Goal: Information Seeking & Learning: Find specific page/section

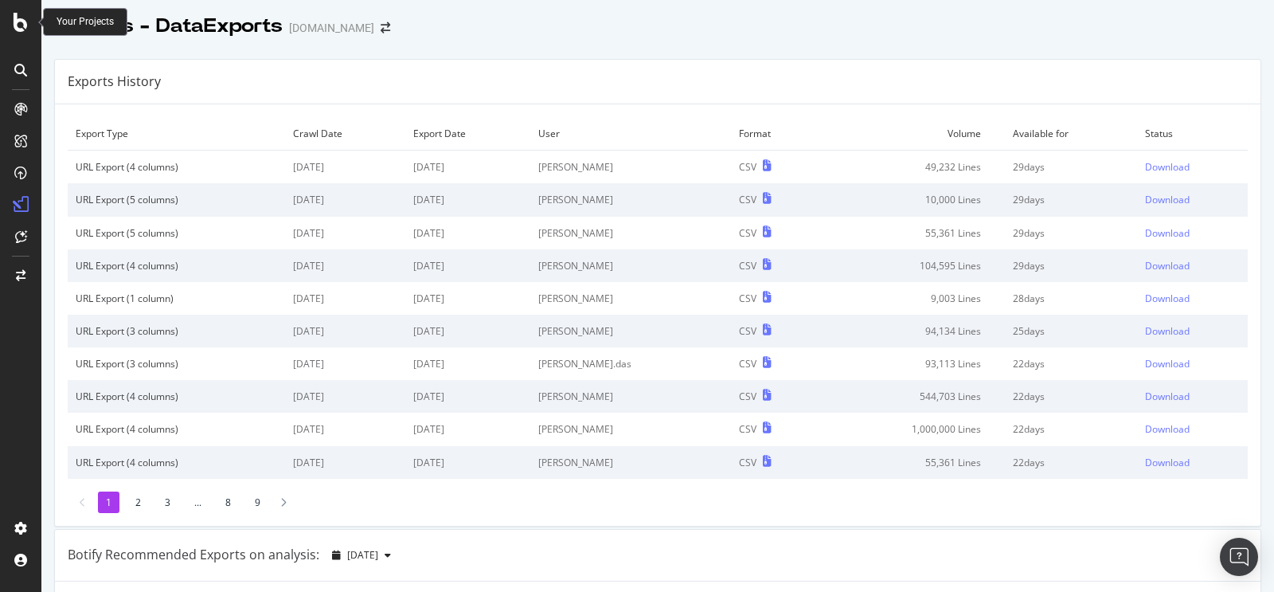
click at [22, 22] on icon at bounding box center [21, 22] width 14 height 19
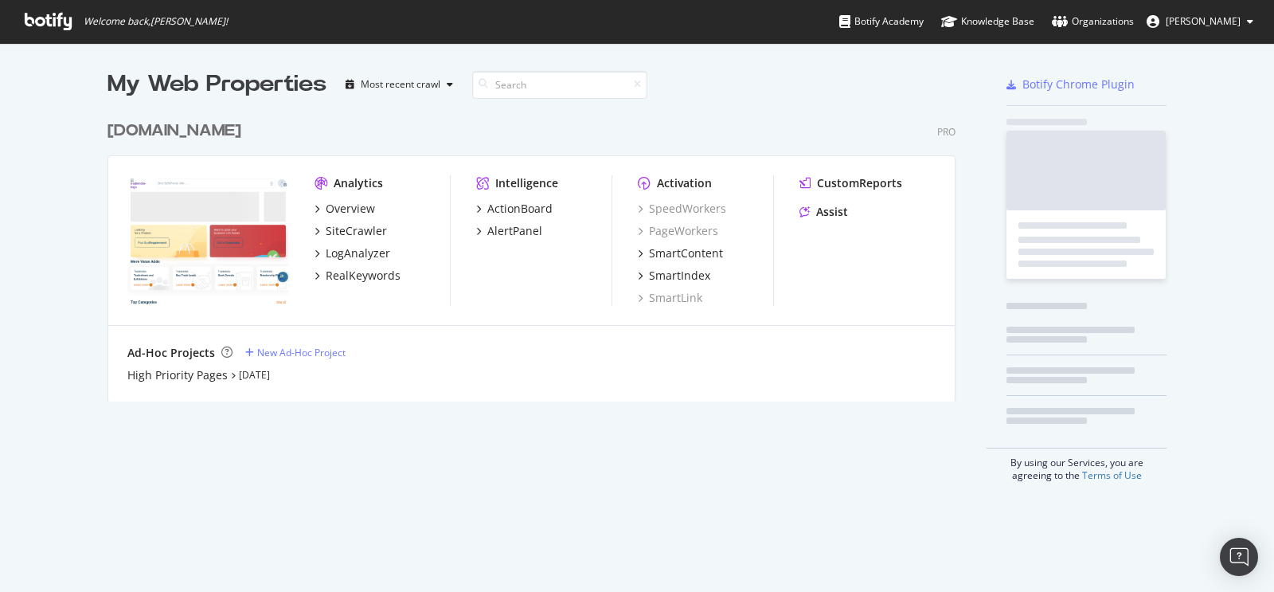
scroll to position [580, 1250]
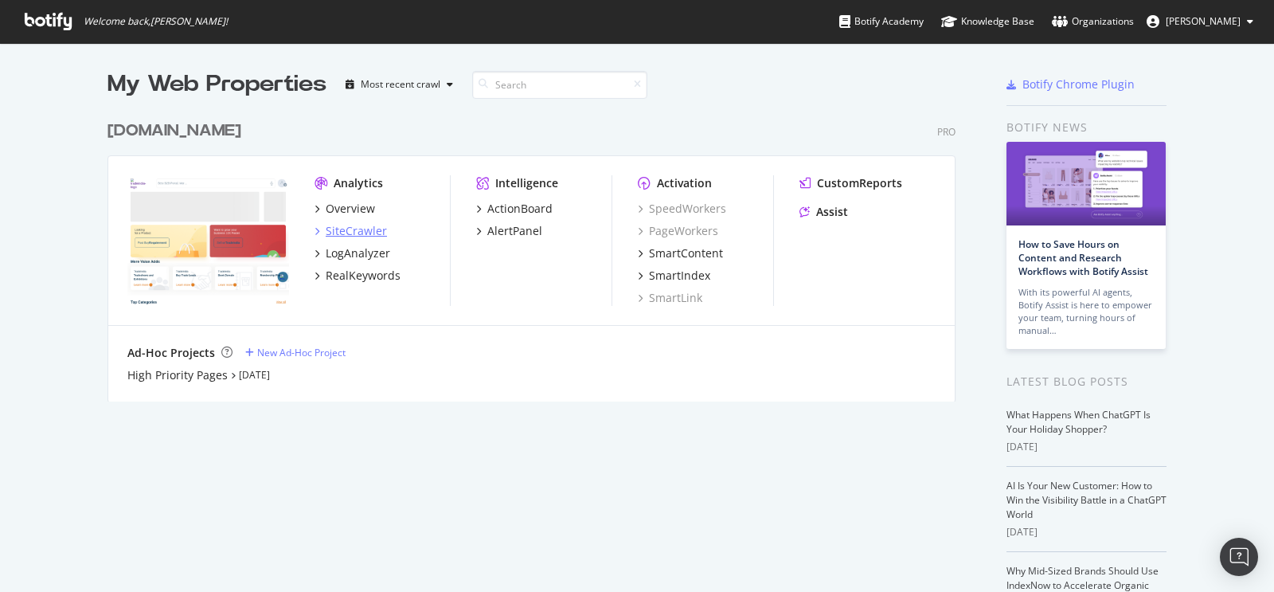
click at [335, 227] on div "SiteCrawler" at bounding box center [356, 231] width 61 height 16
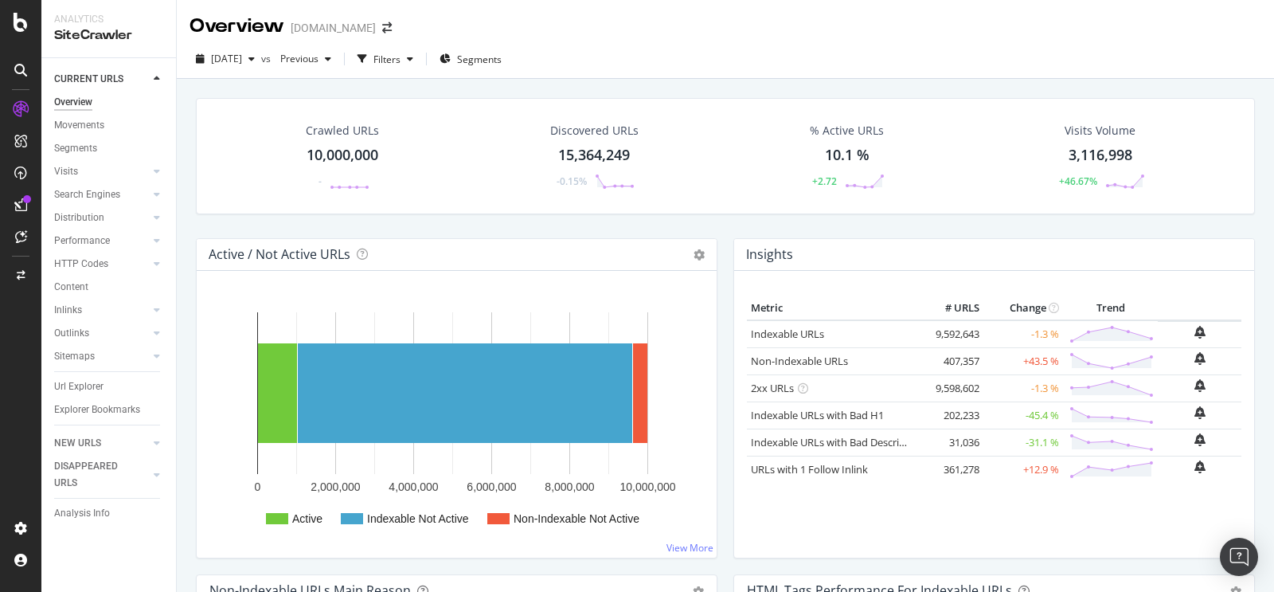
click at [349, 152] on div "10,000,000" at bounding box center [343, 155] width 72 height 21
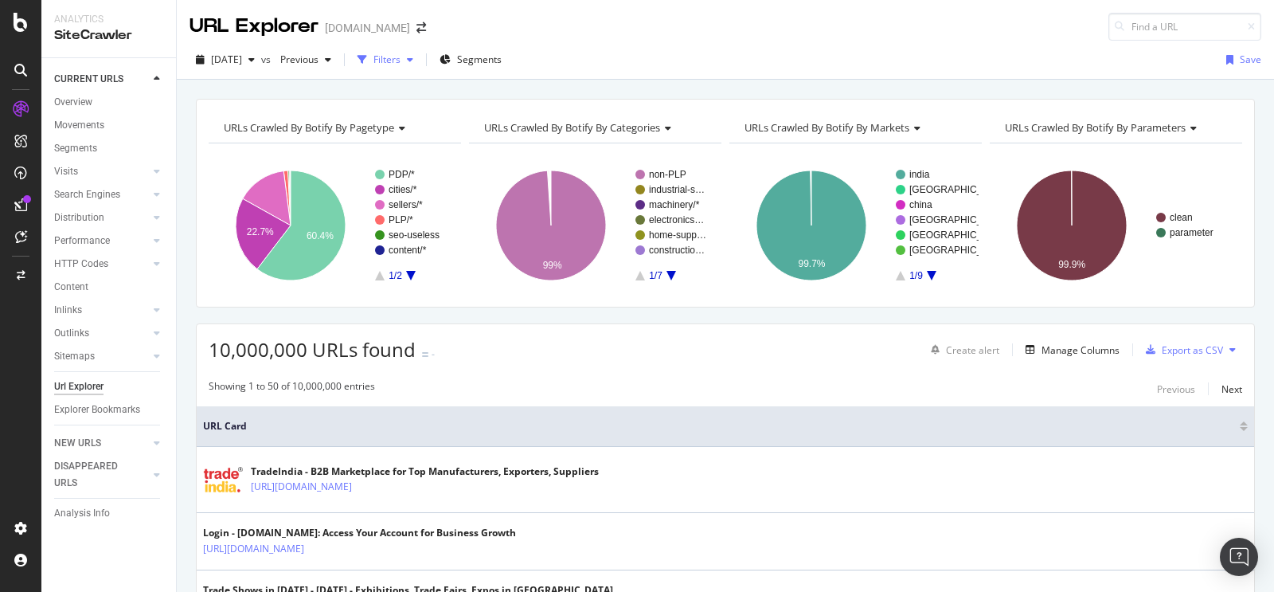
click at [420, 61] on div "button" at bounding box center [410, 60] width 19 height 10
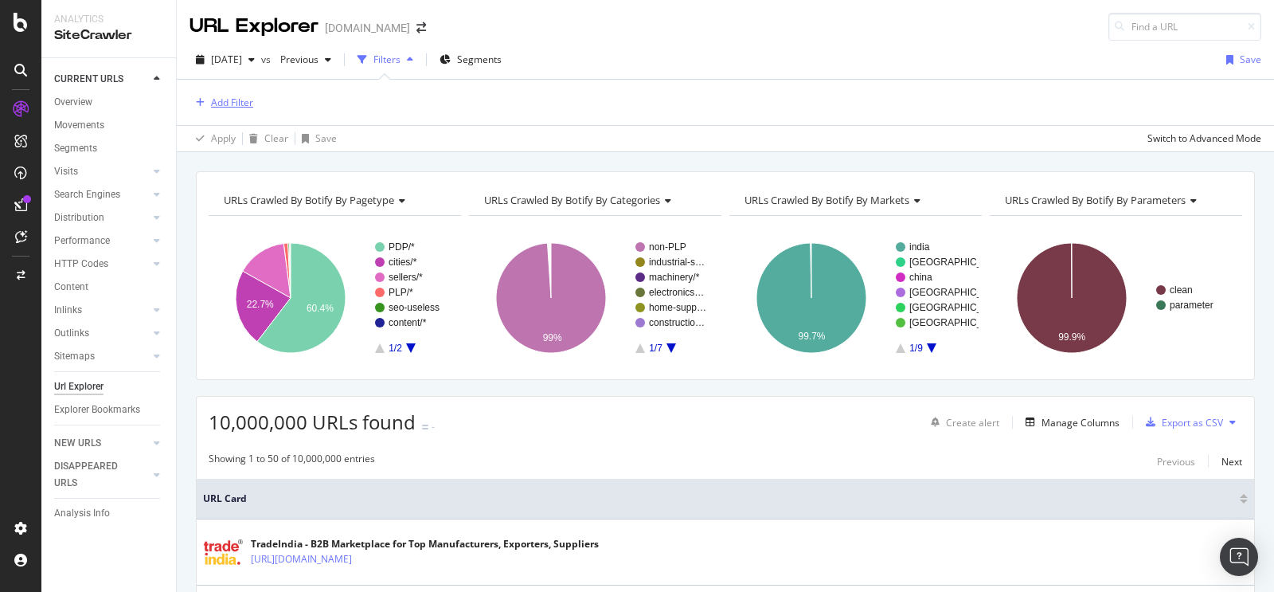
click at [218, 96] on div "Add Filter" at bounding box center [232, 103] width 42 height 14
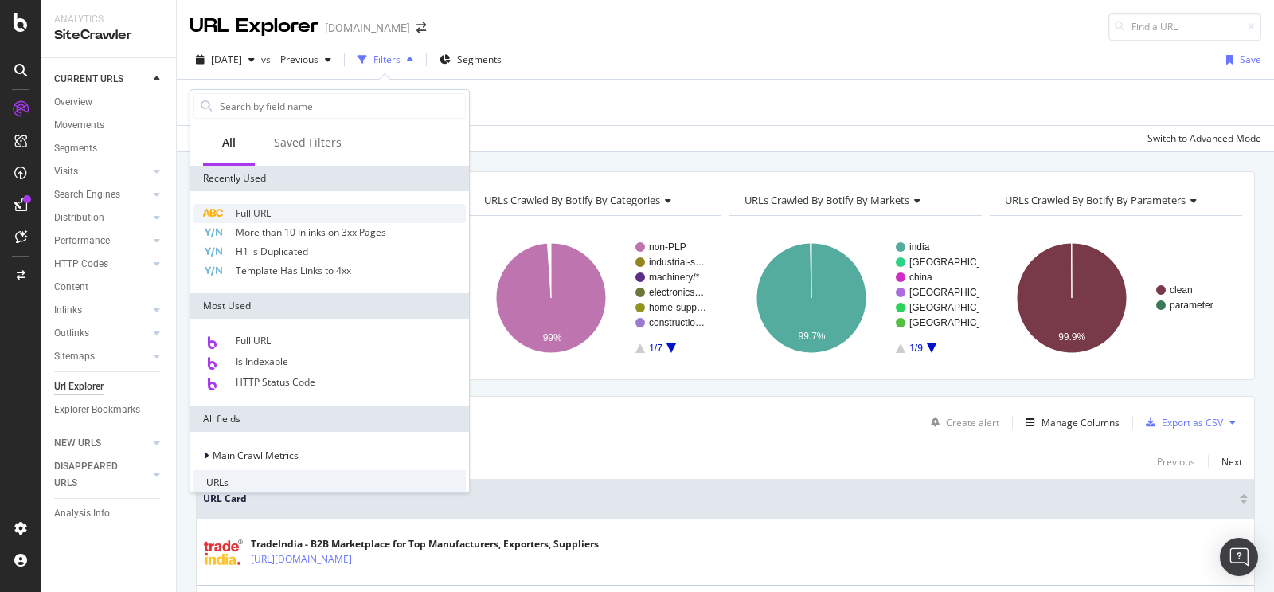
click at [250, 213] on span "Full URL" at bounding box center [253, 213] width 35 height 14
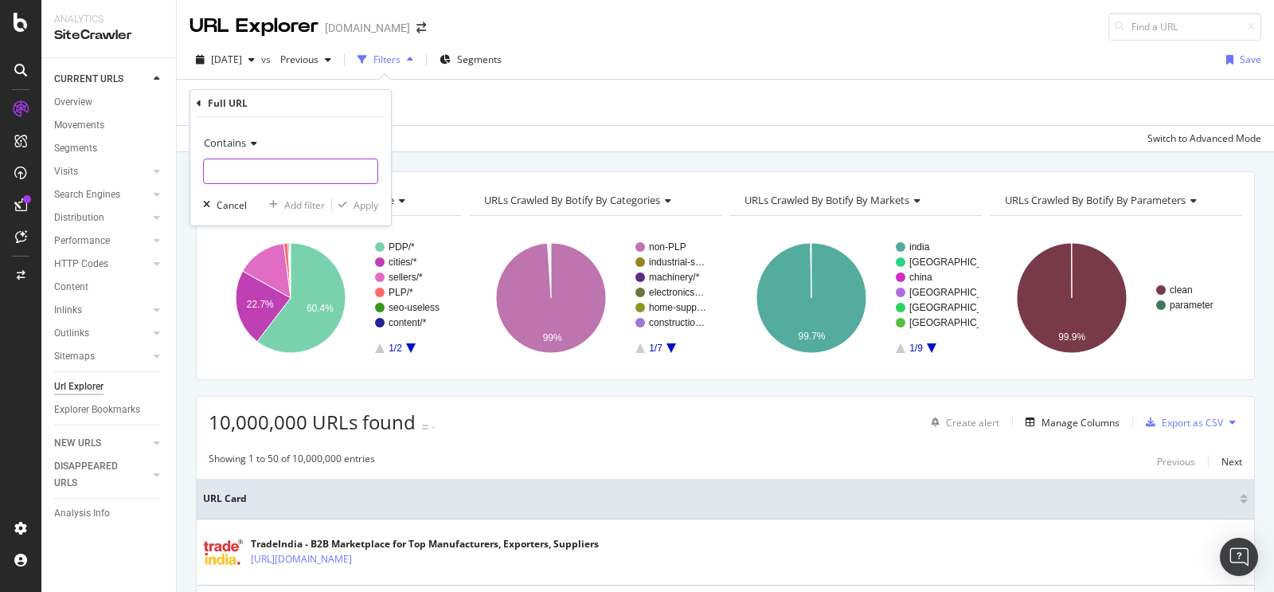
click at [262, 166] on input "text" at bounding box center [291, 170] width 174 height 25
paste input "[URL][DOMAIN_NAME][PERSON_NAME]"
type input "[URL][DOMAIN_NAME][PERSON_NAME]"
click at [370, 201] on div "Apply" at bounding box center [366, 205] width 25 height 14
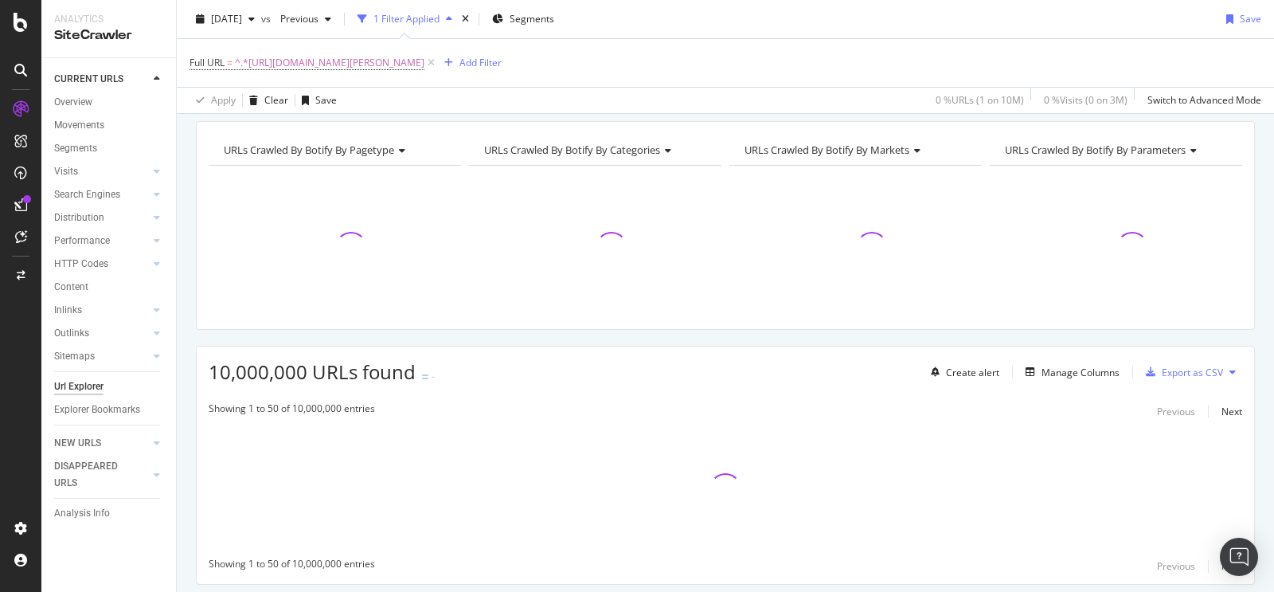
scroll to position [101, 0]
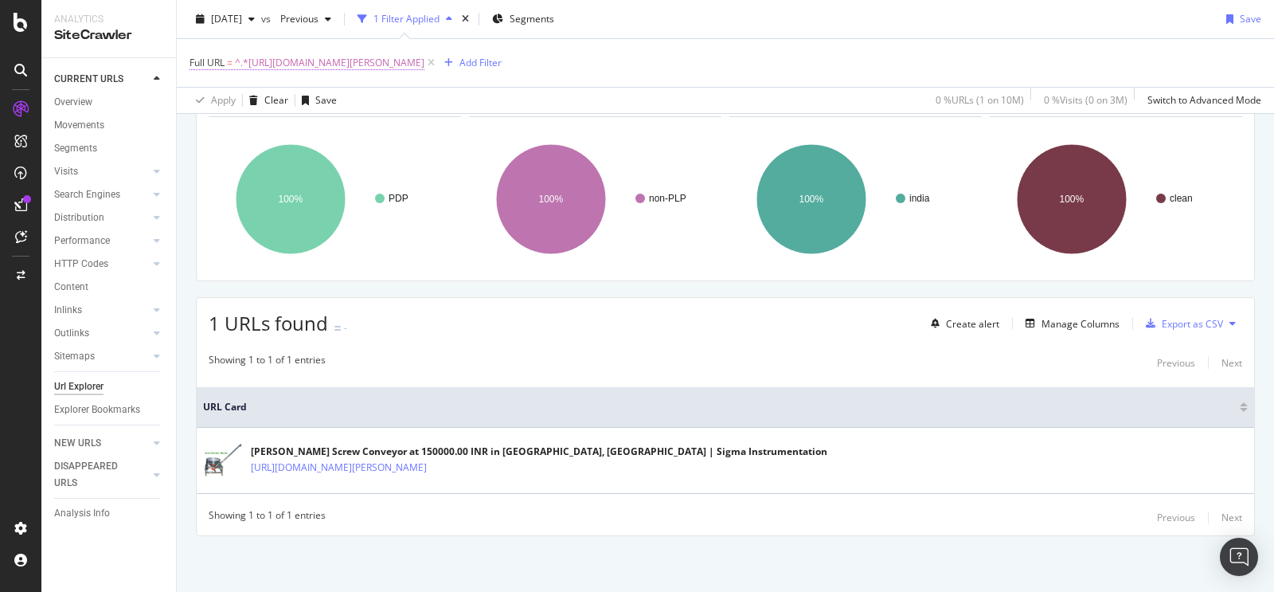
click at [424, 60] on span "^.*[URL][DOMAIN_NAME][PERSON_NAME]" at bounding box center [330, 63] width 190 height 22
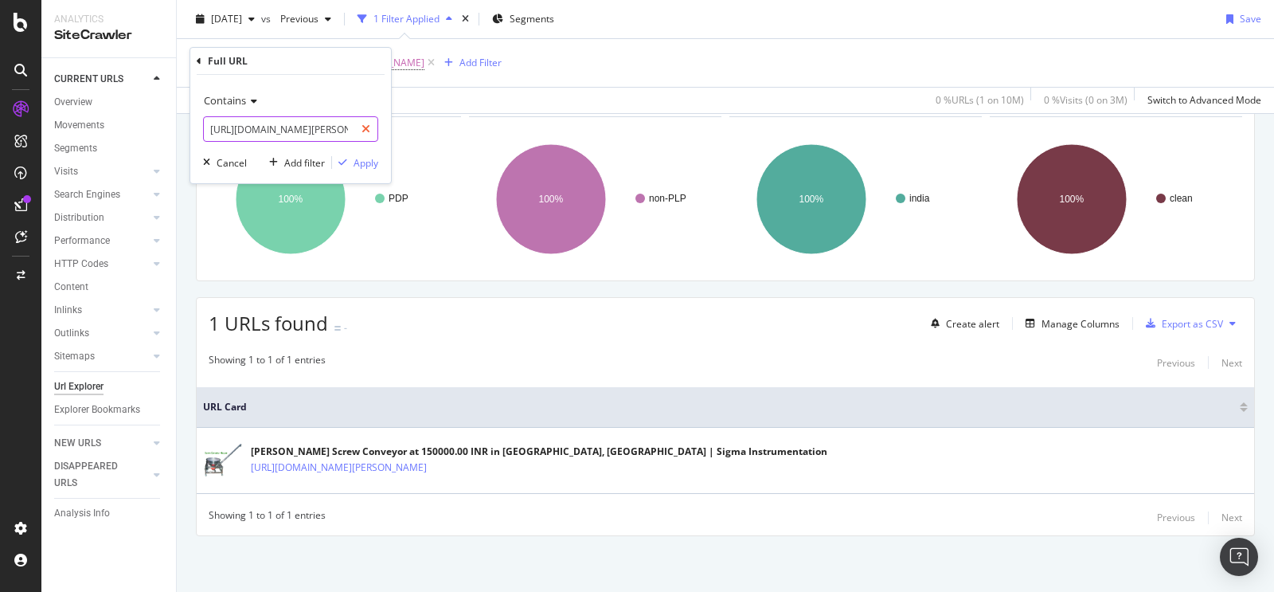
click at [371, 123] on div at bounding box center [365, 128] width 23 height 25
click at [341, 127] on input "text" at bounding box center [291, 128] width 174 height 25
paste input "[URL][DOMAIN_NAME]"
type input "[URL][DOMAIN_NAME]"
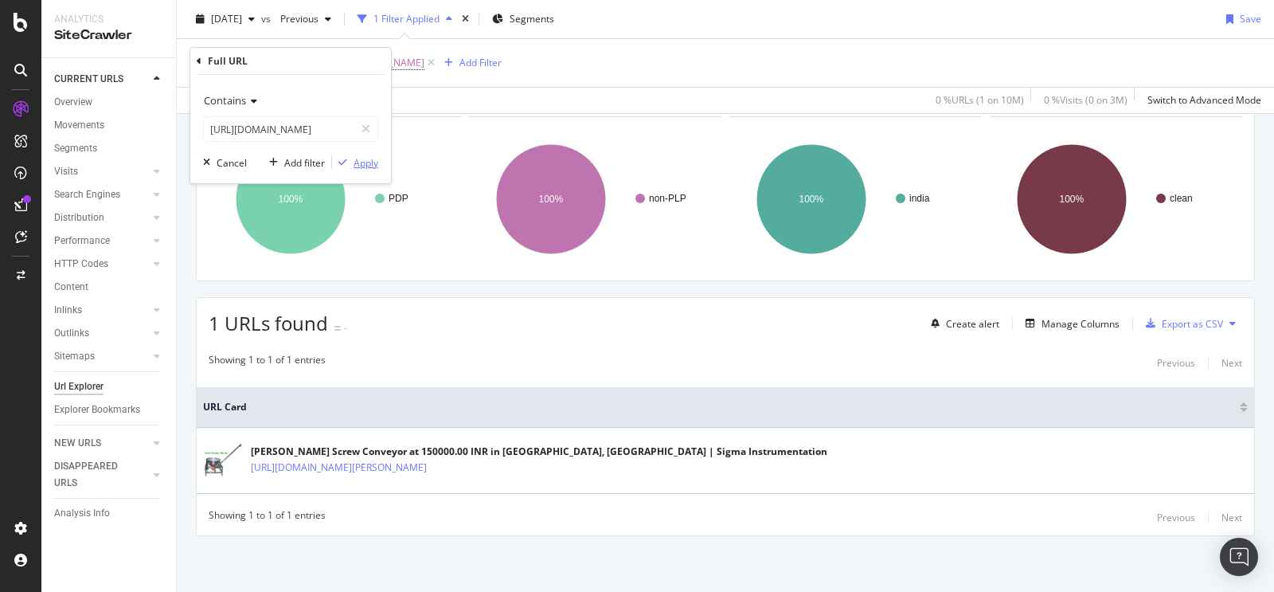
click at [368, 167] on div "Apply" at bounding box center [366, 163] width 25 height 14
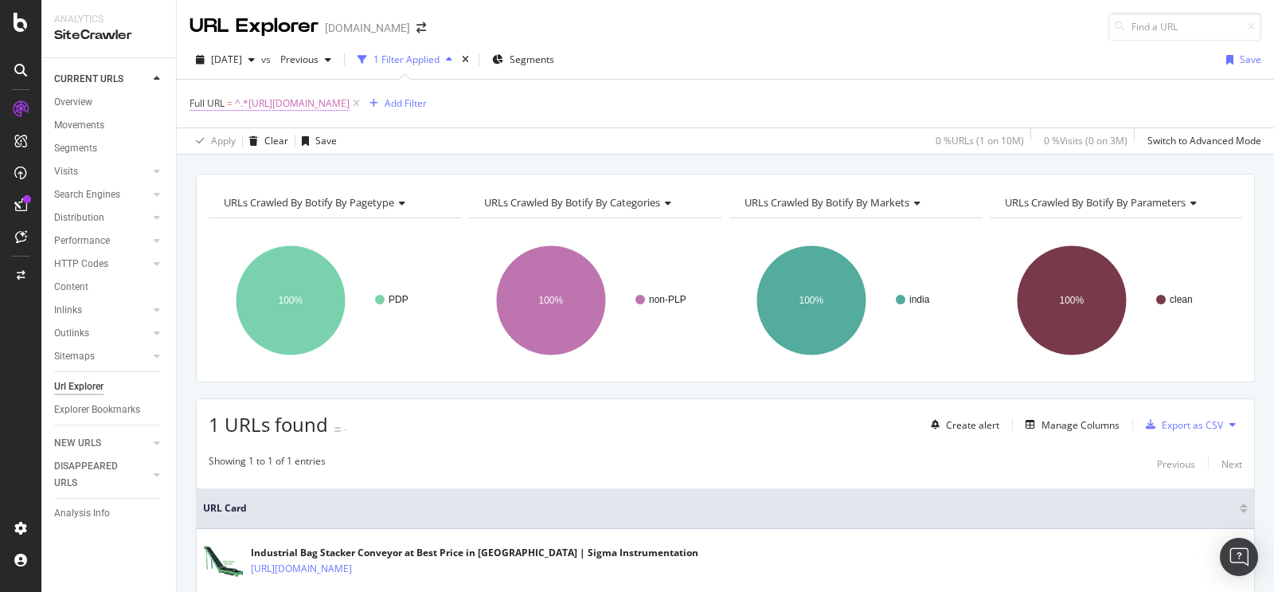
click at [350, 100] on span "^.*[URL][DOMAIN_NAME]" at bounding box center [292, 103] width 115 height 22
click at [330, 173] on input "[URL][DOMAIN_NAME]" at bounding box center [279, 169] width 151 height 25
paste input "automatic-bag-filling-machine-1035672"
type input "[URL][DOMAIN_NAME]"
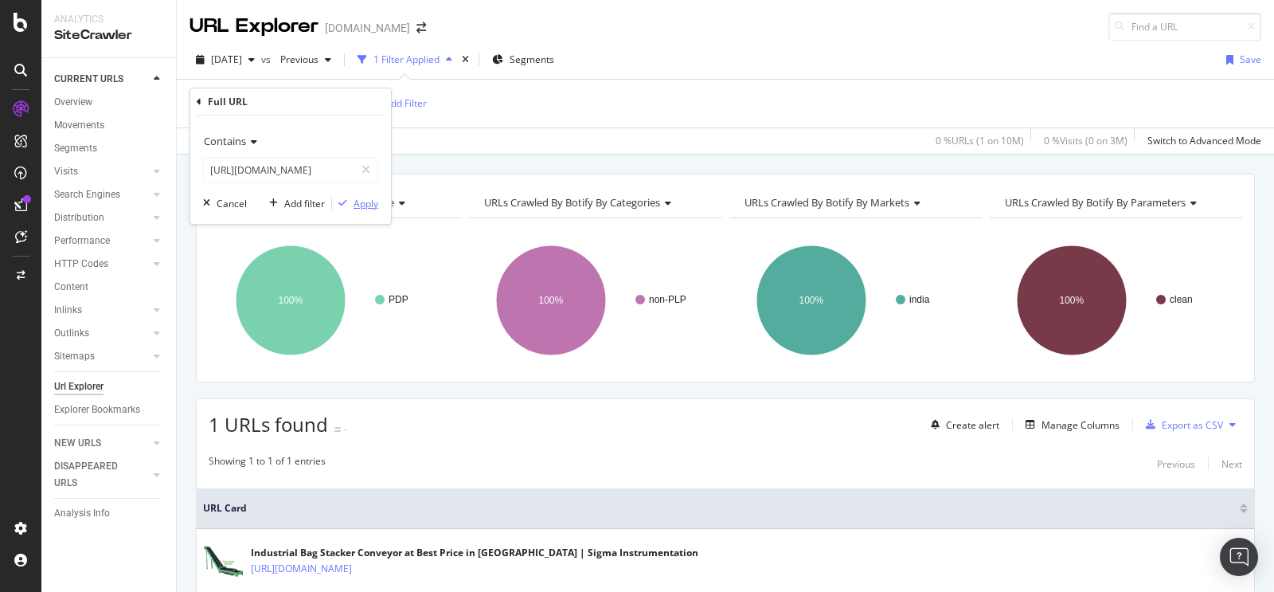
click at [367, 210] on div "Apply" at bounding box center [355, 203] width 46 height 14
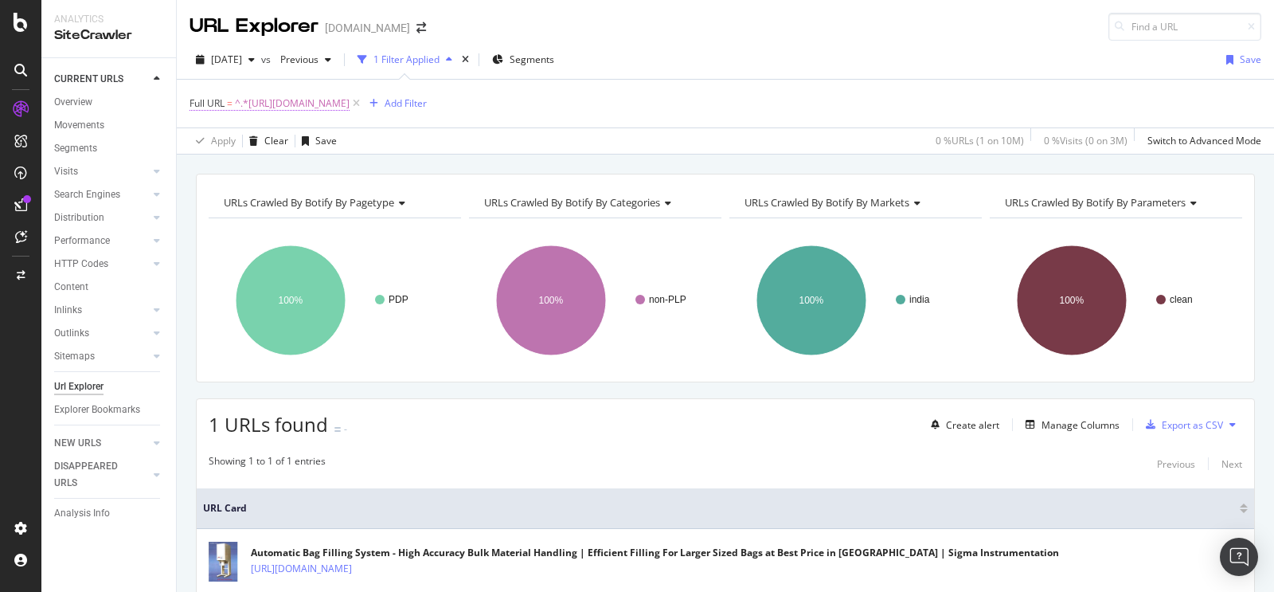
click at [350, 100] on span "^.*[URL][DOMAIN_NAME]" at bounding box center [292, 103] width 115 height 22
click at [299, 174] on input "[URL][DOMAIN_NAME]" at bounding box center [279, 169] width 151 height 25
paste input "roller-conveyor-1035736"
type input "[URL][DOMAIN_NAME]"
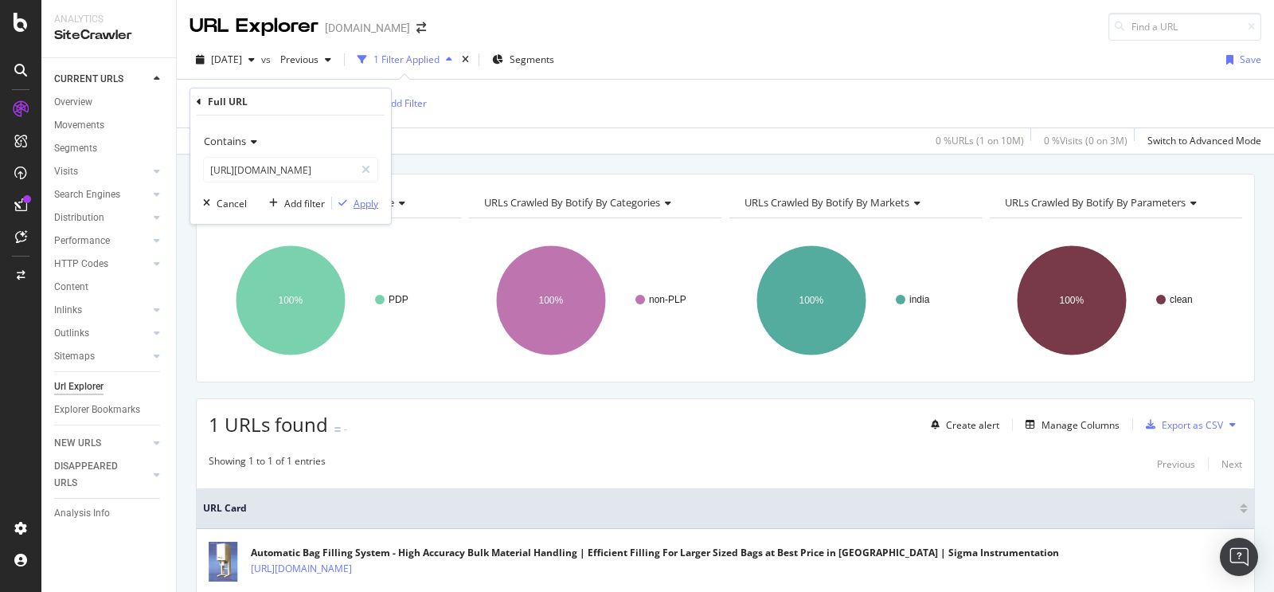
click at [363, 208] on div "Apply" at bounding box center [366, 204] width 25 height 14
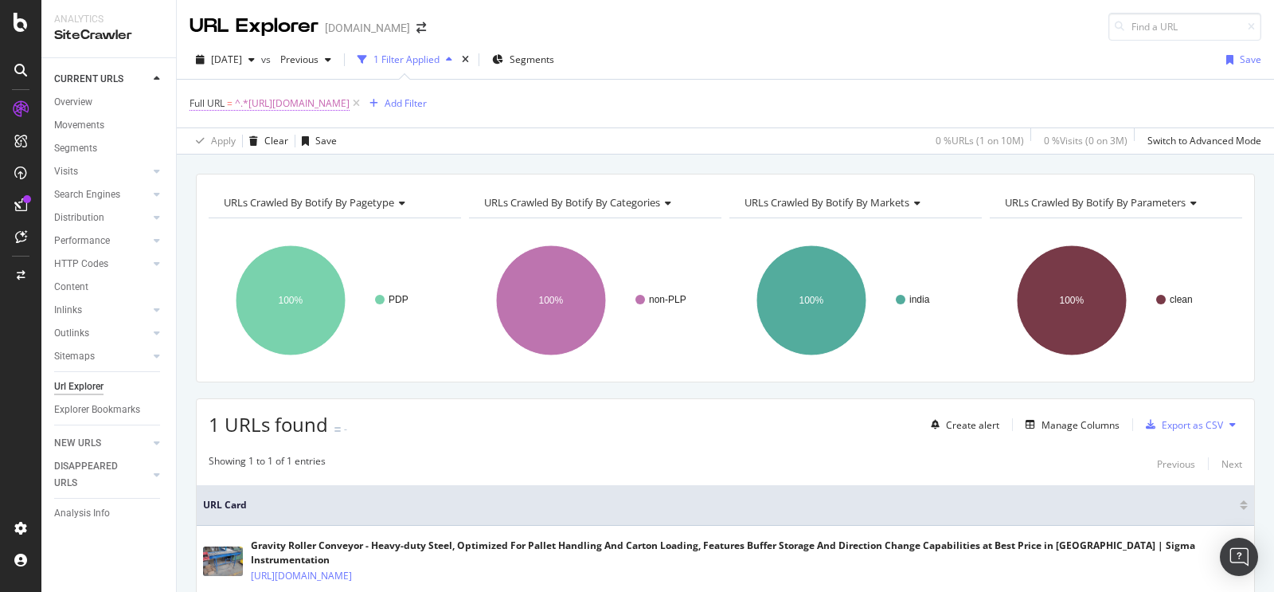
click at [350, 109] on span "^.*[URL][DOMAIN_NAME]" at bounding box center [292, 103] width 115 height 22
click at [322, 163] on input "[URL][DOMAIN_NAME]" at bounding box center [279, 169] width 151 height 25
paste input "5-to-50-kg-bag-sealing-machine-c3561464"
type input "[URL][DOMAIN_NAME]"
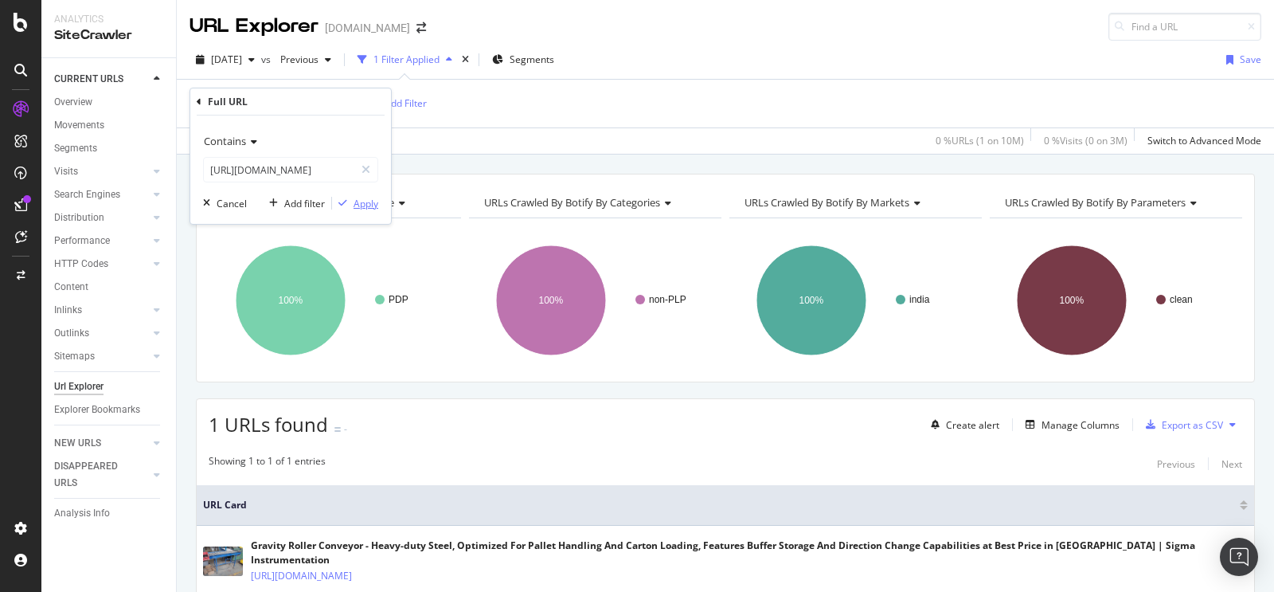
click at [366, 206] on div "Apply" at bounding box center [366, 204] width 25 height 14
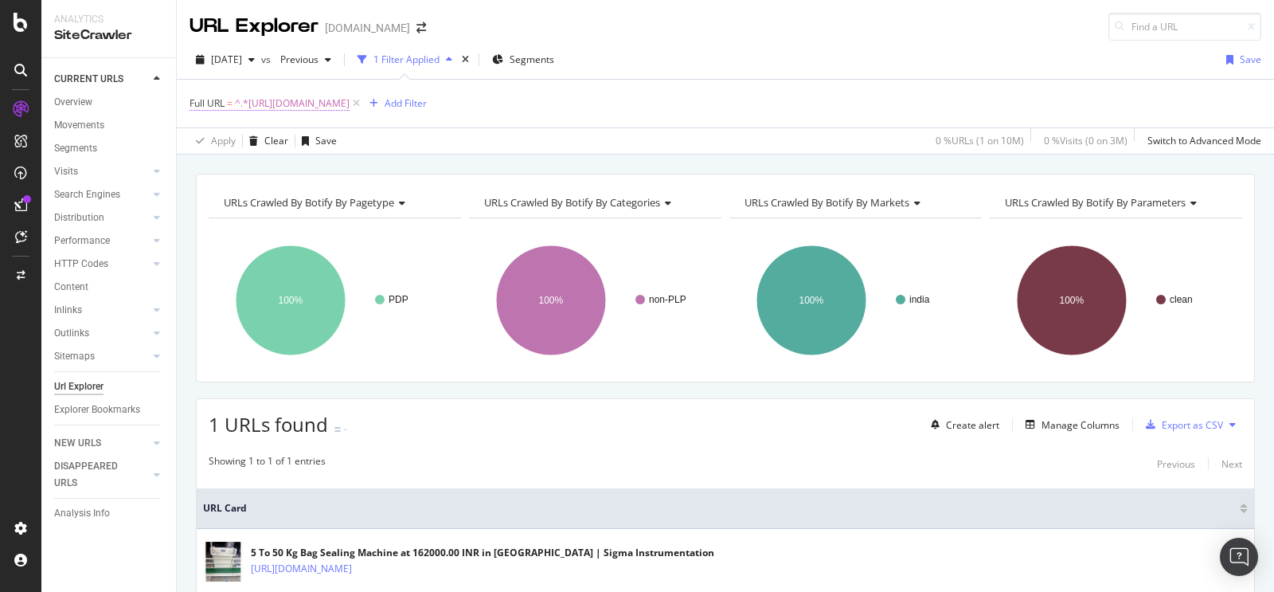
click at [350, 107] on span "^.*[URL][DOMAIN_NAME]" at bounding box center [292, 103] width 115 height 22
click at [298, 172] on input "[URL][DOMAIN_NAME]" at bounding box center [279, 169] width 151 height 25
paste input "fertilizers-bagging-and-packaging-machines-c3561659"
type input "[URL][DOMAIN_NAME]"
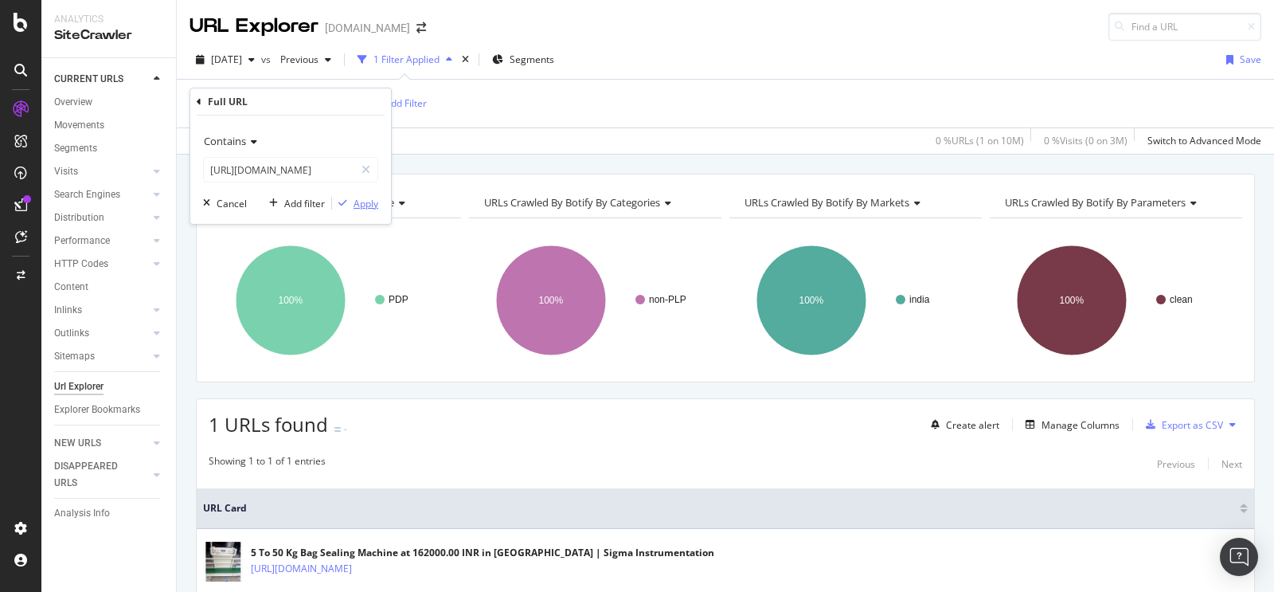
click at [370, 211] on button "Apply" at bounding box center [355, 203] width 46 height 16
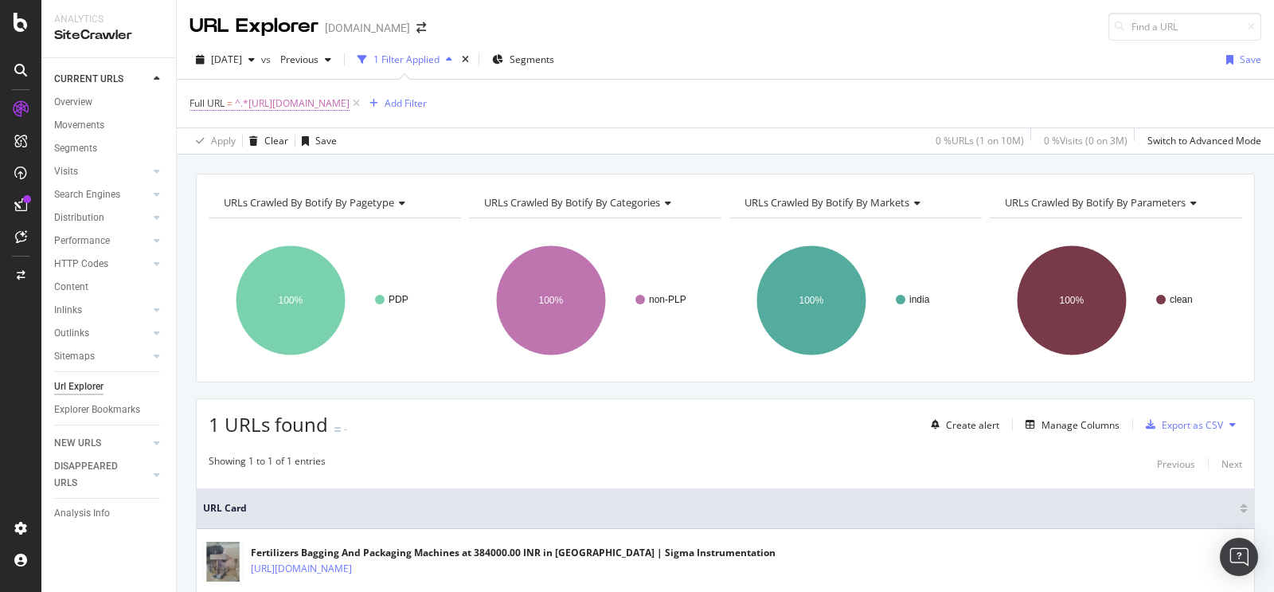
click at [350, 108] on span "^.*[URL][DOMAIN_NAME]" at bounding box center [292, 103] width 115 height 22
click at [286, 167] on input "[URL][DOMAIN_NAME]" at bounding box center [279, 169] width 151 height 25
paste input "seeds-packing-machine-c871806"
type input "[URL][DOMAIN_NAME]"
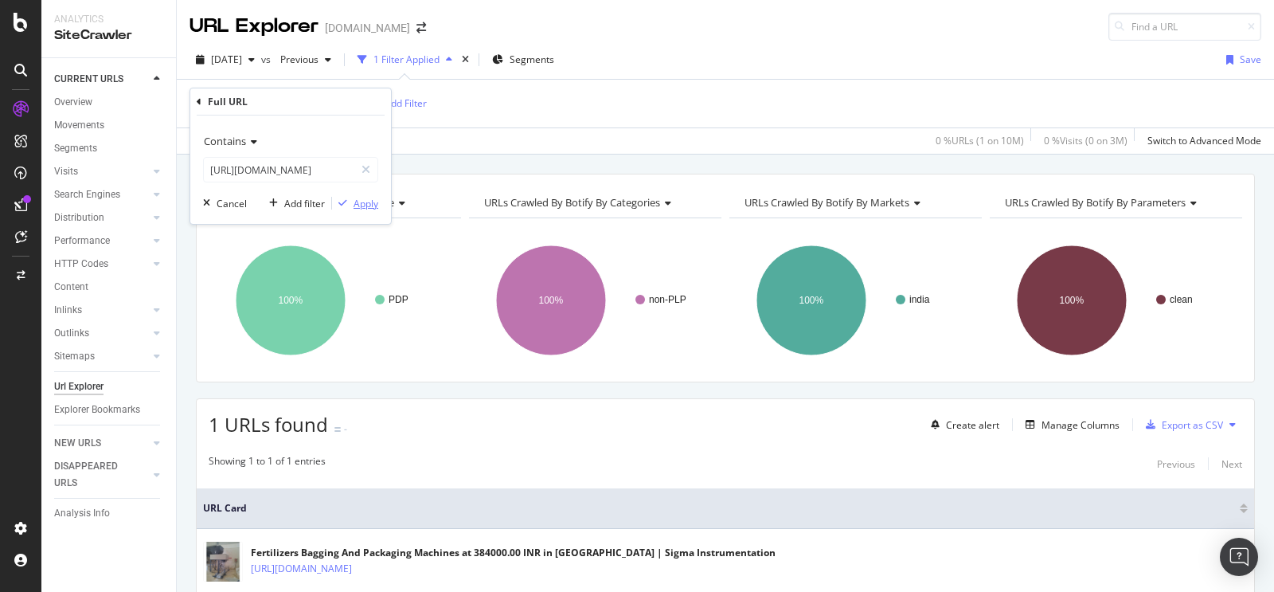
scroll to position [0, 0]
click at [360, 209] on div "Apply" at bounding box center [366, 204] width 25 height 14
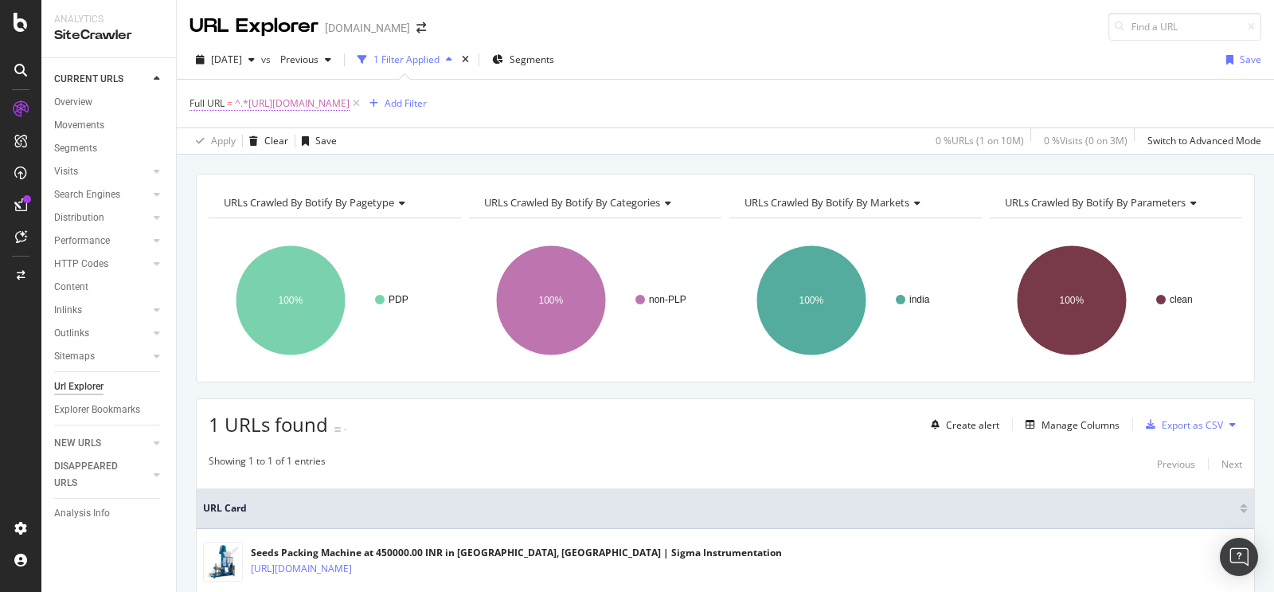
click at [350, 97] on span "^.*[URL][DOMAIN_NAME]" at bounding box center [292, 103] width 115 height 22
click at [298, 161] on input "[URL][DOMAIN_NAME]" at bounding box center [279, 169] width 151 height 25
paste input "25-kg-powder-filling-machine-c3561478"
type input "[URL][DOMAIN_NAME]"
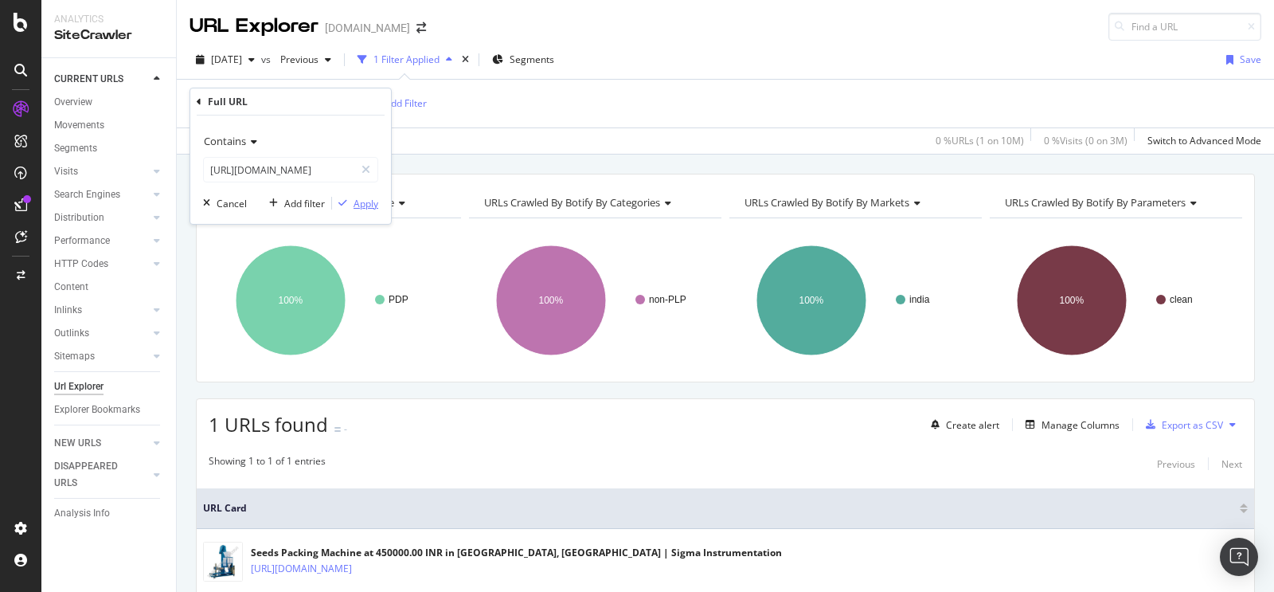
scroll to position [0, 0]
click at [365, 206] on div "Apply" at bounding box center [366, 204] width 25 height 14
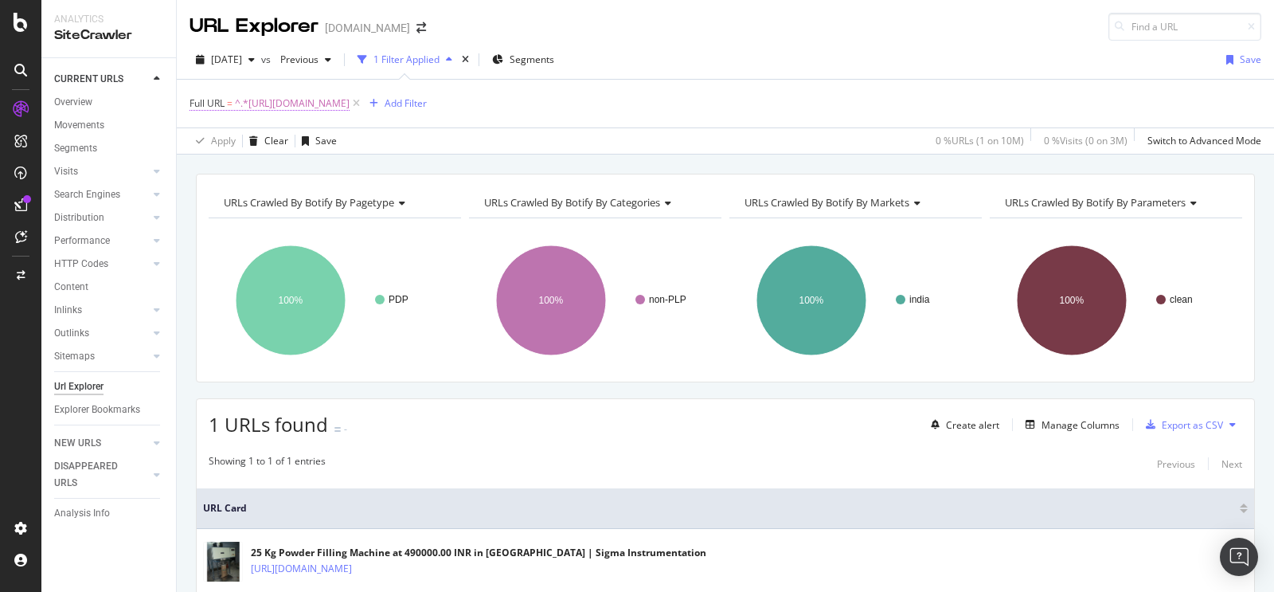
click at [350, 96] on span "^.*[URL][DOMAIN_NAME]" at bounding box center [292, 103] width 115 height 22
click at [315, 174] on input "[URL][DOMAIN_NAME]" at bounding box center [279, 169] width 151 height 25
paste input "sigma-instrumentation-1652885/bag-filling-machines"
type input "[URL][DOMAIN_NAME]"
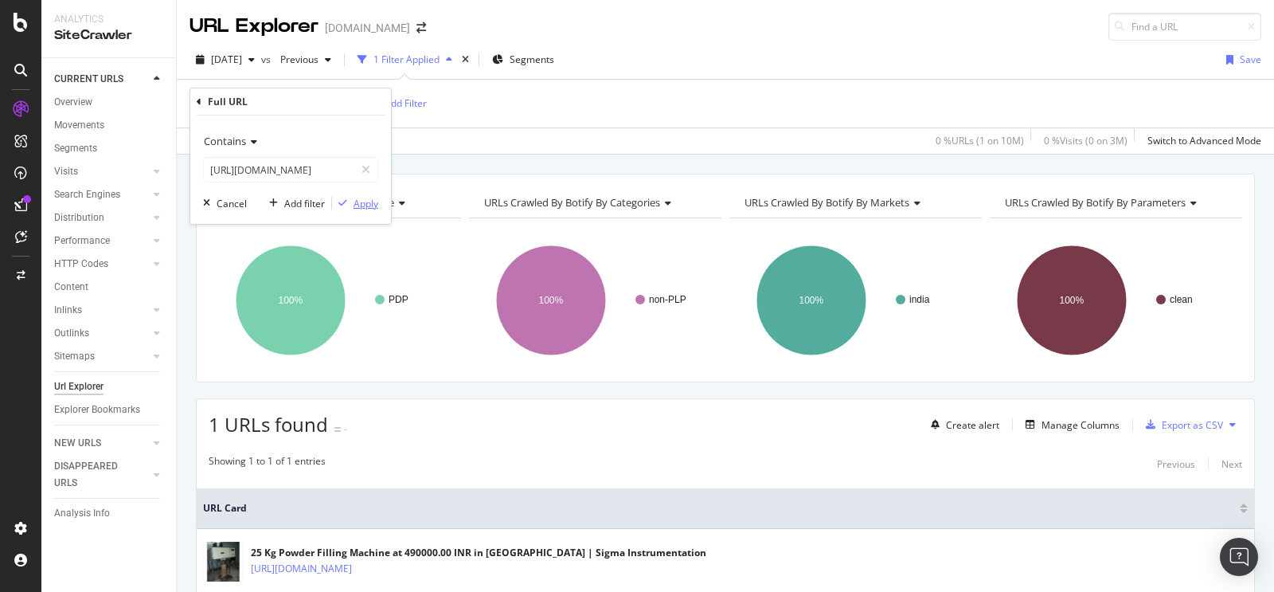
scroll to position [0, 0]
click at [366, 206] on div "Apply" at bounding box center [366, 204] width 25 height 14
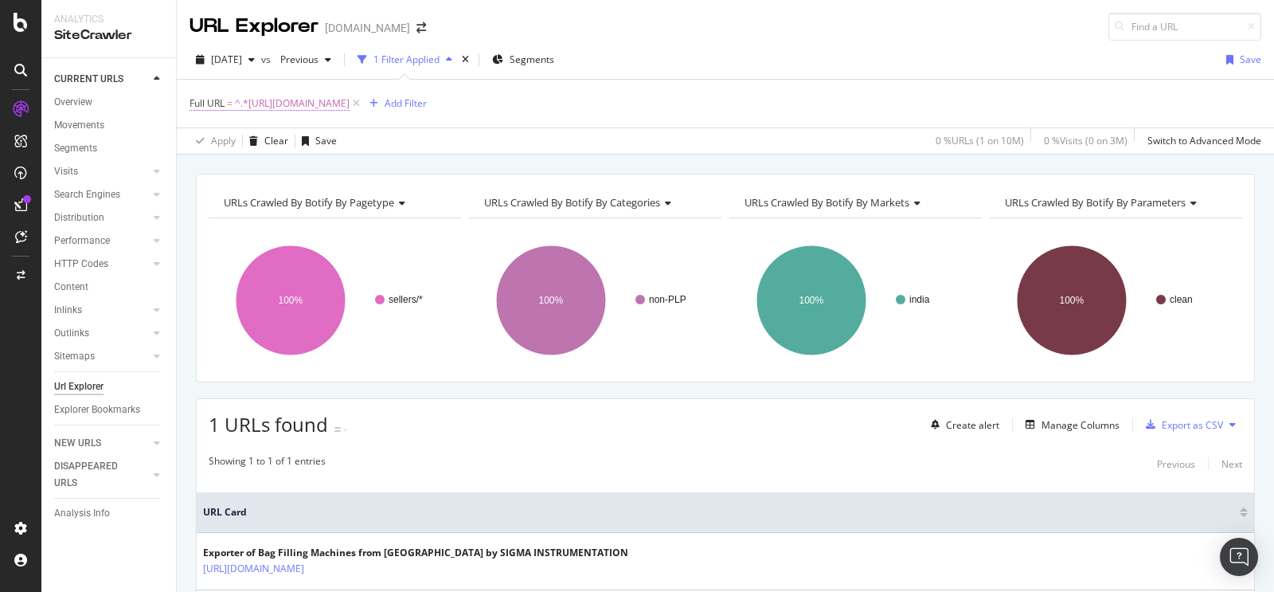
click at [350, 108] on span "^.*[URL][DOMAIN_NAME]" at bounding box center [292, 103] width 115 height 22
click at [319, 167] on input "[URL][DOMAIN_NAME]" at bounding box center [279, 169] width 151 height 25
paste input "packing-machine"
type input "[URL][DOMAIN_NAME]"
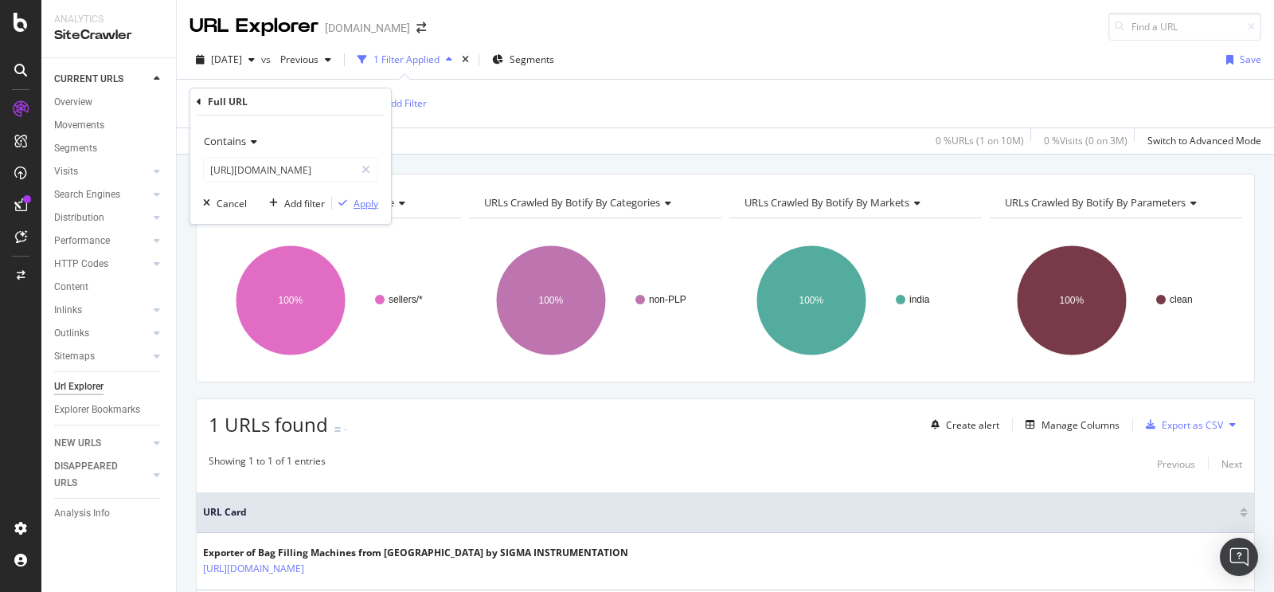
click at [370, 204] on div "Apply" at bounding box center [366, 204] width 25 height 14
click at [350, 101] on span "^.*[URL][DOMAIN_NAME]" at bounding box center [292, 103] width 115 height 22
click at [281, 171] on input "[URL][DOMAIN_NAME]" at bounding box center [279, 169] width 151 height 25
paste input "elt-conveyor-system"
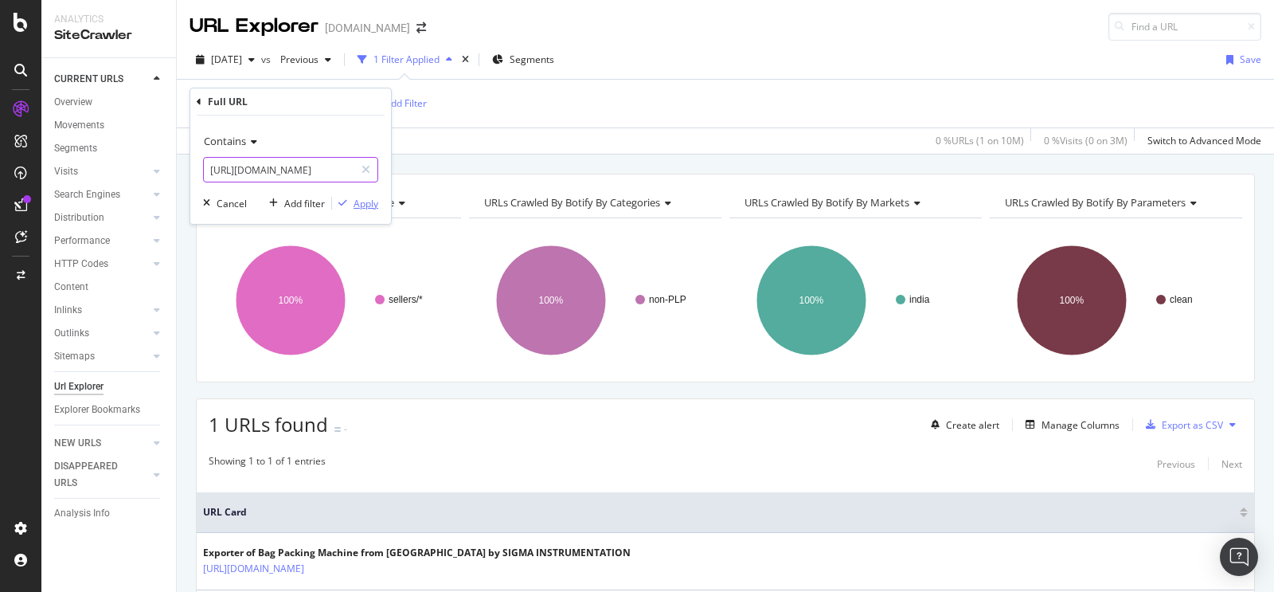
type input "[URL][DOMAIN_NAME]"
click at [374, 209] on div "Apply" at bounding box center [366, 204] width 25 height 14
click at [350, 104] on span "^.*[URL][DOMAIN_NAME]" at bounding box center [292, 103] width 115 height 22
click at [297, 174] on input "[URL][DOMAIN_NAME]" at bounding box center [279, 169] width 151 height 25
paste input "agging"
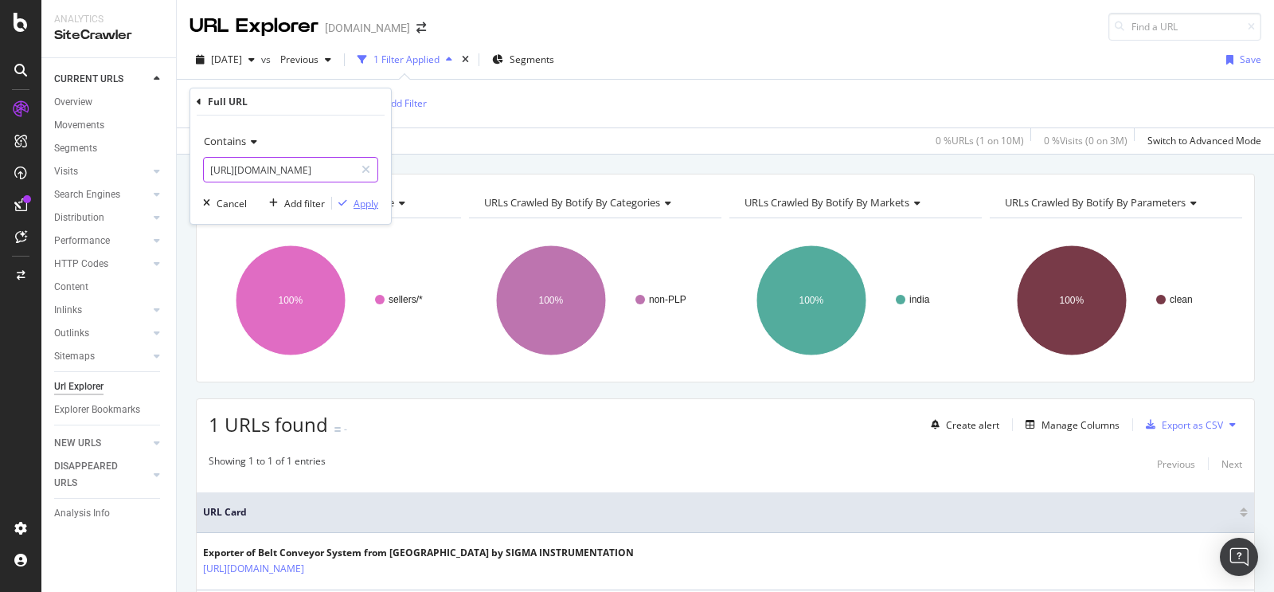
type input "[URL][DOMAIN_NAME]"
click at [362, 209] on div "Apply" at bounding box center [366, 204] width 25 height 14
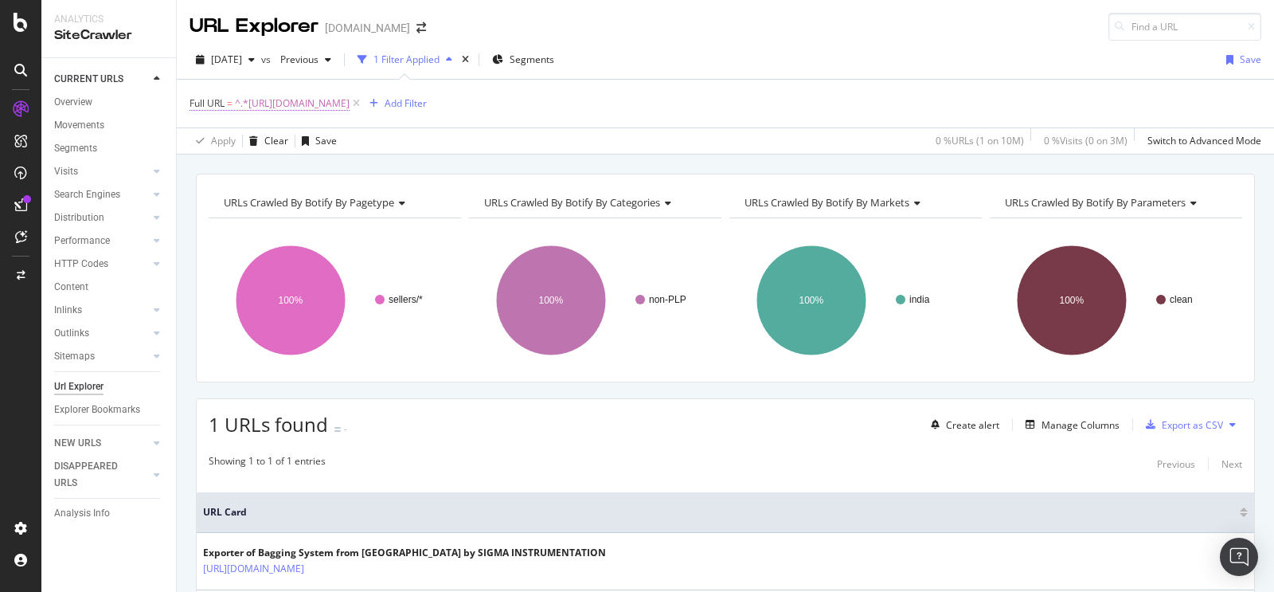
click at [350, 107] on span "^.*[URL][DOMAIN_NAME]" at bounding box center [292, 103] width 115 height 22
click at [285, 160] on input "[URL][DOMAIN_NAME]" at bounding box center [279, 169] width 151 height 25
paste input "liquid-fill"
type input "[URL][DOMAIN_NAME]"
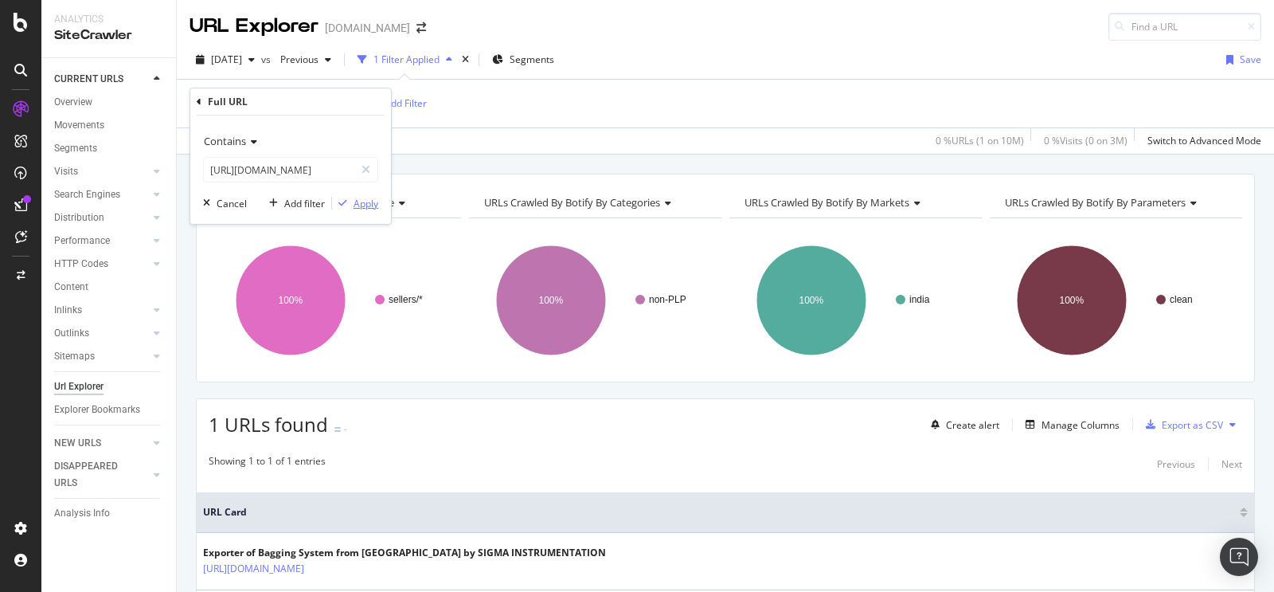
click at [360, 207] on div "Apply" at bounding box center [366, 204] width 25 height 14
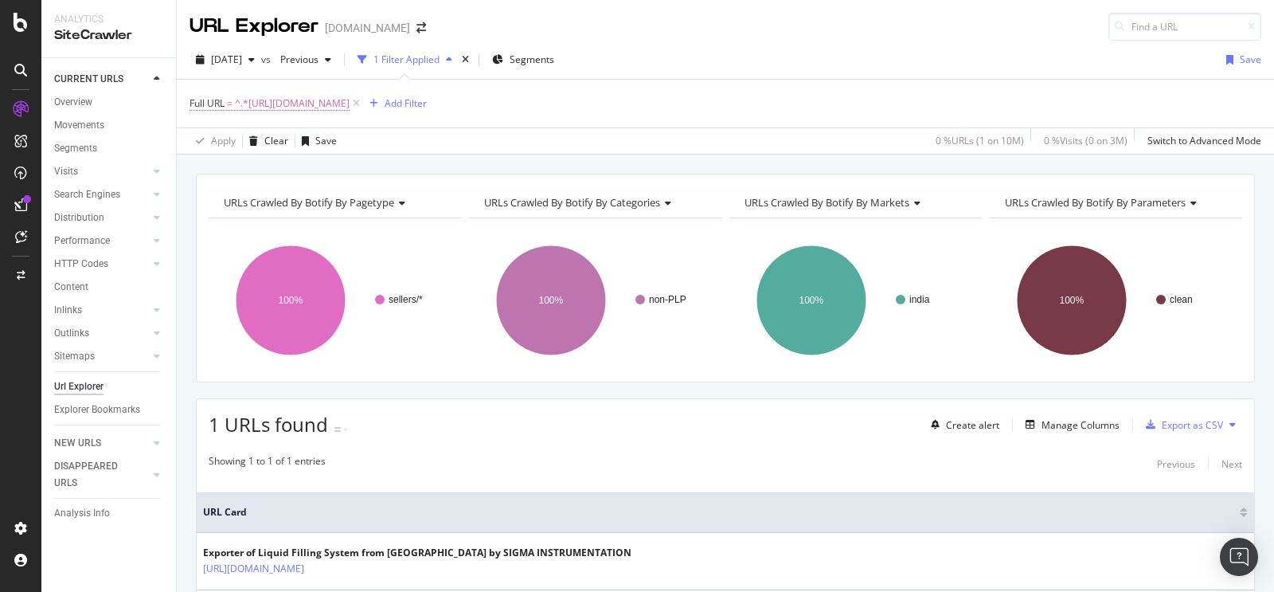
click at [350, 100] on span "^.*[URL][DOMAIN_NAME]" at bounding box center [292, 103] width 115 height 22
click at [291, 170] on input "[URL][DOMAIN_NAME]" at bounding box center [279, 169] width 151 height 25
paste input "automatic-bag"
type input "[URL][DOMAIN_NAME]"
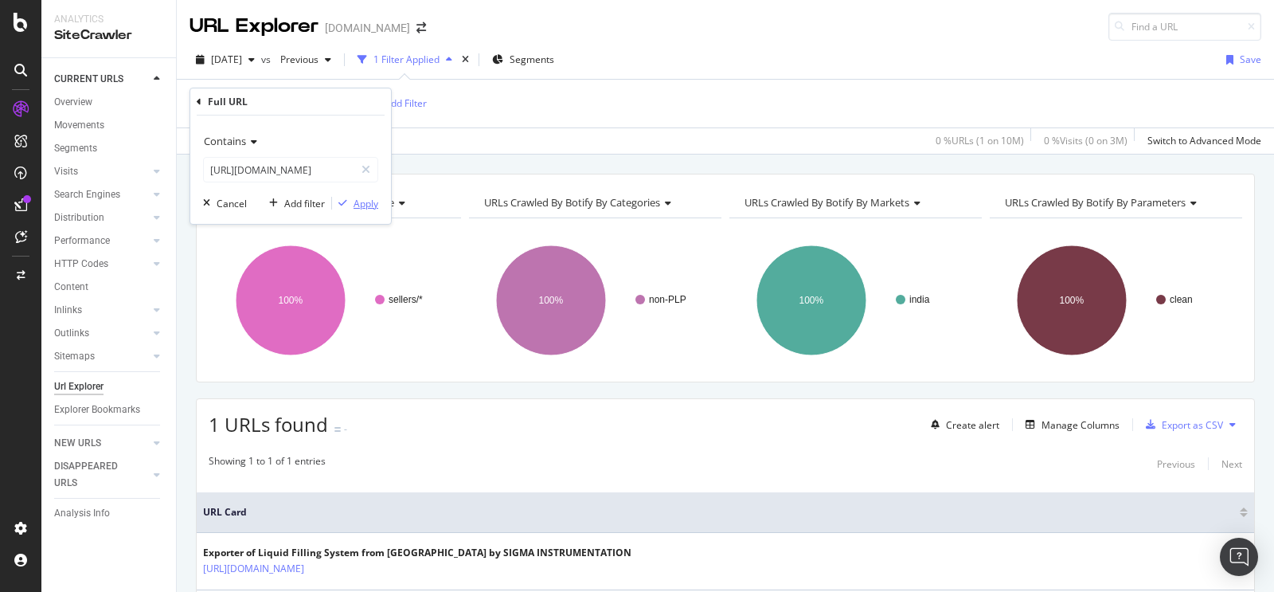
click at [369, 203] on div "Apply" at bounding box center [366, 204] width 25 height 14
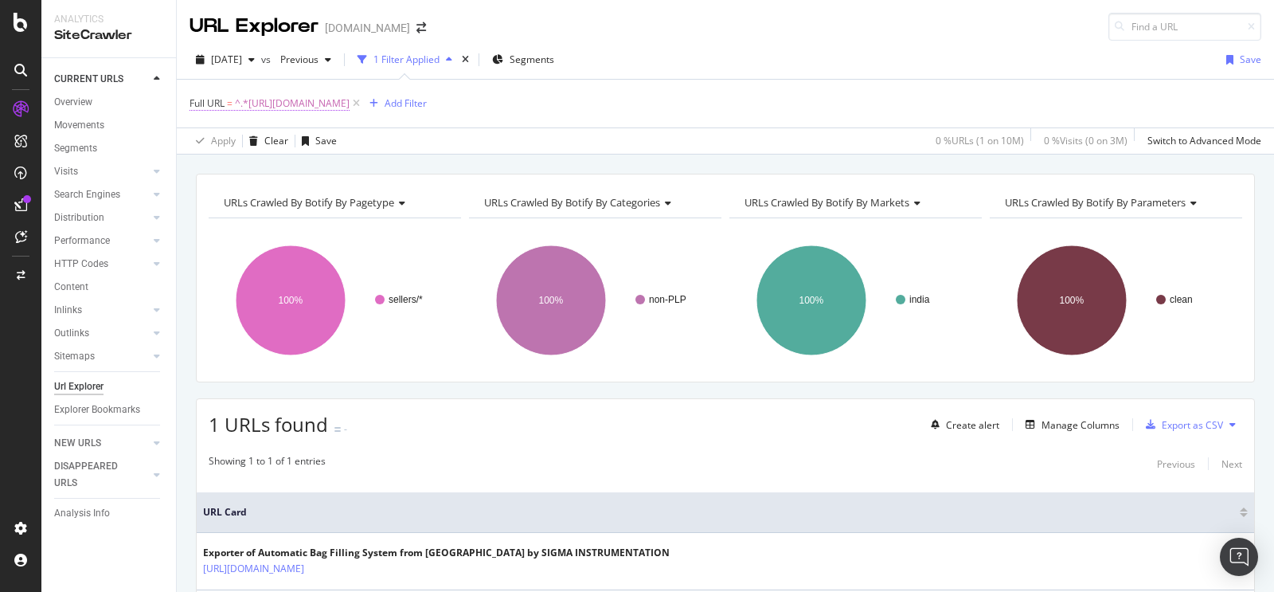
click at [350, 107] on span "^.*[URL][DOMAIN_NAME]" at bounding box center [292, 103] width 115 height 22
click at [315, 173] on input "[URL][DOMAIN_NAME]" at bounding box center [279, 169] width 151 height 25
paste input "dsg-world-fashion-wear-pvt-ltd-31526084/[DEMOGRAPHIC_DATA]-suit"
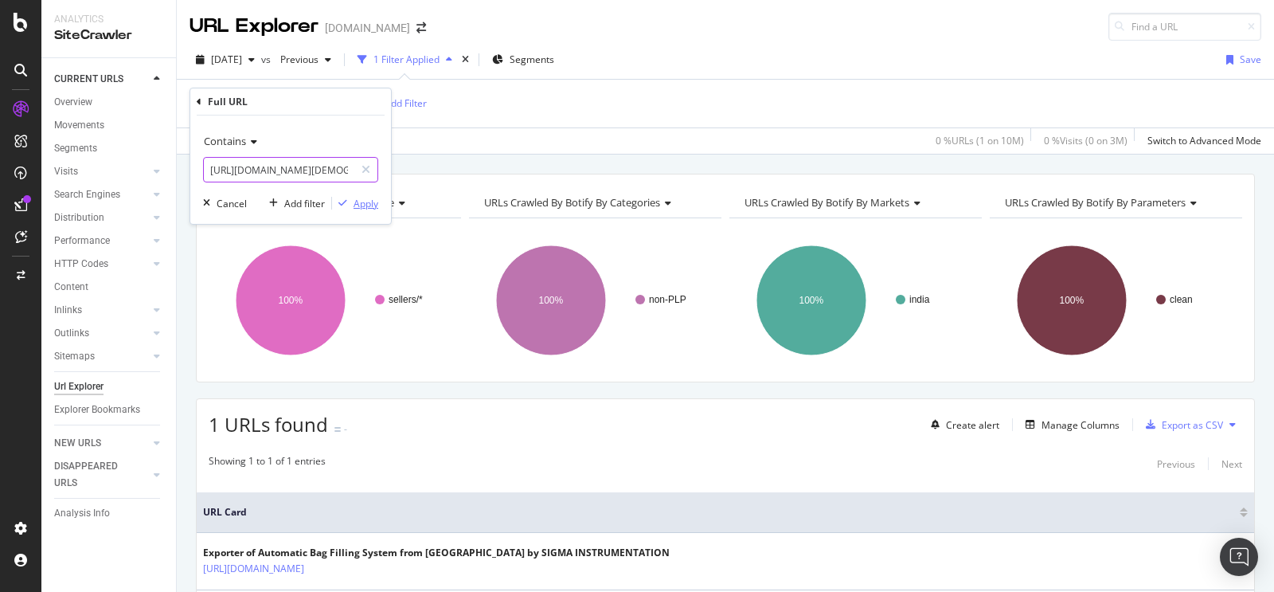
scroll to position [0, 245]
type input "[URL][DOMAIN_NAME][DEMOGRAPHIC_DATA]"
click at [372, 206] on div "Apply" at bounding box center [366, 204] width 25 height 14
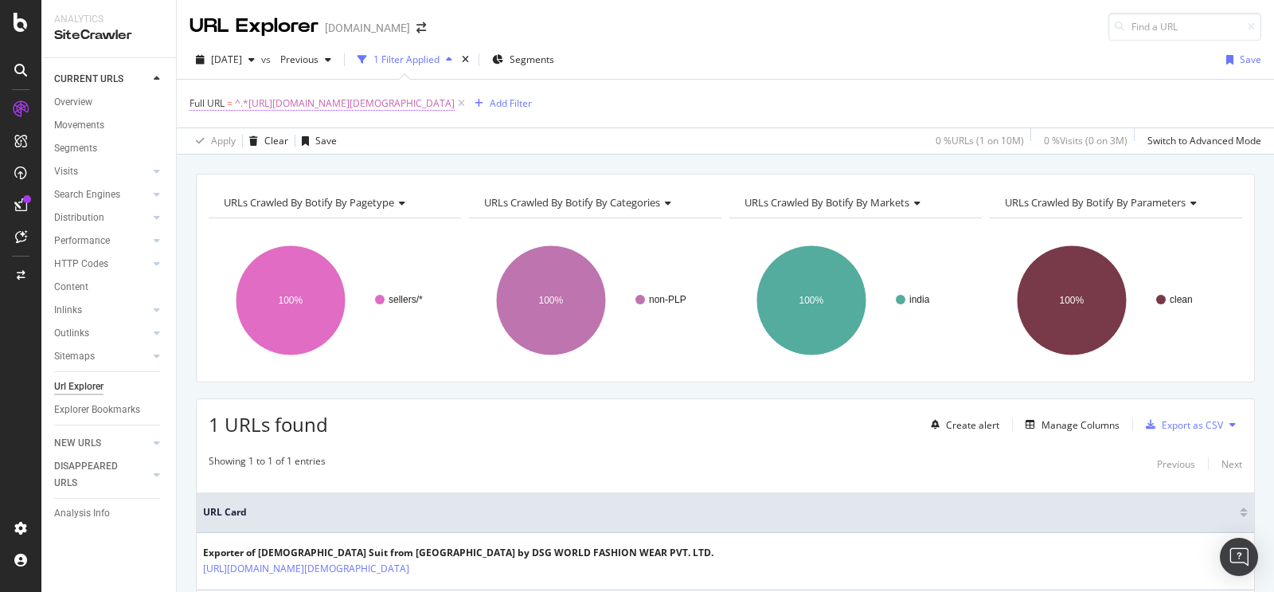
click at [455, 102] on span "^.*[URL][DOMAIN_NAME][DEMOGRAPHIC_DATA]" at bounding box center [345, 103] width 220 height 22
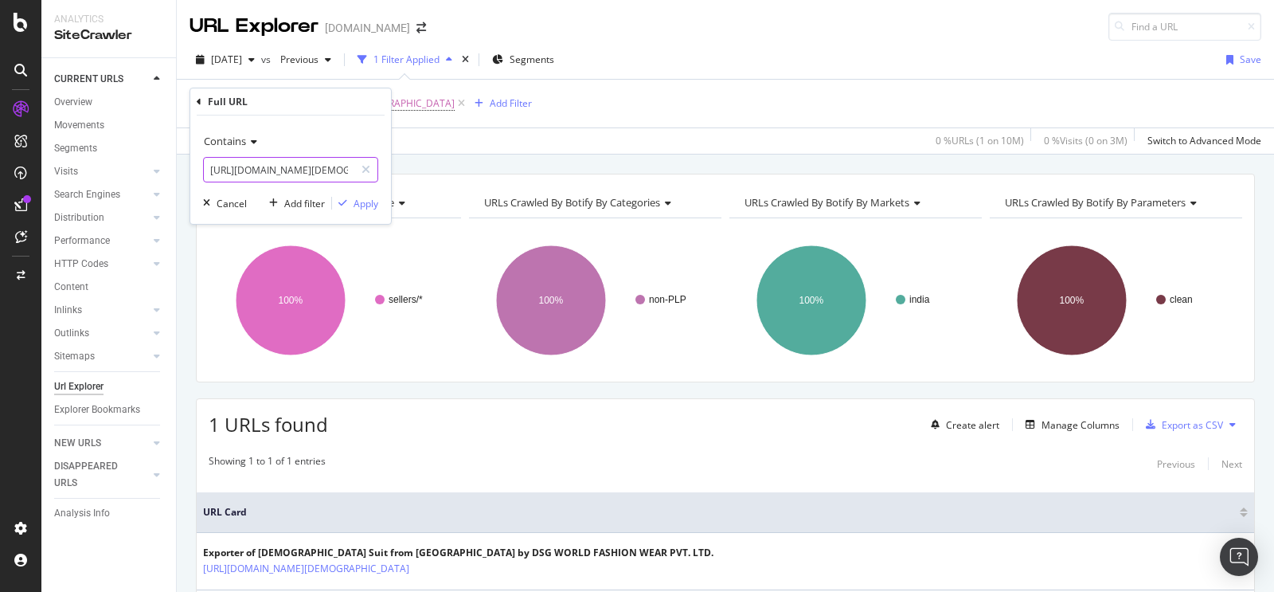
click at [331, 174] on input "[URL][DOMAIN_NAME][DEMOGRAPHIC_DATA]" at bounding box center [279, 169] width 151 height 25
paste input "kurti-pant-se"
type input "[URL][DOMAIN_NAME]"
click at [381, 206] on div "Contains [URL][DOMAIN_NAME] Cancel Add filter Apply" at bounding box center [290, 169] width 201 height 108
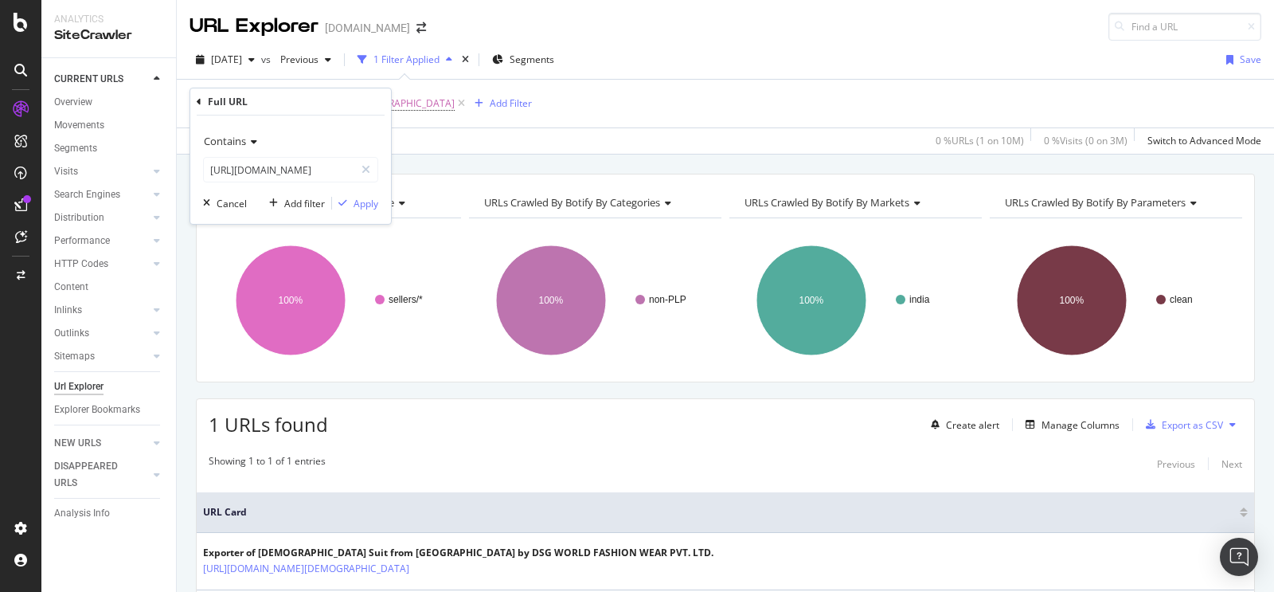
scroll to position [0, 0]
click at [366, 201] on div "Apply" at bounding box center [366, 204] width 25 height 14
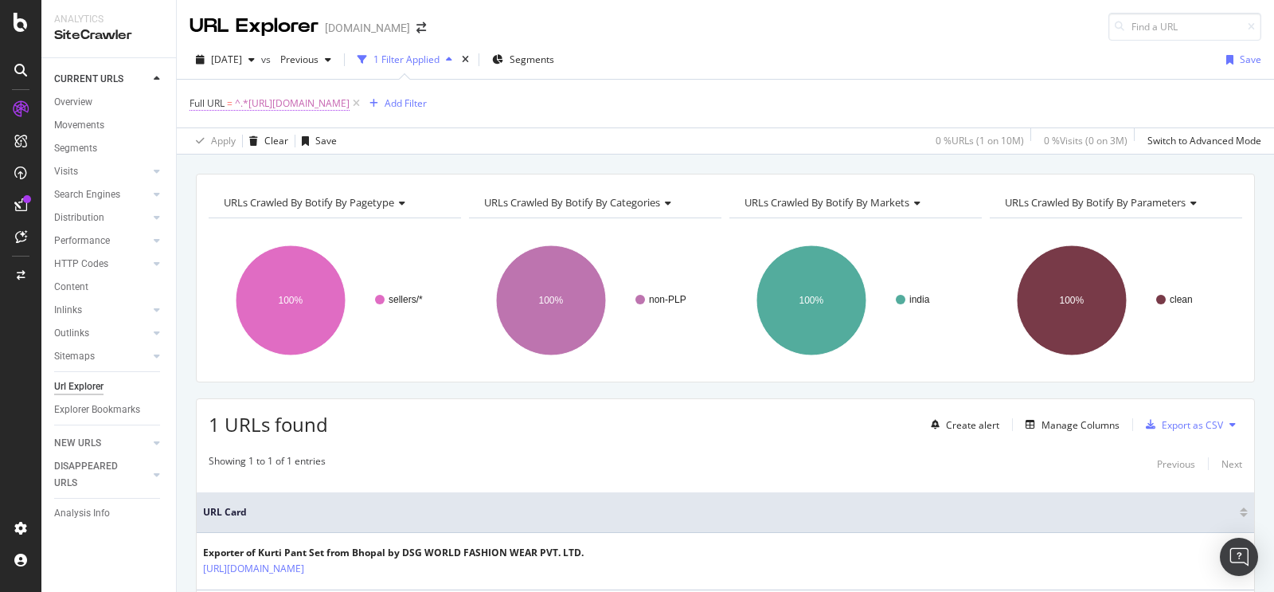
click at [350, 104] on span "^.*[URL][DOMAIN_NAME]" at bounding box center [292, 103] width 115 height 22
click at [305, 165] on input "[URL][DOMAIN_NAME]" at bounding box center [279, 169] width 151 height 25
click at [324, 169] on input "[URL][DOMAIN_NAME]" at bounding box center [279, 169] width 151 height 25
paste input "lakhnawi-3-piece-suit-"
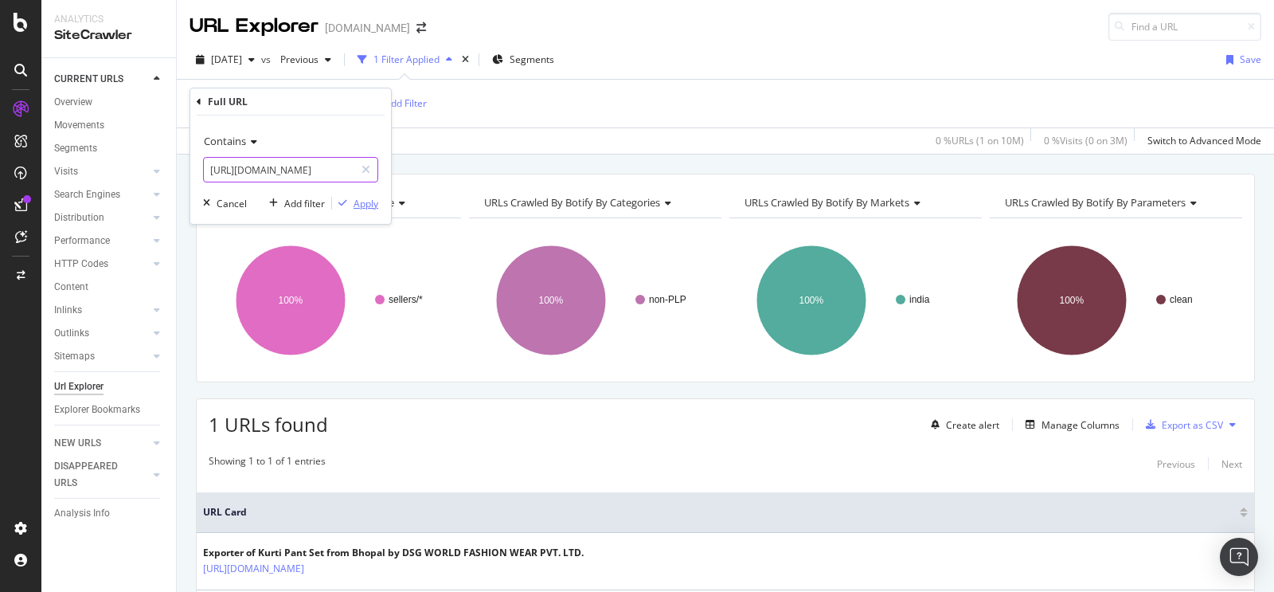
type input "[URL][DOMAIN_NAME]"
click at [370, 209] on div "Apply" at bounding box center [366, 204] width 25 height 14
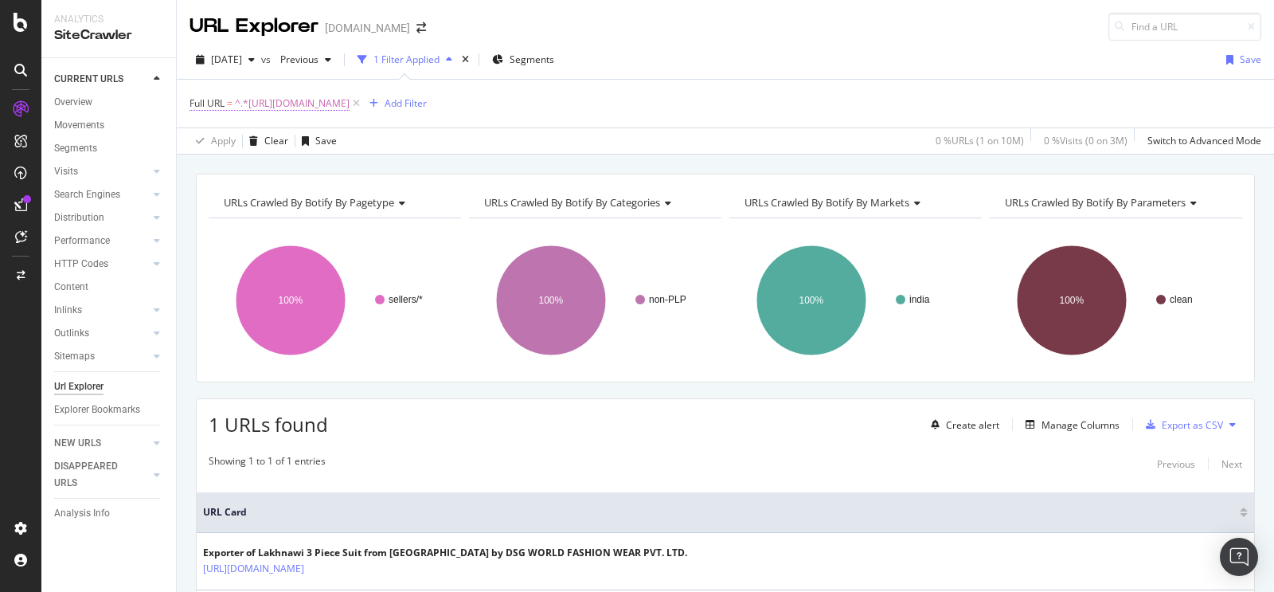
click at [350, 100] on span "^.*[URL][DOMAIN_NAME]" at bounding box center [292, 103] width 115 height 22
click at [310, 162] on input "[URL][DOMAIN_NAME]" at bounding box center [279, 169] width 151 height 25
paste input "bhagalpuri-saree"
type input "[URL][DOMAIN_NAME]"
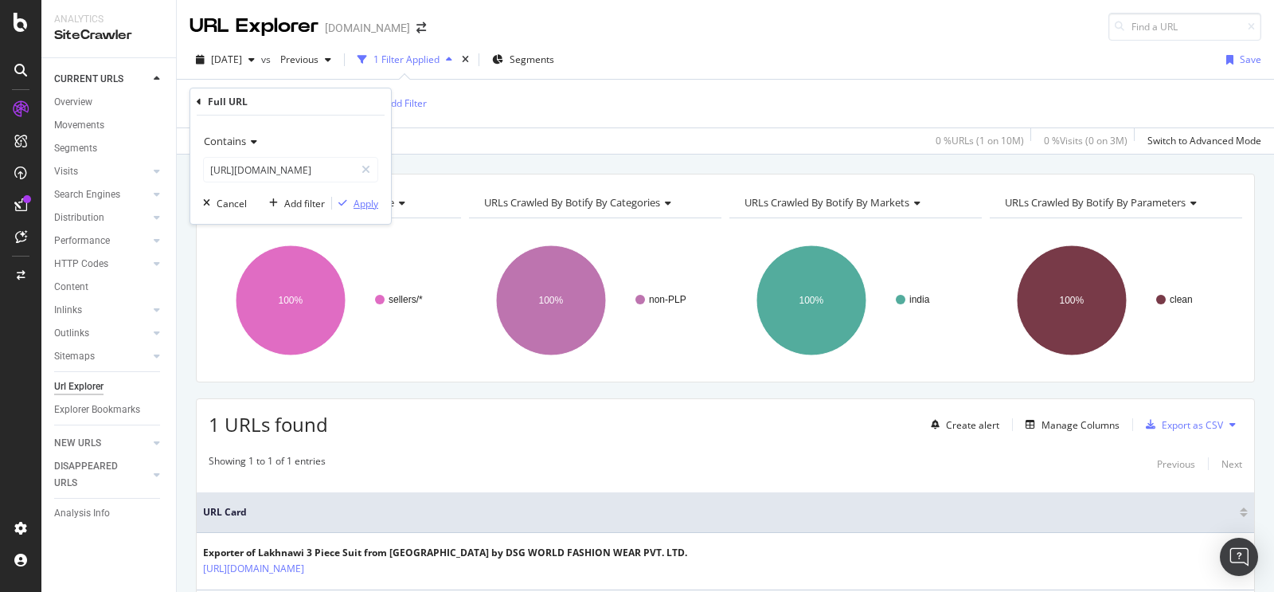
click at [369, 200] on div "Apply" at bounding box center [366, 204] width 25 height 14
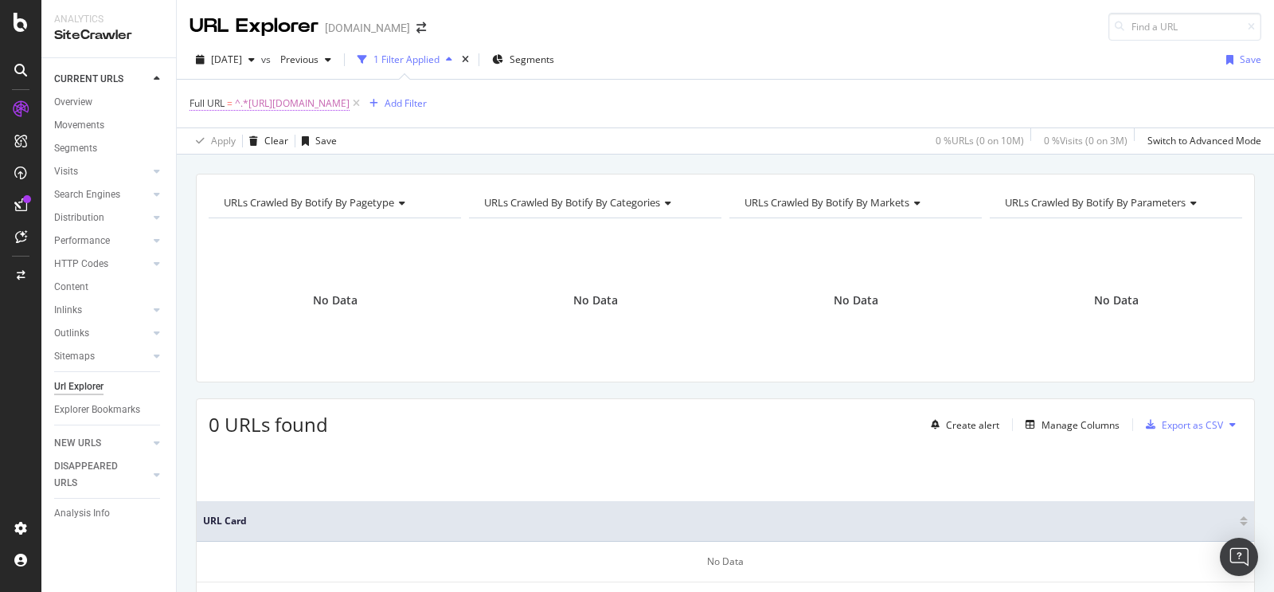
click at [350, 104] on span "^.*[URL][DOMAIN_NAME]" at bounding box center [292, 103] width 115 height 22
click at [316, 170] on input "[URL][DOMAIN_NAME]" at bounding box center [279, 169] width 151 height 25
paste input "[DEMOGRAPHIC_DATA]-gown"
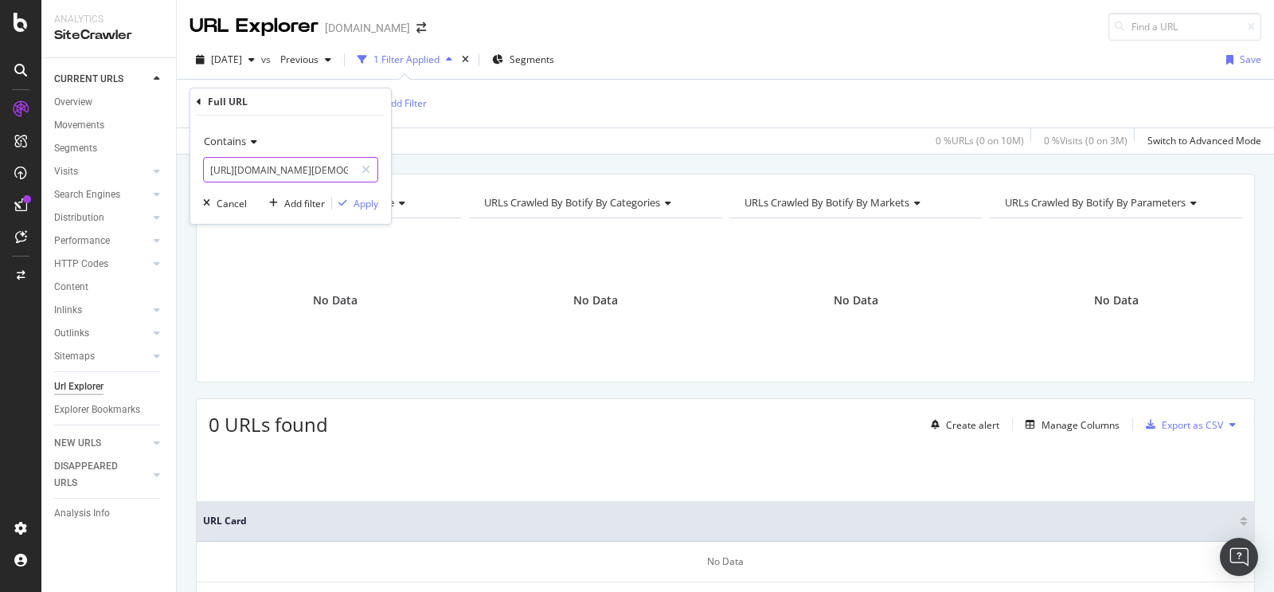
scroll to position [0, 253]
type input "[URL][DOMAIN_NAME][DEMOGRAPHIC_DATA]"
click at [363, 198] on div "Apply" at bounding box center [366, 204] width 25 height 14
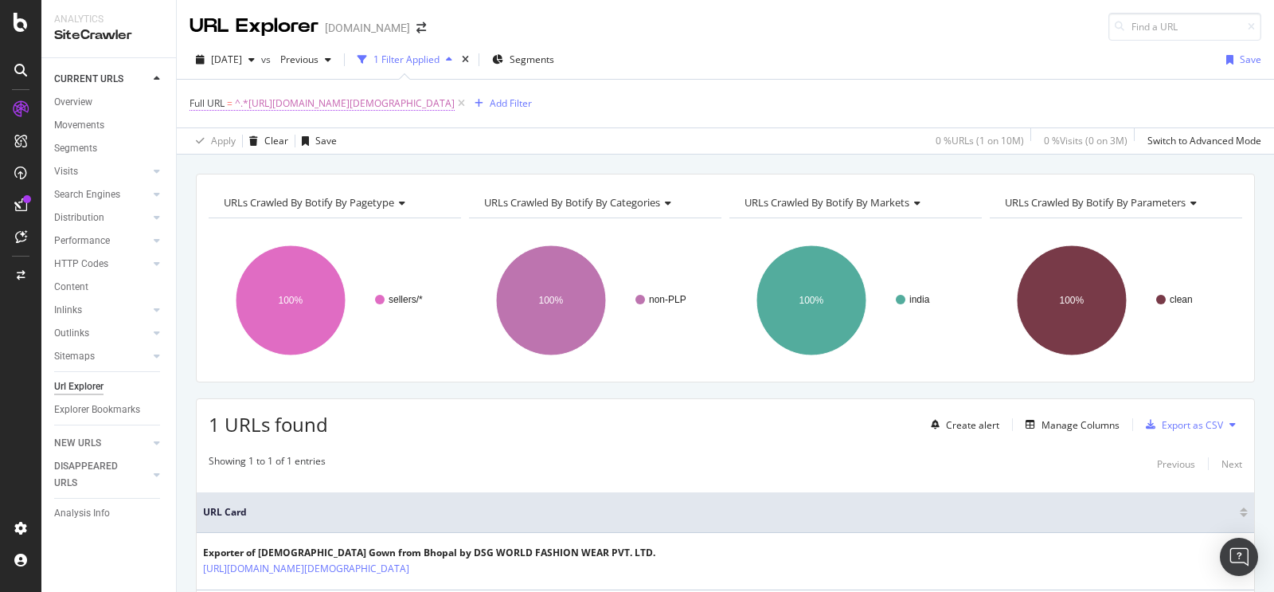
click at [431, 98] on span "^.*[URL][DOMAIN_NAME][DEMOGRAPHIC_DATA]" at bounding box center [345, 103] width 220 height 22
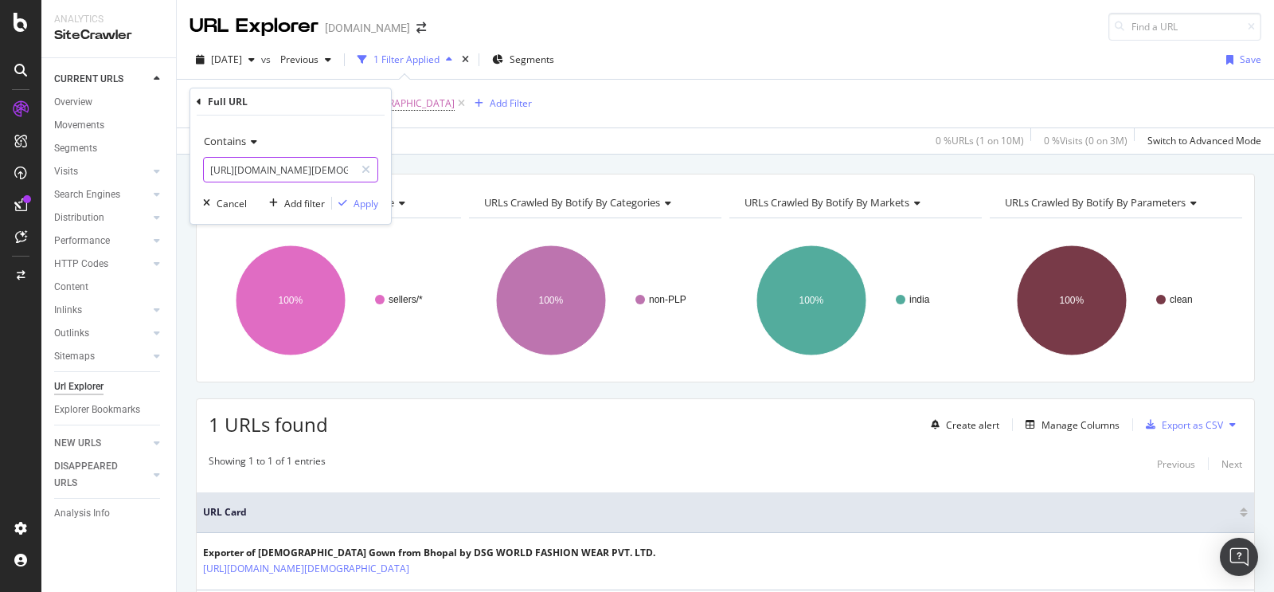
click at [299, 168] on input "[URL][DOMAIN_NAME][DEMOGRAPHIC_DATA]" at bounding box center [279, 169] width 151 height 25
click at [315, 176] on input "[URL][DOMAIN_NAME][DEMOGRAPHIC_DATA]" at bounding box center [279, 169] width 151 height 25
paste input "co-ord-set"
type input "[URL][DOMAIN_NAME]"
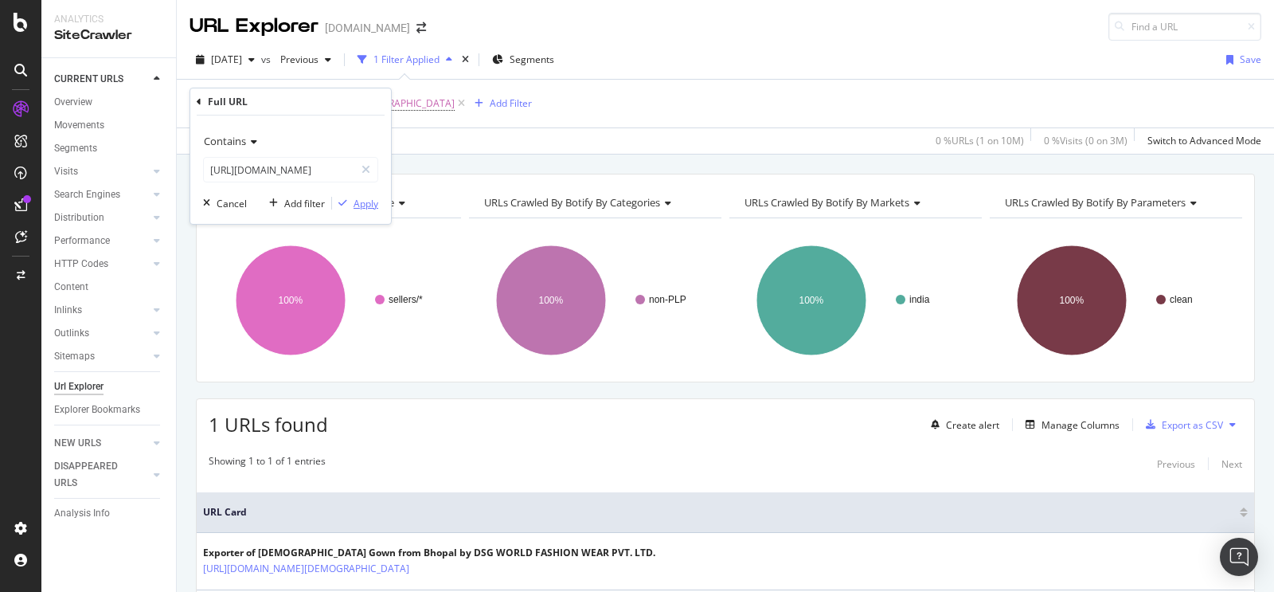
click at [366, 202] on div "Apply" at bounding box center [366, 204] width 25 height 14
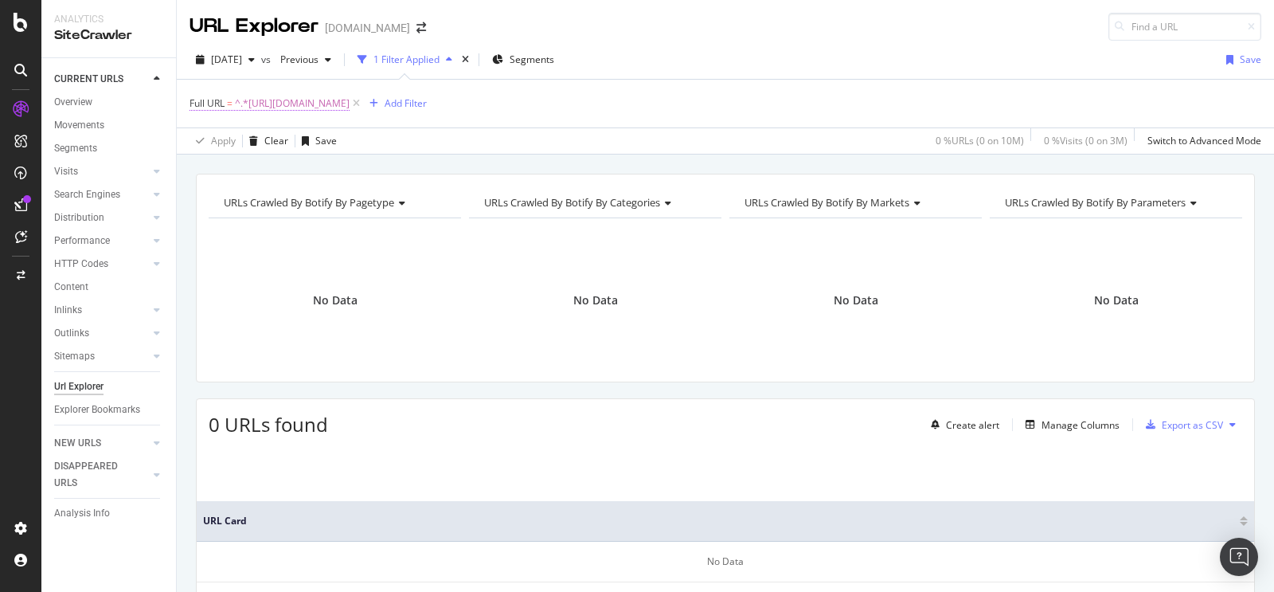
click at [350, 103] on span "^.*[URL][DOMAIN_NAME]" at bounding box center [292, 103] width 115 height 22
click at [308, 167] on input "[URL][DOMAIN_NAME]" at bounding box center [279, 169] width 151 height 25
click at [319, 172] on input "[URL][DOMAIN_NAME]" at bounding box center [279, 169] width 151 height 25
paste input "anarkali-sui"
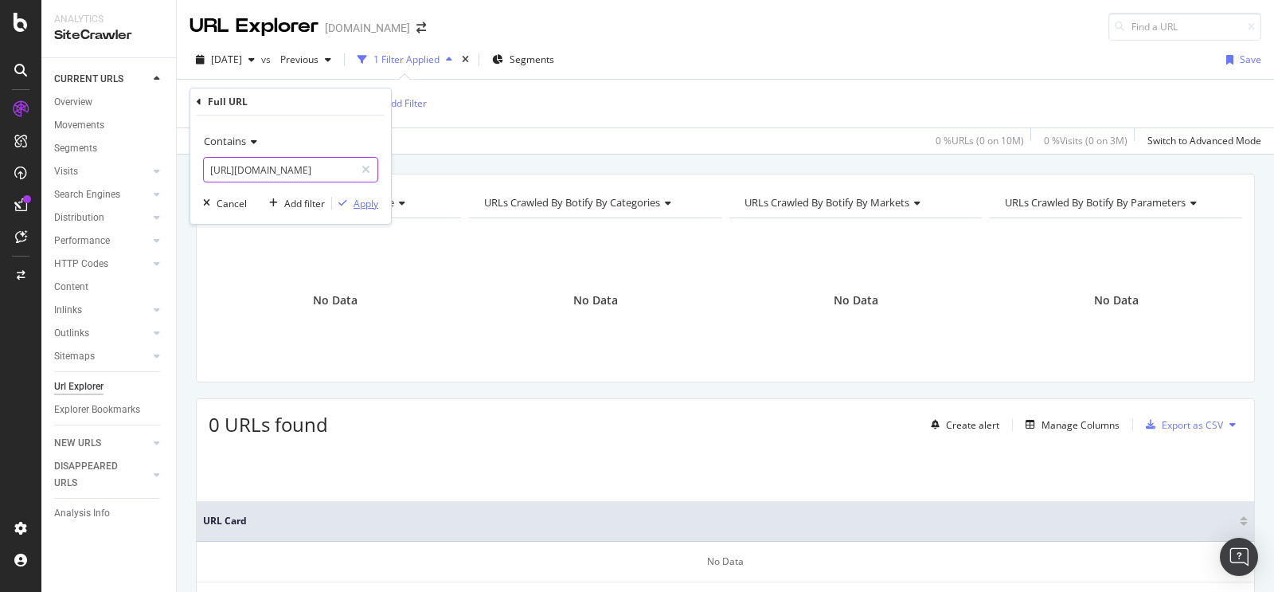
type input "[URL][DOMAIN_NAME]"
click at [378, 206] on div "Apply" at bounding box center [366, 204] width 25 height 14
click at [350, 104] on span "^.*[URL][DOMAIN_NAME]" at bounding box center [292, 103] width 115 height 22
click at [284, 168] on input "[URL][DOMAIN_NAME]" at bounding box center [279, 169] width 151 height 25
click at [291, 170] on input "[URL][DOMAIN_NAME]" at bounding box center [279, 169] width 151 height 25
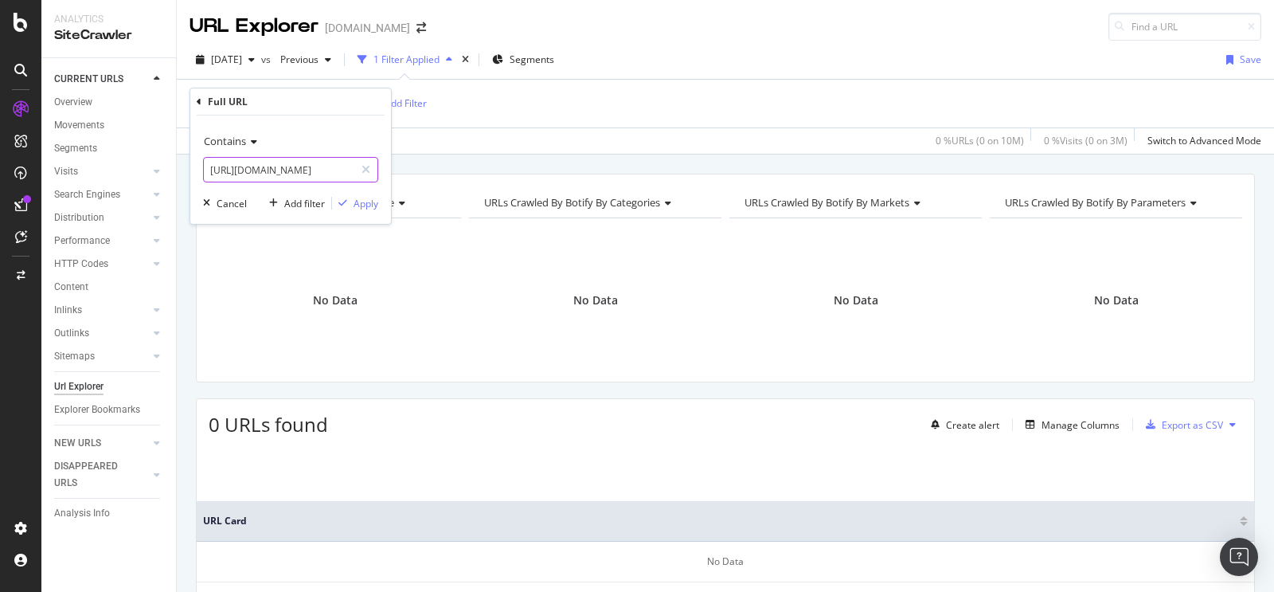
paste input "[DEMOGRAPHIC_DATA]-[PERSON_NAME]-with-palazzo-se"
type input "[URL][DOMAIN_NAME][DEMOGRAPHIC_DATA]"
click at [365, 205] on div "Apply" at bounding box center [366, 204] width 25 height 14
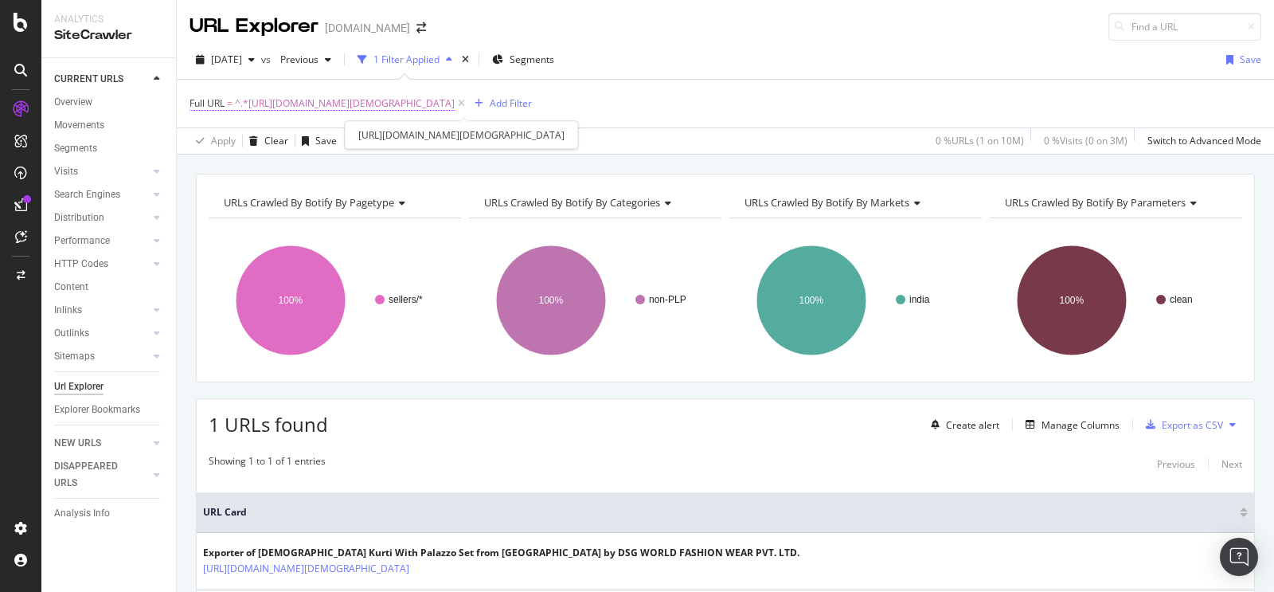
click at [455, 99] on span "^.*[URL][DOMAIN_NAME][DEMOGRAPHIC_DATA]" at bounding box center [345, 103] width 220 height 22
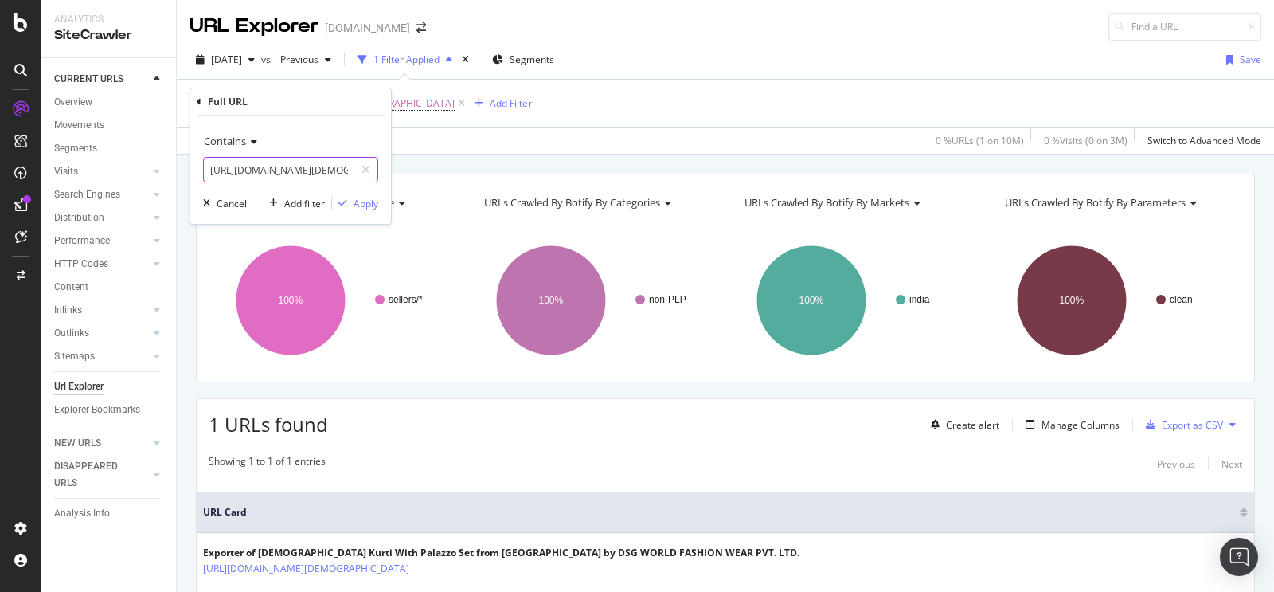
click at [313, 173] on input "[URL][DOMAIN_NAME][DEMOGRAPHIC_DATA]" at bounding box center [279, 169] width 151 height 25
click at [315, 174] on input "[URL][DOMAIN_NAME][DEMOGRAPHIC_DATA]" at bounding box center [279, 169] width 151 height 25
paste input "adcon-automation-pvt-ltd-996249/"
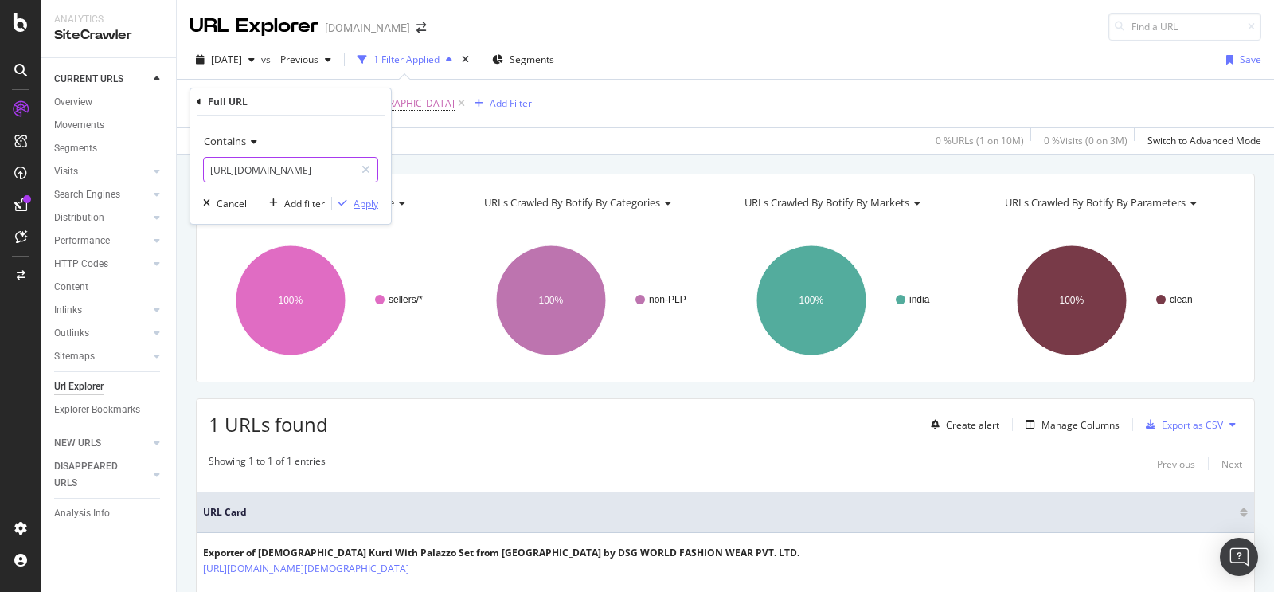
scroll to position [0, 143]
type input "[URL][DOMAIN_NAME]"
click at [366, 207] on div "Apply" at bounding box center [366, 204] width 25 height 14
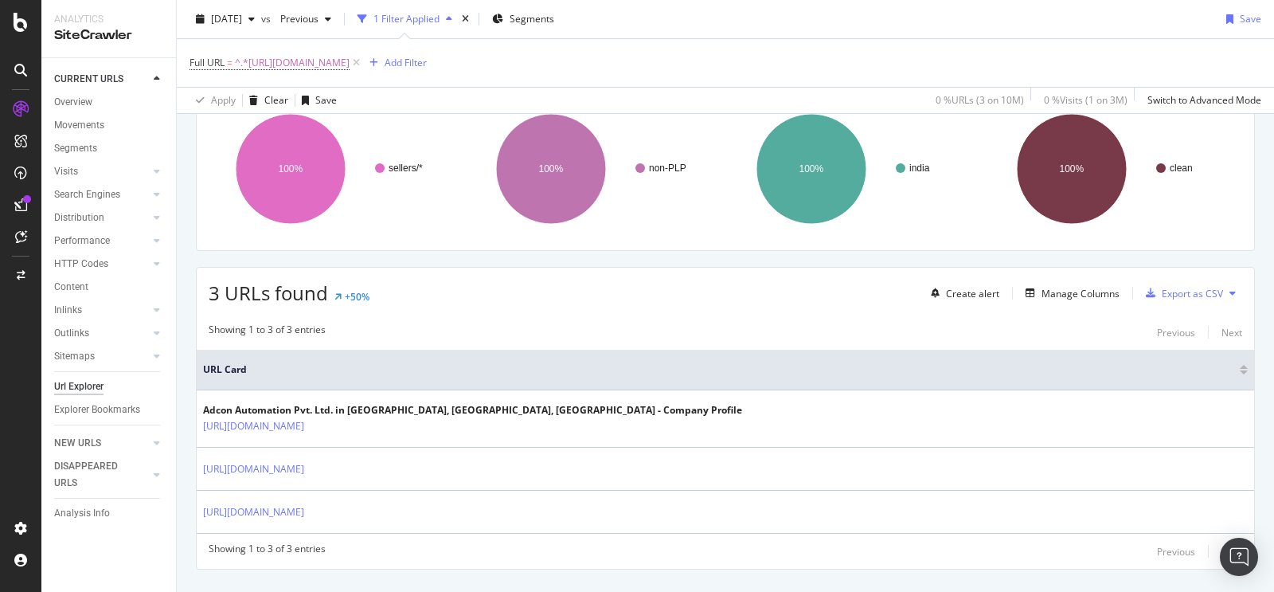
scroll to position [165, 0]
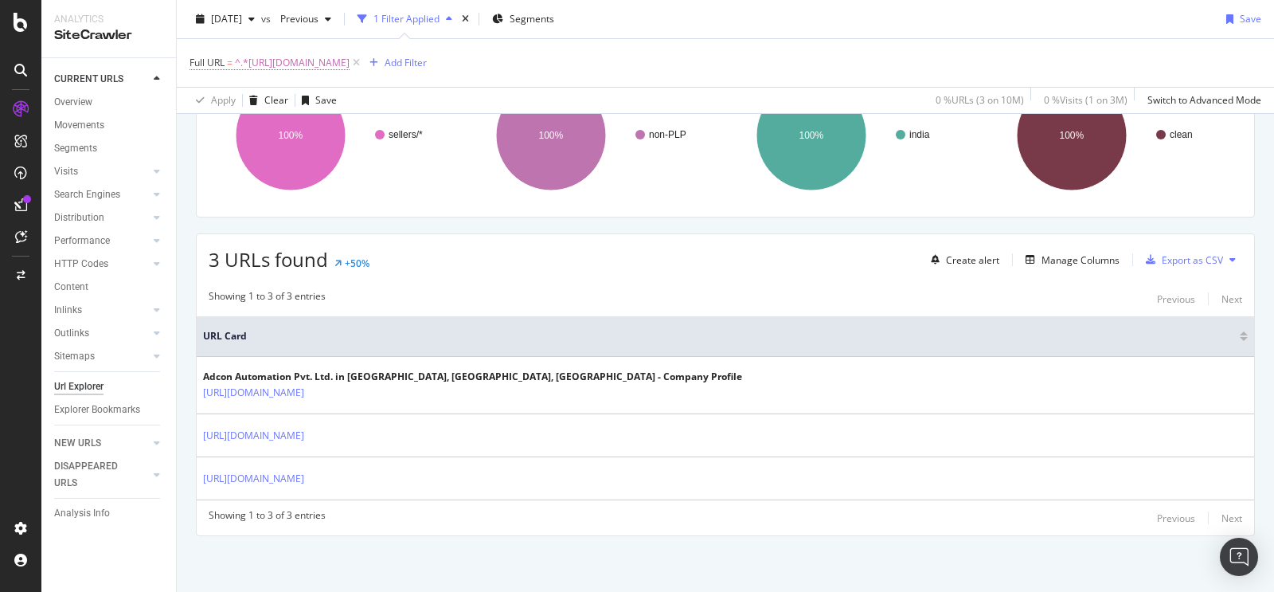
click at [350, 55] on span "^.*[URL][DOMAIN_NAME]" at bounding box center [292, 63] width 115 height 22
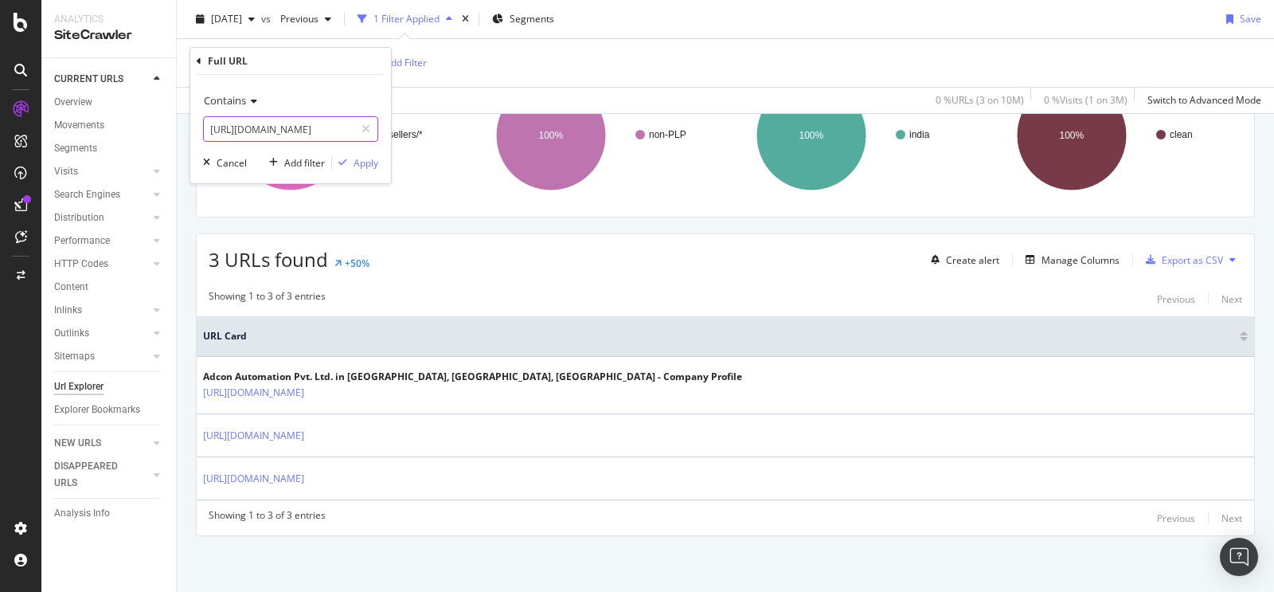
click at [299, 132] on input "[URL][DOMAIN_NAME]" at bounding box center [279, 128] width 151 height 25
click at [313, 135] on input "[URL][DOMAIN_NAME]" at bounding box center [279, 128] width 151 height 25
paste input "product-services.html"
type input "[URL][DOMAIN_NAME]"
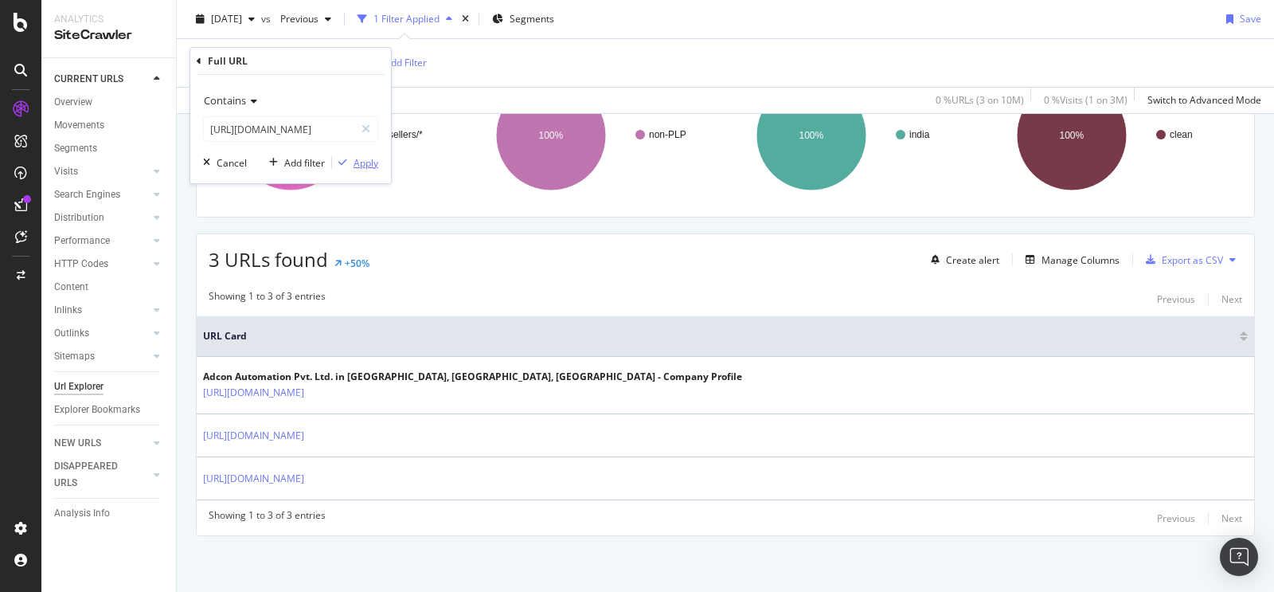
click at [376, 166] on div "Apply" at bounding box center [366, 163] width 25 height 14
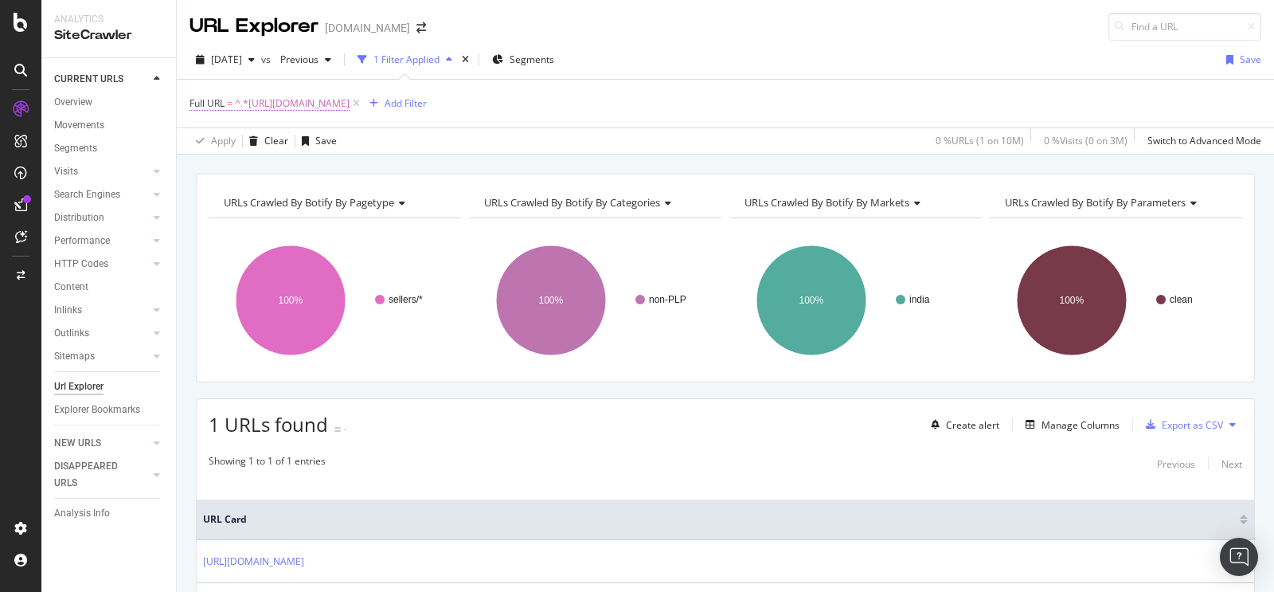
click at [350, 97] on span "^.*[URL][DOMAIN_NAME]" at bounding box center [292, 103] width 115 height 22
click at [303, 171] on input "[URL][DOMAIN_NAME]" at bounding box center [279, 169] width 151 height 25
drag, startPoint x: 311, startPoint y: 172, endPoint x: 322, endPoint y: 171, distance: 10.4
click at [313, 171] on input "[URL][DOMAIN_NAME]" at bounding box center [279, 169] width 151 height 25
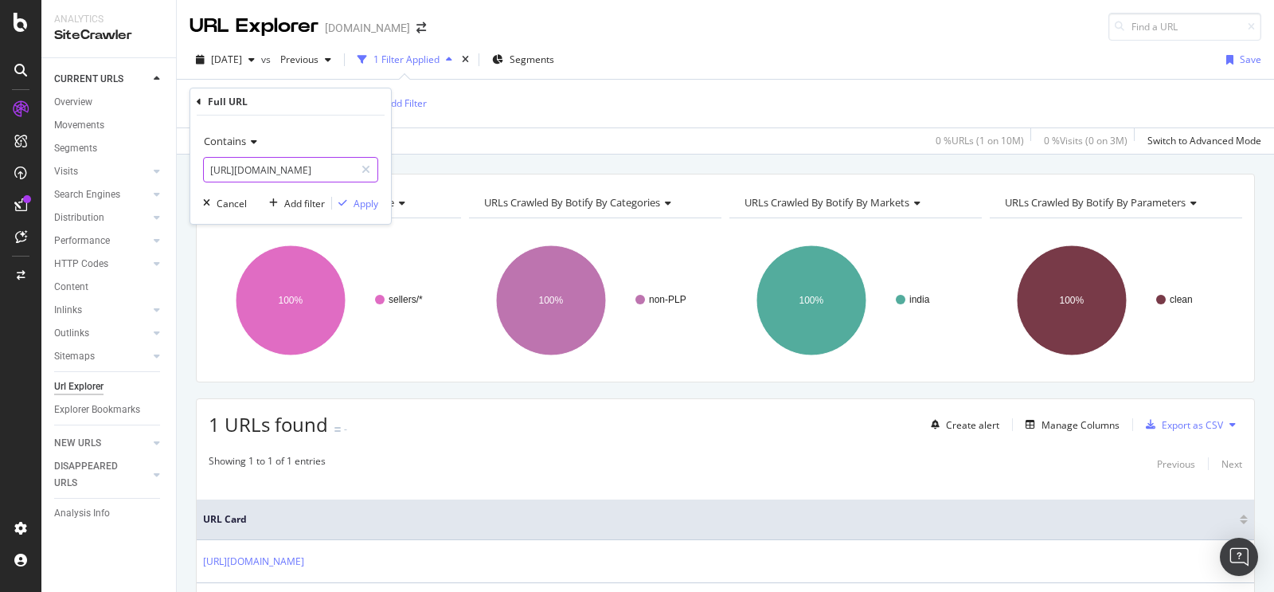
click at [333, 175] on input "[URL][DOMAIN_NAME]" at bounding box center [279, 169] width 151 height 25
click at [327, 171] on input "[URL][DOMAIN_NAME]" at bounding box center [279, 169] width 151 height 25
paste input "industrial-automation"
type input "[URL][DOMAIN_NAME]"
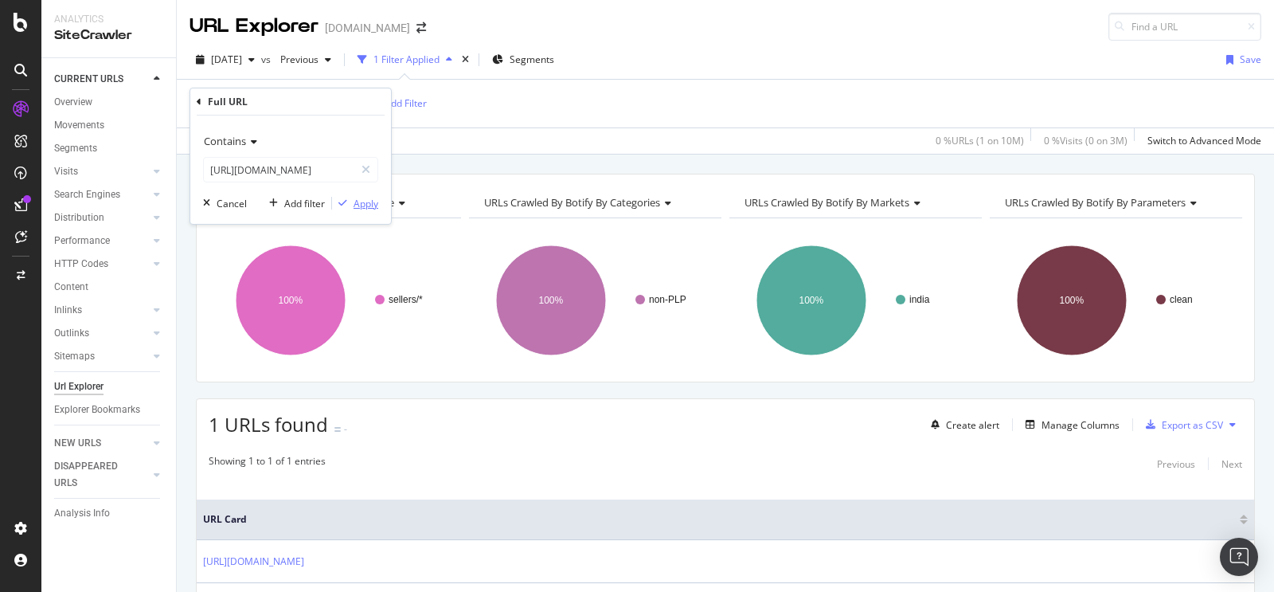
click at [367, 205] on div "Apply" at bounding box center [366, 204] width 25 height 14
click at [350, 103] on span "^.*[URL][DOMAIN_NAME]" at bounding box center [292, 103] width 115 height 22
click at [301, 173] on input "[URL][DOMAIN_NAME]" at bounding box center [279, 169] width 151 height 25
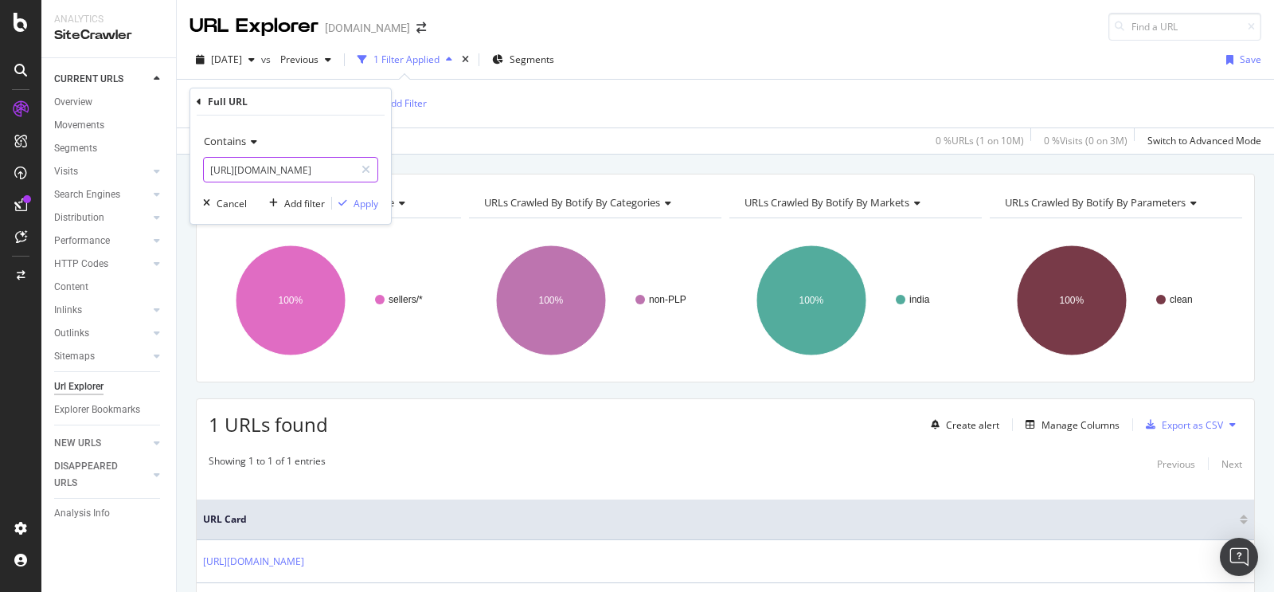
click at [301, 173] on input "[URL][DOMAIN_NAME]" at bounding box center [279, 169] width 151 height 25
paste input "manufacturers/mild-steel-bright-bars"
type input "[URL][DOMAIN_NAME]"
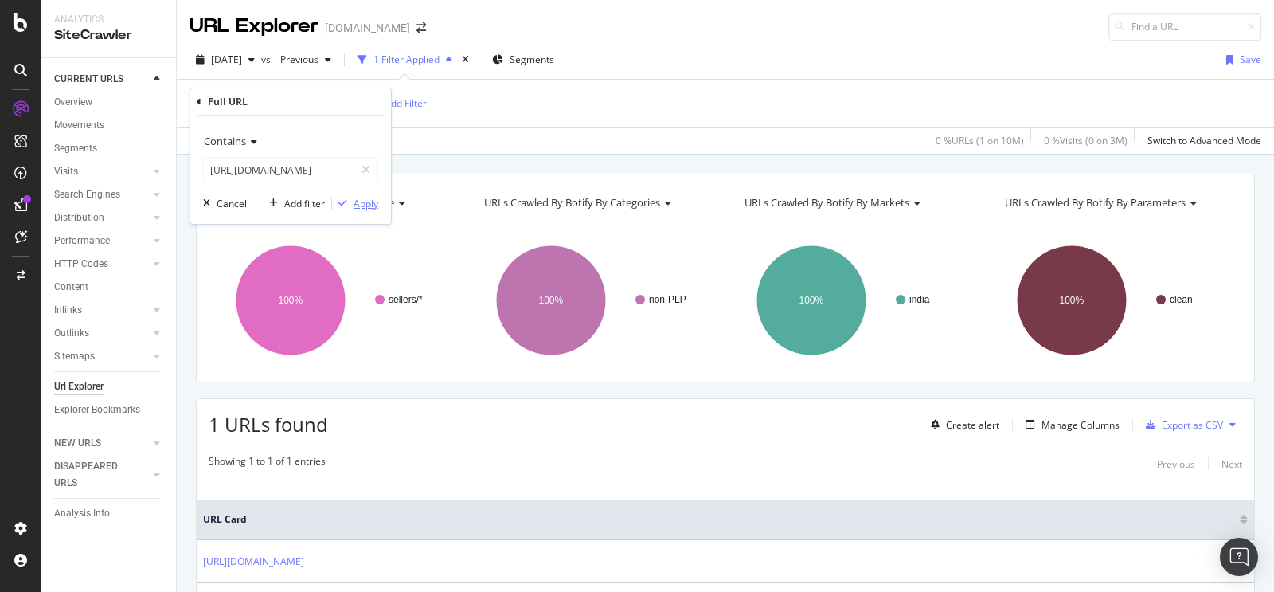
click at [370, 206] on div "Apply" at bounding box center [366, 204] width 25 height 14
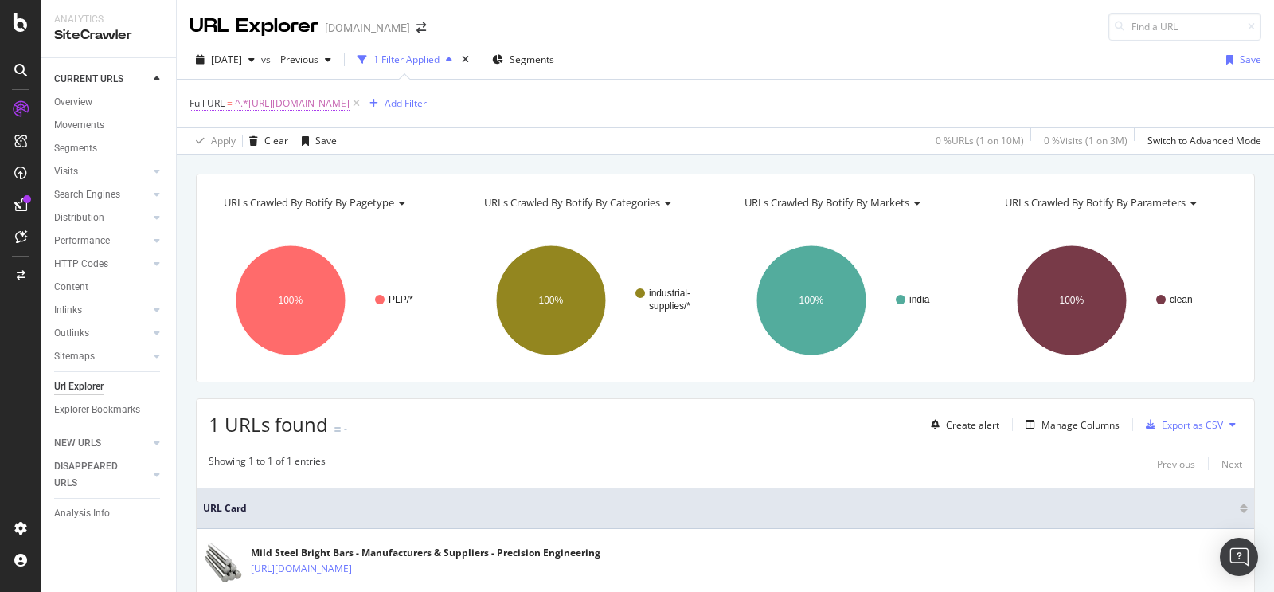
click at [350, 105] on span "^.*[URL][DOMAIN_NAME]" at bounding box center [292, 103] width 115 height 22
click at [323, 166] on input "[URL][DOMAIN_NAME]" at bounding box center [279, 169] width 151 height 25
click at [327, 172] on input "[URL][DOMAIN_NAME]" at bounding box center [279, 169] width 151 height 25
paste input "[GEOGRAPHIC_DATA]/mild-steel-bright-bars-city-200579"
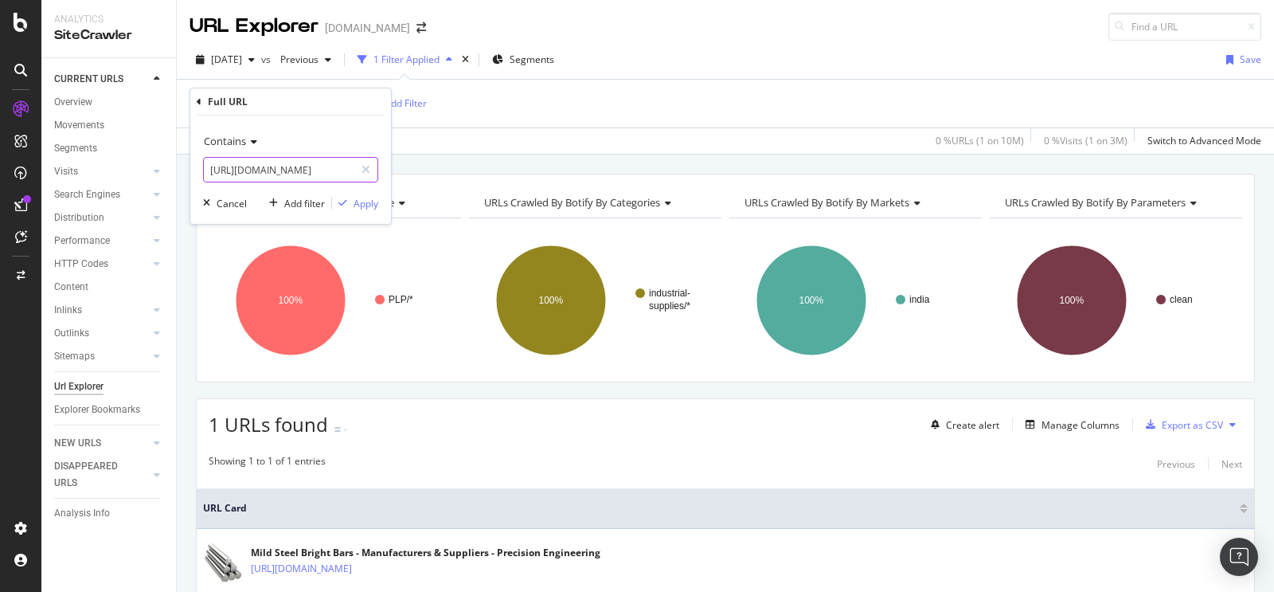
scroll to position [0, 198]
type input "[URL][DOMAIN_NAME]"
click at [365, 201] on div "Apply" at bounding box center [366, 204] width 25 height 14
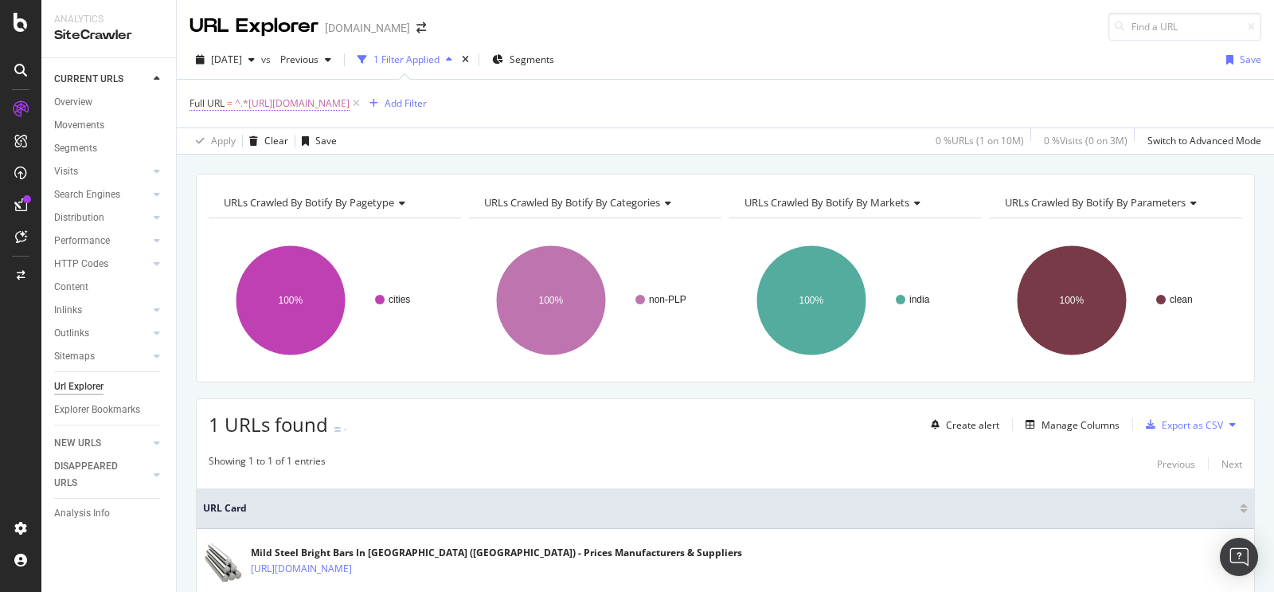
click at [350, 101] on span "^.*[URL][DOMAIN_NAME]" at bounding box center [292, 103] width 115 height 22
click at [288, 165] on input "[URL][DOMAIN_NAME]" at bounding box center [279, 169] width 151 height 25
click at [290, 166] on input "[URL][DOMAIN_NAME]" at bounding box center [279, 169] width 151 height 25
paste input "[GEOGRAPHIC_DATA]/mild-steel-bright-bars-city-228112"
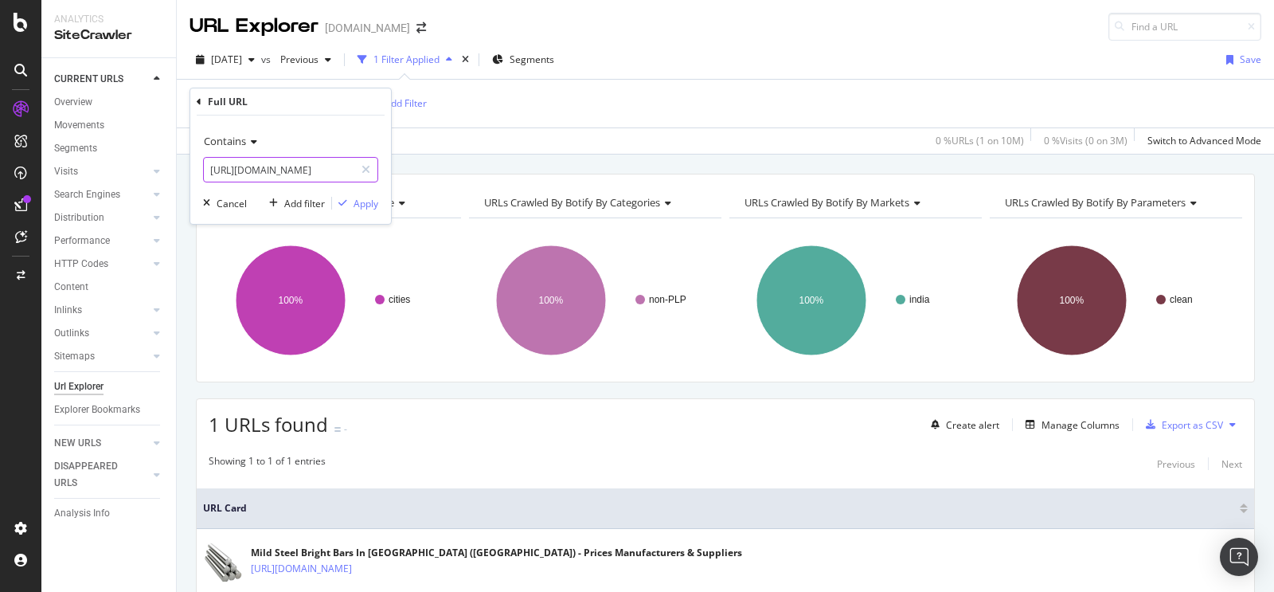
scroll to position [0, 198]
type input "[URL][DOMAIN_NAME]"
click at [354, 199] on div "Apply" at bounding box center [366, 204] width 25 height 14
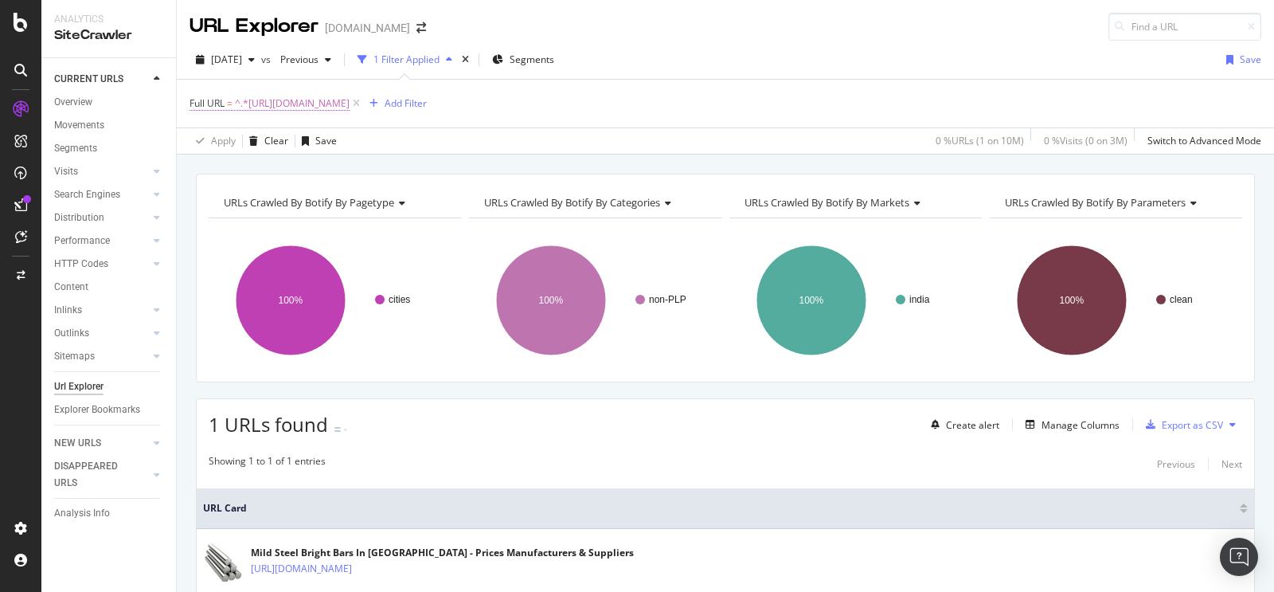
click at [350, 100] on span "^.*[URL][DOMAIN_NAME]" at bounding box center [292, 103] width 115 height 22
click at [317, 176] on input "[URL][DOMAIN_NAME]" at bounding box center [279, 169] width 151 height 25
paste input "pur/mild-steel-bright-bars-city-214148"
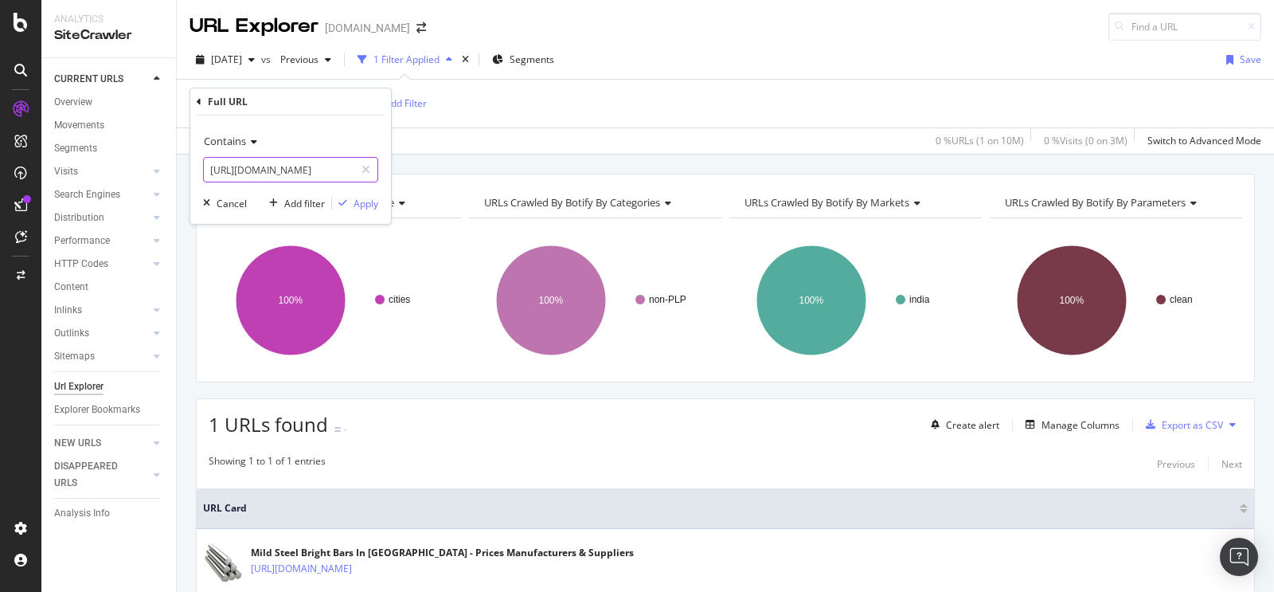
scroll to position [0, 194]
type input "[URL][DOMAIN_NAME]"
click at [367, 206] on div "Apply" at bounding box center [366, 204] width 25 height 14
click at [350, 104] on span "^.*[URL][DOMAIN_NAME]" at bounding box center [292, 103] width 115 height 22
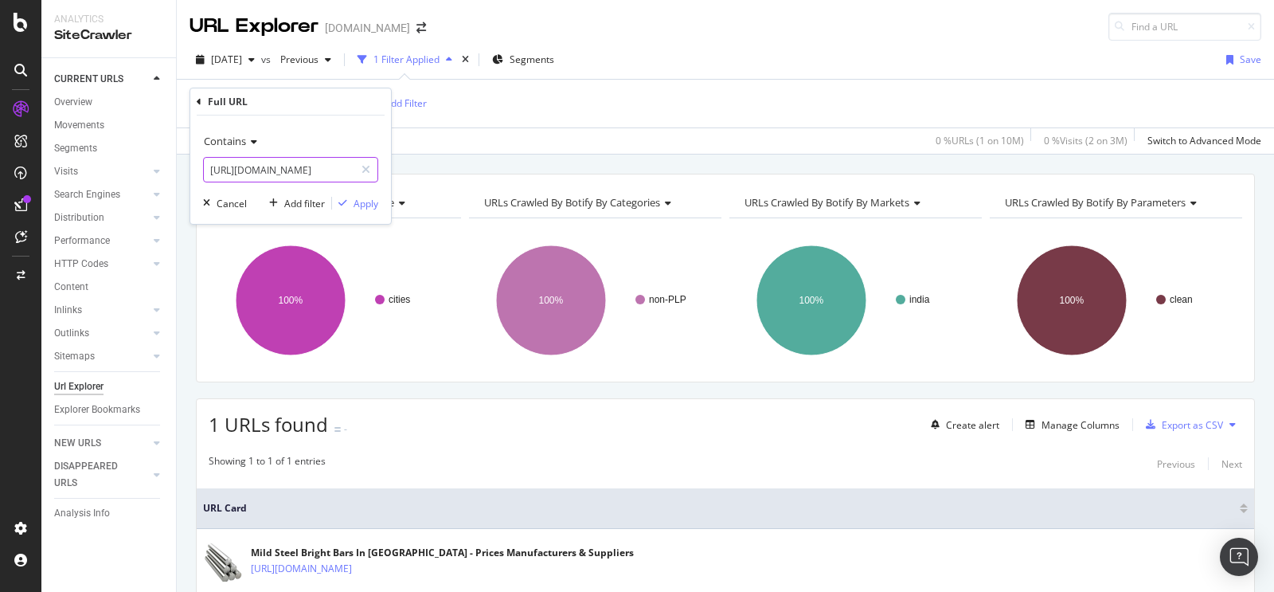
click at [279, 164] on input "[URL][DOMAIN_NAME]" at bounding box center [279, 169] width 151 height 25
click at [303, 170] on input "[URL][DOMAIN_NAME]" at bounding box center [279, 169] width 151 height 25
click at [323, 173] on input "[URL][DOMAIN_NAME]" at bounding box center [279, 169] width 151 height 25
paste input "nagpur/mild-steel-bright-bars-city-207836"
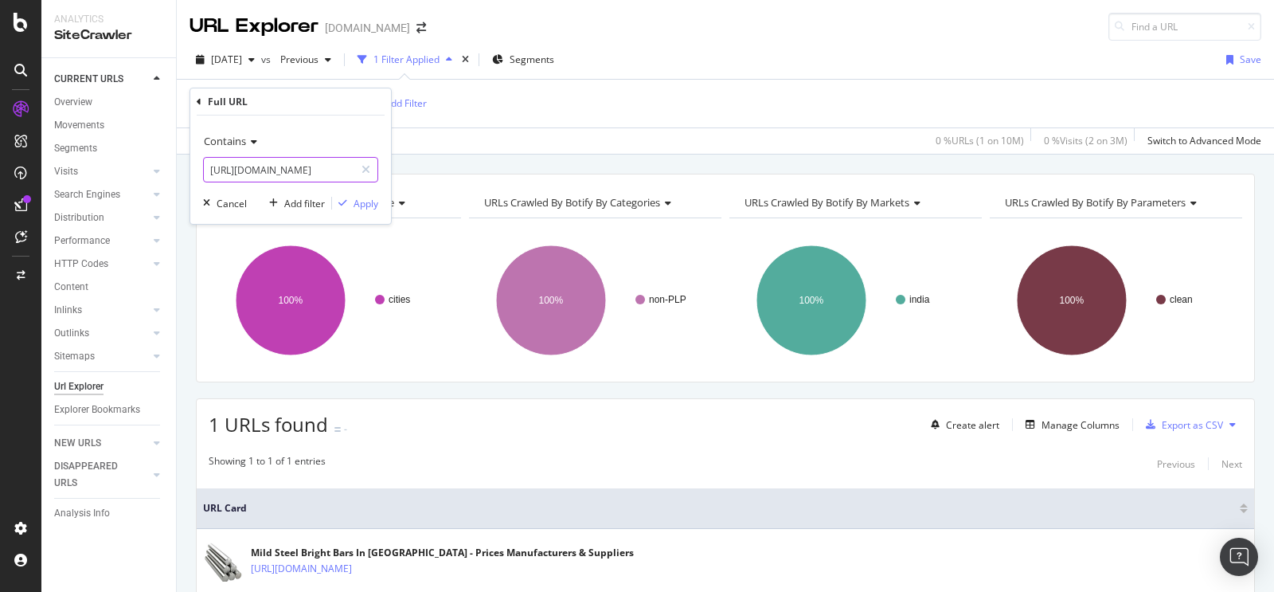
scroll to position [0, 198]
type input "[URL][DOMAIN_NAME]"
click at [362, 203] on div "Apply" at bounding box center [366, 204] width 25 height 14
click at [350, 99] on span "^.*[URL][DOMAIN_NAME]" at bounding box center [292, 103] width 115 height 22
click at [284, 166] on input "[URL][DOMAIN_NAME]" at bounding box center [279, 169] width 151 height 25
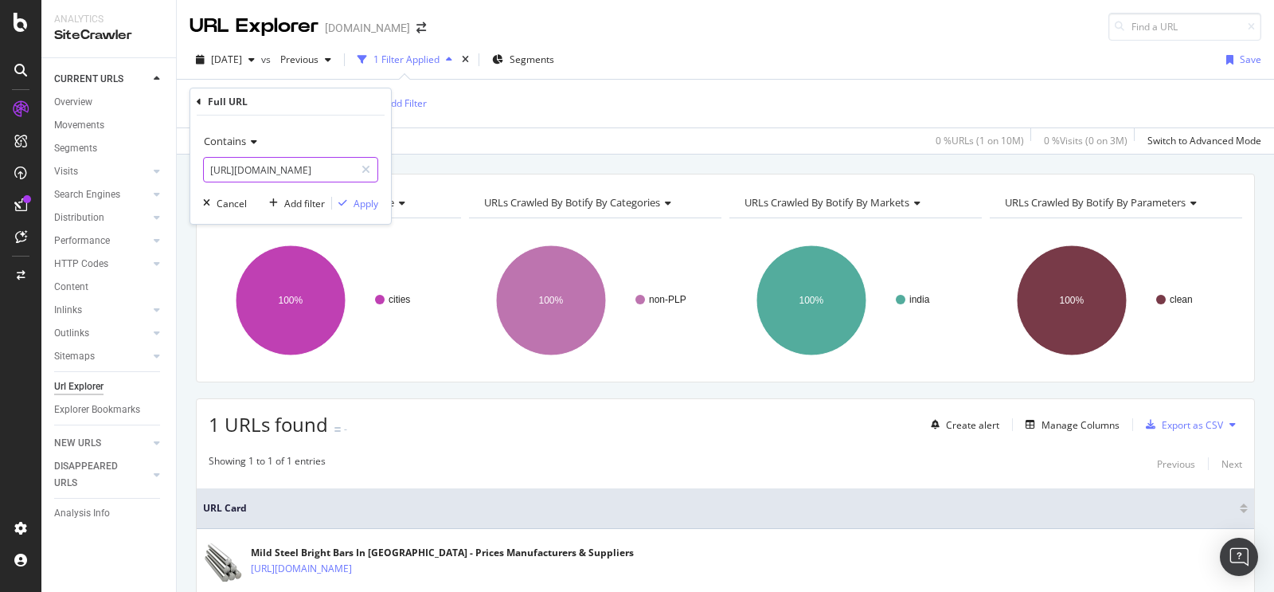
paste input "sagar/mild-steel-bright-bars-city-215829"
type input "[URL][DOMAIN_NAME]"
click at [359, 213] on div "Contains [URL][DOMAIN_NAME] Cancel Add filter Apply" at bounding box center [290, 169] width 201 height 108
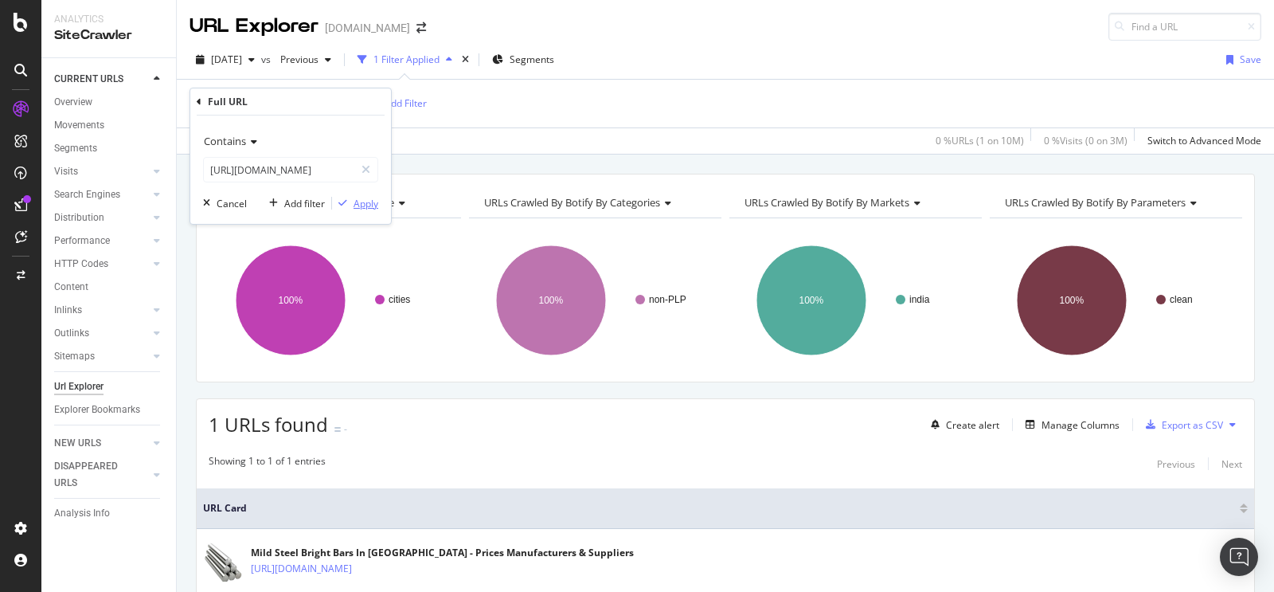
click at [367, 207] on div "Apply" at bounding box center [366, 204] width 25 height 14
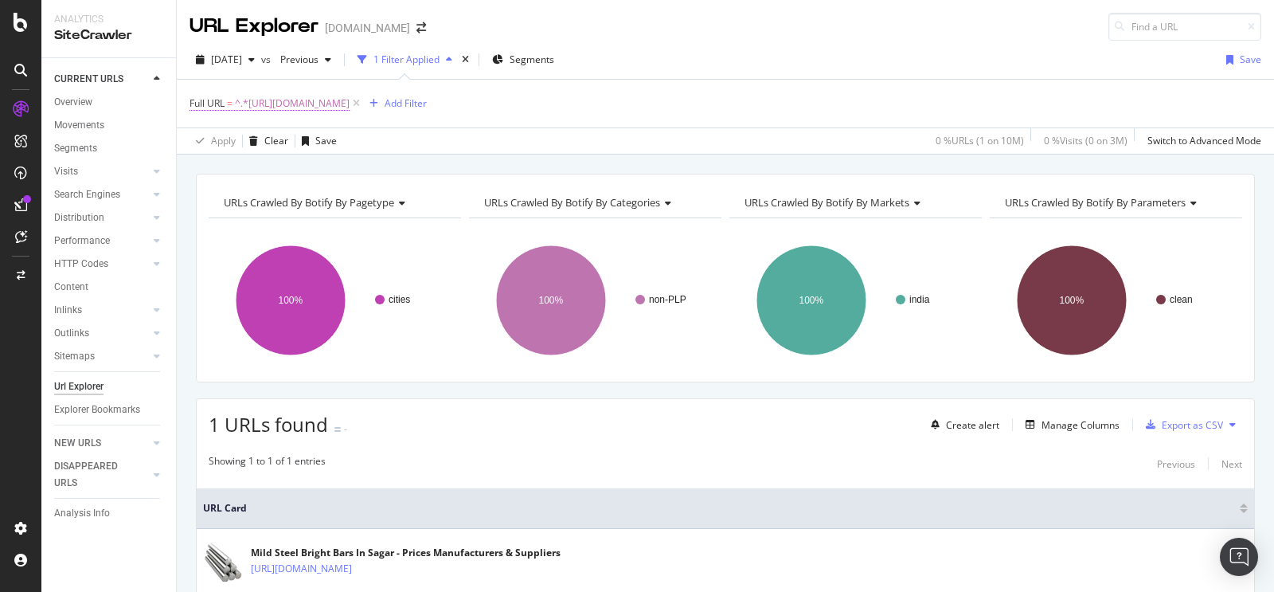
click at [350, 101] on span "^.*[URL][DOMAIN_NAME]" at bounding box center [292, 103] width 115 height 22
click at [294, 169] on input "[URL][DOMAIN_NAME]" at bounding box center [279, 169] width 151 height 25
click at [295, 175] on input "[URL][DOMAIN_NAME]" at bounding box center [279, 169] width 151 height 25
paste input "[URL][DOMAIN_NAME]"
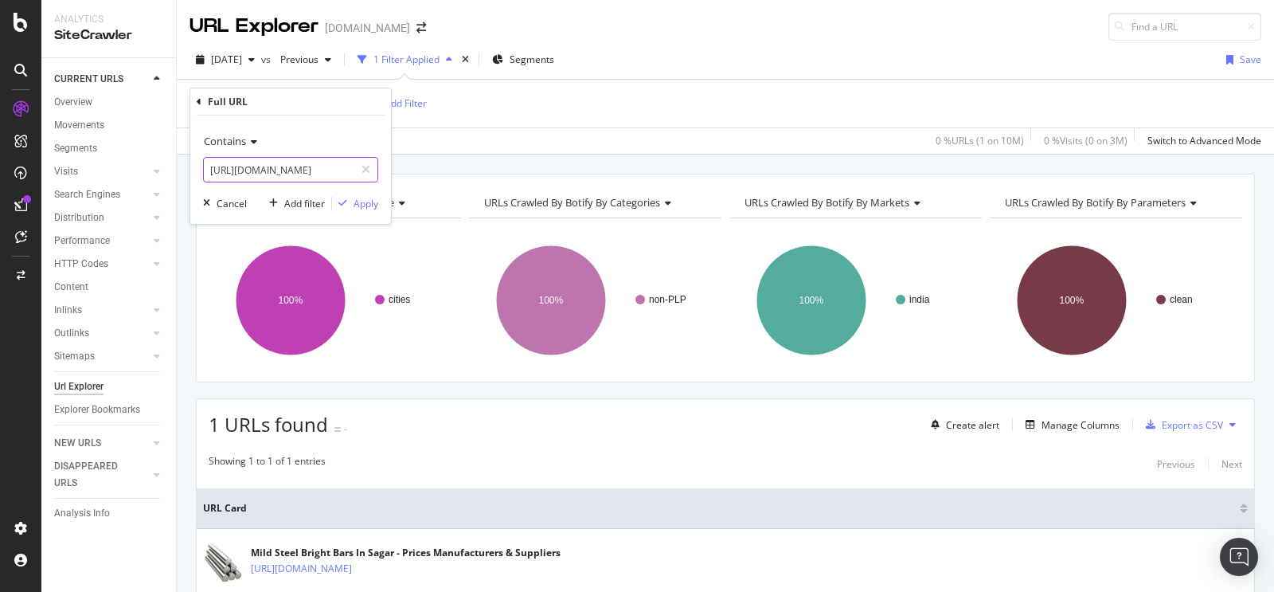
scroll to position [0, 215]
paste input "text"
type input "[URL][DOMAIN_NAME]"
click at [366, 197] on div "Apply" at bounding box center [366, 204] width 25 height 14
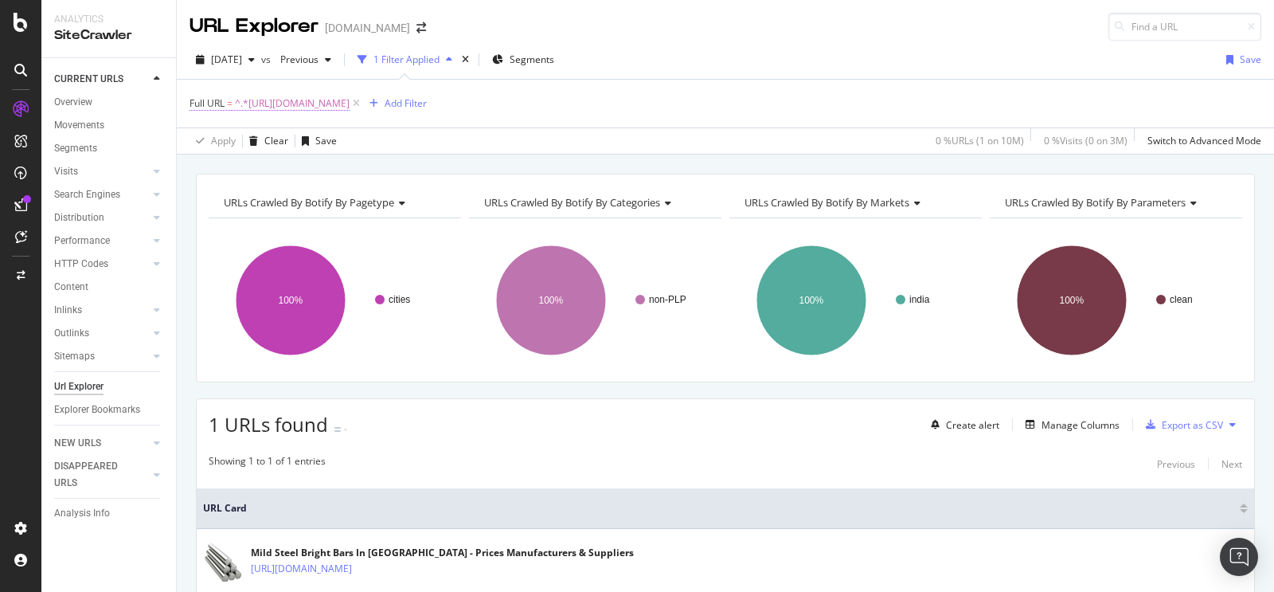
click at [350, 100] on span "^.*[URL][DOMAIN_NAME]" at bounding box center [292, 103] width 115 height 22
click at [301, 171] on input "[URL][DOMAIN_NAME]" at bounding box center [279, 169] width 151 height 25
click at [292, 170] on input "[URL][DOMAIN_NAME]" at bounding box center [279, 169] width 151 height 25
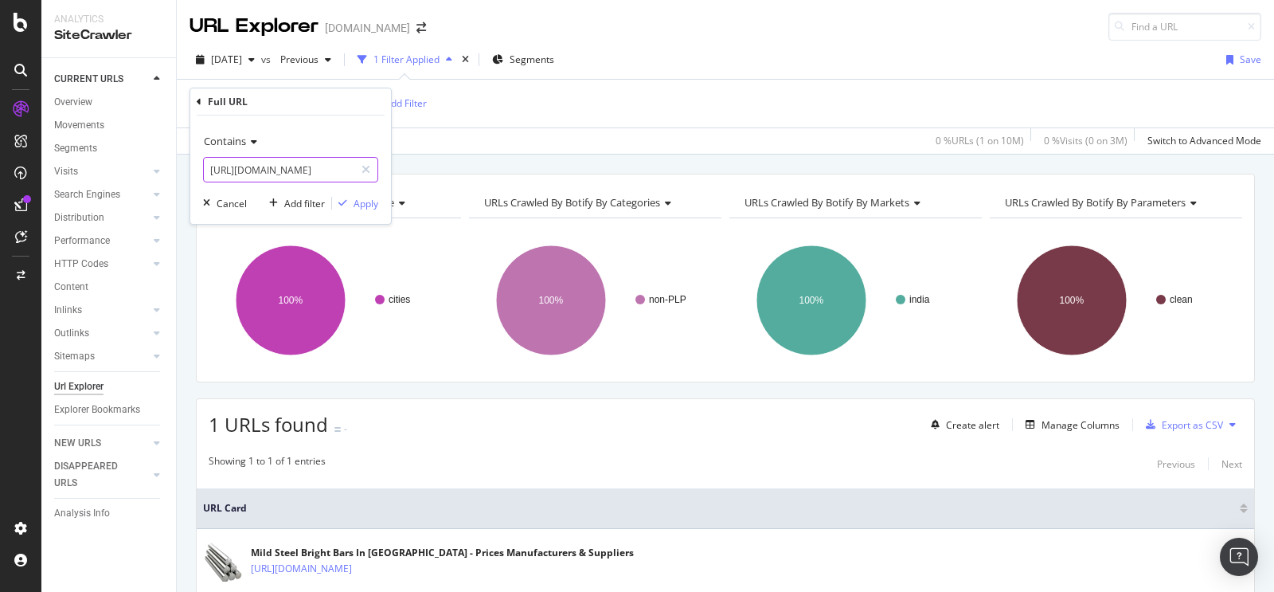
paste input "[PERSON_NAME]-nagar/mild-steel-bright-bars-city-2333"
type input "[URL][DOMAIN_NAME]"
click at [356, 201] on div "Apply" at bounding box center [366, 204] width 25 height 14
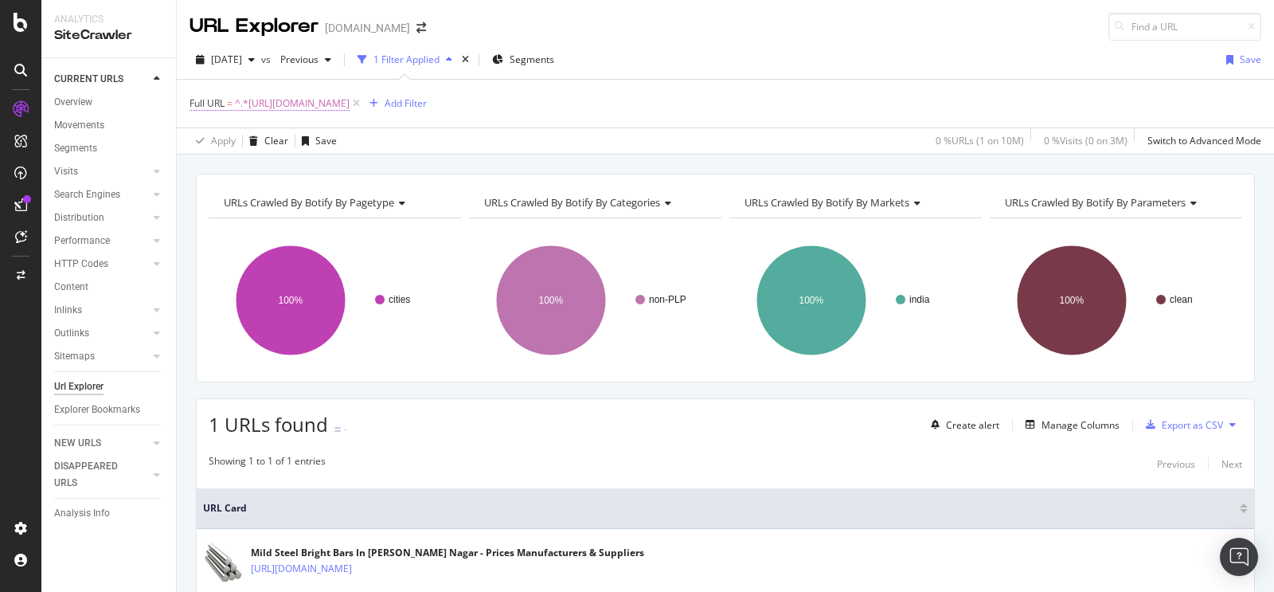
click at [350, 110] on span "^.*[URL][DOMAIN_NAME]" at bounding box center [292, 103] width 115 height 22
click at [307, 177] on input "[URL][DOMAIN_NAME]" at bounding box center [279, 169] width 151 height 25
click at [315, 166] on input "[URL][DOMAIN_NAME]" at bounding box center [279, 169] width 151 height 25
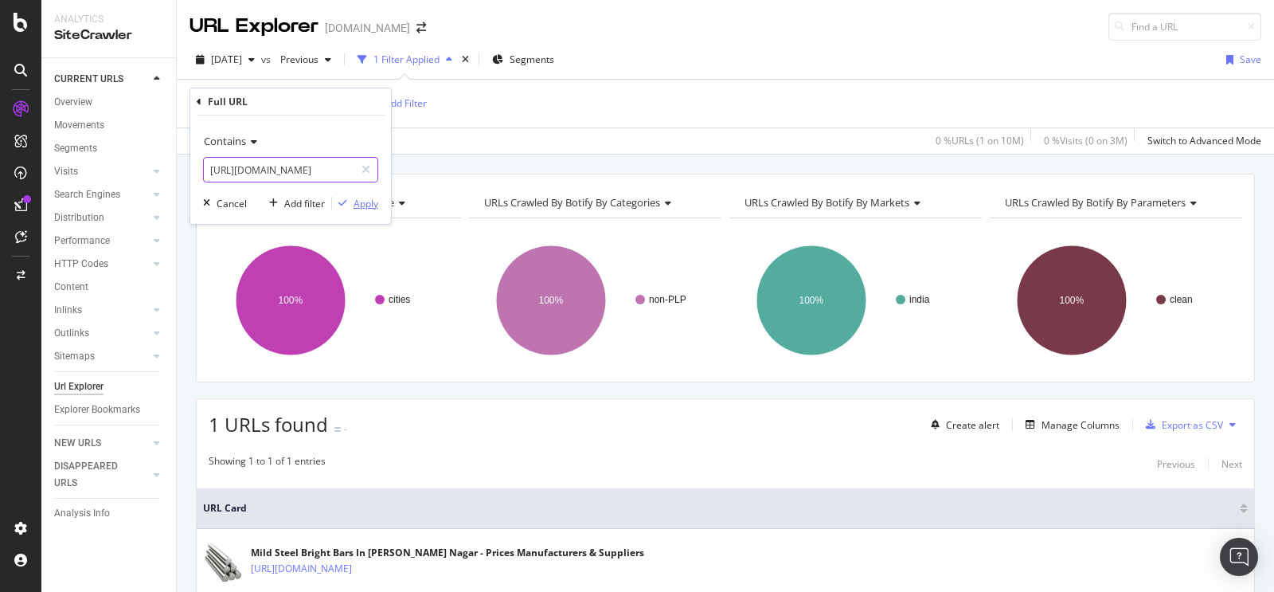
paste input "secunderabad/mild-steel-bright-bars-city-228118.html"
type input "[URL][DOMAIN_NAME]"
click at [362, 208] on div "Apply" at bounding box center [366, 204] width 25 height 14
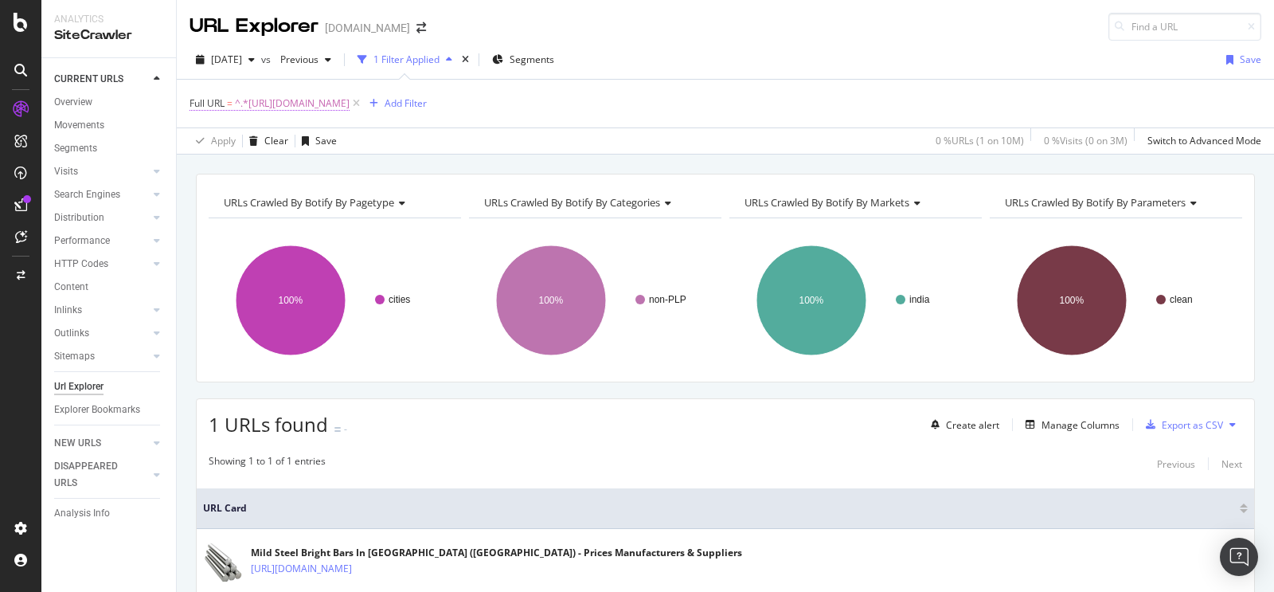
click at [350, 101] on span "^.*[URL][DOMAIN_NAME]" at bounding box center [292, 103] width 115 height 22
click at [298, 175] on input "[URL][DOMAIN_NAME]" at bounding box center [279, 169] width 151 height 25
click at [299, 174] on input "[URL][DOMAIN_NAME]" at bounding box center [279, 169] width 151 height 25
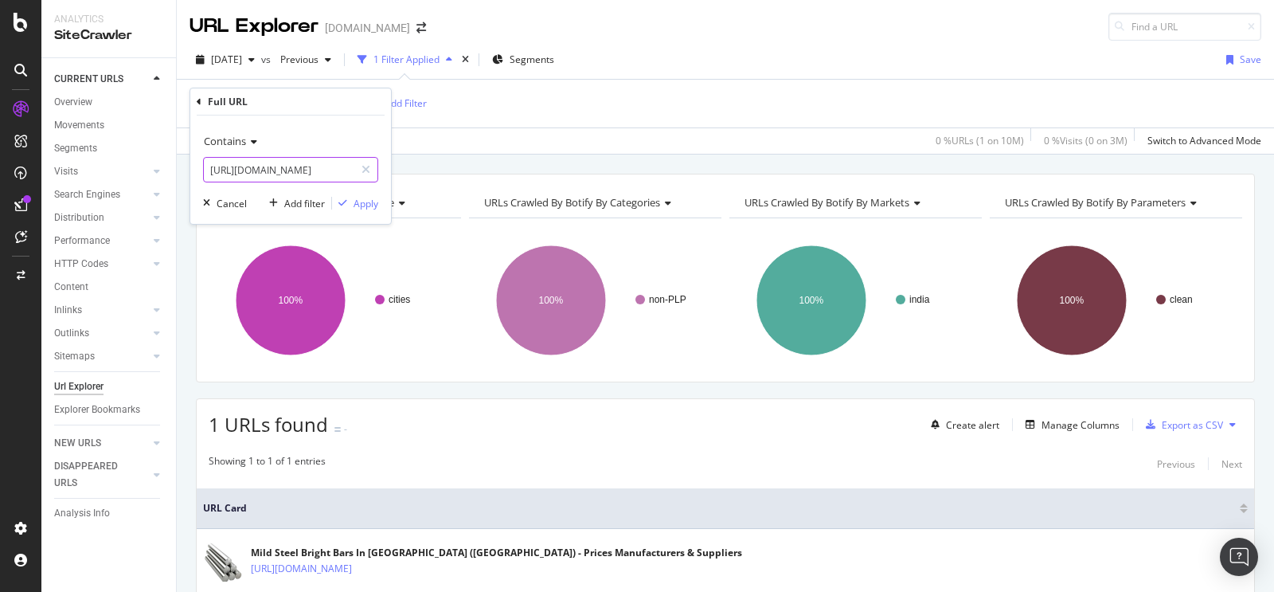
click at [306, 168] on input "[URL][DOMAIN_NAME]" at bounding box center [279, 169] width 151 height 25
paste input "[PERSON_NAME]-nagar/mild-steel-bright-bars-city-2333..."
type input "[URL][DOMAIN_NAME].."
click at [362, 205] on div "Apply" at bounding box center [366, 204] width 25 height 14
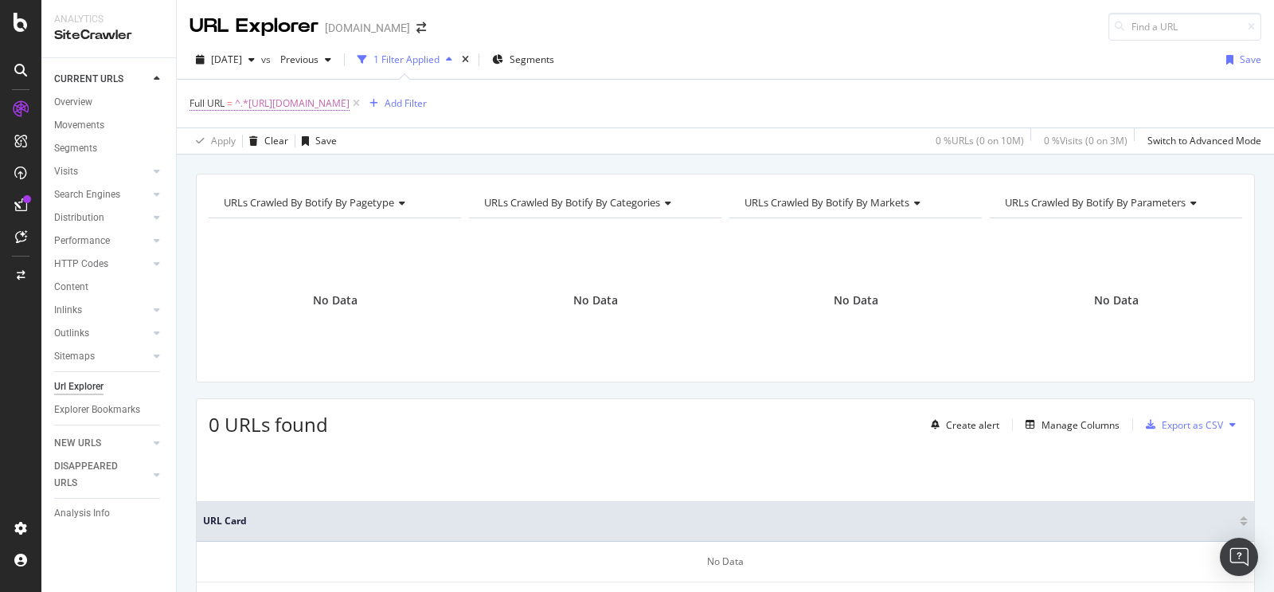
click at [350, 108] on span "^.*[URL][DOMAIN_NAME]" at bounding box center [292, 103] width 115 height 22
click at [285, 174] on input "[URL][DOMAIN_NAME].." at bounding box center [279, 169] width 151 height 25
click at [295, 176] on input "[URL][DOMAIN_NAME].." at bounding box center [279, 169] width 151 height 25
paste input "[GEOGRAPHIC_DATA]/mild-steel-bright-bars-city-228076.html"
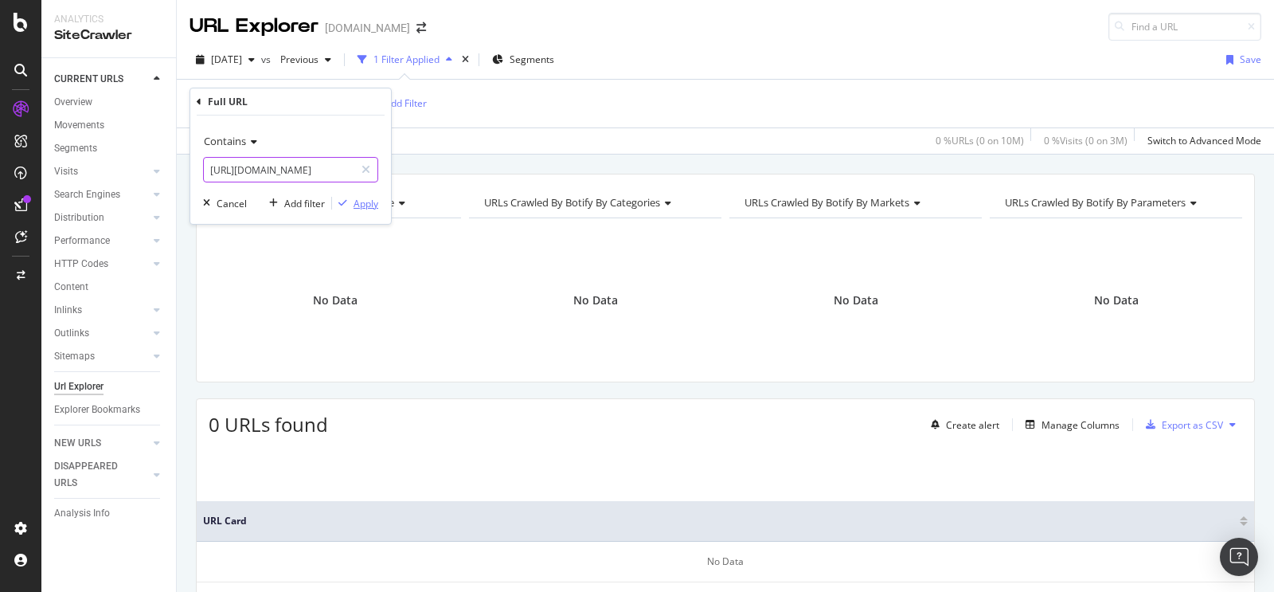
type input "[URL][DOMAIN_NAME]"
click at [376, 204] on div "Apply" at bounding box center [366, 204] width 25 height 14
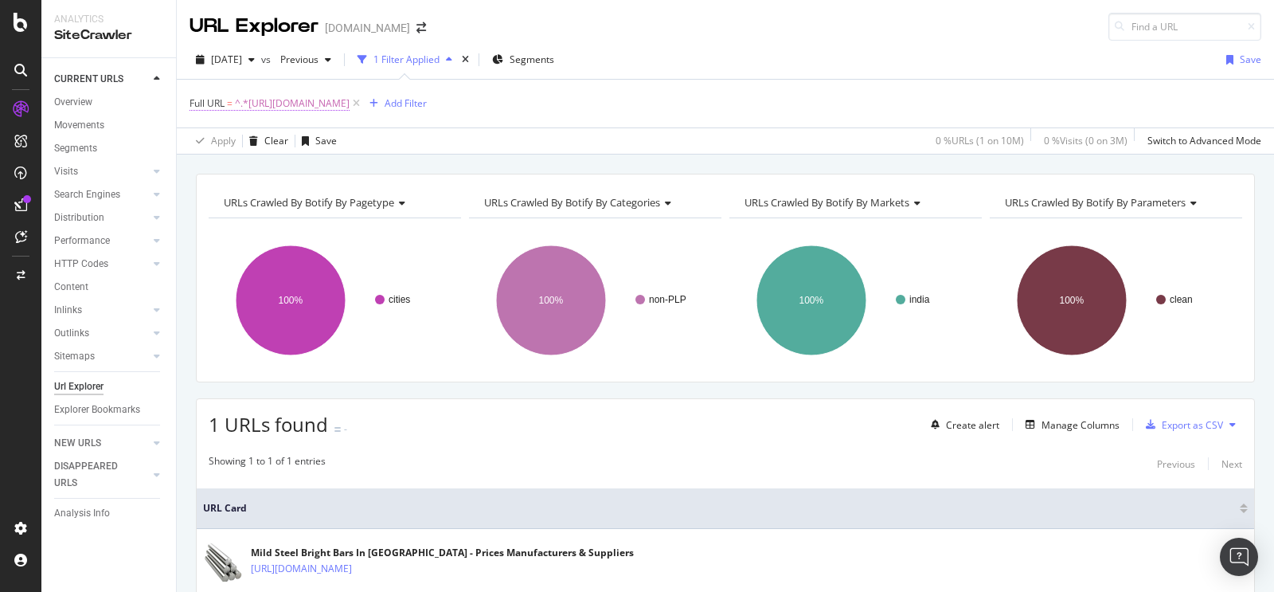
click at [350, 102] on span "^.*[URL][DOMAIN_NAME]" at bounding box center [292, 103] width 115 height 22
click at [331, 173] on input "[URL][DOMAIN_NAME]" at bounding box center [279, 169] width 151 height 25
paste input "manufacturers/[PERSON_NAME]-food-processor.htmlt"
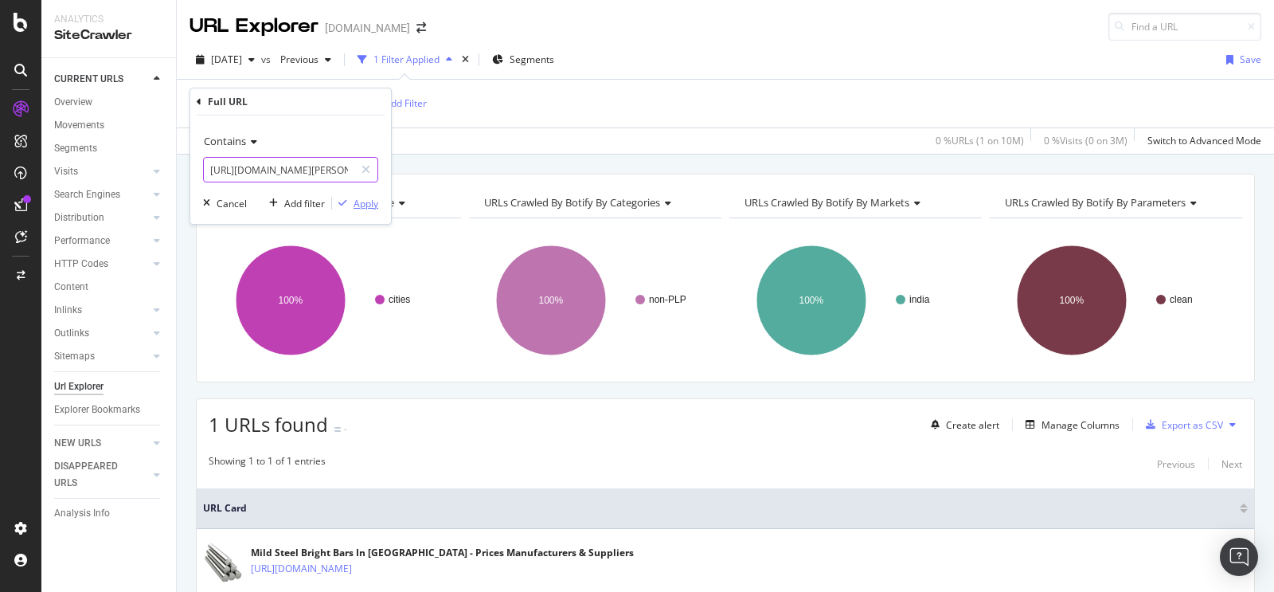
scroll to position [0, 231]
type input "[URL][DOMAIN_NAME][PERSON_NAME]"
click at [359, 211] on button "Apply" at bounding box center [355, 203] width 46 height 16
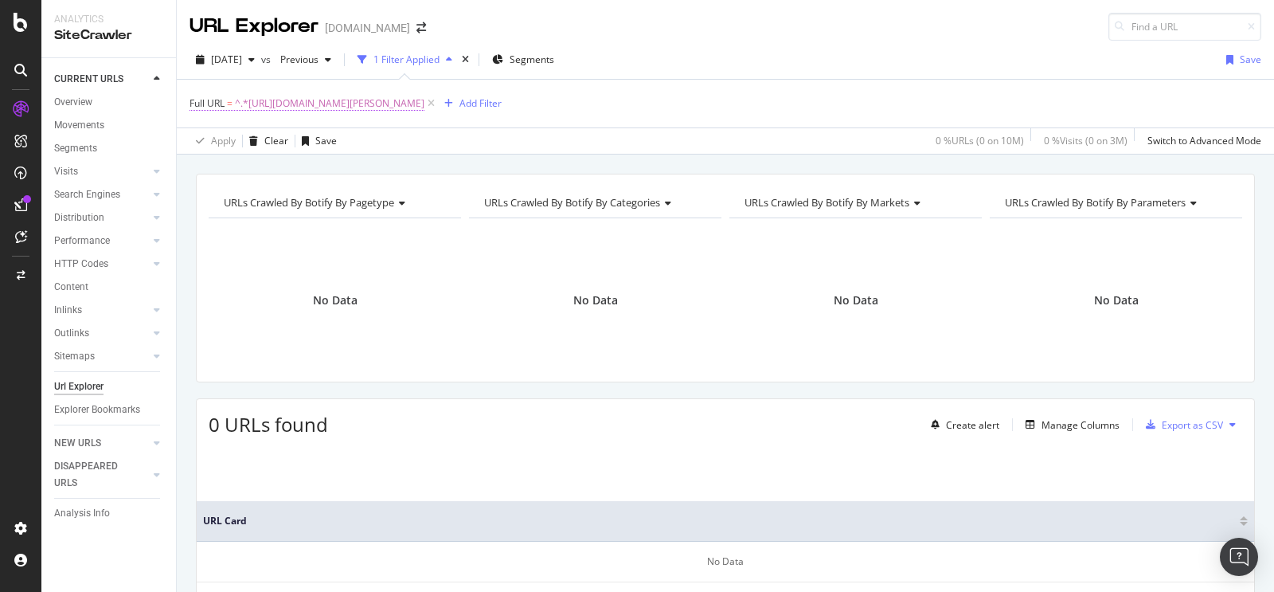
click at [424, 104] on span "^.*[URL][DOMAIN_NAME][PERSON_NAME]" at bounding box center [330, 103] width 190 height 22
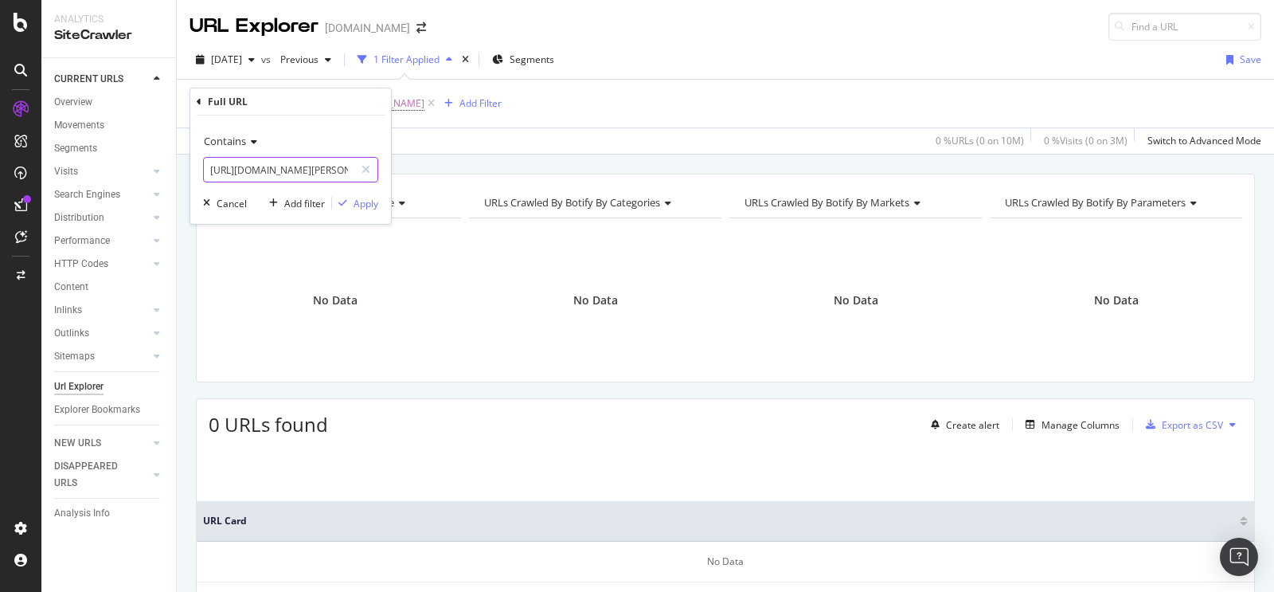
click at [315, 174] on input "[URL][DOMAIN_NAME][PERSON_NAME]" at bounding box center [279, 169] width 151 height 25
paste input "products/[PERSON_NAME]-food-processor-c2080658.html"
type input "[URL][DOMAIN_NAME][PERSON_NAME]"
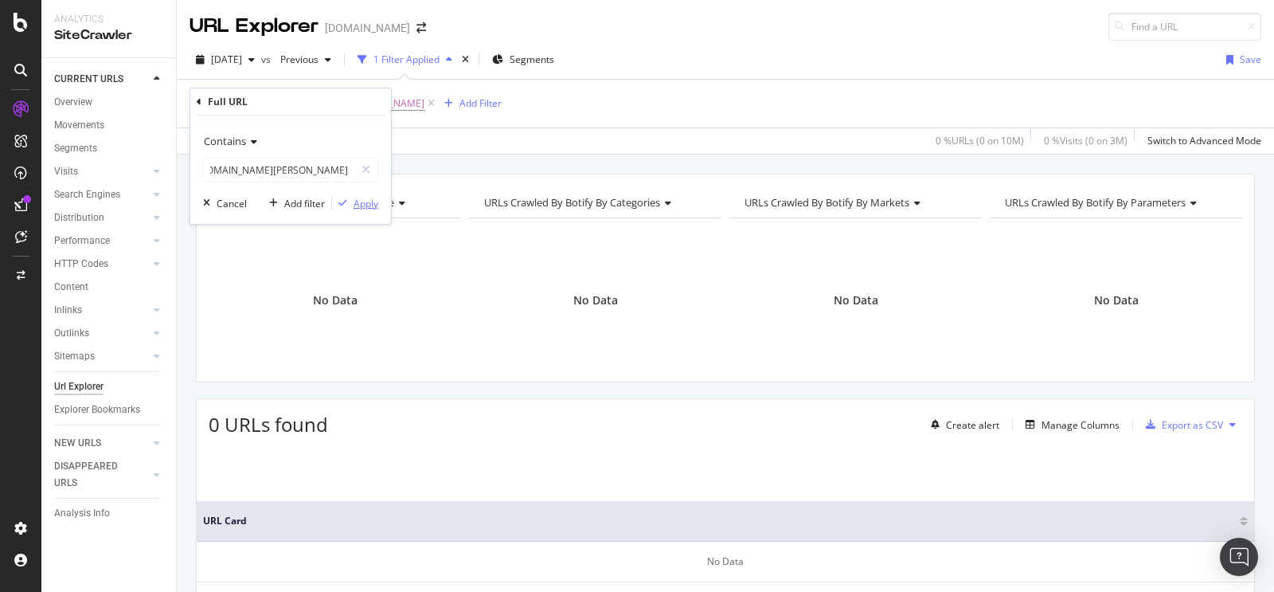
scroll to position [0, 0]
click at [357, 197] on div "Apply" at bounding box center [366, 204] width 25 height 14
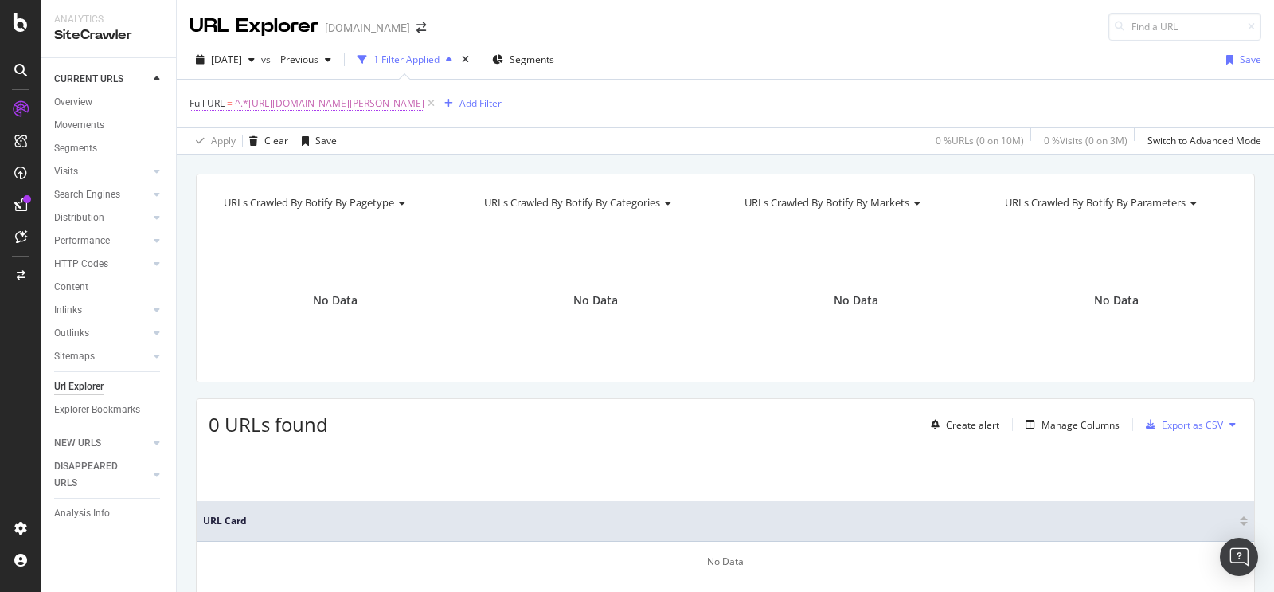
click at [412, 104] on span "^.*[URL][DOMAIN_NAME][PERSON_NAME]" at bounding box center [330, 103] width 190 height 22
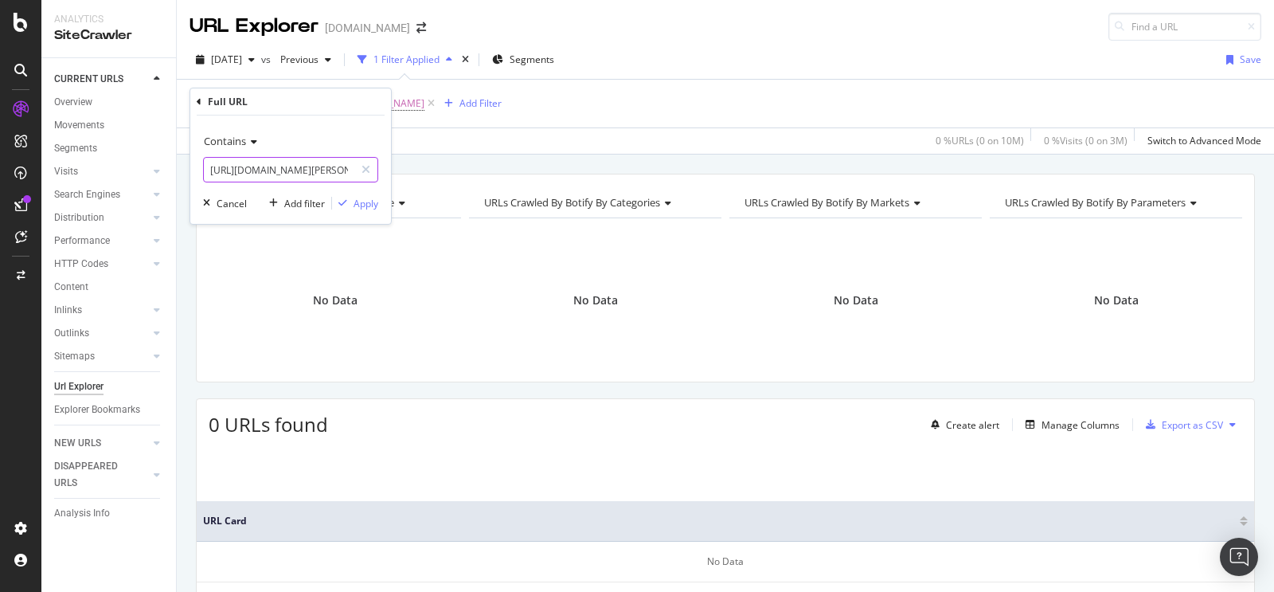
click at [317, 174] on input "[URL][DOMAIN_NAME][PERSON_NAME]" at bounding box center [279, 169] width 151 height 25
click at [311, 172] on input "[URL][DOMAIN_NAME][PERSON_NAME]" at bounding box center [279, 169] width 151 height 25
paste input "seller/consumer-electronics/food-processor/"
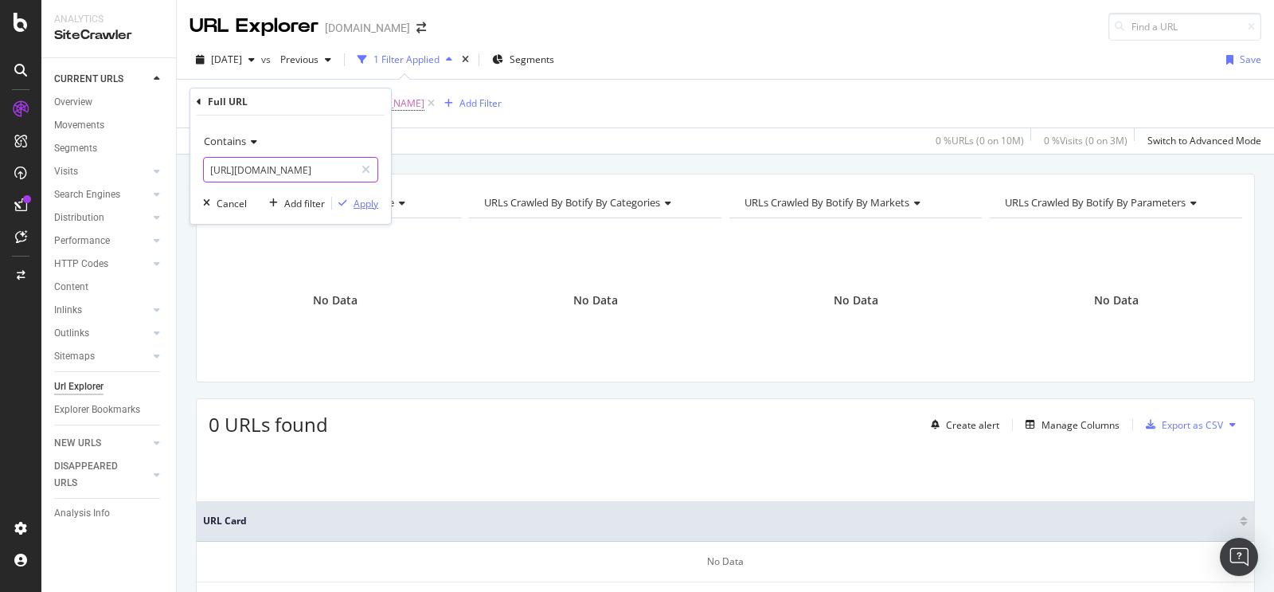
type input "[URL][DOMAIN_NAME]"
click at [358, 205] on div "Apply" at bounding box center [366, 204] width 25 height 14
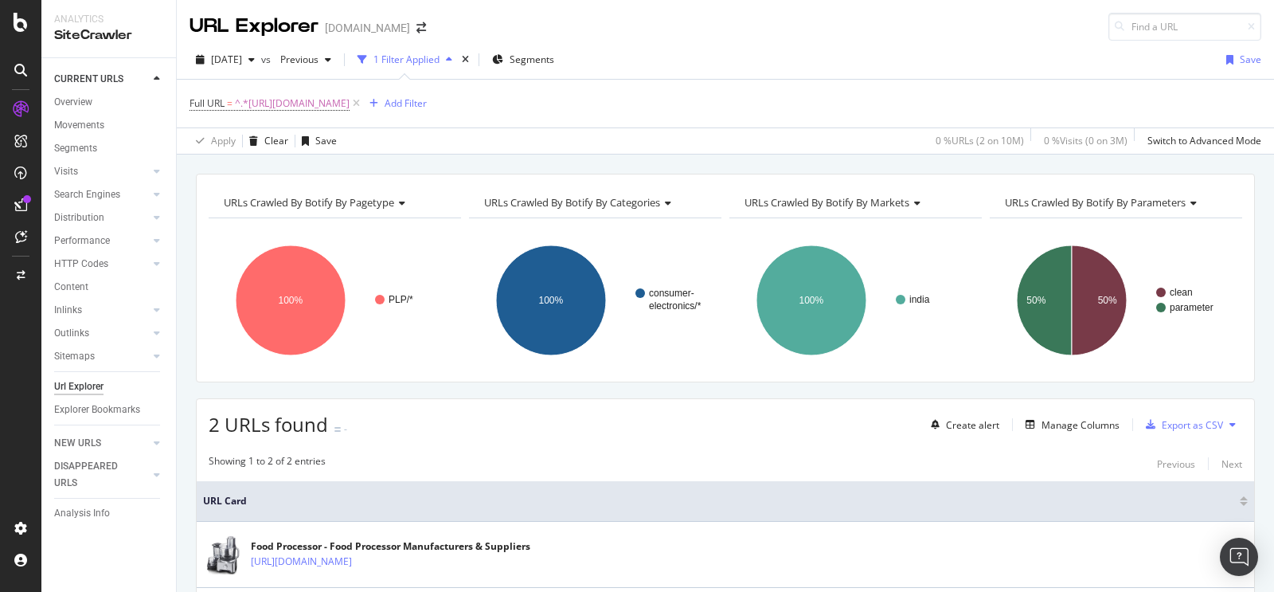
click at [847, 17] on div "URL Explorer [DOMAIN_NAME]" at bounding box center [725, 20] width 1097 height 41
click at [350, 102] on span "^.*[URL][DOMAIN_NAME]" at bounding box center [292, 103] width 115 height 22
click at [303, 171] on input "[URL][DOMAIN_NAME]" at bounding box center [279, 169] width 151 height 25
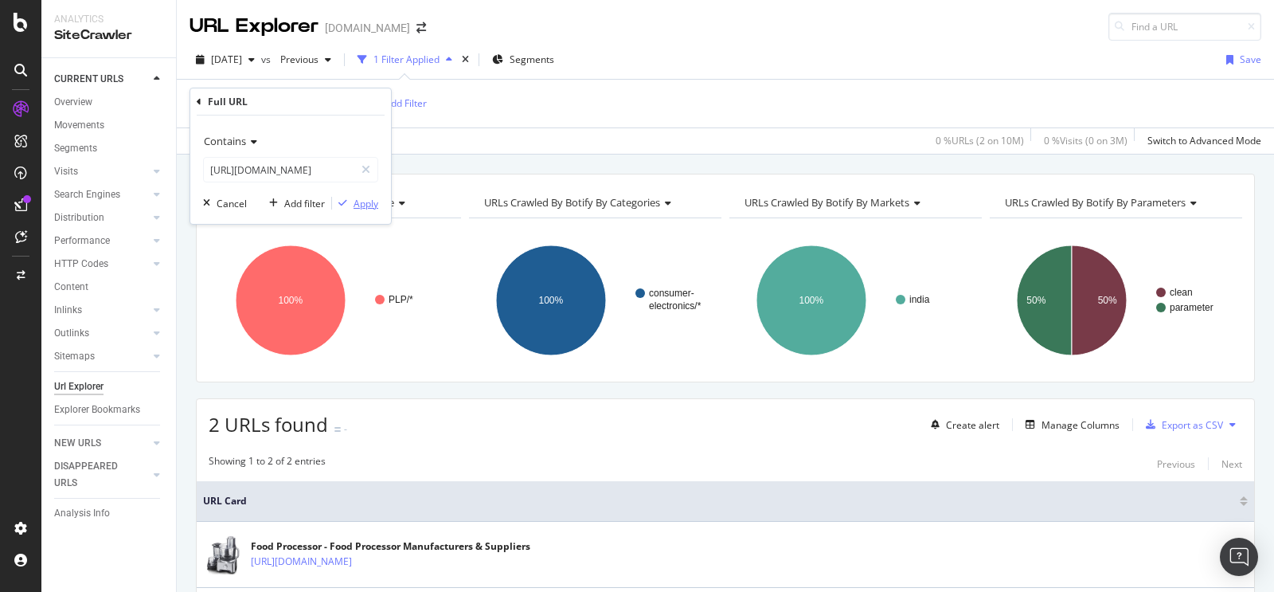
click at [366, 201] on div "Apply" at bounding box center [366, 204] width 25 height 14
click at [350, 96] on span "^.*[URL][DOMAIN_NAME]" at bounding box center [292, 103] width 115 height 22
click at [313, 163] on input "[URL][DOMAIN_NAME]" at bounding box center [279, 169] width 151 height 25
paste input "[URL][DOMAIN_NAME]"
type input "[URL][DOMAIN_NAME]"
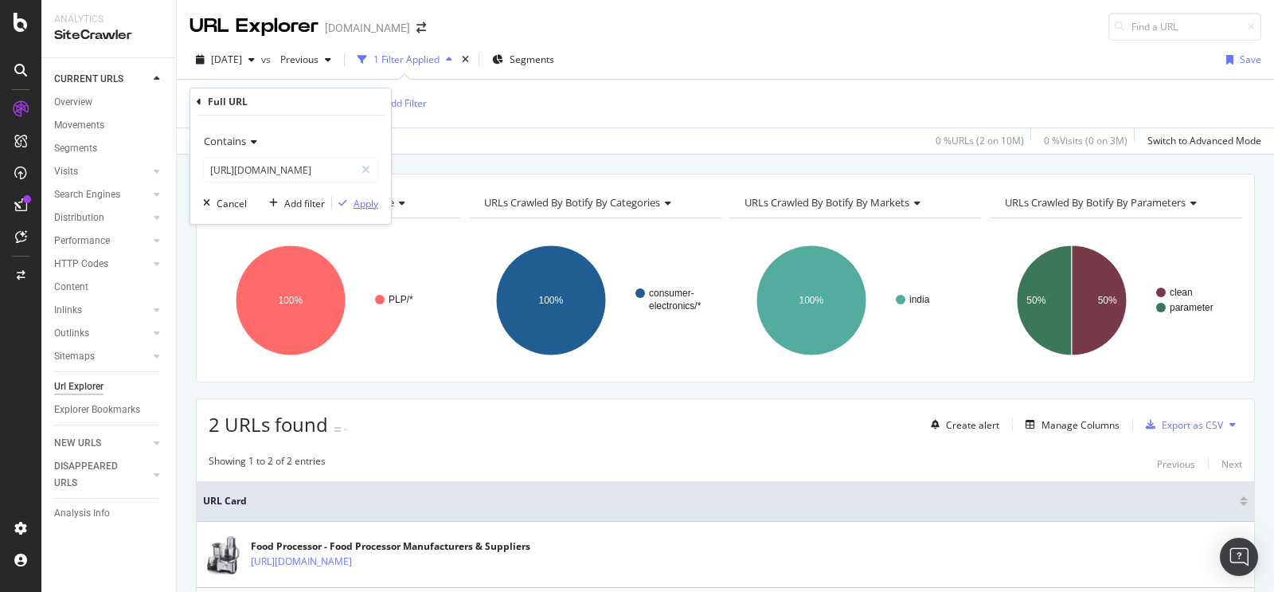
click at [366, 207] on div "Apply" at bounding box center [366, 204] width 25 height 14
click at [350, 107] on span "^.*[URL][DOMAIN_NAME]" at bounding box center [292, 103] width 115 height 22
click at [302, 174] on input "[URL][DOMAIN_NAME]" at bounding box center [279, 169] width 151 height 25
paste input "[URL][DOMAIN_NAME][PERSON_NAME]"
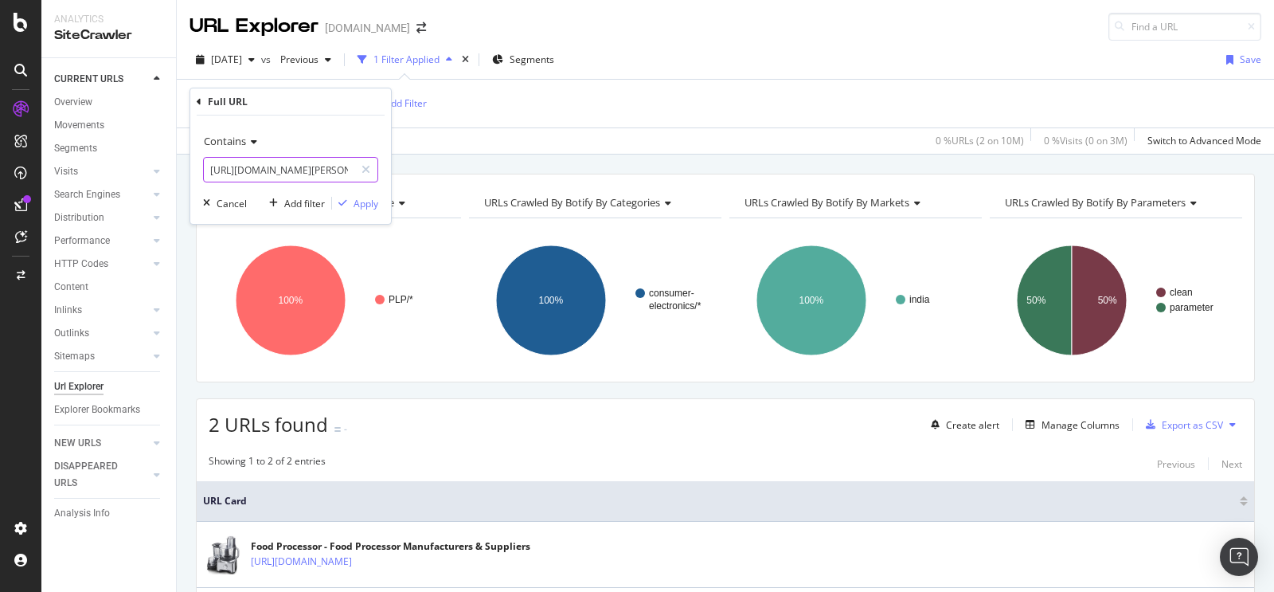
scroll to position [0, 237]
type input "[URL][DOMAIN_NAME][PERSON_NAME]"
click at [366, 209] on div "Apply" at bounding box center [366, 204] width 25 height 14
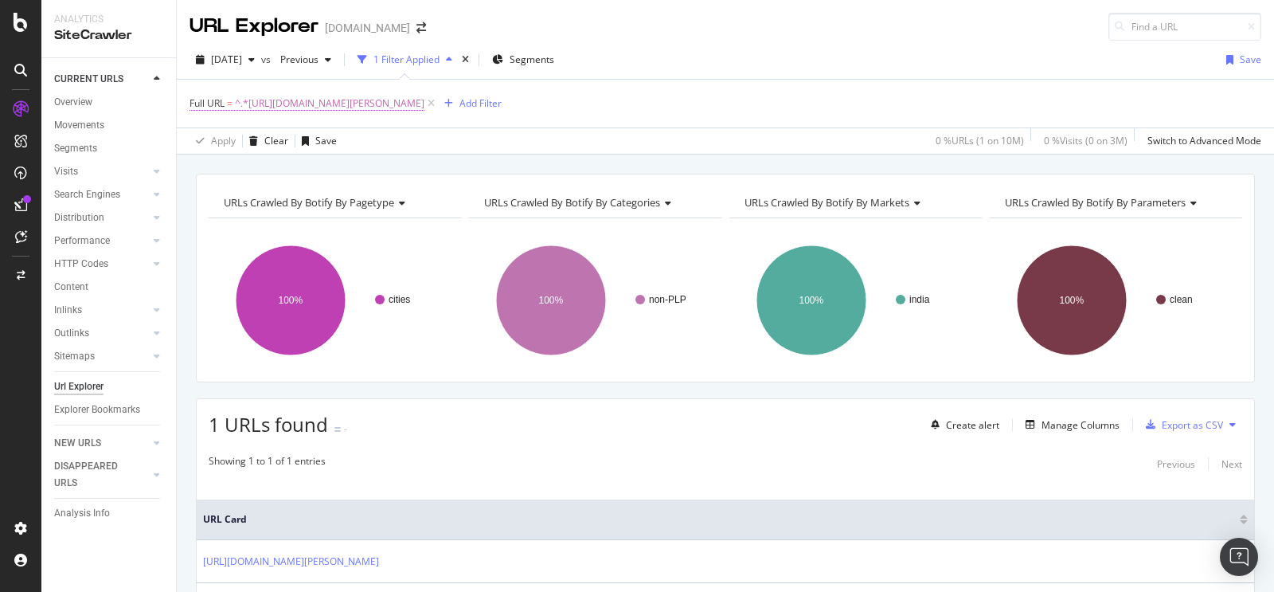
click at [424, 104] on span "^.*[URL][DOMAIN_NAME][PERSON_NAME]" at bounding box center [330, 103] width 190 height 22
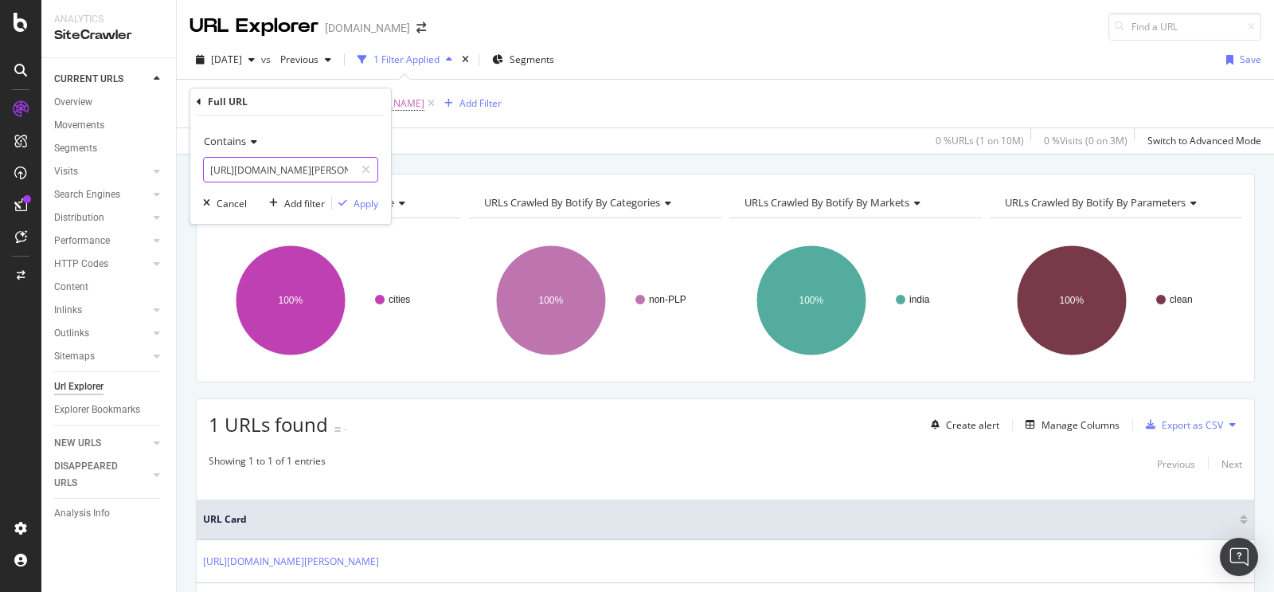
click at [285, 173] on input "[URL][DOMAIN_NAME][PERSON_NAME]" at bounding box center [279, 169] width 151 height 25
paste input "[URL][DOMAIN_NAME][PERSON_NAME]"
type input "[URL][DOMAIN_NAME][PERSON_NAME]"
click at [367, 201] on div "Apply" at bounding box center [366, 204] width 25 height 14
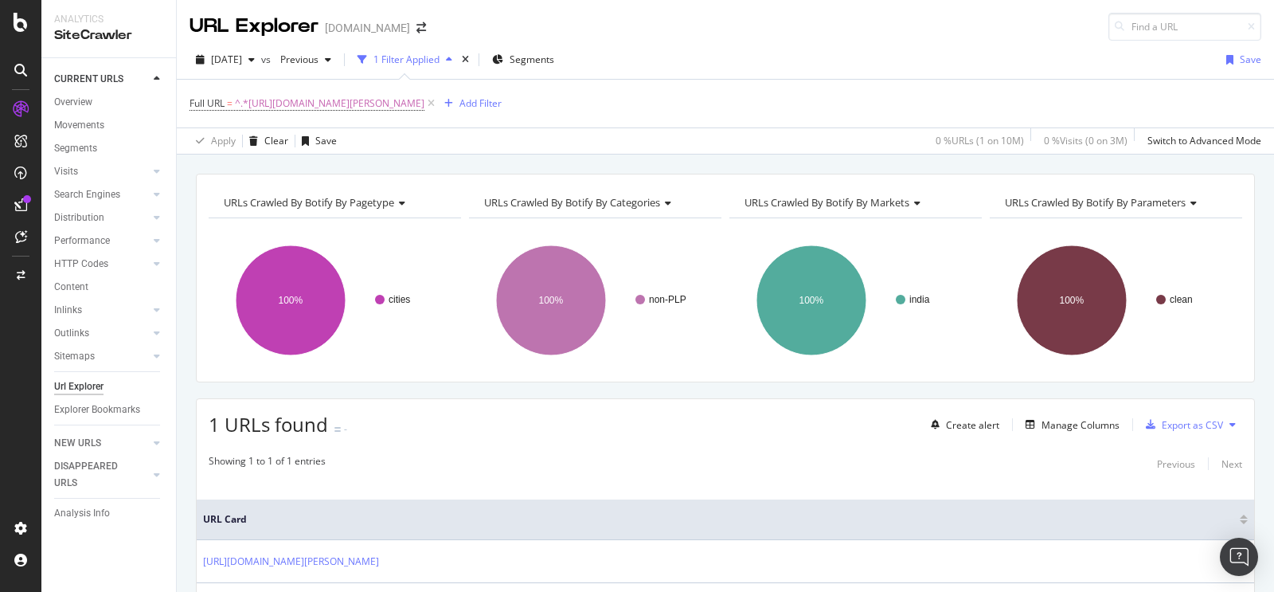
click at [436, 90] on div "Full URL = ^.*[URL][DOMAIN_NAME][PERSON_NAME] Add Filter" at bounding box center [726, 104] width 1072 height 48
click at [424, 97] on span "^.*[URL][DOMAIN_NAME][PERSON_NAME]" at bounding box center [330, 103] width 190 height 22
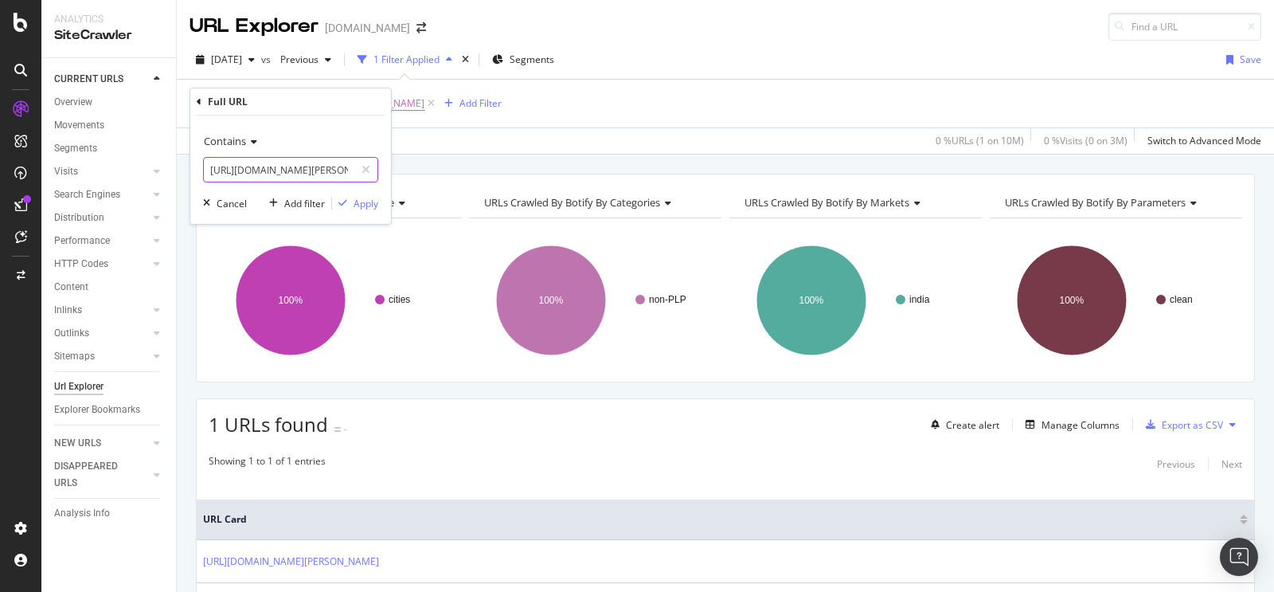
click at [298, 168] on input "[URL][DOMAIN_NAME][PERSON_NAME]" at bounding box center [279, 169] width 151 height 25
paste input "[URL][DOMAIN_NAME][PERSON_NAME]"
type input "[URL][DOMAIN_NAME][PERSON_NAME]"
click at [356, 210] on div "Apply" at bounding box center [355, 203] width 46 height 14
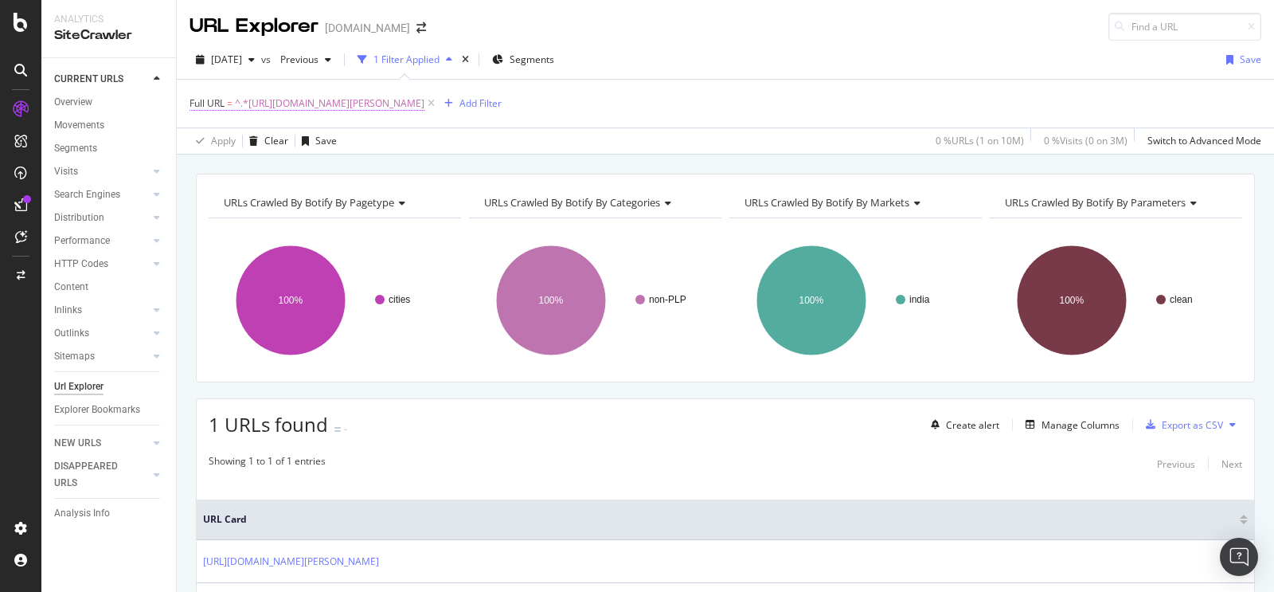
click at [424, 100] on span "^.*[URL][DOMAIN_NAME][PERSON_NAME]" at bounding box center [330, 103] width 190 height 22
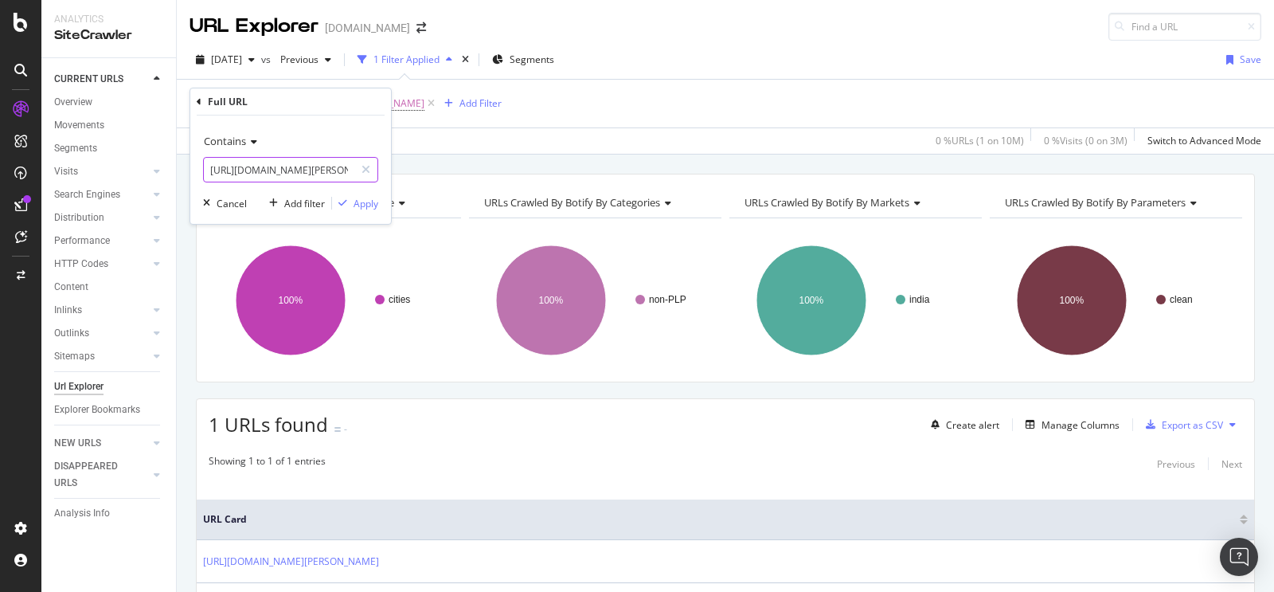
click at [314, 167] on input "[URL][DOMAIN_NAME][PERSON_NAME]" at bounding box center [279, 169] width 151 height 25
paste input "[URL][DOMAIN_NAME]"
type input "[URL][DOMAIN_NAME]"
click at [357, 205] on div "Apply" at bounding box center [366, 204] width 25 height 14
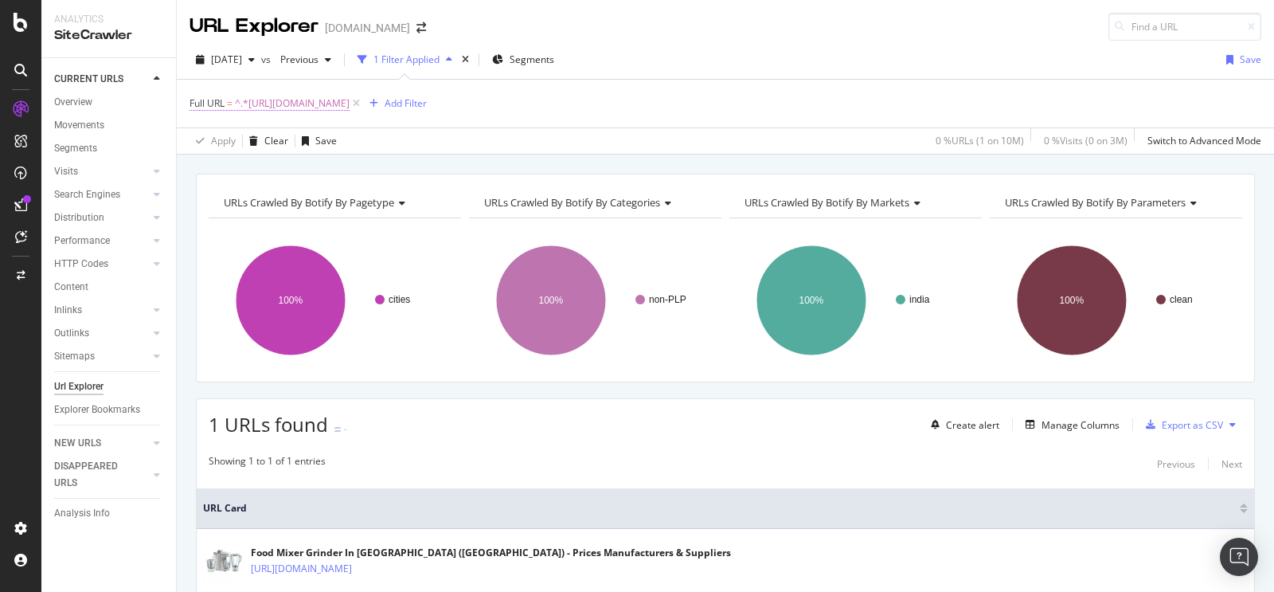
click at [350, 104] on span "^.*[URL][DOMAIN_NAME]" at bounding box center [292, 103] width 115 height 22
click at [314, 168] on input "[URL][DOMAIN_NAME]" at bounding box center [279, 169] width 151 height 25
paste input "[URL][DOMAIN_NAME]"
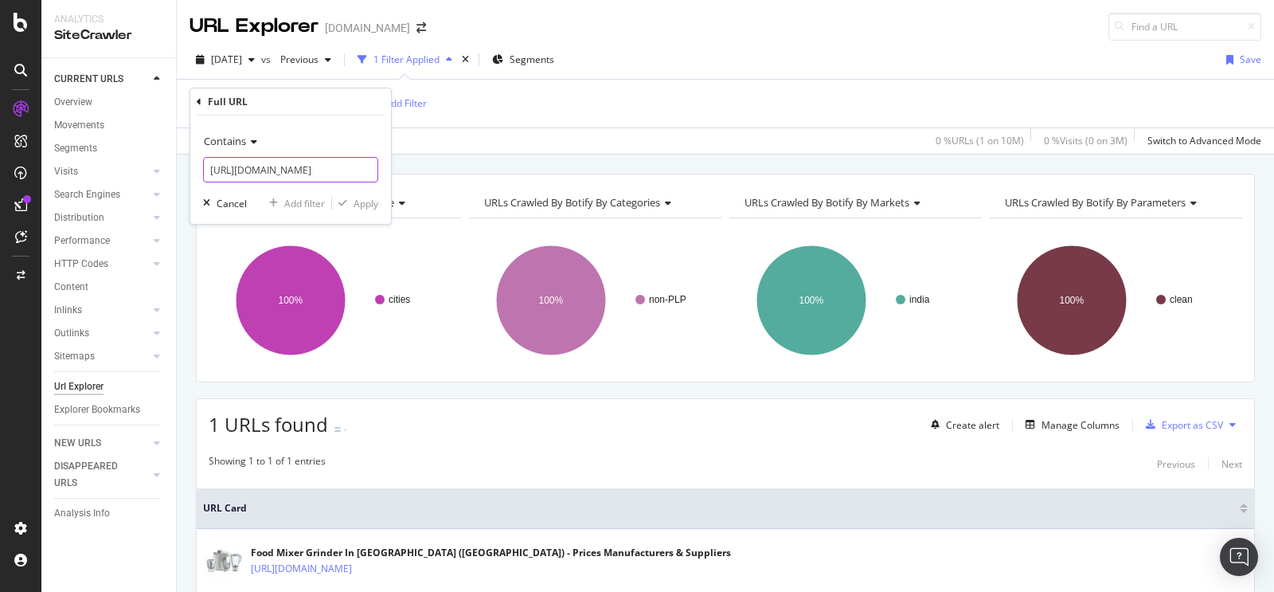
scroll to position [0, 119]
type input "[URL][DOMAIN_NAME]"
click at [377, 201] on div "Apply" at bounding box center [366, 204] width 25 height 14
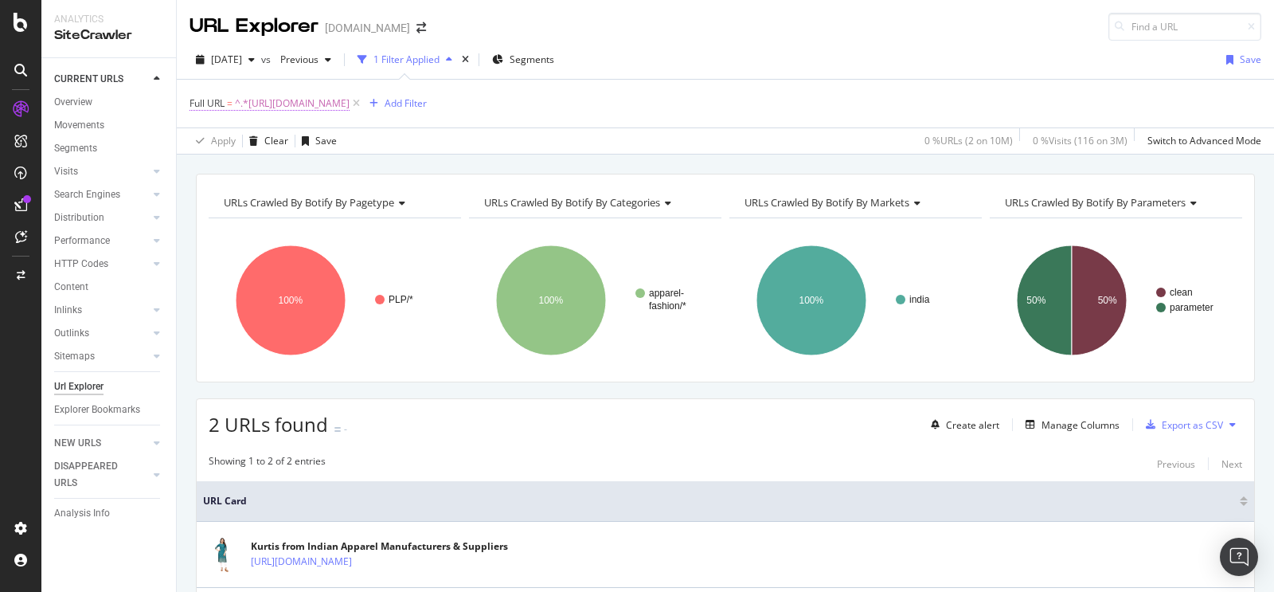
click at [350, 96] on span "^.*[URL][DOMAIN_NAME]" at bounding box center [292, 103] width 115 height 22
click at [339, 174] on input "[URL][DOMAIN_NAME]" at bounding box center [279, 169] width 151 height 25
paste input "[URL][DOMAIN_NAME][DEMOGRAPHIC_DATA]"
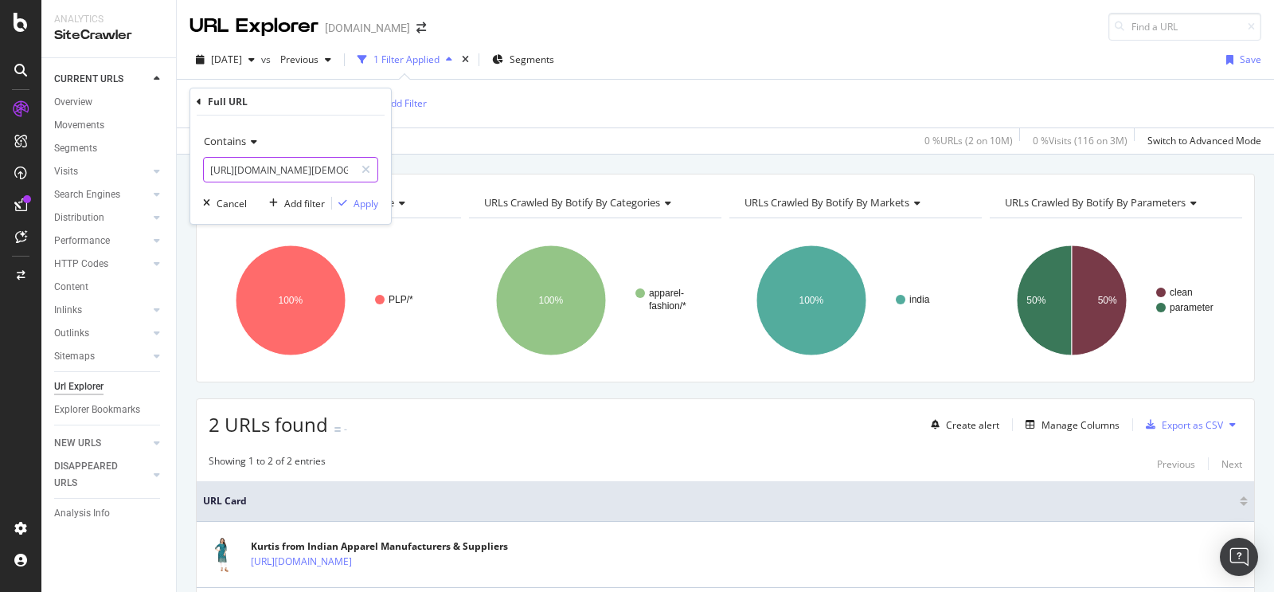
scroll to position [0, 136]
type input "[URL][DOMAIN_NAME][DEMOGRAPHIC_DATA]"
click at [354, 203] on div "Apply" at bounding box center [366, 204] width 25 height 14
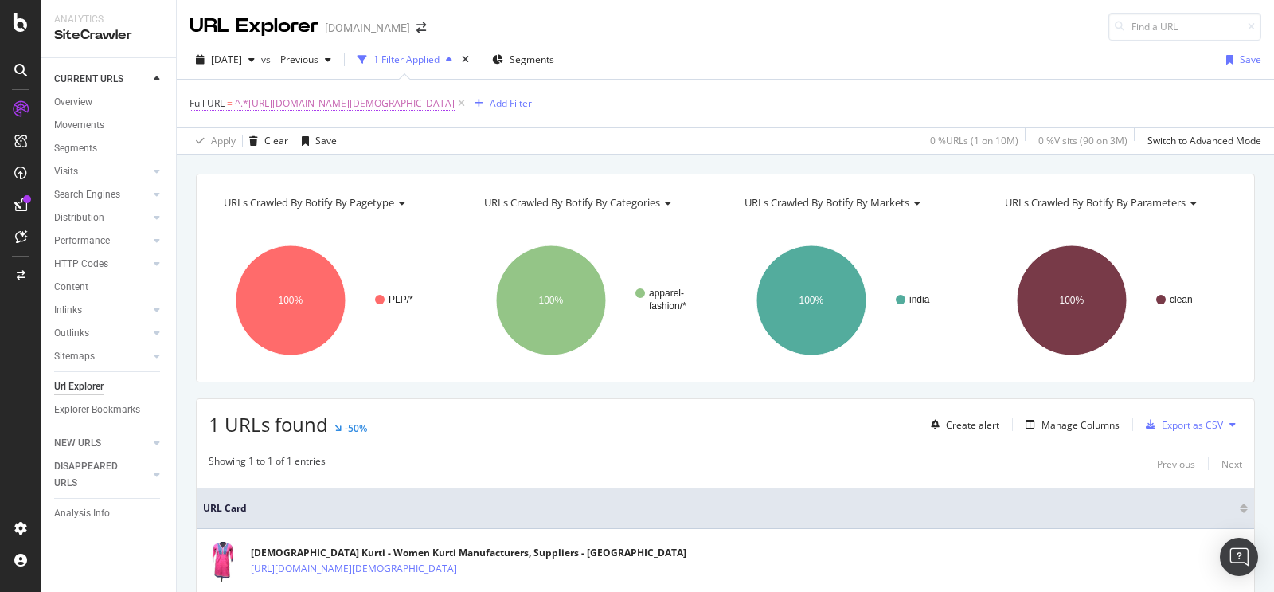
click at [379, 103] on span "^.*[URL][DOMAIN_NAME][DEMOGRAPHIC_DATA]" at bounding box center [345, 103] width 220 height 22
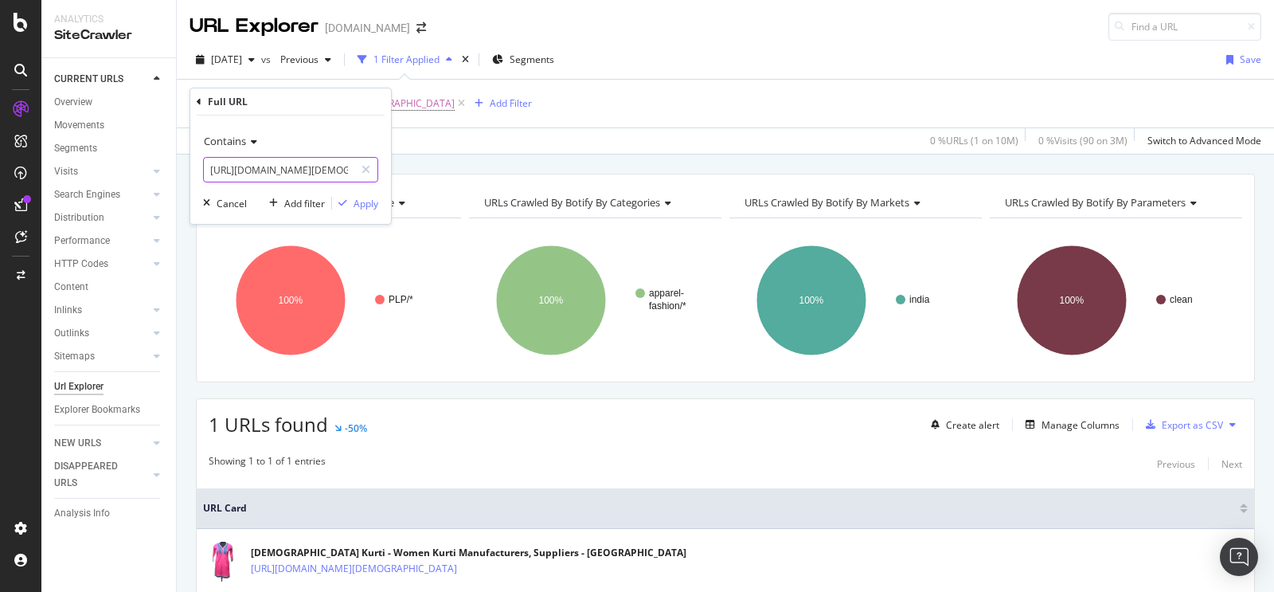
click at [317, 162] on input "[URL][DOMAIN_NAME][DEMOGRAPHIC_DATA]" at bounding box center [279, 169] width 151 height 25
paste input "[URL][DOMAIN_NAME][DEMOGRAPHIC_DATA]"
type input "[URL][DOMAIN_NAME][DEMOGRAPHIC_DATA]"
click at [362, 198] on div "Apply" at bounding box center [366, 204] width 25 height 14
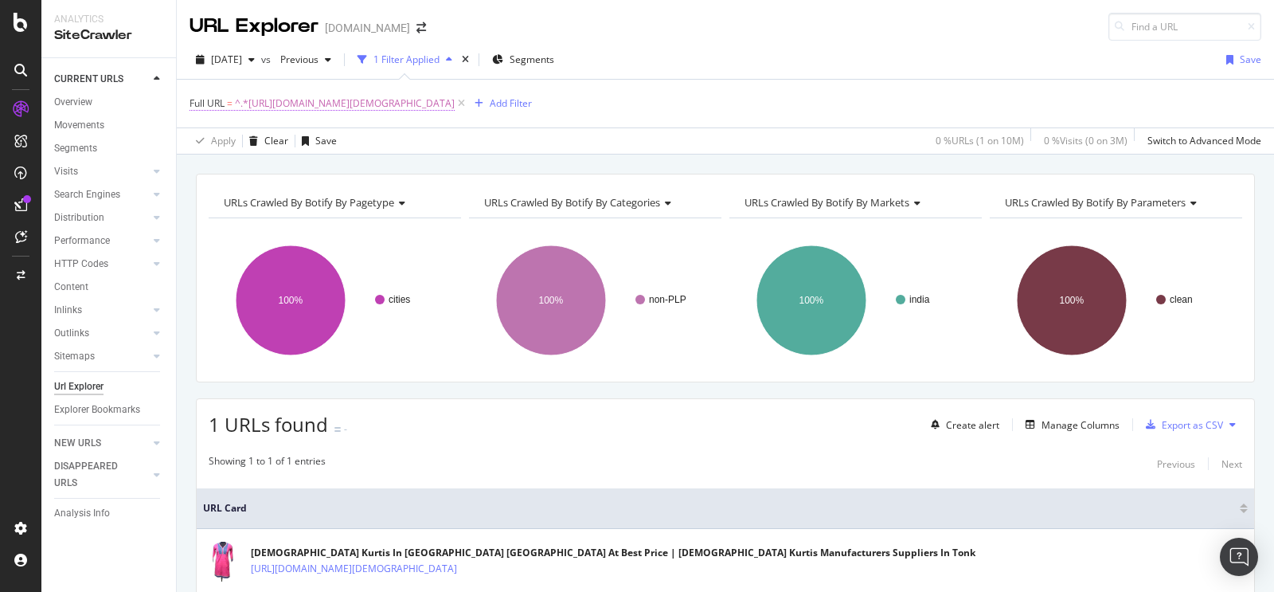
click at [362, 106] on span "^.*[URL][DOMAIN_NAME][DEMOGRAPHIC_DATA]" at bounding box center [345, 103] width 220 height 22
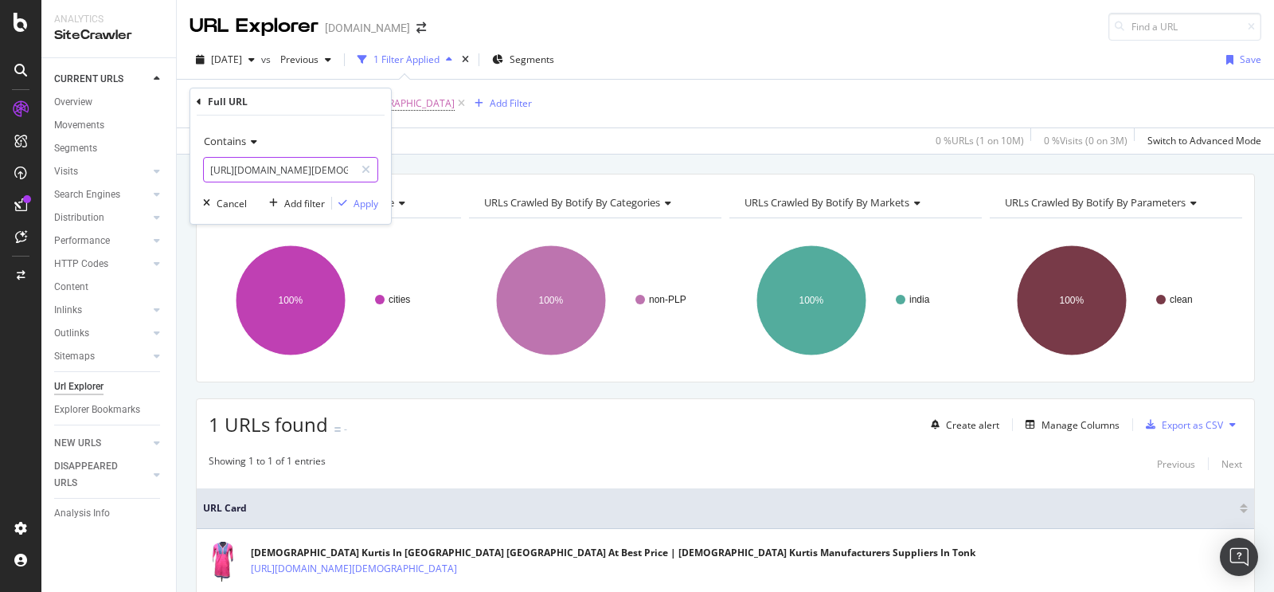
click at [331, 162] on input "[URL][DOMAIN_NAME][DEMOGRAPHIC_DATA]" at bounding box center [279, 169] width 151 height 25
paste input "[URL][DOMAIN_NAME][DEMOGRAPHIC_DATA]"
type input "[URL][DOMAIN_NAME][DEMOGRAPHIC_DATA]"
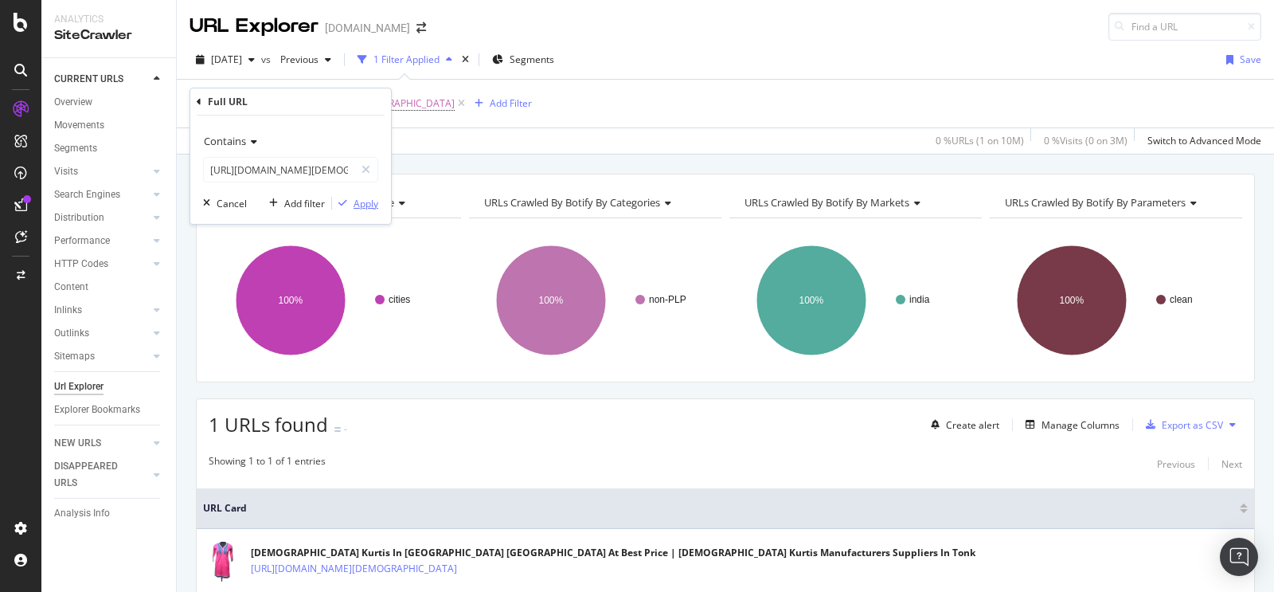
click at [361, 198] on div "Apply" at bounding box center [366, 204] width 25 height 14
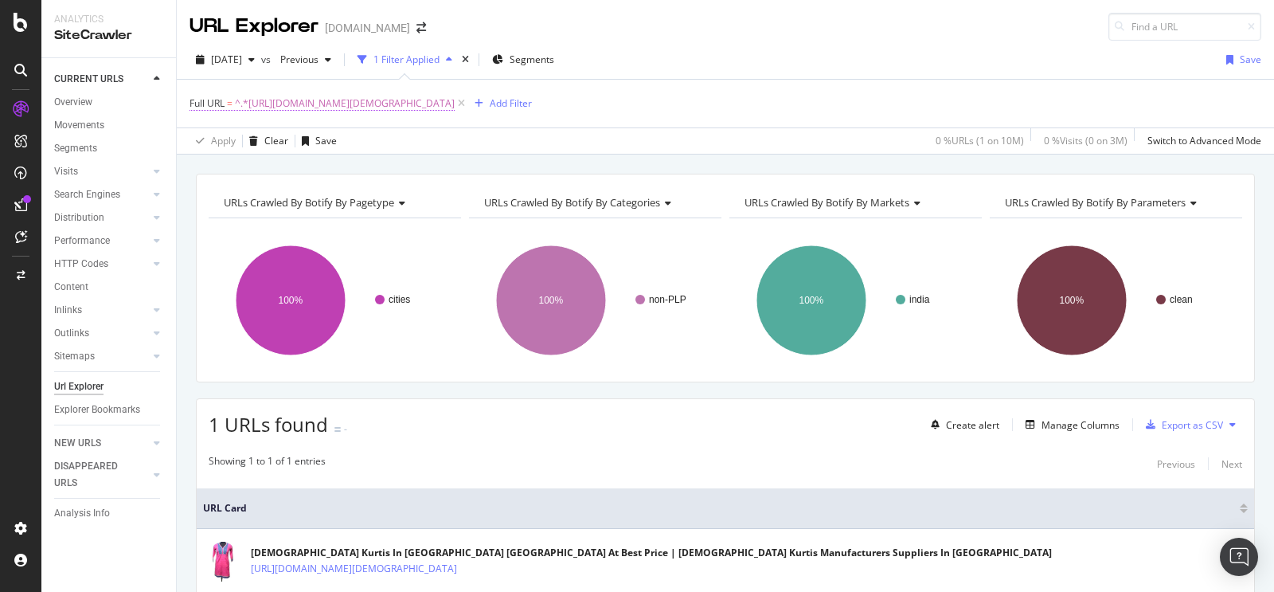
click at [381, 104] on span "^.*[URL][DOMAIN_NAME][DEMOGRAPHIC_DATA]" at bounding box center [345, 103] width 220 height 22
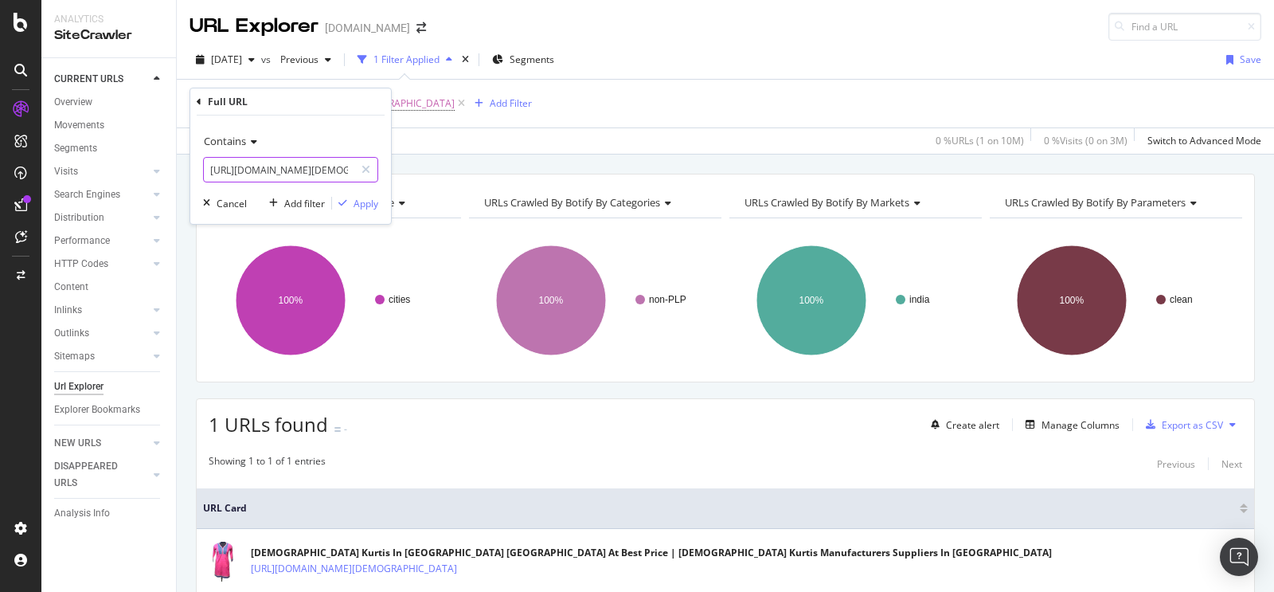
click at [311, 170] on input "[URL][DOMAIN_NAME][DEMOGRAPHIC_DATA]" at bounding box center [279, 169] width 151 height 25
paste input "[URL][DOMAIN_NAME][DEMOGRAPHIC_DATA]"
type input "[URL][DOMAIN_NAME][DEMOGRAPHIC_DATA]"
click at [362, 210] on div "Apply" at bounding box center [355, 203] width 46 height 14
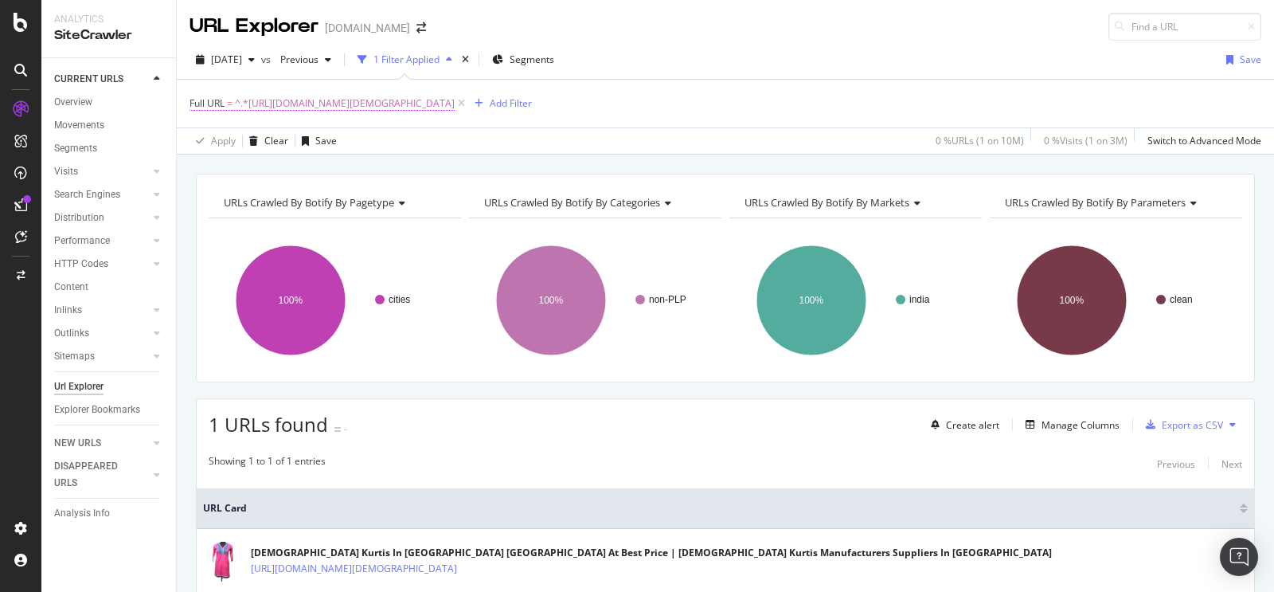
click at [357, 106] on span "^.*[URL][DOMAIN_NAME][DEMOGRAPHIC_DATA]" at bounding box center [345, 103] width 220 height 22
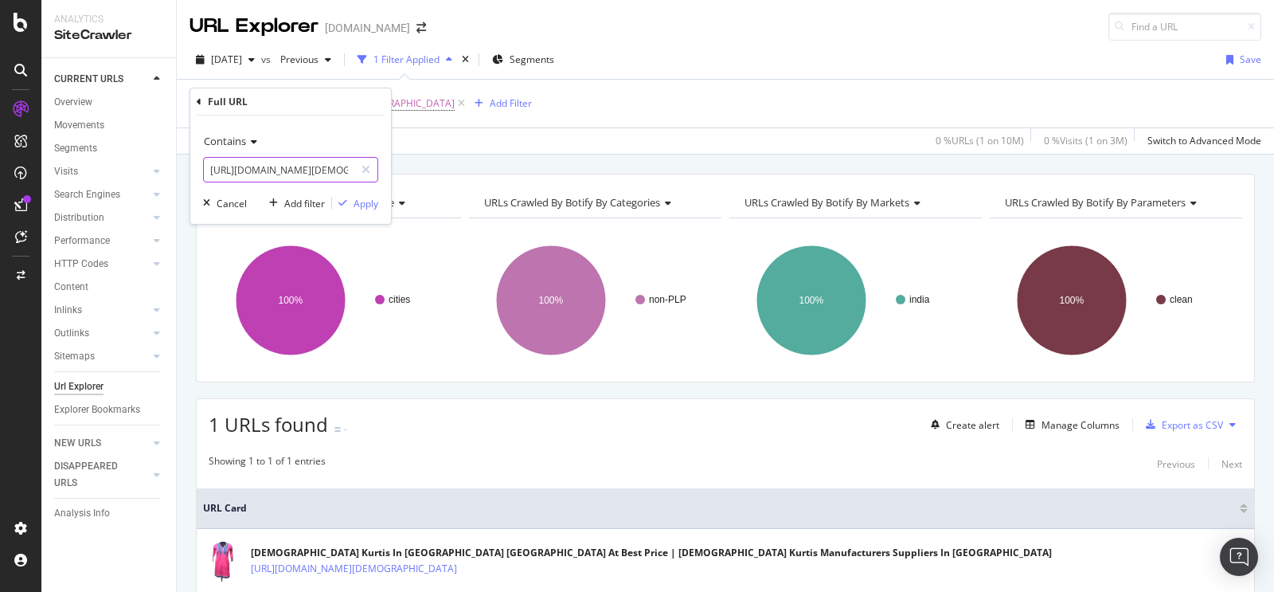
click at [314, 167] on input "[URL][DOMAIN_NAME][DEMOGRAPHIC_DATA]" at bounding box center [279, 169] width 151 height 25
paste input "[URL][DOMAIN_NAME][DEMOGRAPHIC_DATA]"
type input "[URL][DOMAIN_NAME][DEMOGRAPHIC_DATA]"
click at [358, 202] on div "Apply" at bounding box center [366, 204] width 25 height 14
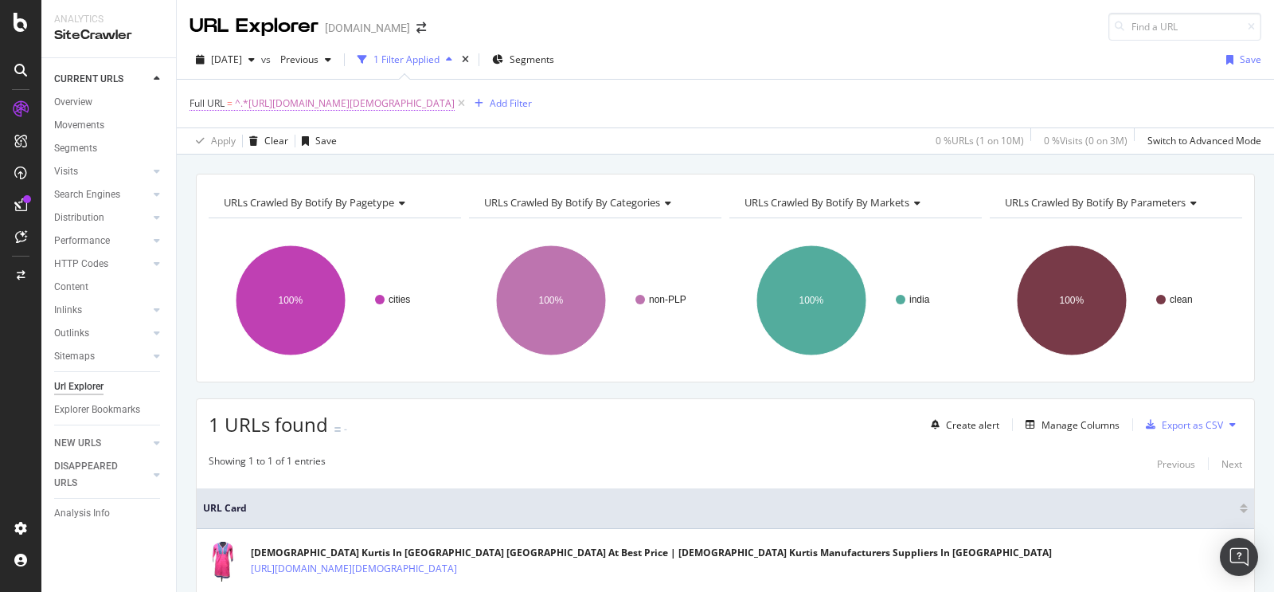
click at [370, 99] on span "^.*[URL][DOMAIN_NAME][DEMOGRAPHIC_DATA]" at bounding box center [345, 103] width 220 height 22
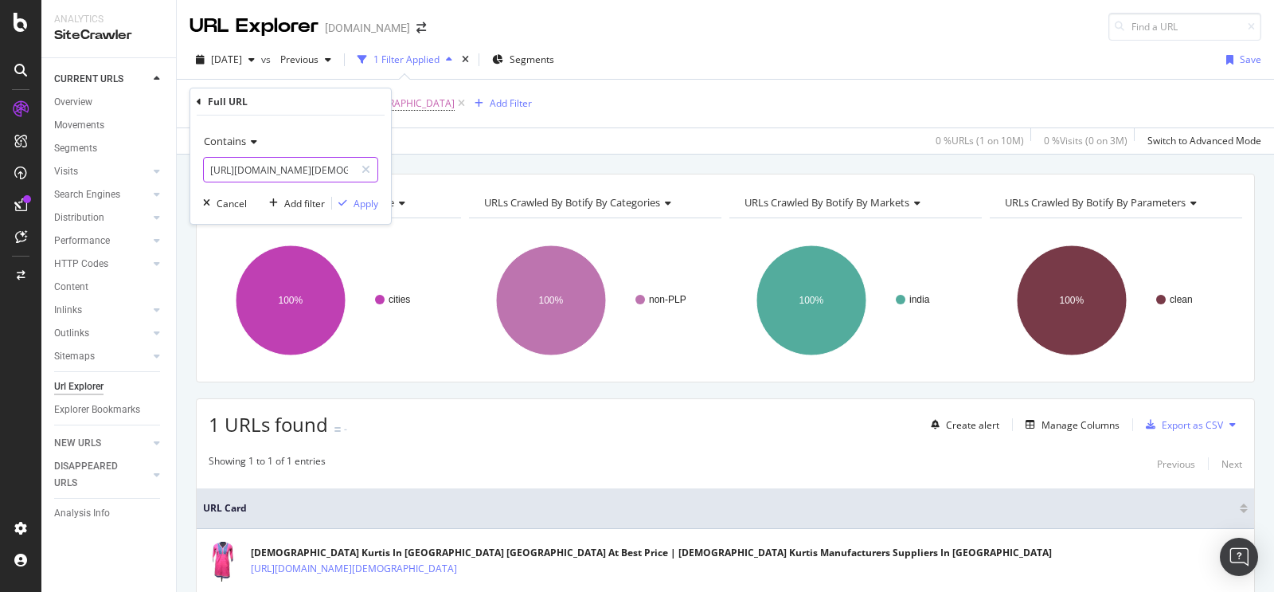
click at [307, 166] on input "[URL][DOMAIN_NAME][DEMOGRAPHIC_DATA]" at bounding box center [279, 169] width 151 height 25
paste input "[URL][DOMAIN_NAME][DEMOGRAPHIC_DATA]"
type input "[URL][DOMAIN_NAME][DEMOGRAPHIC_DATA]"
click at [359, 205] on div "Apply" at bounding box center [366, 204] width 25 height 14
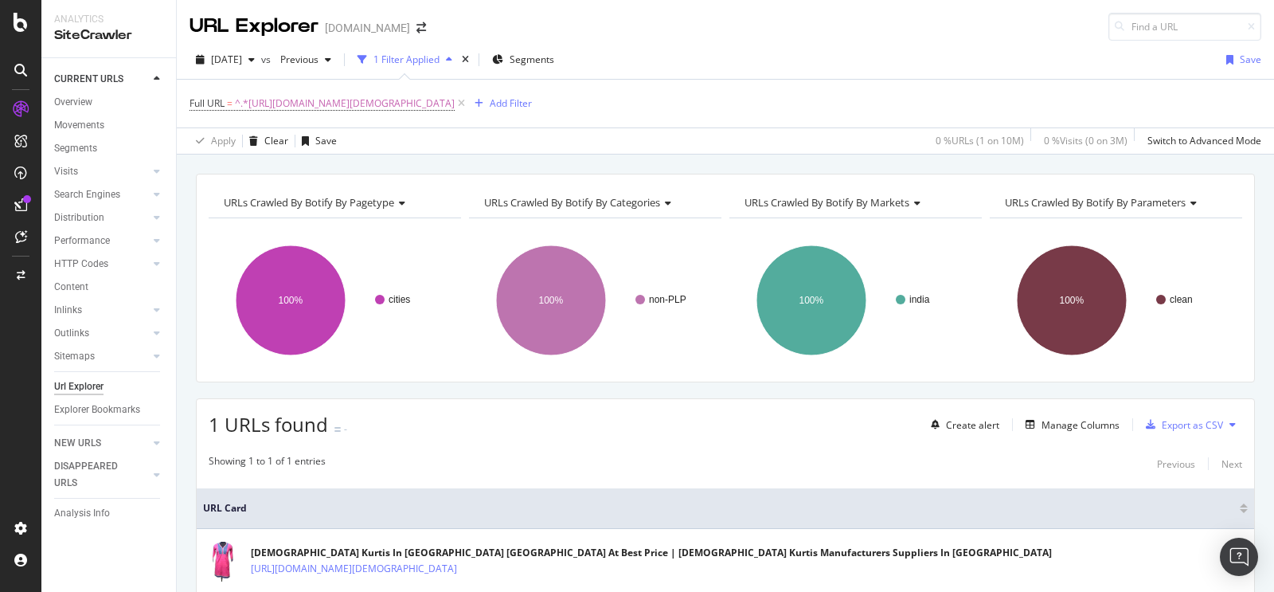
click at [416, 89] on div "Full URL = ^.*[URL][DOMAIN_NAME][DEMOGRAPHIC_DATA] Add Filter" at bounding box center [726, 104] width 1072 height 48
click at [417, 99] on span "^.*[URL][DOMAIN_NAME][DEMOGRAPHIC_DATA]" at bounding box center [345, 103] width 220 height 22
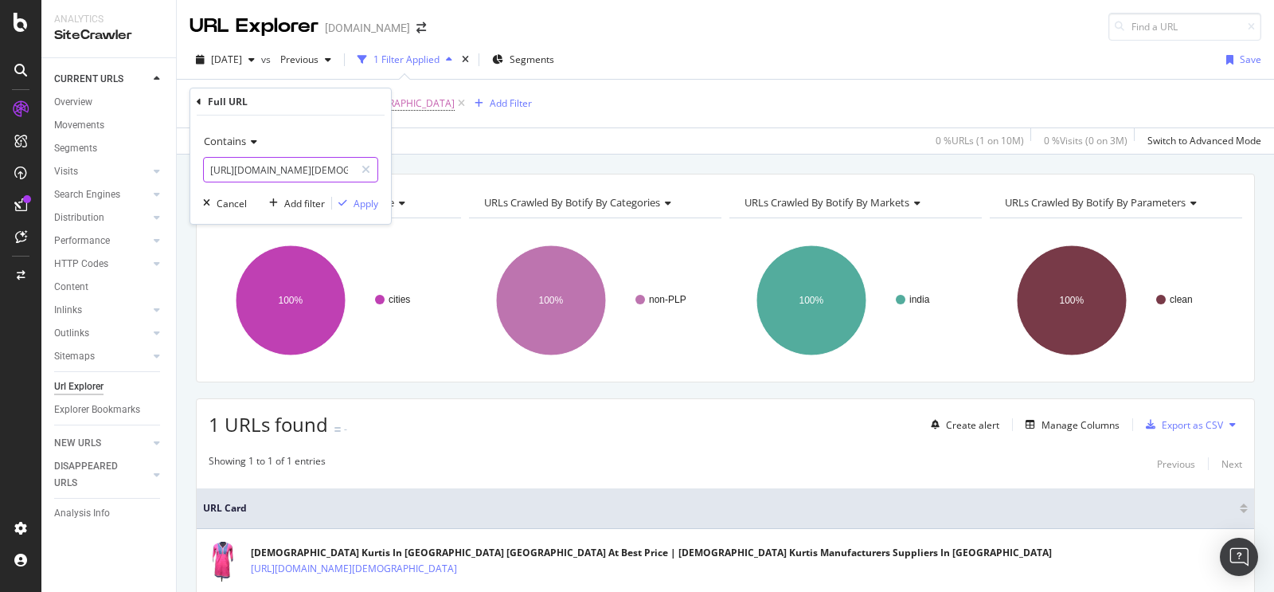
click at [260, 171] on input "[URL][DOMAIN_NAME][DEMOGRAPHIC_DATA]" at bounding box center [279, 169] width 151 height 25
paste input "[URL][DOMAIN_NAME][DEMOGRAPHIC_DATA]"
type input "[URL][DOMAIN_NAME][DEMOGRAPHIC_DATA]"
click at [357, 201] on div "Apply" at bounding box center [366, 204] width 25 height 14
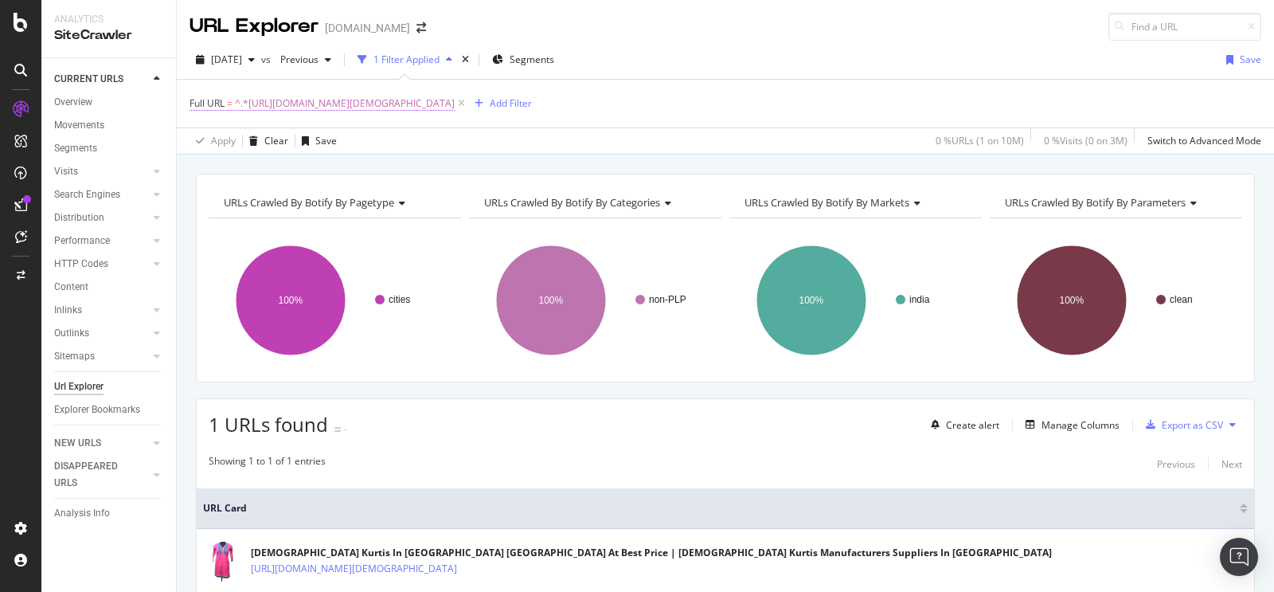
click at [376, 100] on span "^.*[URL][DOMAIN_NAME][DEMOGRAPHIC_DATA]" at bounding box center [345, 103] width 220 height 22
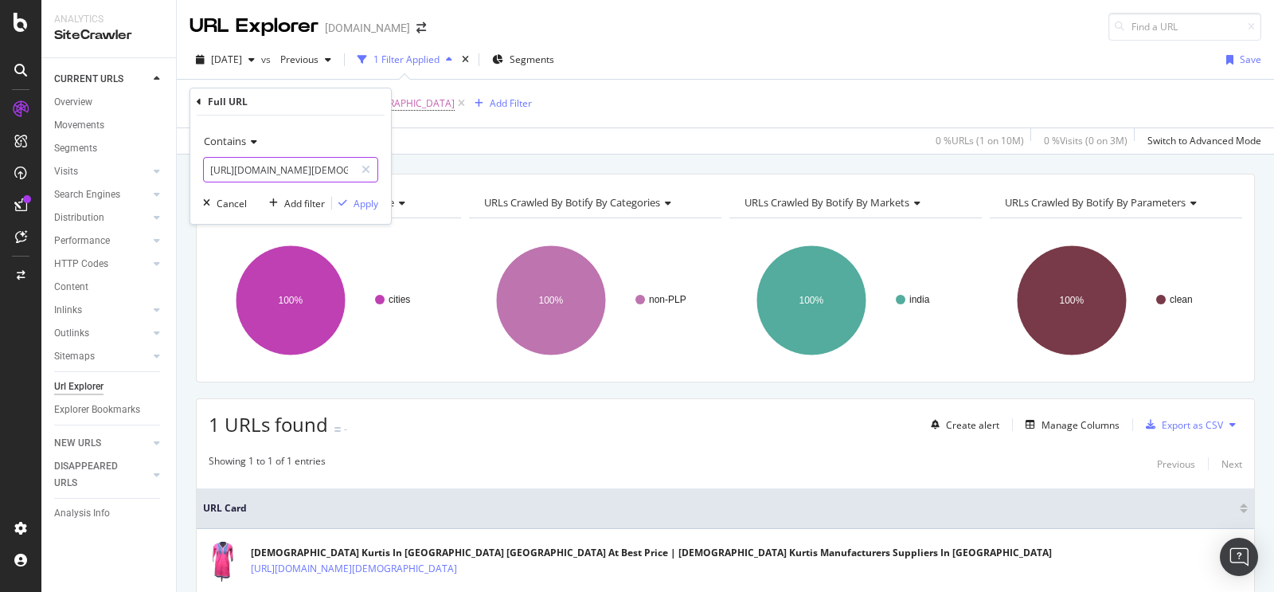
click at [306, 166] on input "[URL][DOMAIN_NAME][DEMOGRAPHIC_DATA]" at bounding box center [279, 169] width 151 height 25
paste input "[URL][DOMAIN_NAME][DEMOGRAPHIC_DATA]"
type input "[URL][DOMAIN_NAME][DEMOGRAPHIC_DATA]"
click at [358, 201] on div "Apply" at bounding box center [366, 204] width 25 height 14
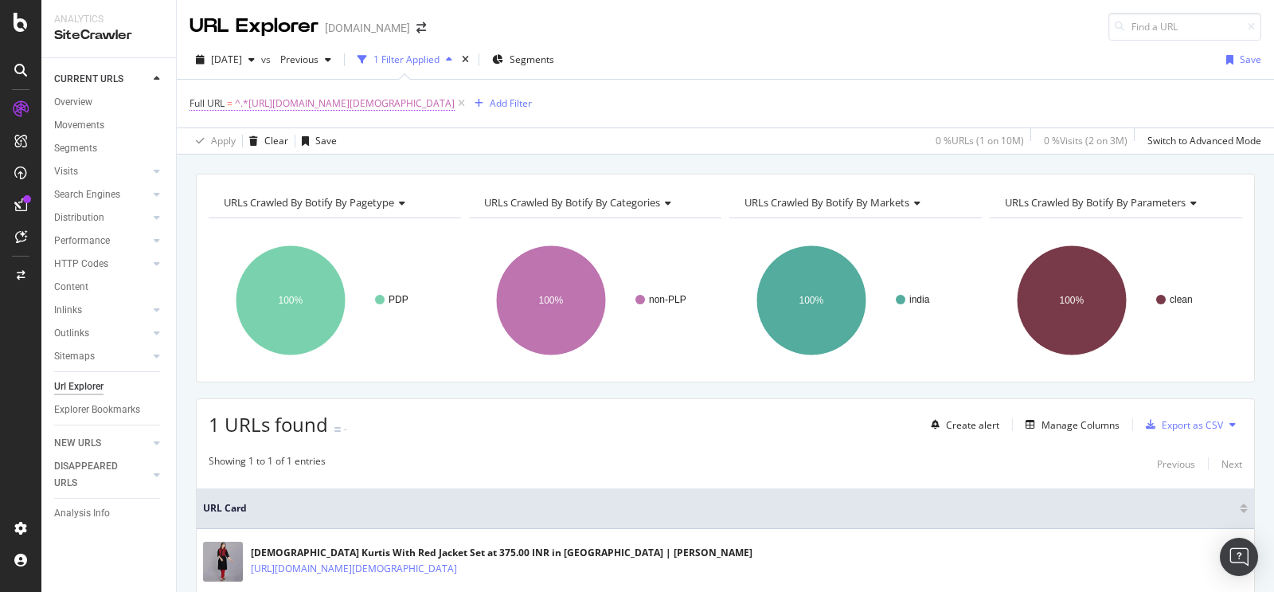
click at [387, 110] on span "^.*[URL][DOMAIN_NAME][DEMOGRAPHIC_DATA]" at bounding box center [345, 103] width 220 height 22
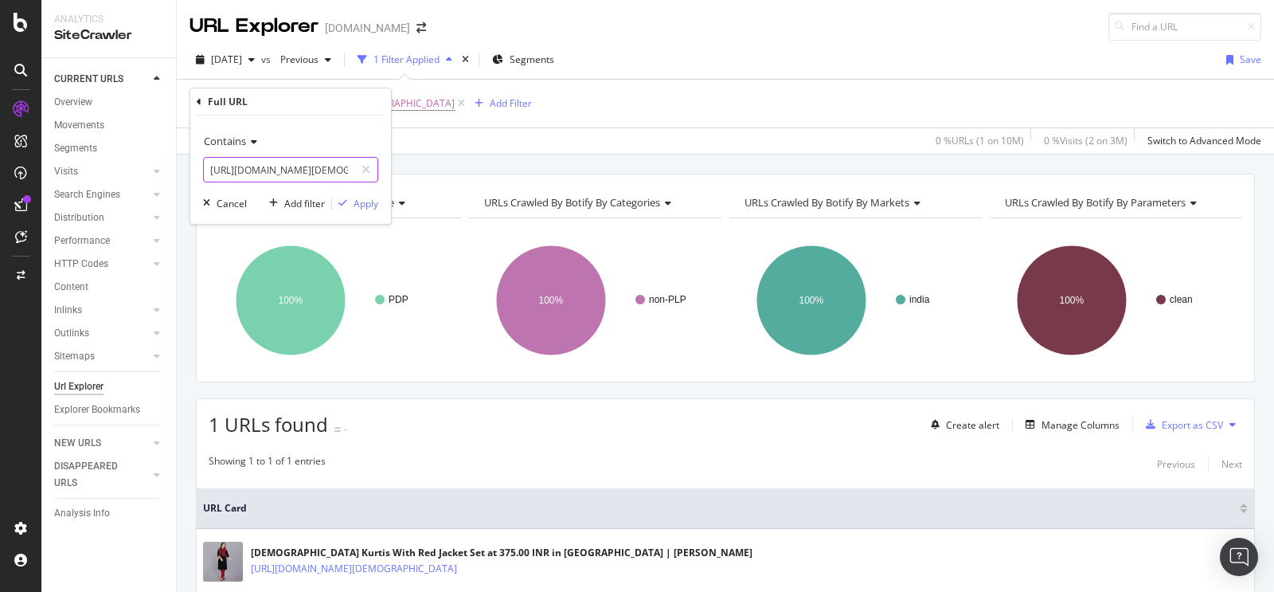
click at [314, 168] on input "[URL][DOMAIN_NAME][DEMOGRAPHIC_DATA]" at bounding box center [279, 169] width 151 height 25
paste input "[URL][DOMAIN_NAME][PERSON_NAME]"
type input "[URL][DOMAIN_NAME][PERSON_NAME]"
click at [361, 201] on div "Apply" at bounding box center [366, 204] width 25 height 14
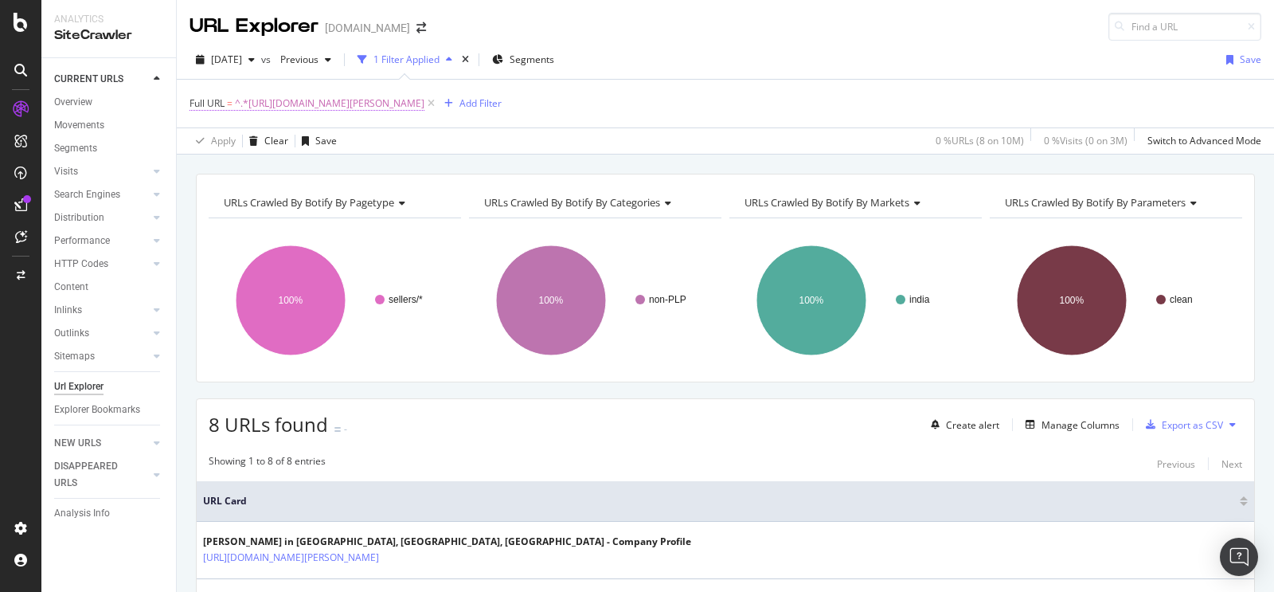
click at [374, 99] on span "^.*[URL][DOMAIN_NAME][PERSON_NAME]" at bounding box center [330, 103] width 190 height 22
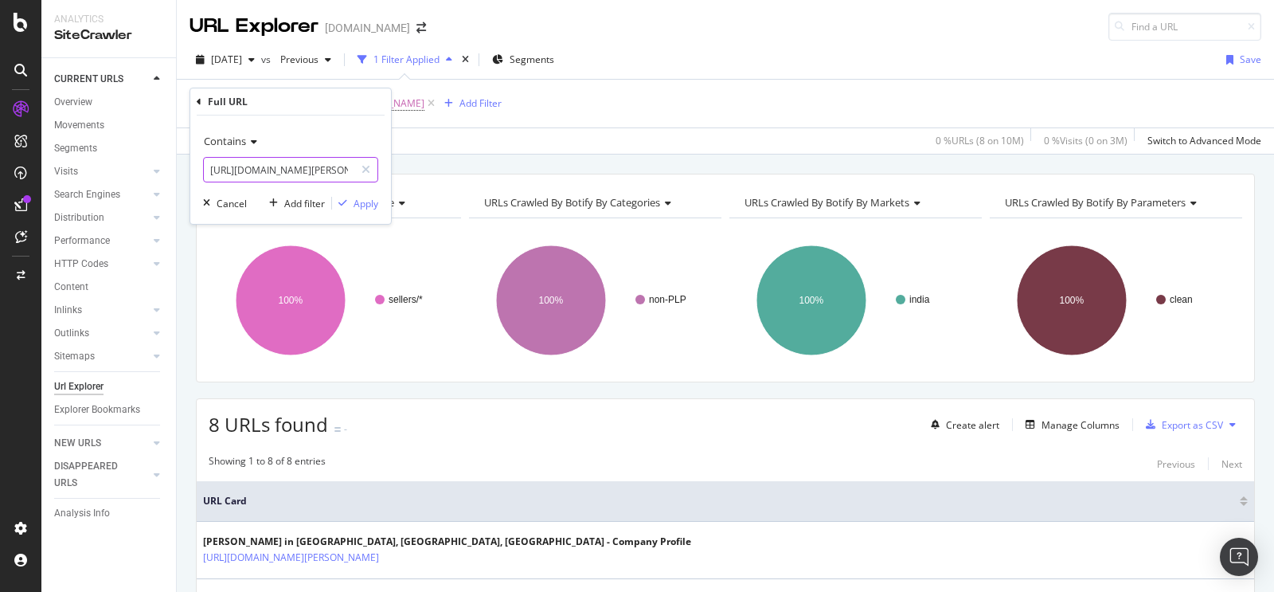
click at [322, 162] on input "[URL][DOMAIN_NAME][PERSON_NAME]" at bounding box center [279, 169] width 151 height 25
paste input "[URL][DOMAIN_NAME][PERSON_NAME]"
type input "[URL][DOMAIN_NAME][PERSON_NAME]"
click at [373, 208] on div "Apply" at bounding box center [366, 204] width 25 height 14
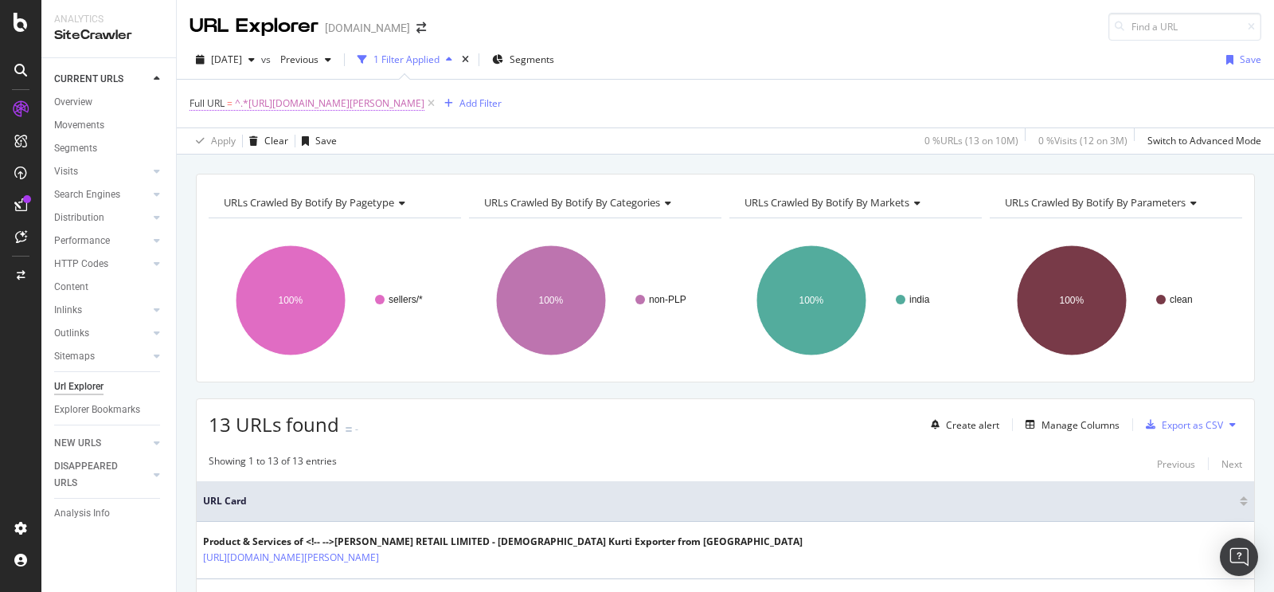
click at [393, 100] on span "^.*[URL][DOMAIN_NAME][PERSON_NAME]" at bounding box center [330, 103] width 190 height 22
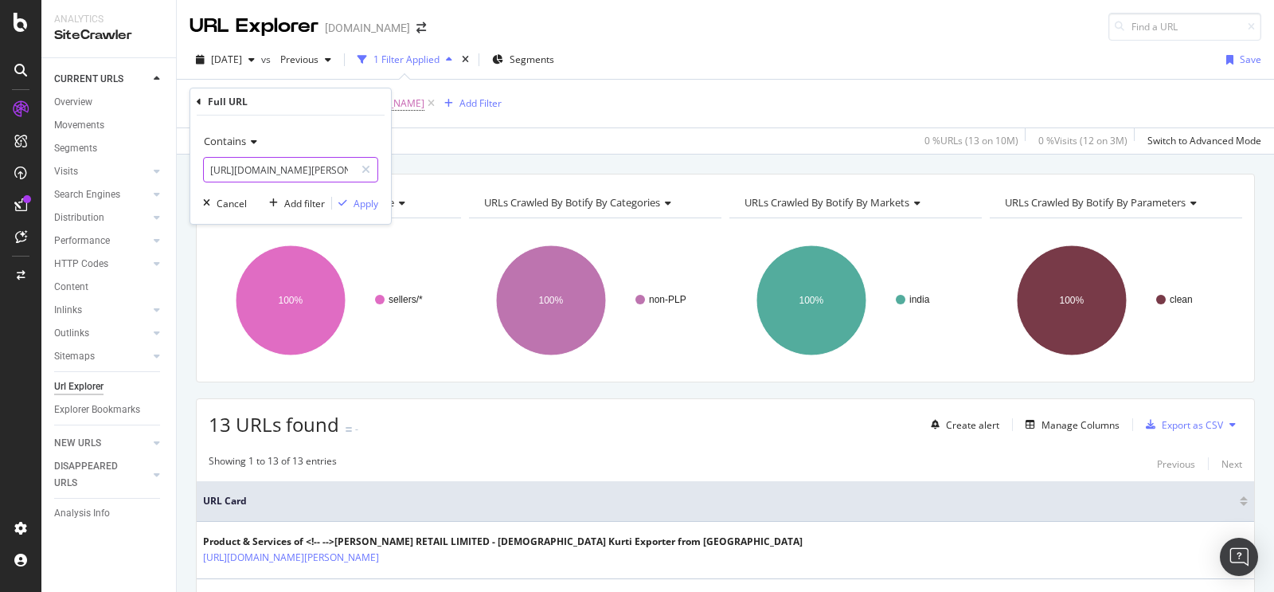
click at [309, 166] on input "[URL][DOMAIN_NAME][PERSON_NAME]" at bounding box center [279, 169] width 151 height 25
paste input "[URL][DOMAIN_NAME][DEMOGRAPHIC_DATA]"
type input "[URL][DOMAIN_NAME][DEMOGRAPHIC_DATA]"
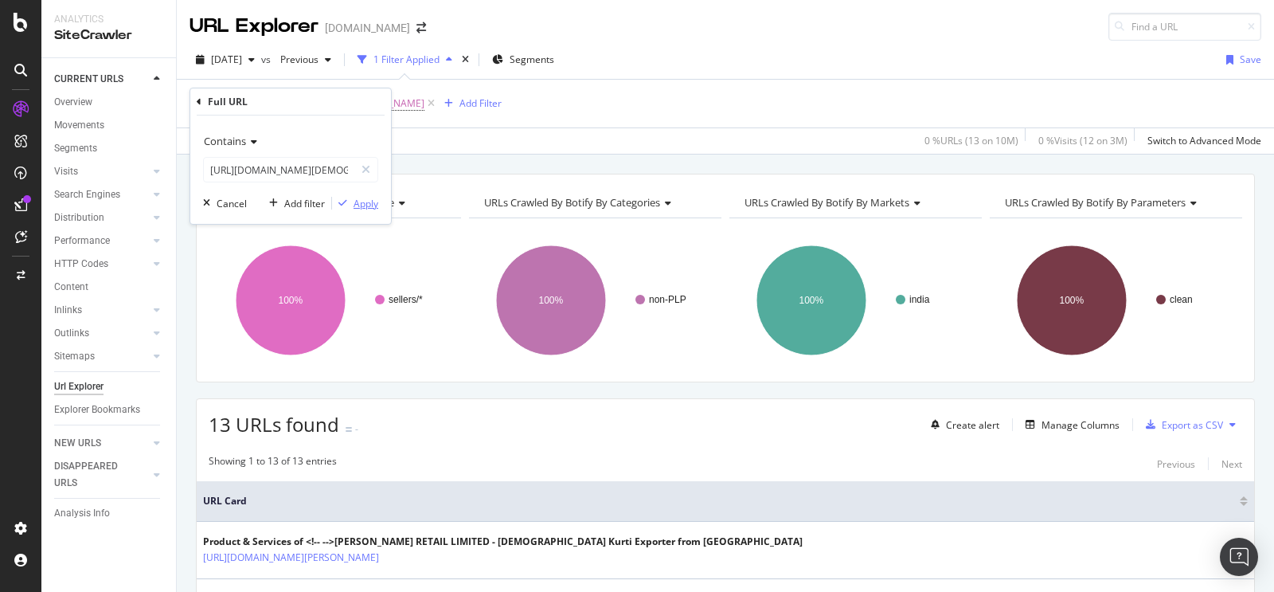
click at [362, 202] on div "Apply" at bounding box center [366, 204] width 25 height 14
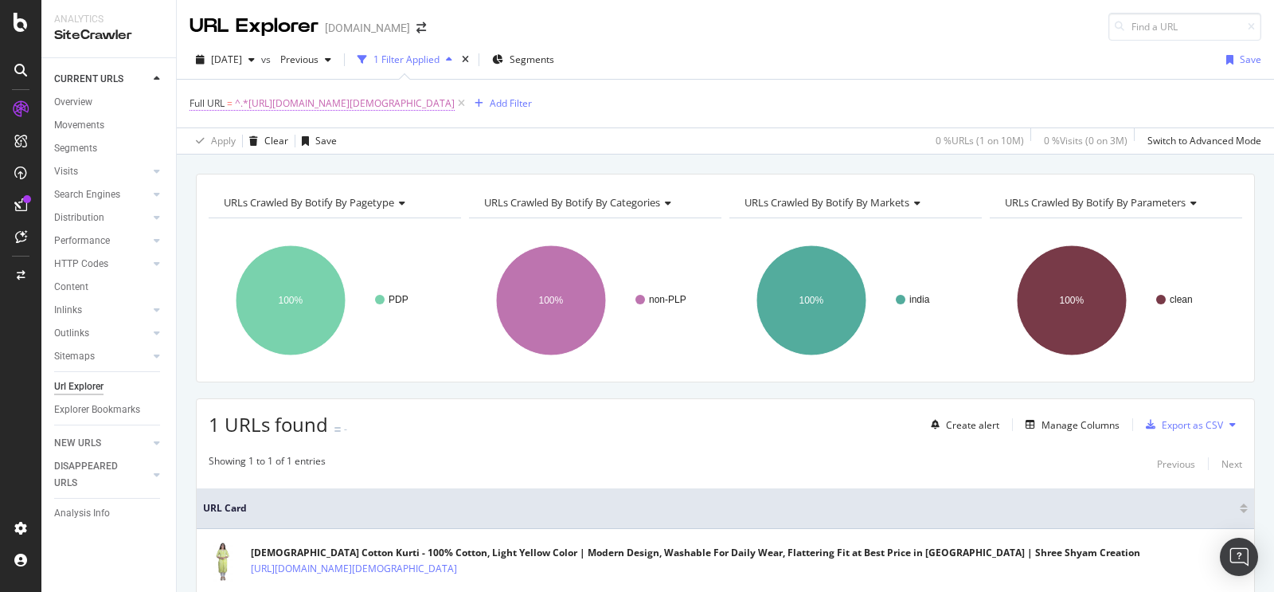
click at [455, 106] on span "^.*[URL][DOMAIN_NAME][DEMOGRAPHIC_DATA]" at bounding box center [345, 103] width 220 height 22
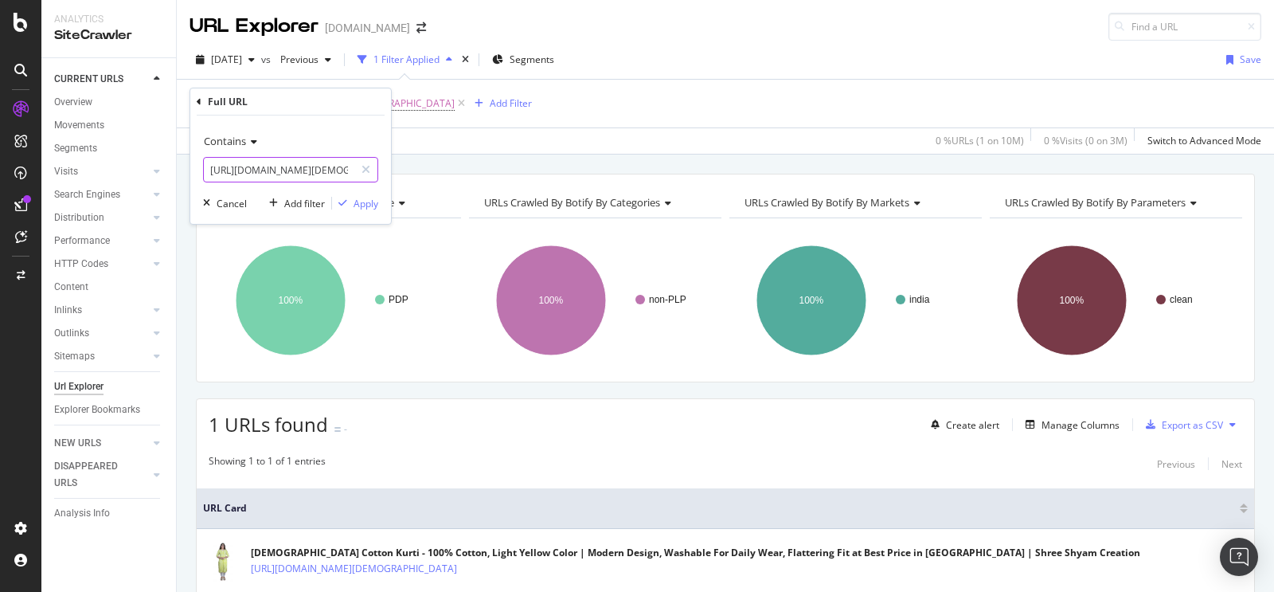
click at [317, 160] on input "[URL][DOMAIN_NAME][DEMOGRAPHIC_DATA]" at bounding box center [279, 169] width 151 height 25
paste input "[URL][DOMAIN_NAME]"
type input "[URL][DOMAIN_NAME]"
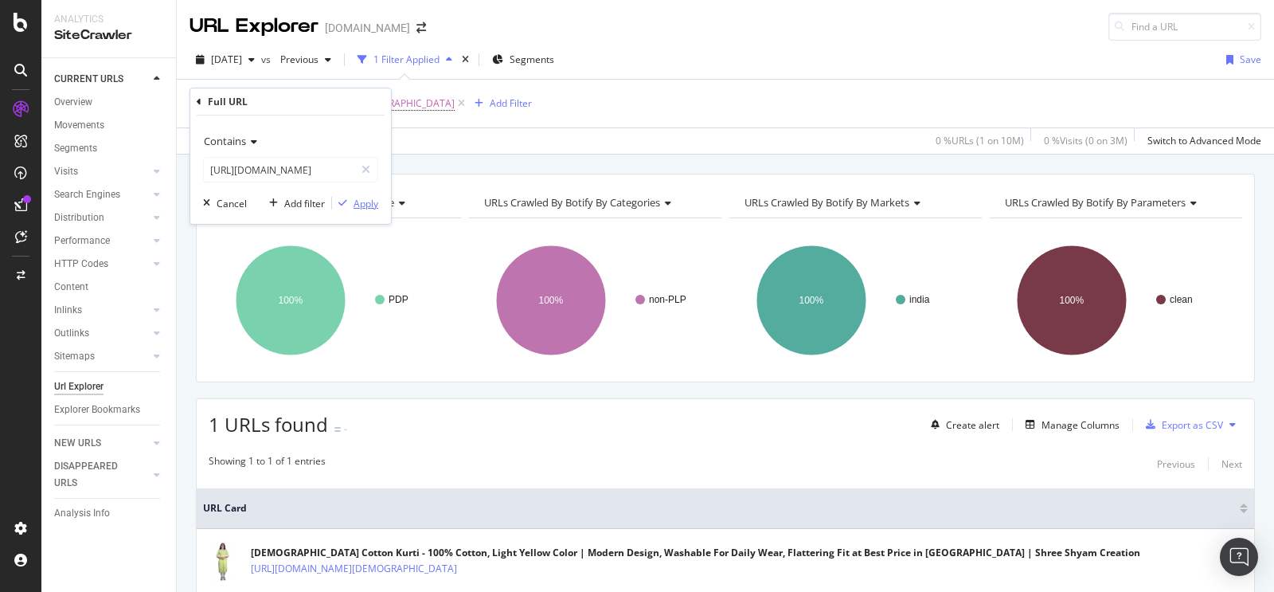
click at [371, 209] on div "Apply" at bounding box center [366, 204] width 25 height 14
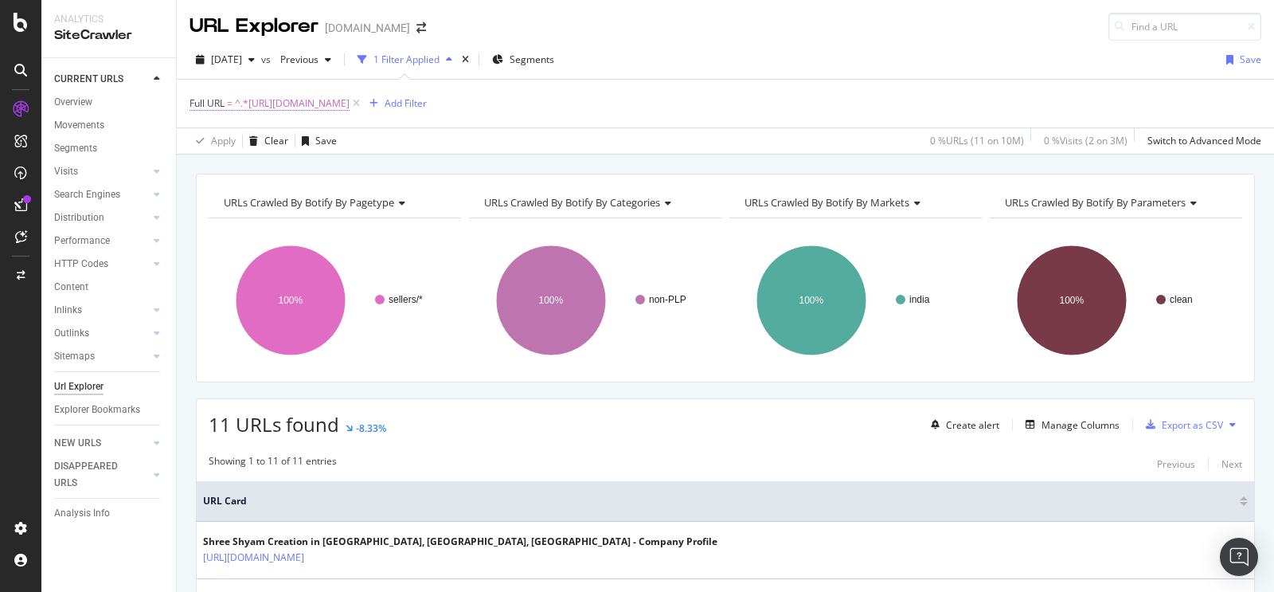
click at [346, 100] on span "^.*[URL][DOMAIN_NAME]" at bounding box center [292, 103] width 115 height 22
click at [289, 173] on input "[URL][DOMAIN_NAME]" at bounding box center [279, 169] width 151 height 25
paste input "[URL][DOMAIN_NAME][DEMOGRAPHIC_DATA]"
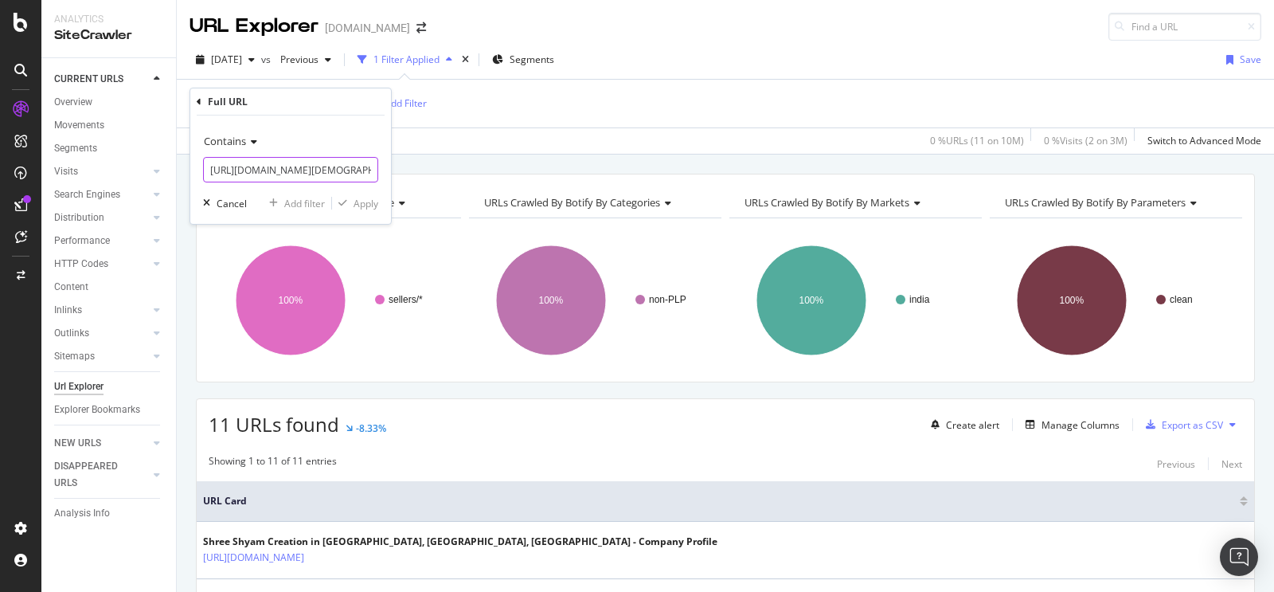
scroll to position [0, 411]
type input "[URL][DOMAIN_NAME][DEMOGRAPHIC_DATA]"
click at [358, 209] on div "Apply" at bounding box center [366, 204] width 25 height 14
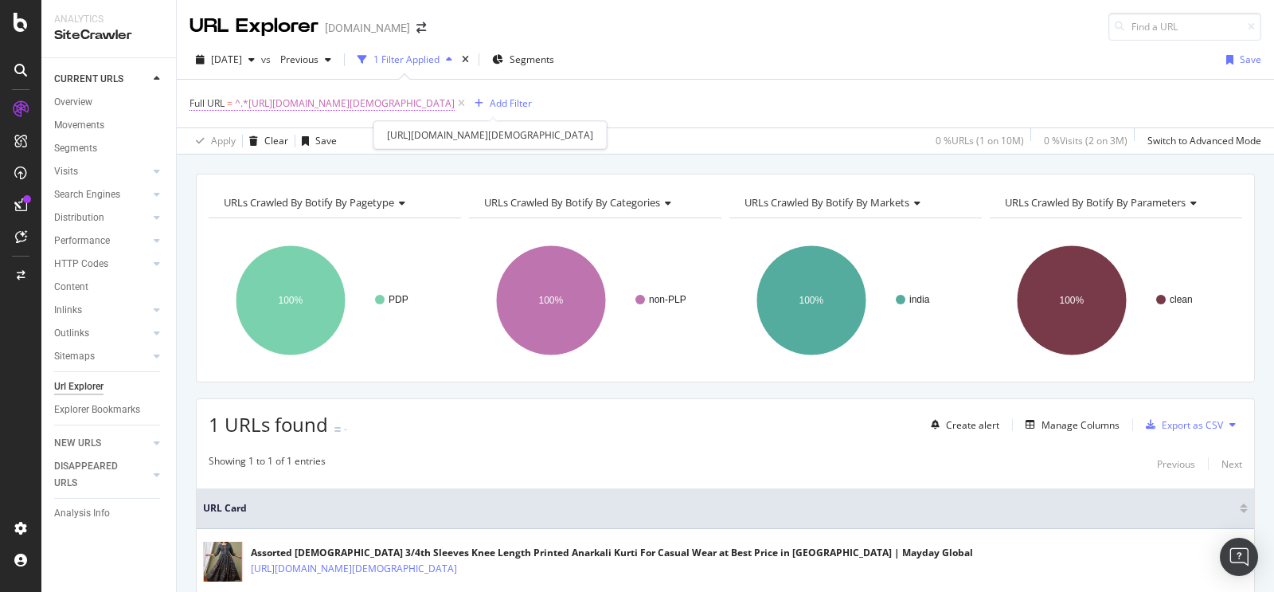
click at [455, 99] on span "^.*[URL][DOMAIN_NAME][DEMOGRAPHIC_DATA]" at bounding box center [345, 103] width 220 height 22
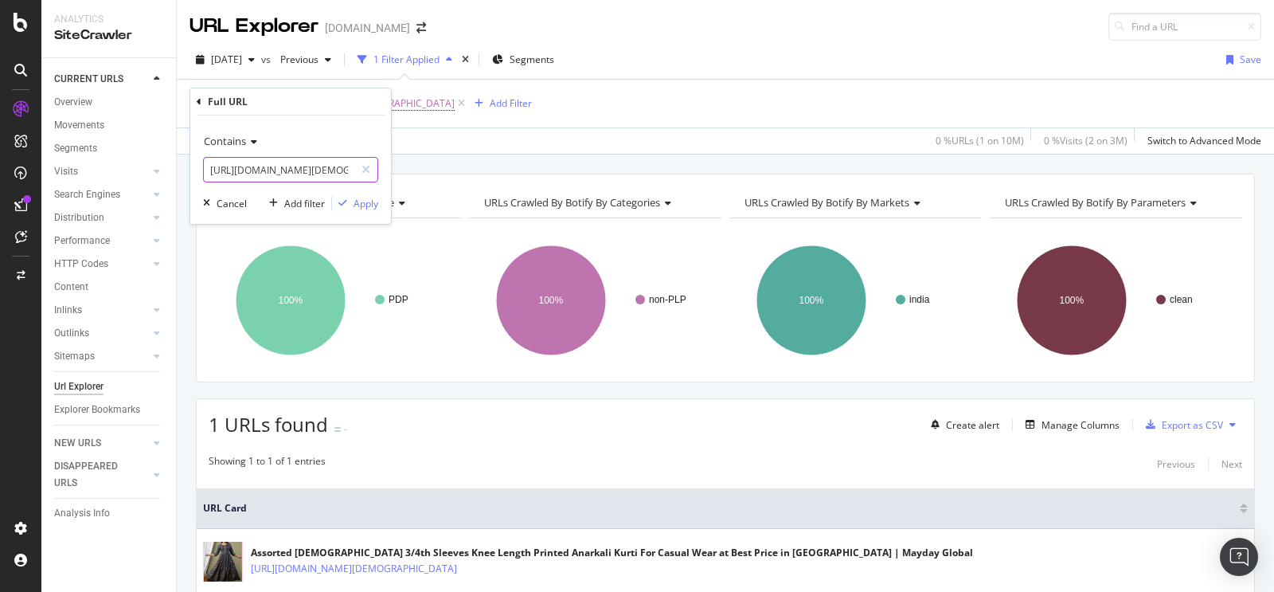
click at [324, 167] on input "[URL][DOMAIN_NAME][DEMOGRAPHIC_DATA]" at bounding box center [279, 169] width 151 height 25
paste input "[URL][DOMAIN_NAME]"
type input "[URL][DOMAIN_NAME]"
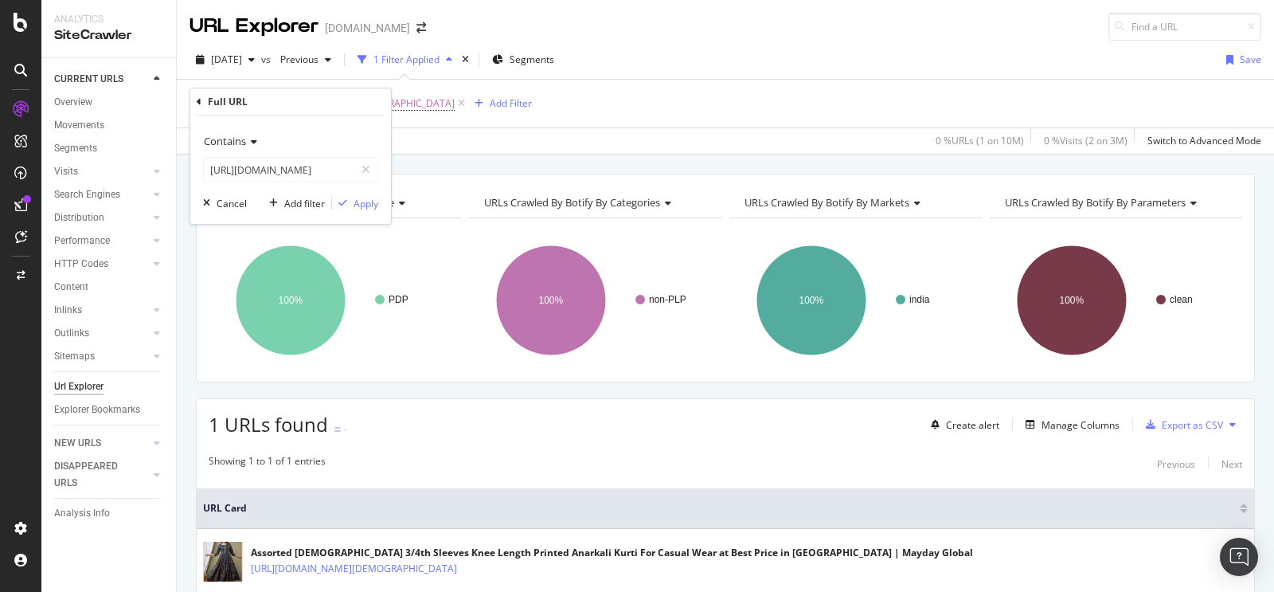
click at [378, 213] on div "Contains [URL][DOMAIN_NAME] Cancel Add filter Apply" at bounding box center [290, 169] width 201 height 108
click at [370, 201] on div "Apply" at bounding box center [366, 204] width 25 height 14
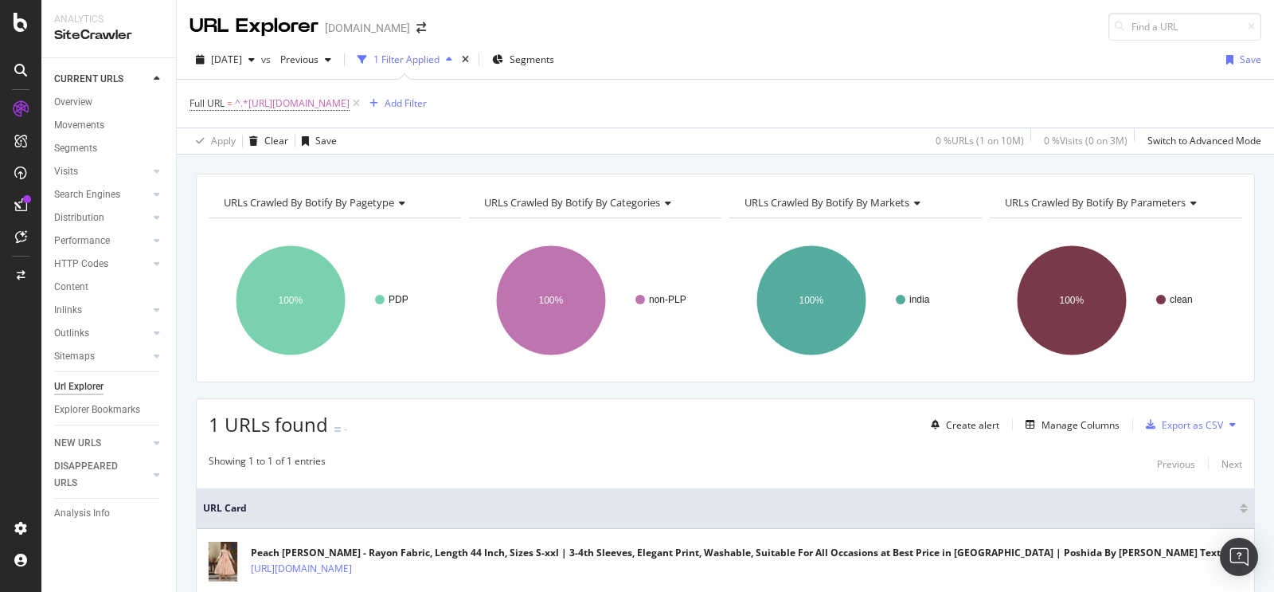
click at [424, 89] on div "Full URL = ^.*[URL][DOMAIN_NAME] Add Filter" at bounding box center [726, 104] width 1072 height 48
click at [350, 100] on span "^.*[URL][DOMAIN_NAME]" at bounding box center [292, 103] width 115 height 22
click at [294, 177] on input "[URL][DOMAIN_NAME]" at bounding box center [279, 169] width 151 height 25
paste input "[URL][DOMAIN_NAME][PERSON_NAME]"
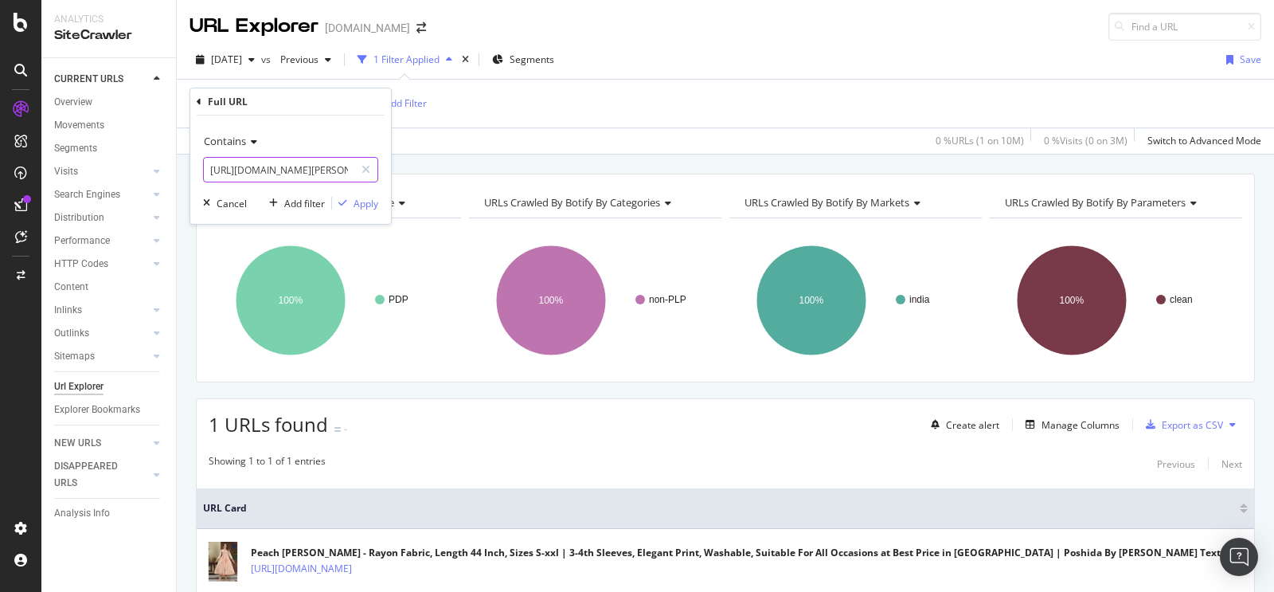
scroll to position [0, 153]
type input "[URL][DOMAIN_NAME][PERSON_NAME]"
click at [376, 203] on div "Apply" at bounding box center [366, 204] width 25 height 14
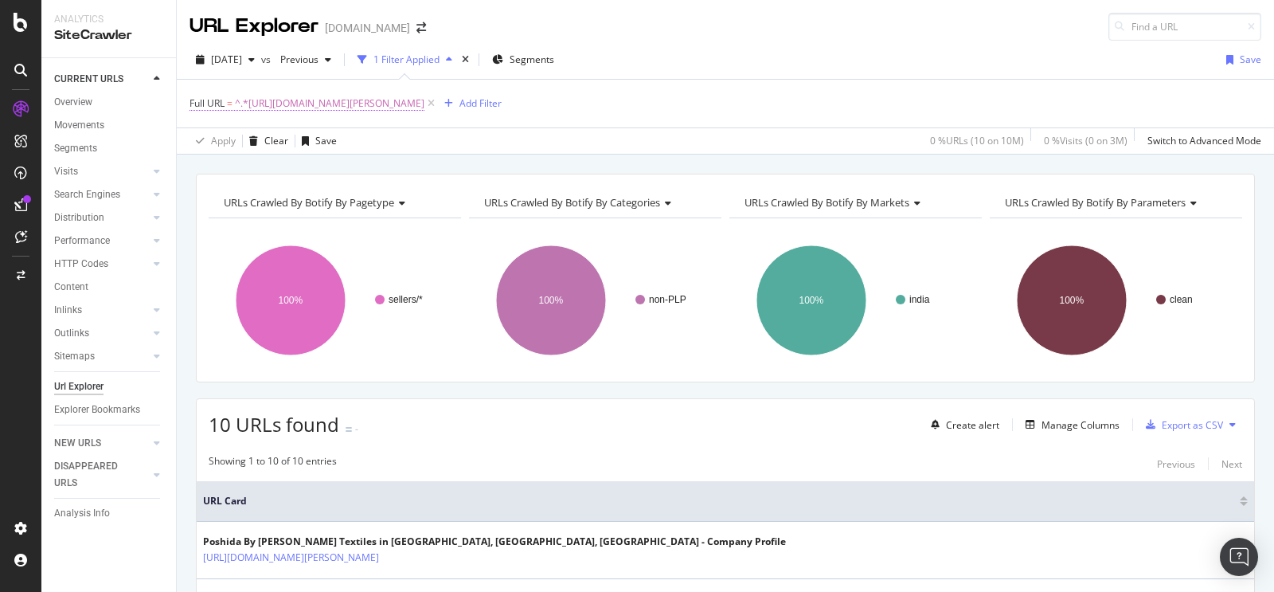
click at [388, 102] on span "^.*[URL][DOMAIN_NAME][PERSON_NAME]" at bounding box center [330, 103] width 190 height 22
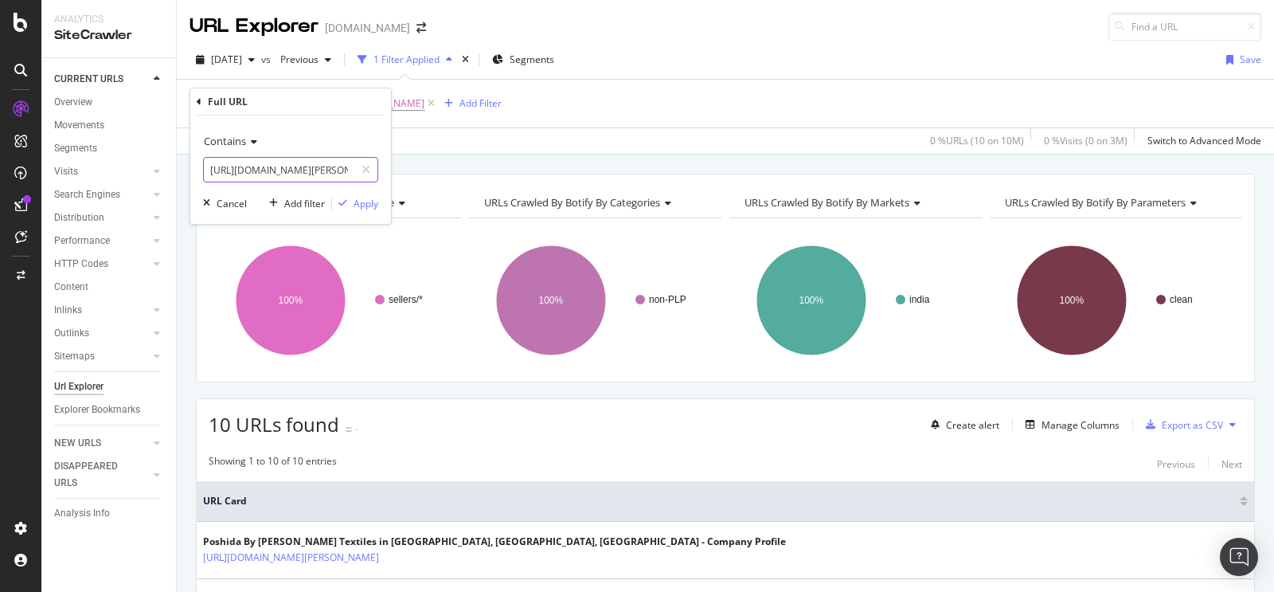
click at [276, 176] on input "[URL][DOMAIN_NAME][PERSON_NAME]" at bounding box center [279, 169] width 151 height 25
paste input "[URL][DOMAIN_NAME][DEMOGRAPHIC_DATA]"
type input "[URL][DOMAIN_NAME][DEMOGRAPHIC_DATA]"
click at [378, 209] on div "Contains [URL][DOMAIN_NAME][DEMOGRAPHIC_DATA] Cancel Add filter Apply" at bounding box center [290, 169] width 201 height 108
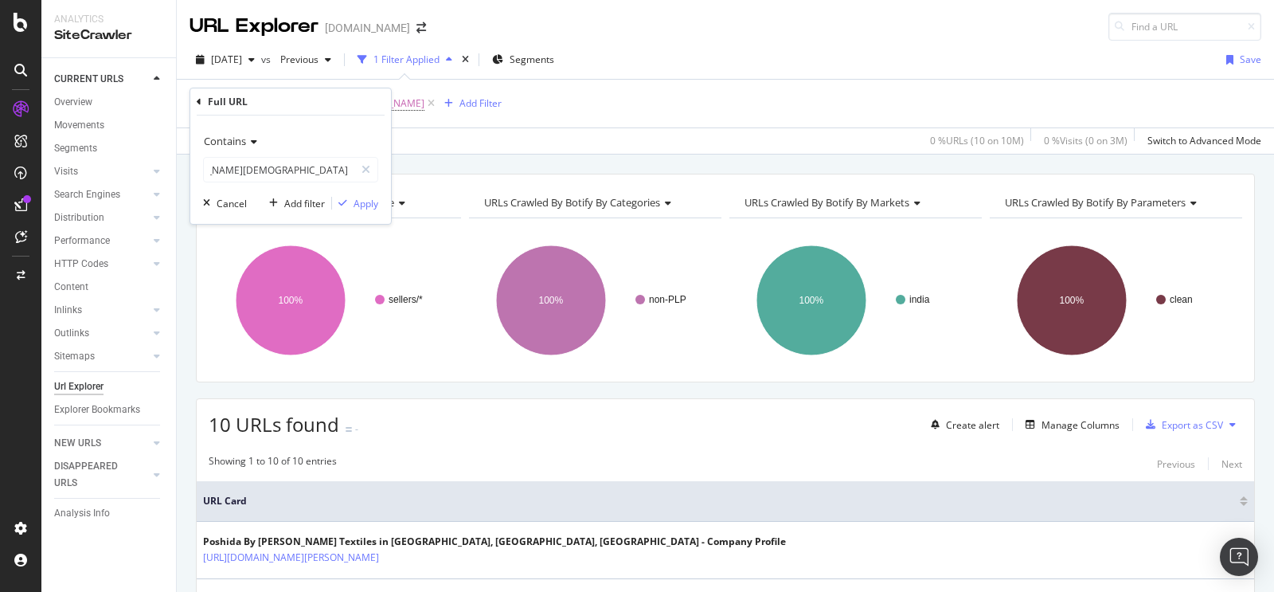
scroll to position [0, 0]
click at [377, 201] on div "Apply" at bounding box center [366, 204] width 25 height 14
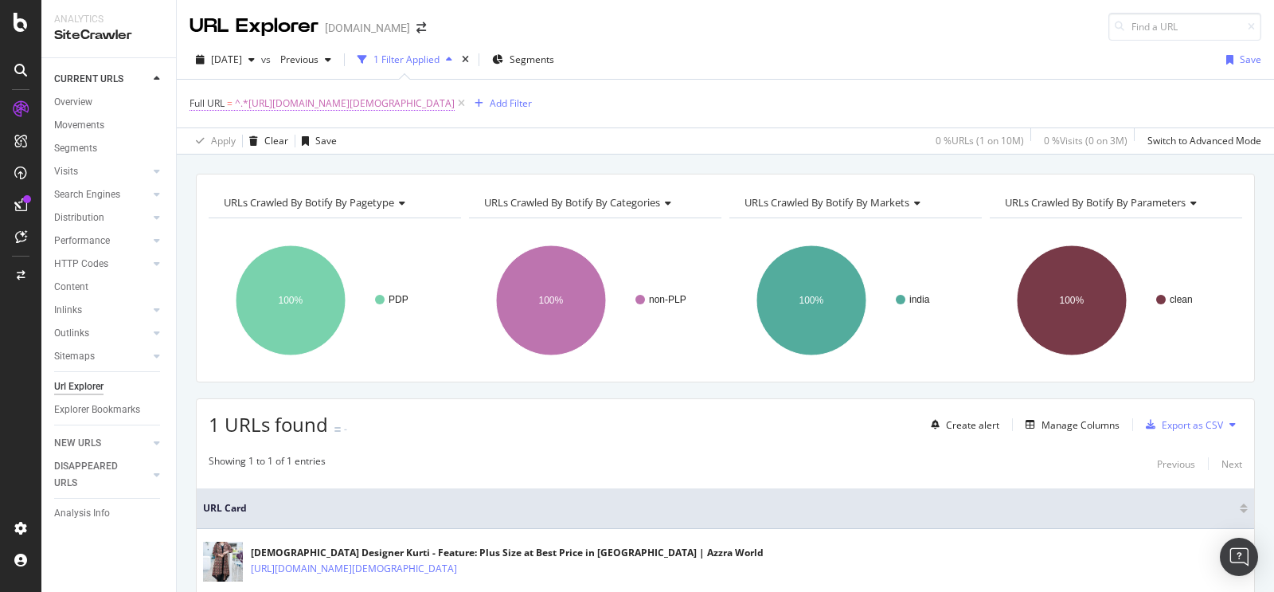
click at [388, 96] on span "^.*[URL][DOMAIN_NAME][DEMOGRAPHIC_DATA]" at bounding box center [345, 103] width 220 height 22
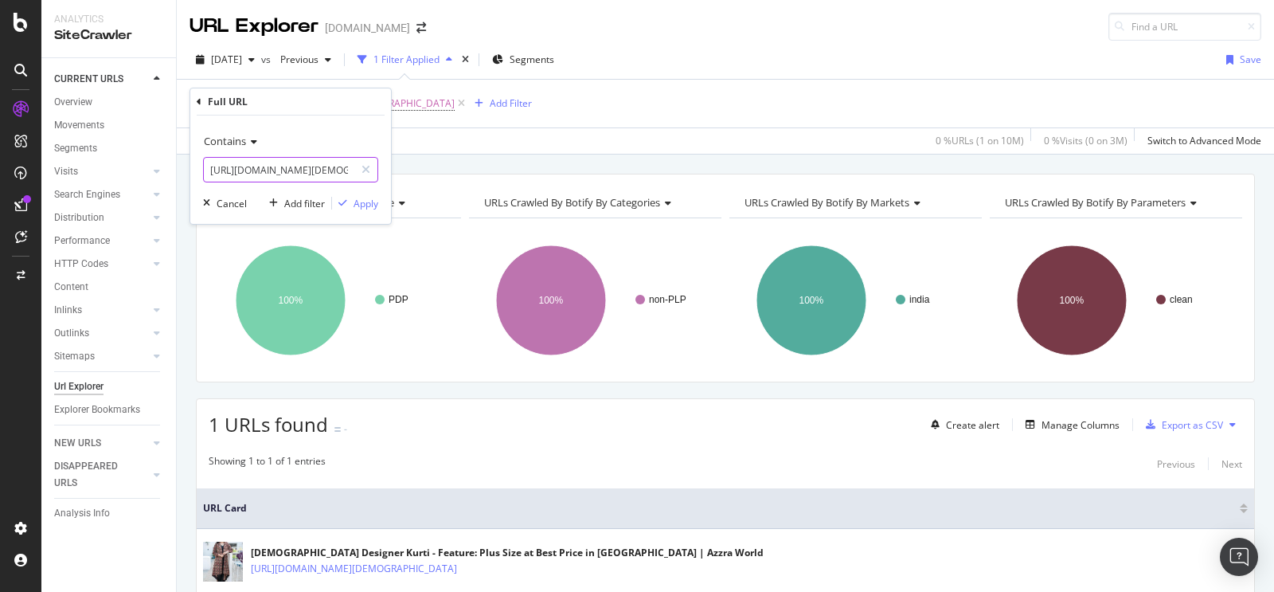
click at [328, 164] on input "[URL][DOMAIN_NAME][DEMOGRAPHIC_DATA]" at bounding box center [279, 169] width 151 height 25
paste input "[URL][DOMAIN_NAME]"
type input "[URL][DOMAIN_NAME]"
click at [356, 208] on div "Apply" at bounding box center [366, 204] width 25 height 14
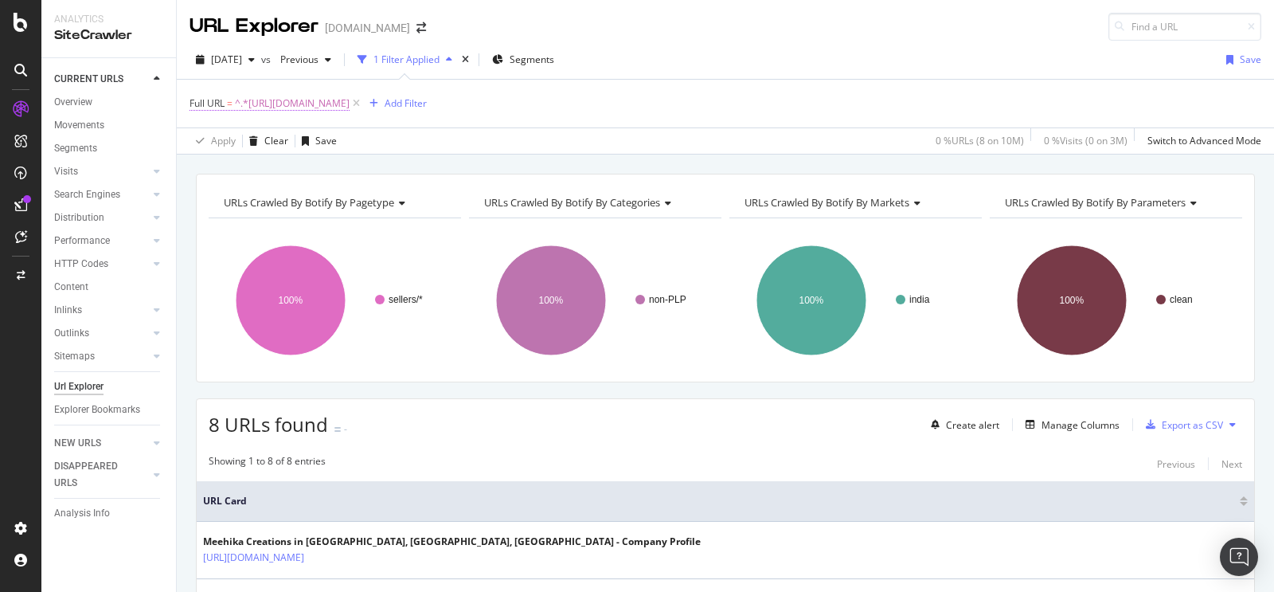
click at [350, 105] on span "^.*[URL][DOMAIN_NAME]" at bounding box center [292, 103] width 115 height 22
click at [328, 169] on input "[URL][DOMAIN_NAME]" at bounding box center [279, 169] width 151 height 25
paste input "[URL][DOMAIN_NAME]"
type input "[URL][DOMAIN_NAME]"
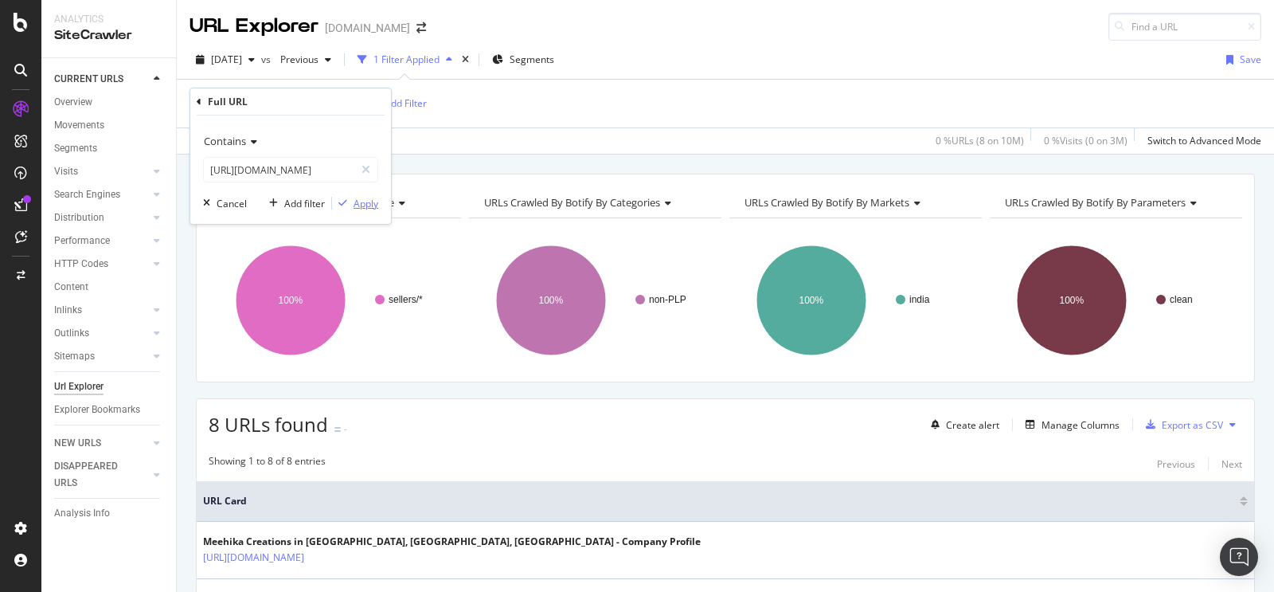
click at [359, 205] on div "Apply" at bounding box center [366, 204] width 25 height 14
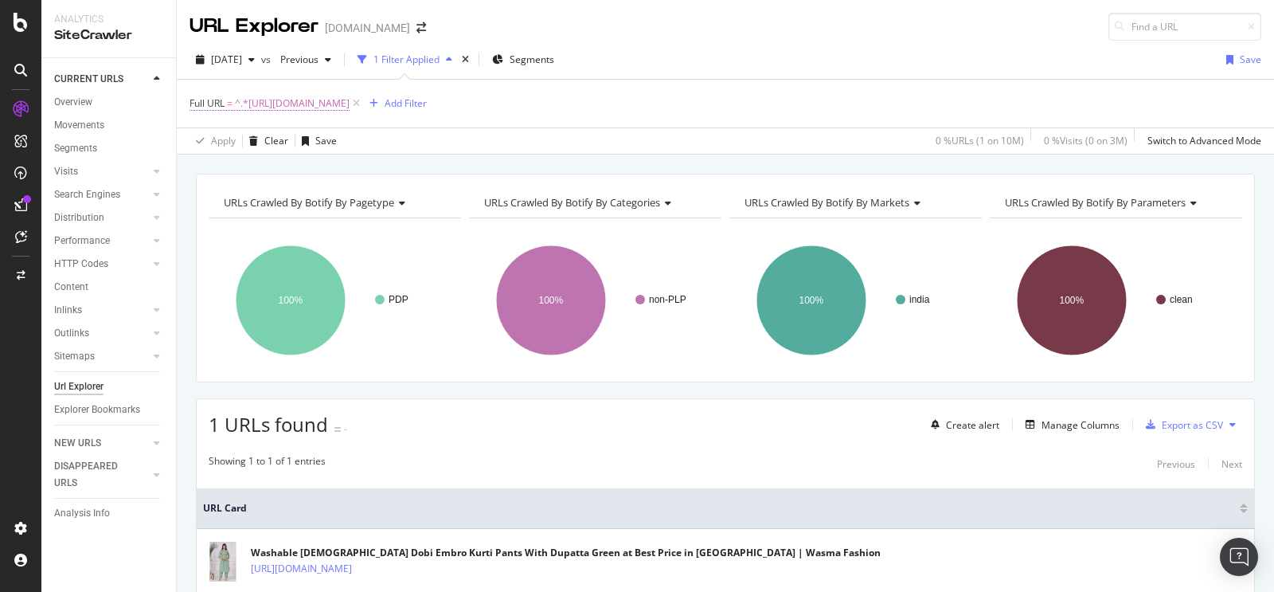
click at [350, 100] on span "^.*[URL][DOMAIN_NAME]" at bounding box center [292, 103] width 115 height 22
click at [307, 164] on input "[URL][DOMAIN_NAME]" at bounding box center [279, 169] width 151 height 25
paste input "[URL][DOMAIN_NAME]"
type input "[URL][DOMAIN_NAME]"
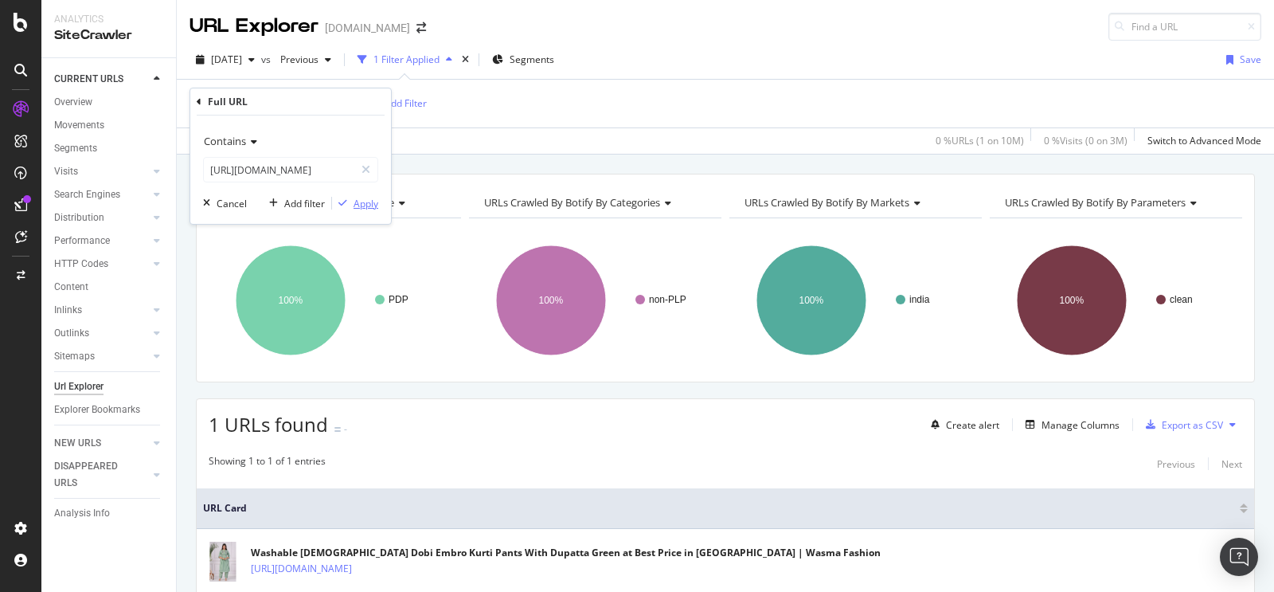
click at [365, 199] on div "Apply" at bounding box center [366, 204] width 25 height 14
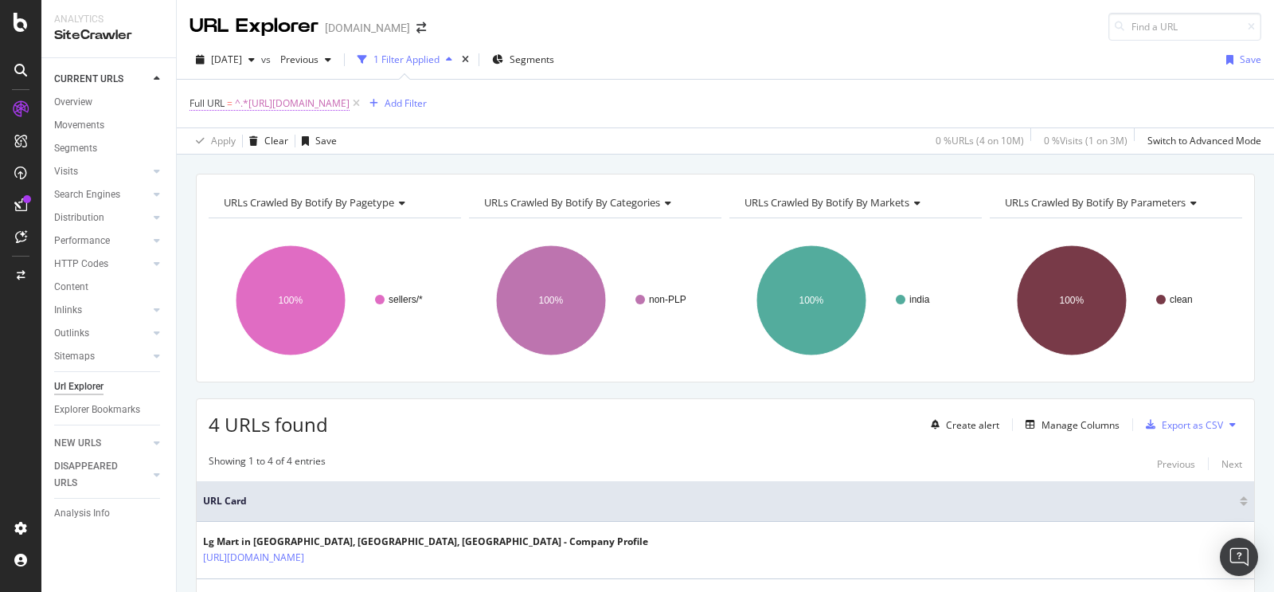
click at [303, 101] on span "^.*[URL][DOMAIN_NAME]" at bounding box center [292, 103] width 115 height 22
click at [307, 167] on input "[URL][DOMAIN_NAME]" at bounding box center [279, 169] width 151 height 25
paste input "[URL][DOMAIN_NAME]"
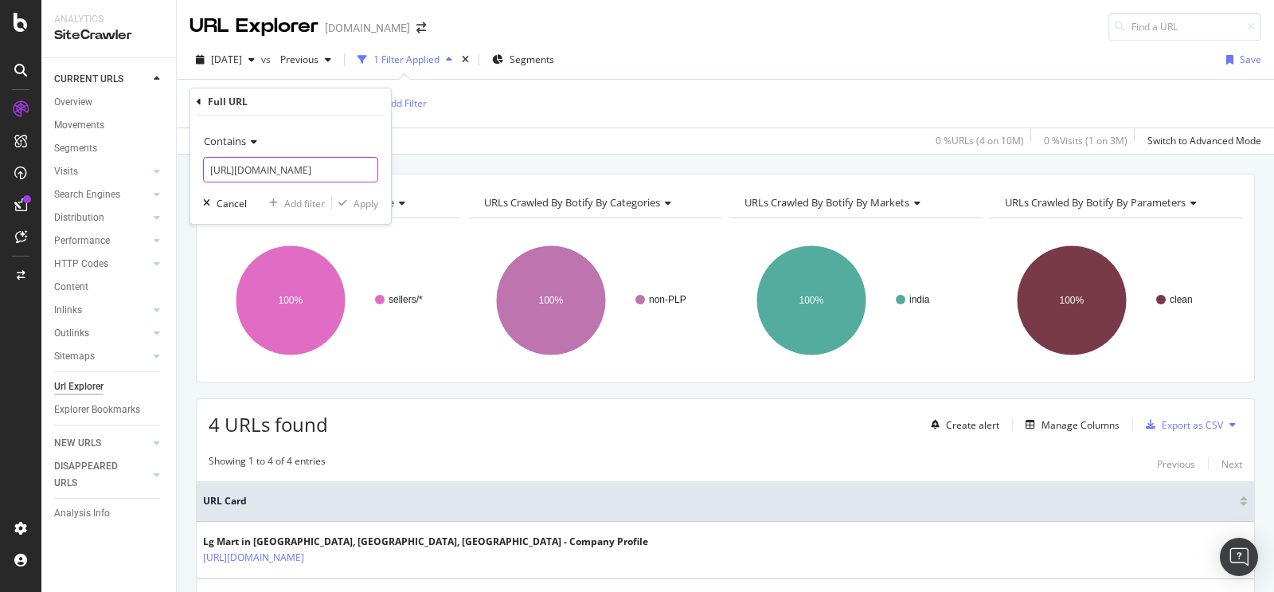
scroll to position [0, 228]
type input "[URL][DOMAIN_NAME]"
click at [367, 197] on div "Apply" at bounding box center [366, 204] width 25 height 14
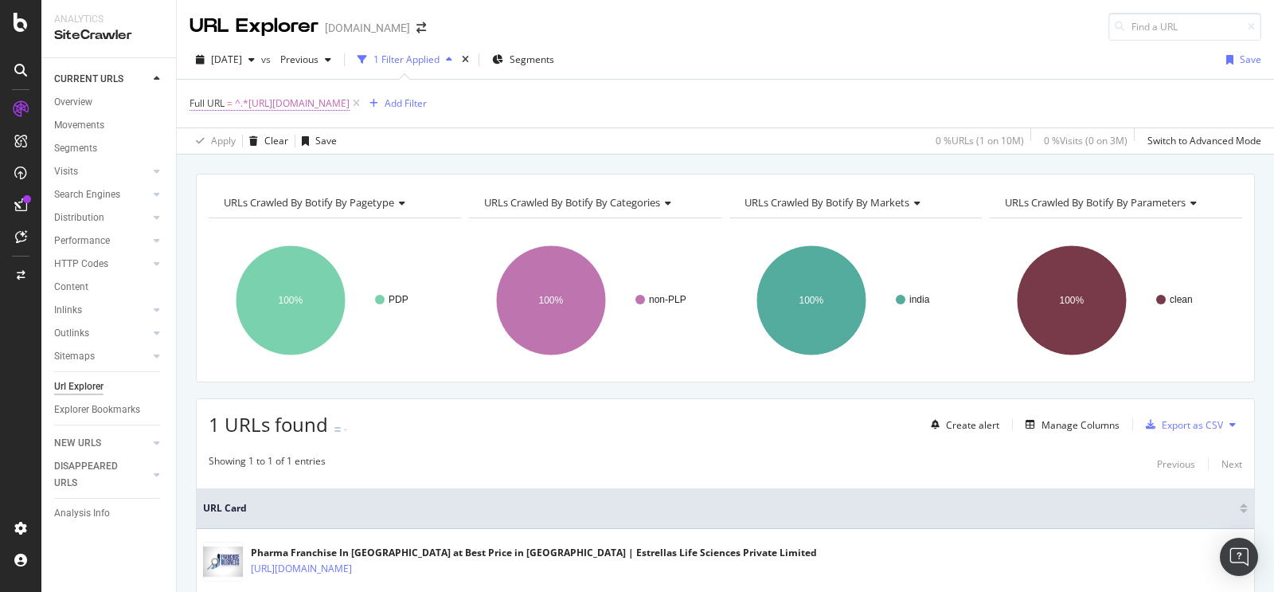
click at [350, 103] on span "^.*[URL][DOMAIN_NAME]" at bounding box center [292, 103] width 115 height 22
click at [303, 170] on input "[URL][DOMAIN_NAME]" at bounding box center [279, 169] width 151 height 25
paste input "[URL][DOMAIN_NAME]"
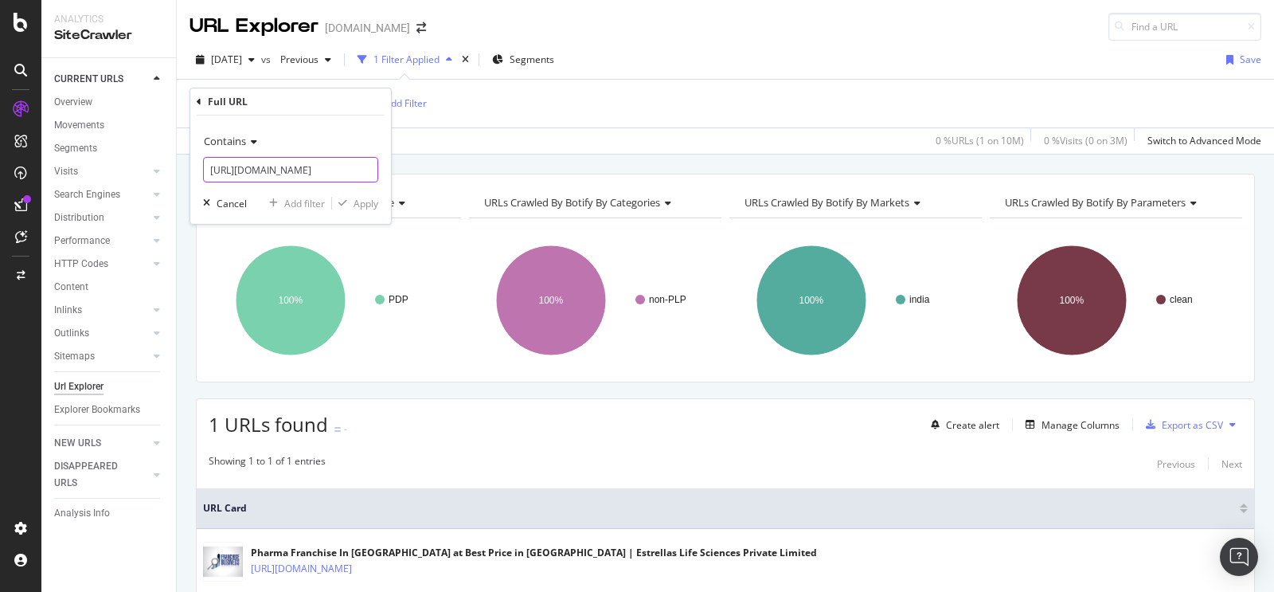
scroll to position [0, 140]
type input "[URL][DOMAIN_NAME]"
click at [368, 205] on div "Apply" at bounding box center [366, 204] width 25 height 14
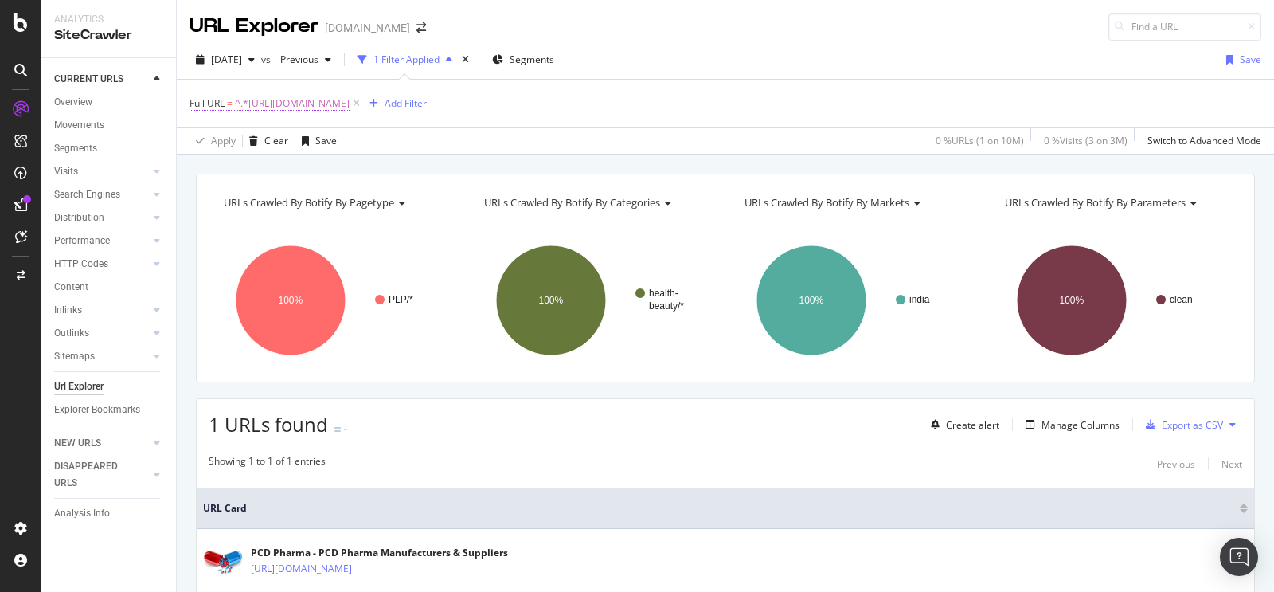
click at [350, 102] on span "^.*[URL][DOMAIN_NAME]" at bounding box center [292, 103] width 115 height 22
click at [318, 163] on input "[URL][DOMAIN_NAME]" at bounding box center [279, 169] width 151 height 25
paste input "[URL][DOMAIN_NAME]"
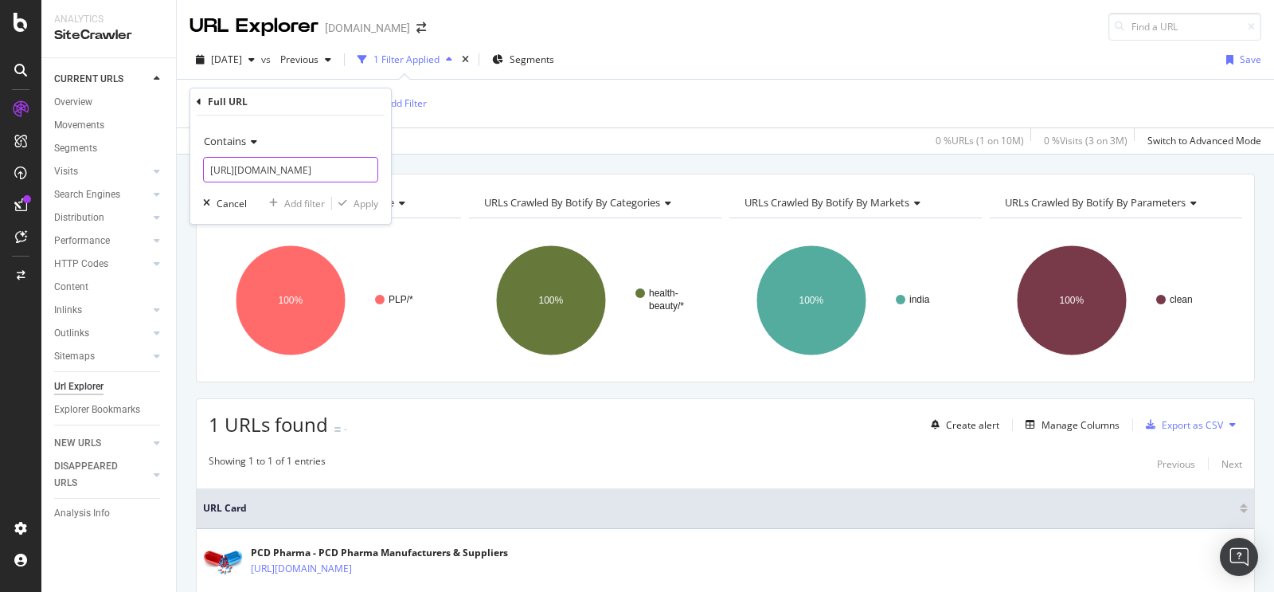
scroll to position [0, 237]
type input "[URL][DOMAIN_NAME]"
click at [365, 205] on div "Apply" at bounding box center [366, 204] width 25 height 14
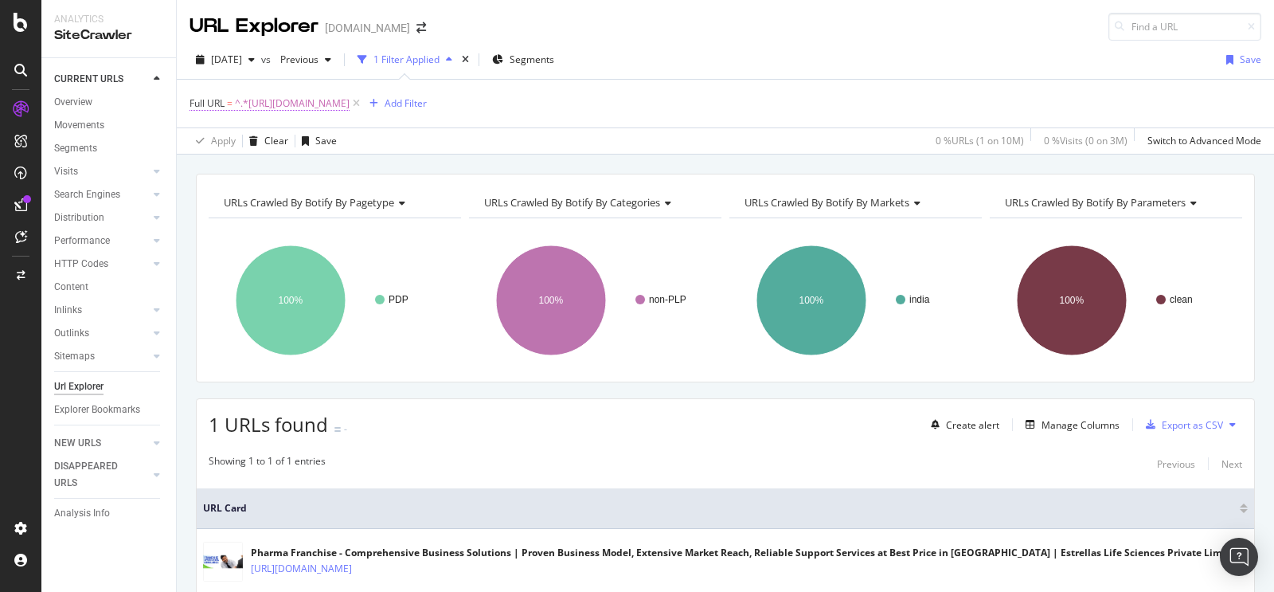
click at [350, 96] on span "^.*[URL][DOMAIN_NAME]" at bounding box center [292, 103] width 115 height 22
click at [307, 167] on input "[URL][DOMAIN_NAME]" at bounding box center [279, 169] width 151 height 25
paste input "[URL][DOMAIN_NAME]"
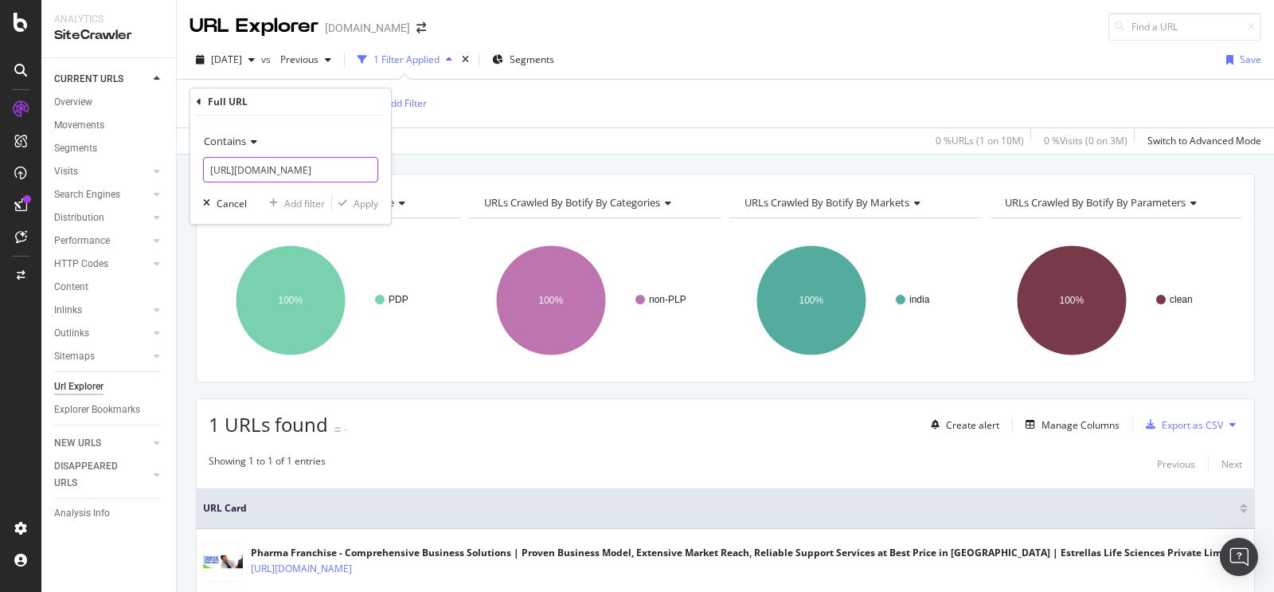
scroll to position [0, 228]
type input "[URL][DOMAIN_NAME]"
click at [354, 204] on div "Apply" at bounding box center [366, 204] width 25 height 14
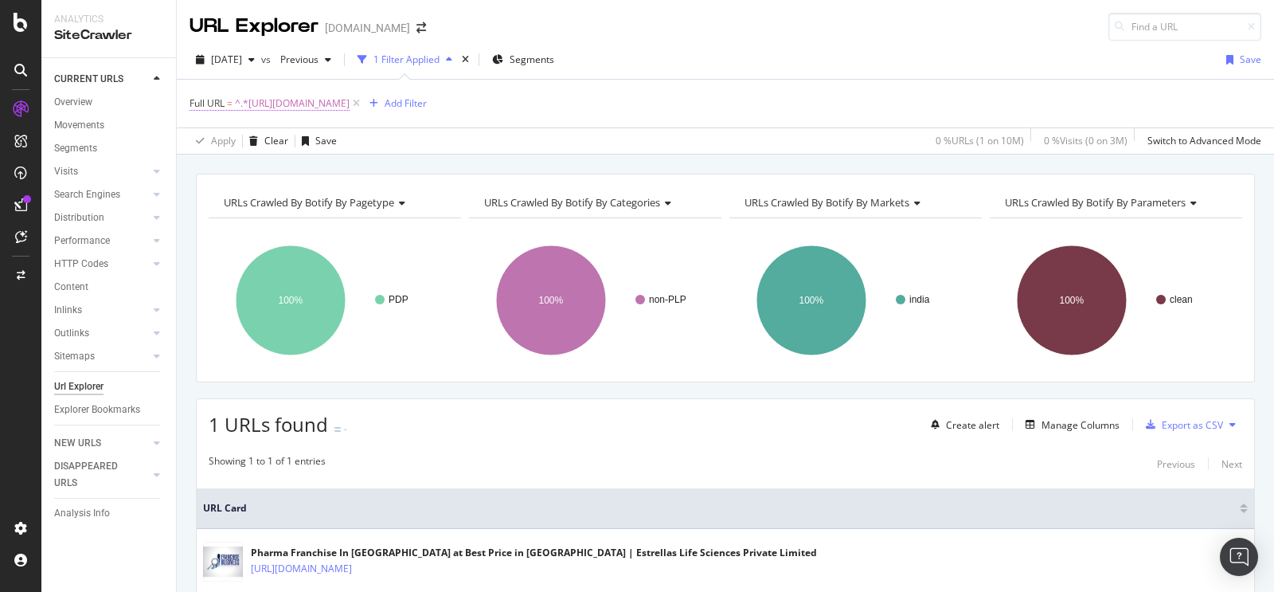
click at [350, 100] on span "^.*[URL][DOMAIN_NAME]" at bounding box center [292, 103] width 115 height 22
click at [308, 169] on input "[URL][DOMAIN_NAME]" at bounding box center [279, 169] width 151 height 25
paste input "[URL][DOMAIN_NAME]"
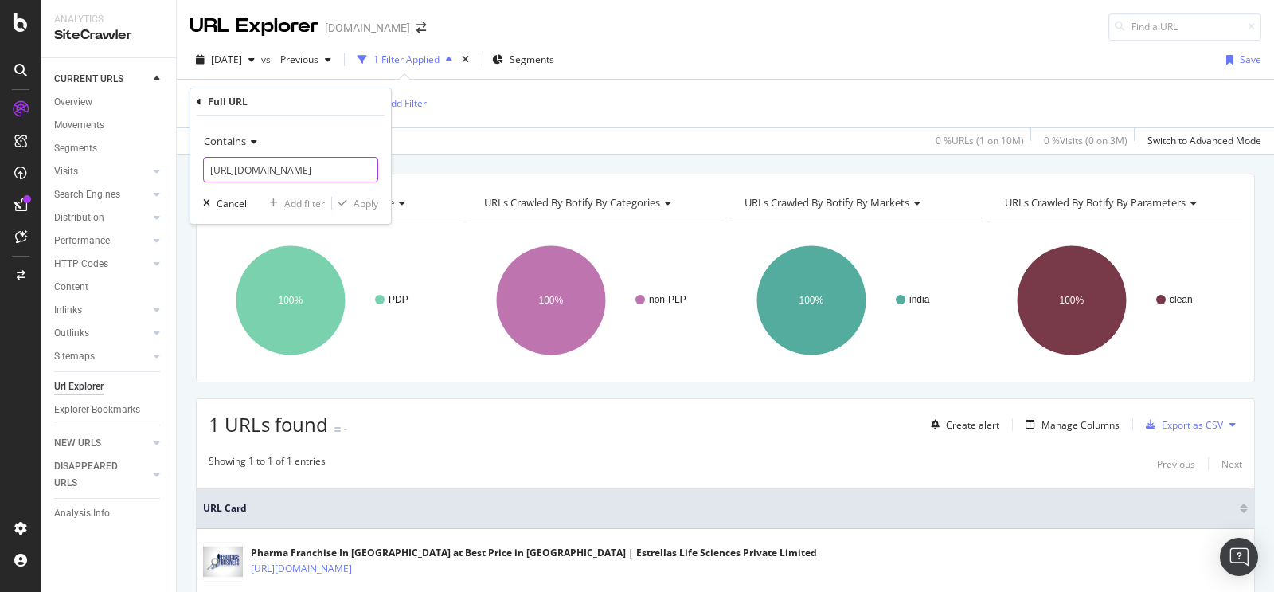
scroll to position [0, 185]
type input "[URL][DOMAIN_NAME]"
click at [358, 198] on div "Apply" at bounding box center [366, 204] width 25 height 14
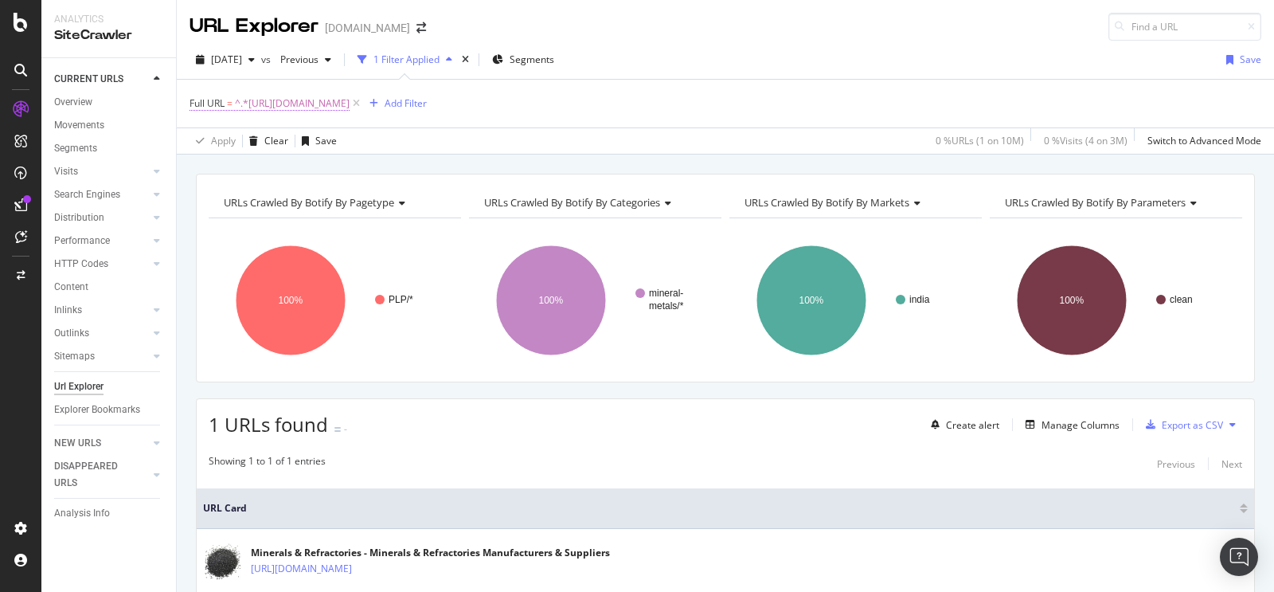
click at [350, 97] on span "^.*[URL][DOMAIN_NAME]" at bounding box center [292, 103] width 115 height 22
click at [301, 172] on input "[URL][DOMAIN_NAME]" at bounding box center [279, 169] width 151 height 25
paste input "[URL][DOMAIN_NAME]"
type input "[URL][DOMAIN_NAME]"
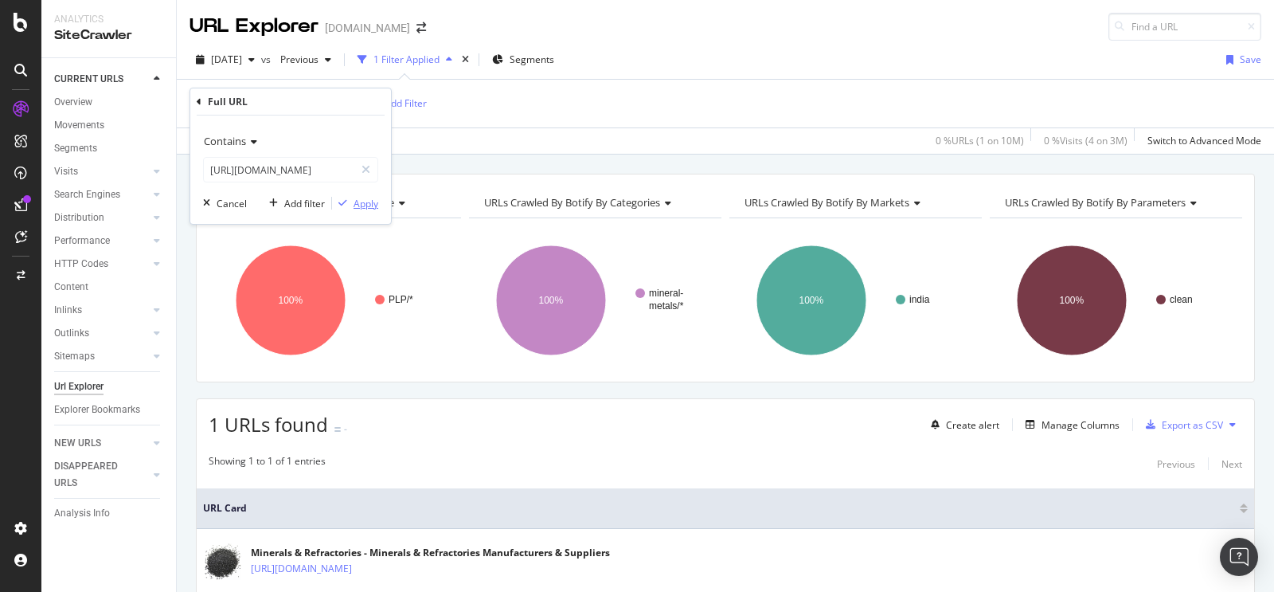
scroll to position [0, 0]
click at [354, 205] on div "Apply" at bounding box center [366, 204] width 25 height 14
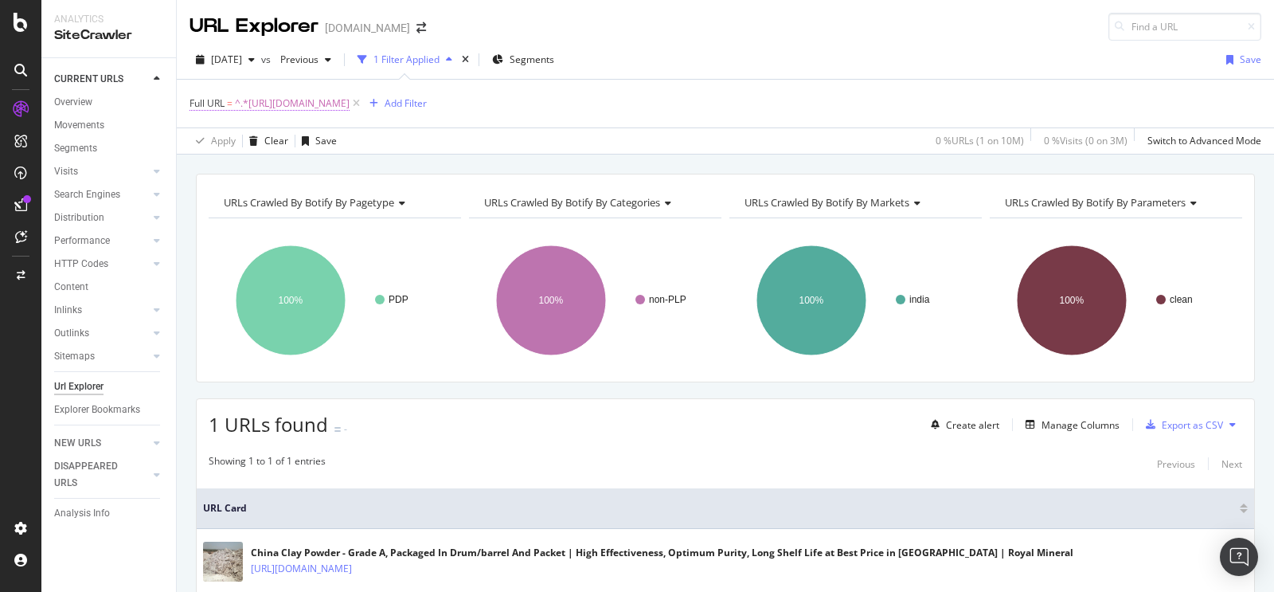
click at [350, 97] on span "^.*[URL][DOMAIN_NAME]" at bounding box center [292, 103] width 115 height 22
click at [300, 168] on input "[URL][DOMAIN_NAME]" at bounding box center [279, 169] width 151 height 25
paste input "[URL][DOMAIN_NAME]"
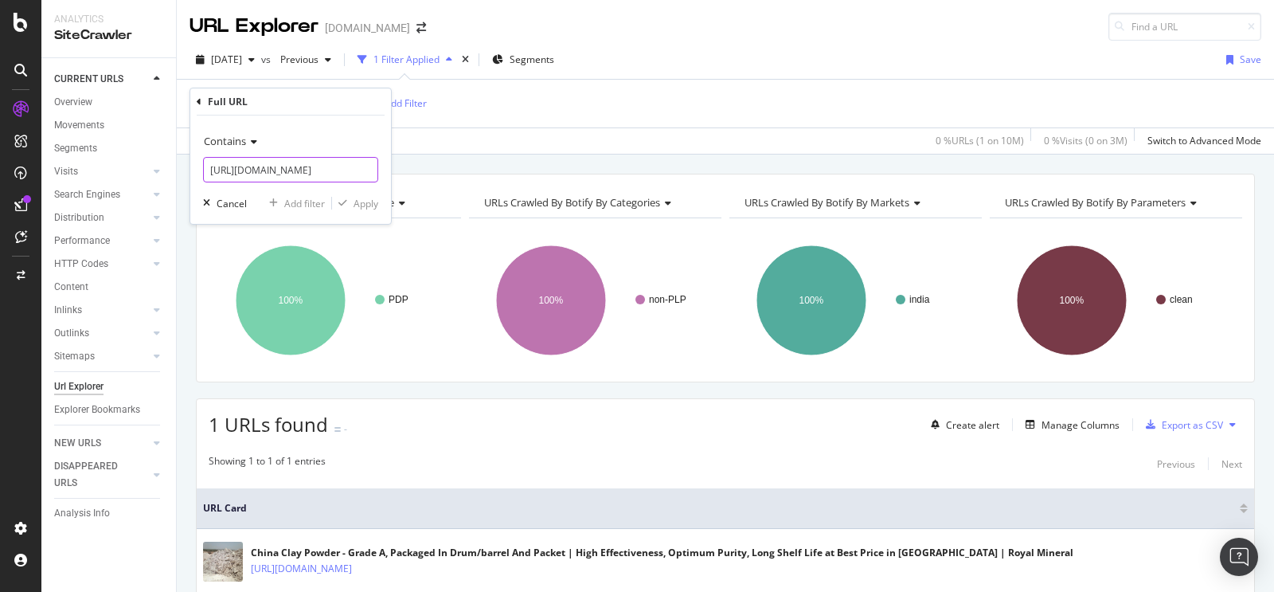
scroll to position [0, 206]
type input "[URL][DOMAIN_NAME]"
click at [357, 203] on div "Apply" at bounding box center [366, 204] width 25 height 14
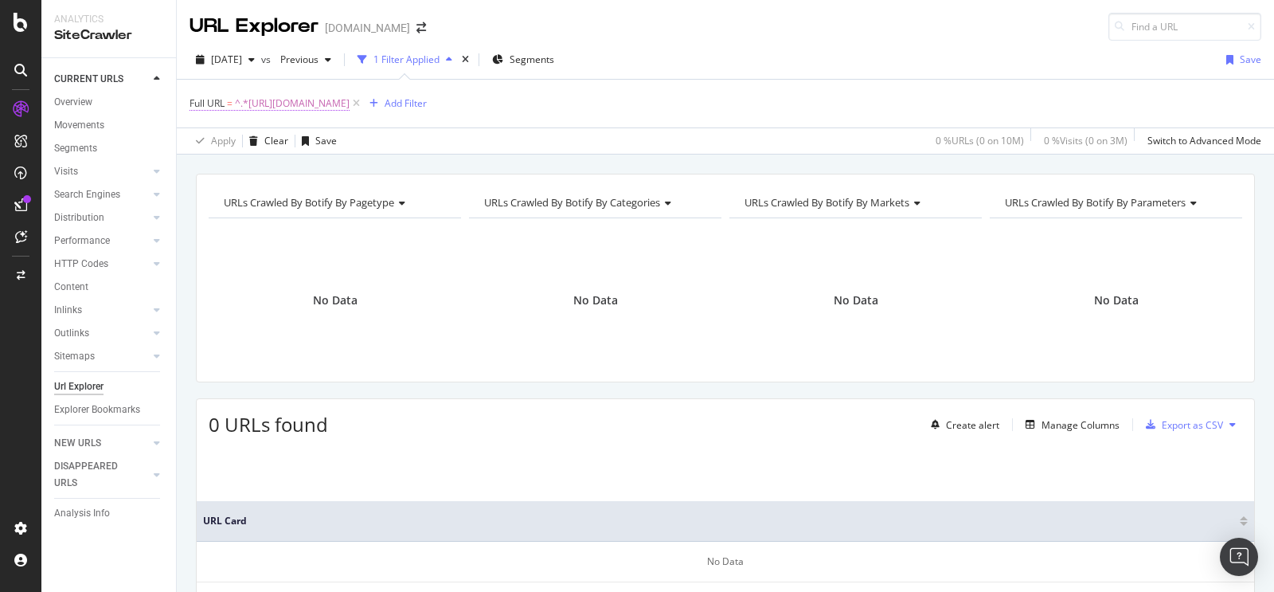
click at [350, 100] on span "^.*[URL][DOMAIN_NAME]" at bounding box center [292, 103] width 115 height 22
click at [314, 174] on input "[URL][DOMAIN_NAME]" at bounding box center [279, 169] width 151 height 25
paste input "[URL][DOMAIN_NAME]"
type input "[URL][DOMAIN_NAME]"
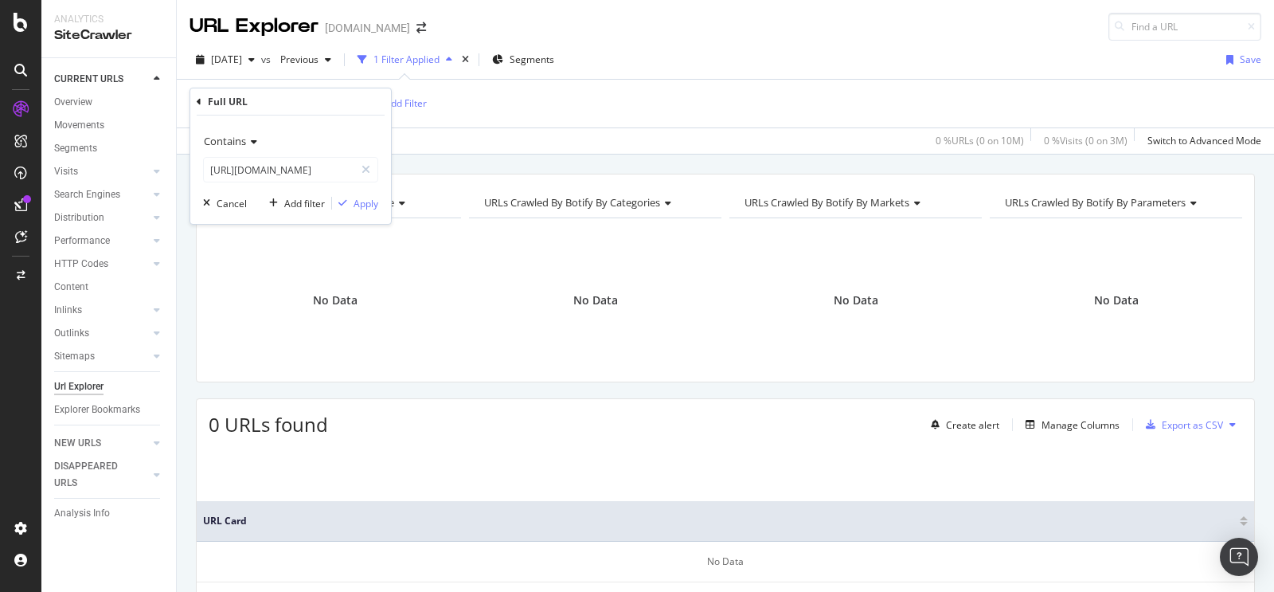
click at [380, 203] on div "Contains [URL][DOMAIN_NAME] Cancel Add filter Apply" at bounding box center [290, 169] width 201 height 108
click at [374, 201] on div "Apply" at bounding box center [366, 204] width 25 height 14
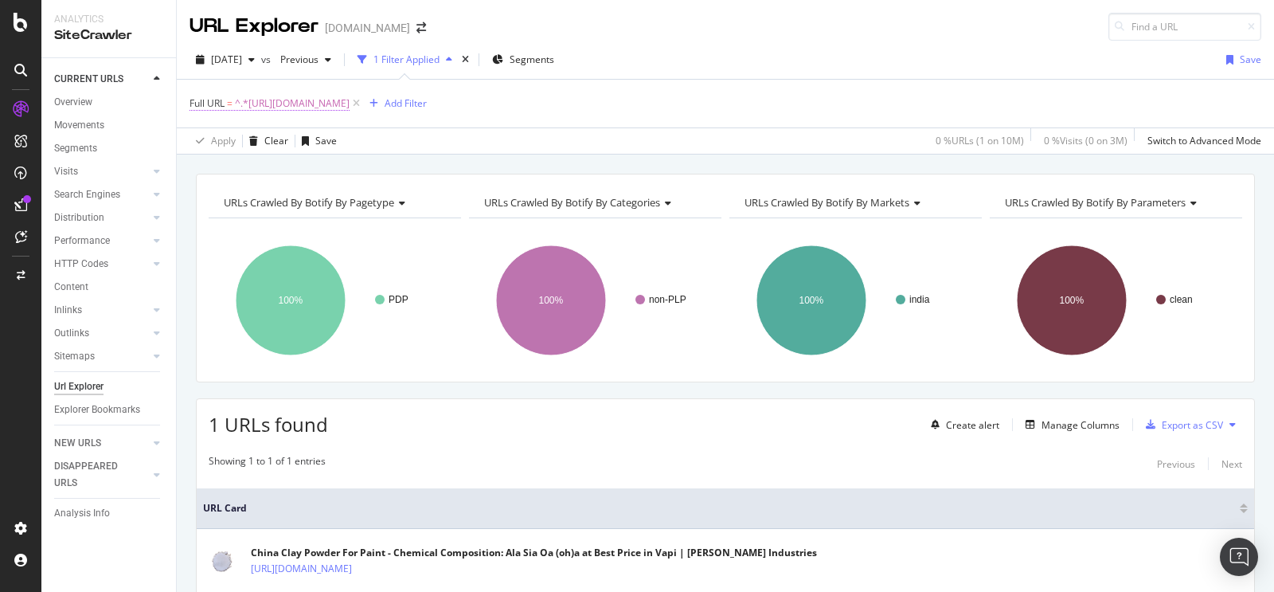
click at [350, 107] on span "^.*[URL][DOMAIN_NAME]" at bounding box center [292, 103] width 115 height 22
click at [301, 168] on input "[URL][DOMAIN_NAME]" at bounding box center [279, 169] width 151 height 25
paste input "[URL][DOMAIN_NAME]"
type input "[URL][DOMAIN_NAME]"
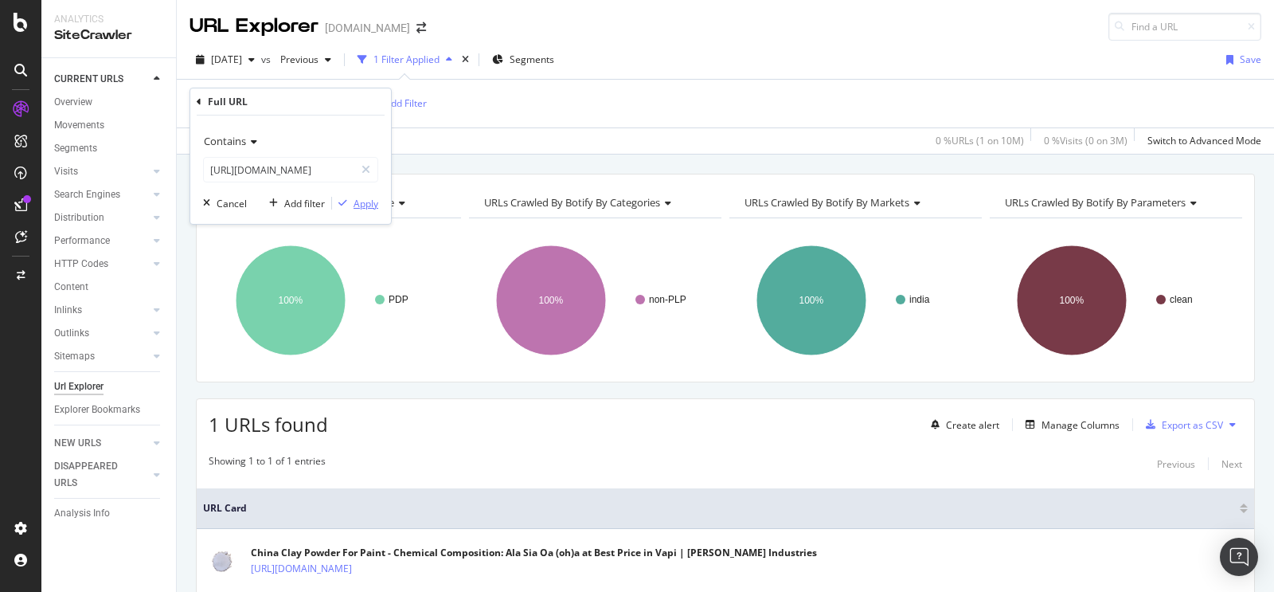
click at [357, 198] on div "Apply" at bounding box center [366, 204] width 25 height 14
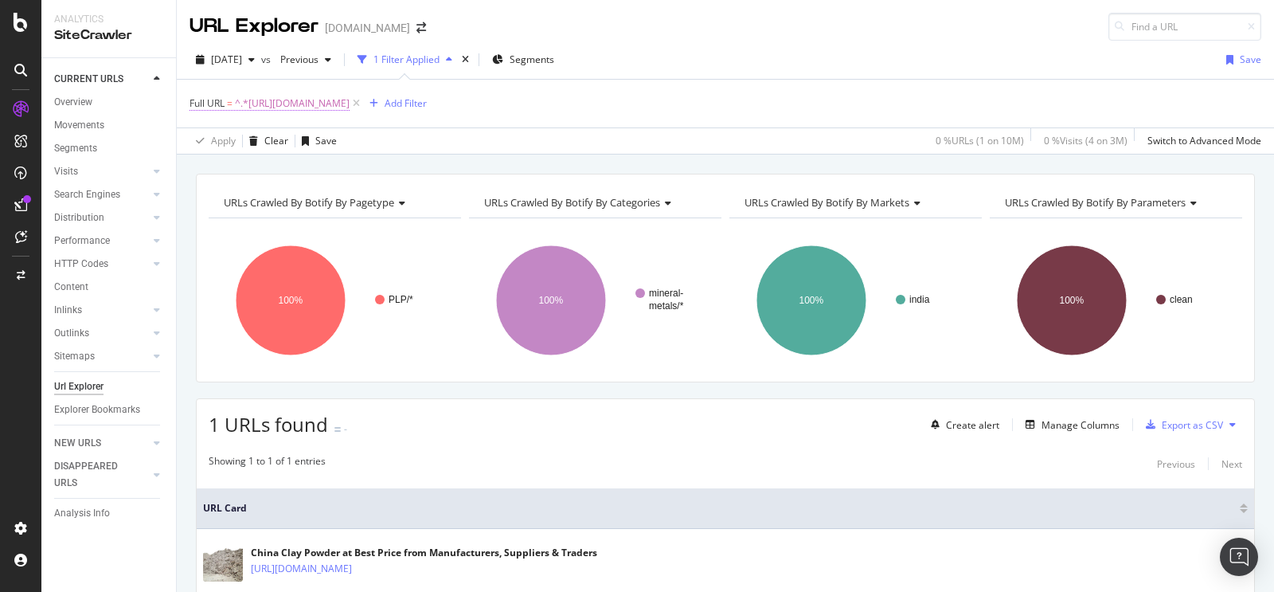
click at [350, 100] on span "^.*[URL][DOMAIN_NAME]" at bounding box center [292, 103] width 115 height 22
click at [283, 172] on input "[URL][DOMAIN_NAME]" at bounding box center [279, 169] width 151 height 25
paste input "[URL][DOMAIN_NAME]"
type input "[URL][DOMAIN_NAME]"
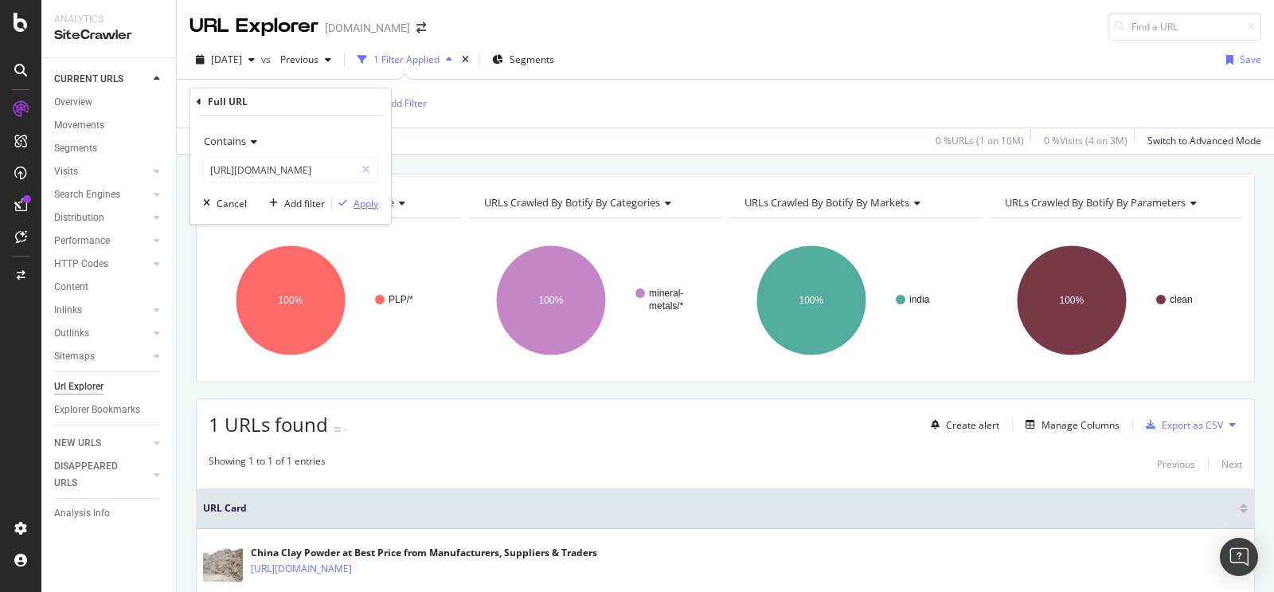
scroll to position [0, 0]
click at [375, 208] on div "Apply" at bounding box center [366, 204] width 25 height 14
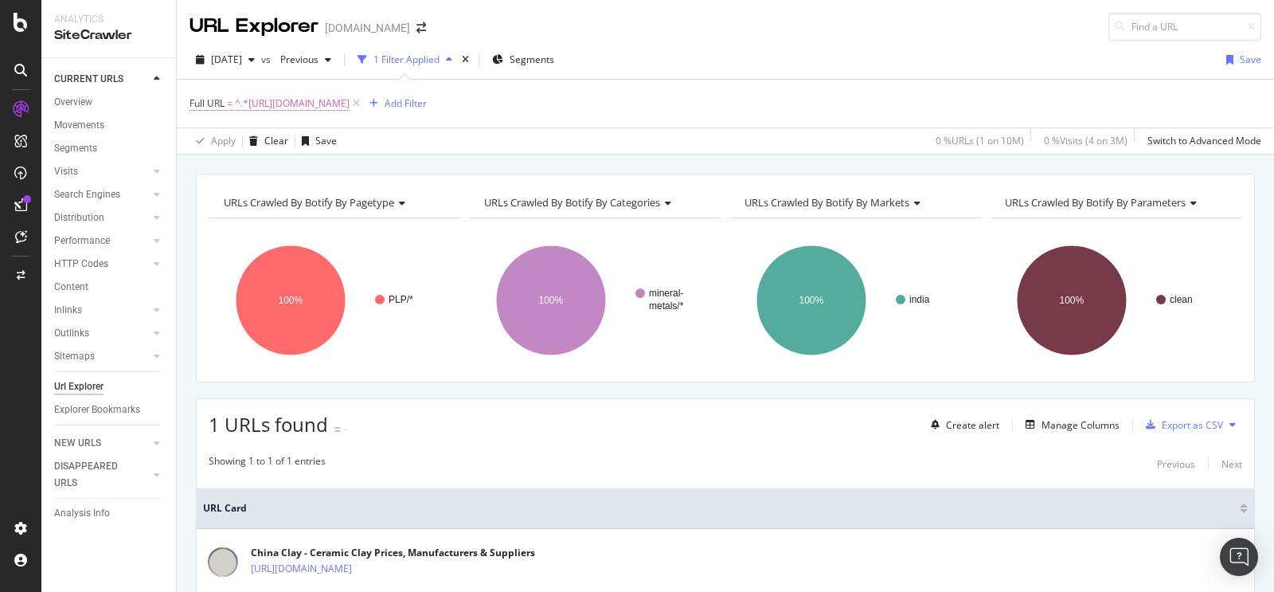
click at [342, 103] on span "^.*[URL][DOMAIN_NAME]" at bounding box center [292, 103] width 115 height 22
click at [309, 159] on input "[URL][DOMAIN_NAME]" at bounding box center [279, 169] width 151 height 25
paste input "[URL][DOMAIN_NAME]"
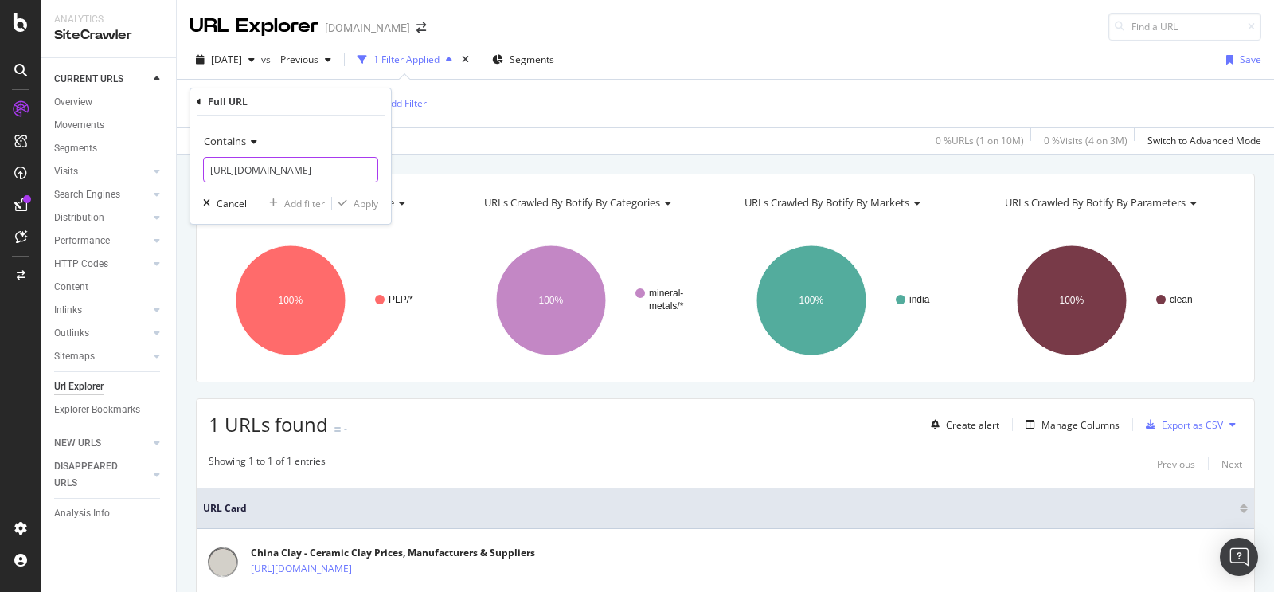
scroll to position [0, 136]
type input "[URL][DOMAIN_NAME]"
click at [360, 193] on div "Contains [URL][DOMAIN_NAME] Cancel Add filter Apply" at bounding box center [290, 169] width 201 height 108
click at [363, 198] on div "Apply" at bounding box center [366, 204] width 25 height 14
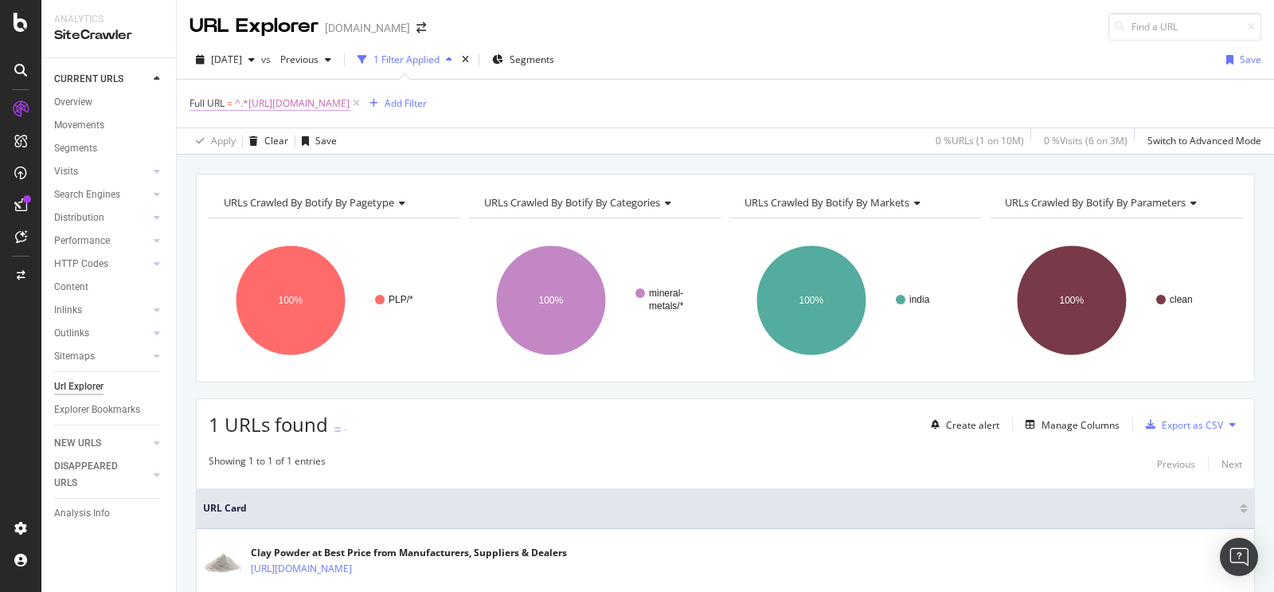
click at [350, 105] on span "^.*[URL][DOMAIN_NAME]" at bounding box center [292, 103] width 115 height 22
click at [314, 166] on input "[URL][DOMAIN_NAME]" at bounding box center [279, 169] width 151 height 25
paste input "[URL][DOMAIN_NAME]"
type input "[URL][DOMAIN_NAME]"
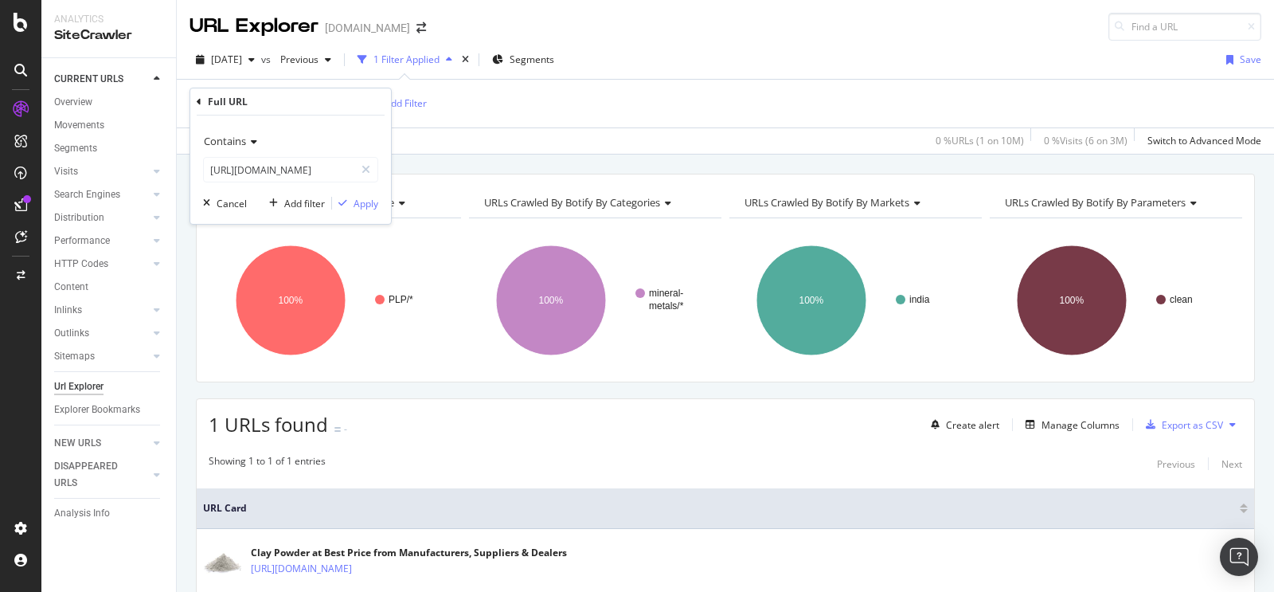
click at [372, 216] on div "Contains [URL][DOMAIN_NAME] Cancel Add filter Apply" at bounding box center [290, 169] width 201 height 108
click at [372, 209] on div "Apply" at bounding box center [366, 204] width 25 height 14
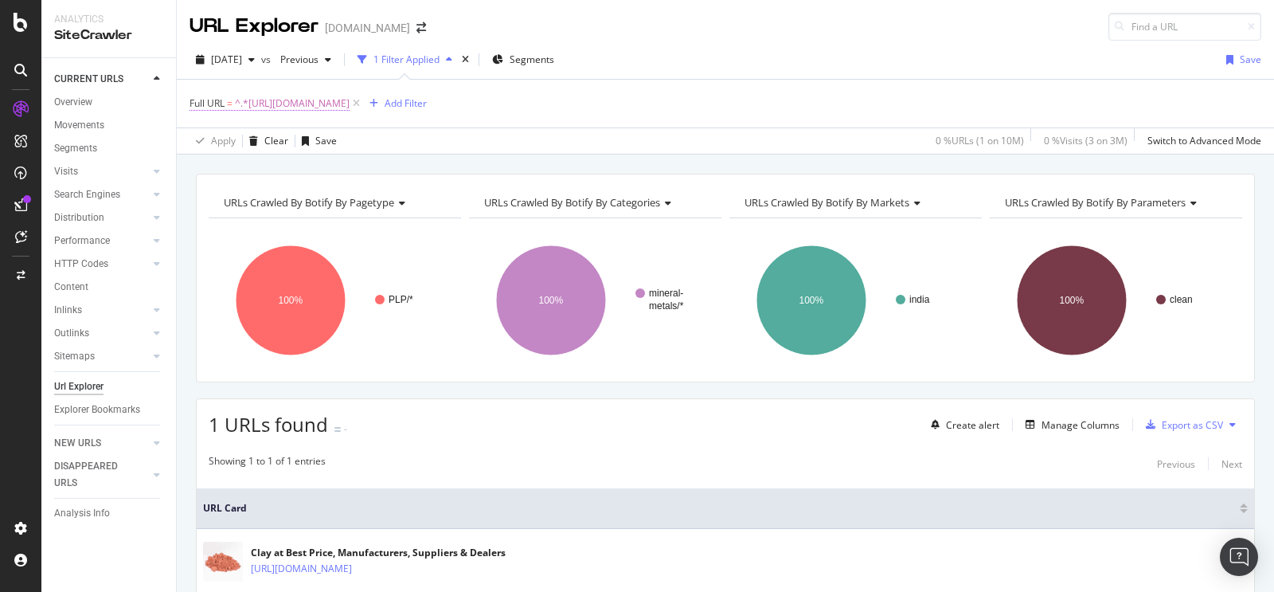
click at [350, 102] on span "^.*[URL][DOMAIN_NAME]" at bounding box center [292, 103] width 115 height 22
click at [315, 172] on input "[URL][DOMAIN_NAME]" at bounding box center [279, 169] width 151 height 25
paste input "[URL][DOMAIN_NAME]"
type input "vhttps://[DOMAIN_NAME][URL]"
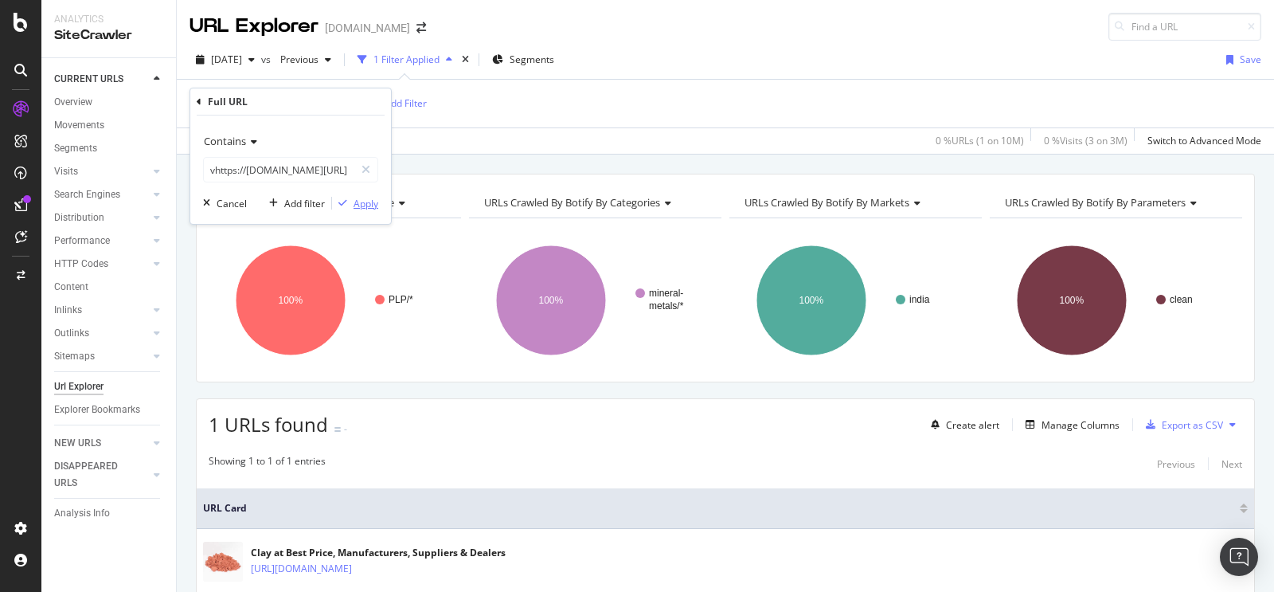
scroll to position [0, 0]
click at [346, 203] on icon "button" at bounding box center [342, 203] width 9 height 10
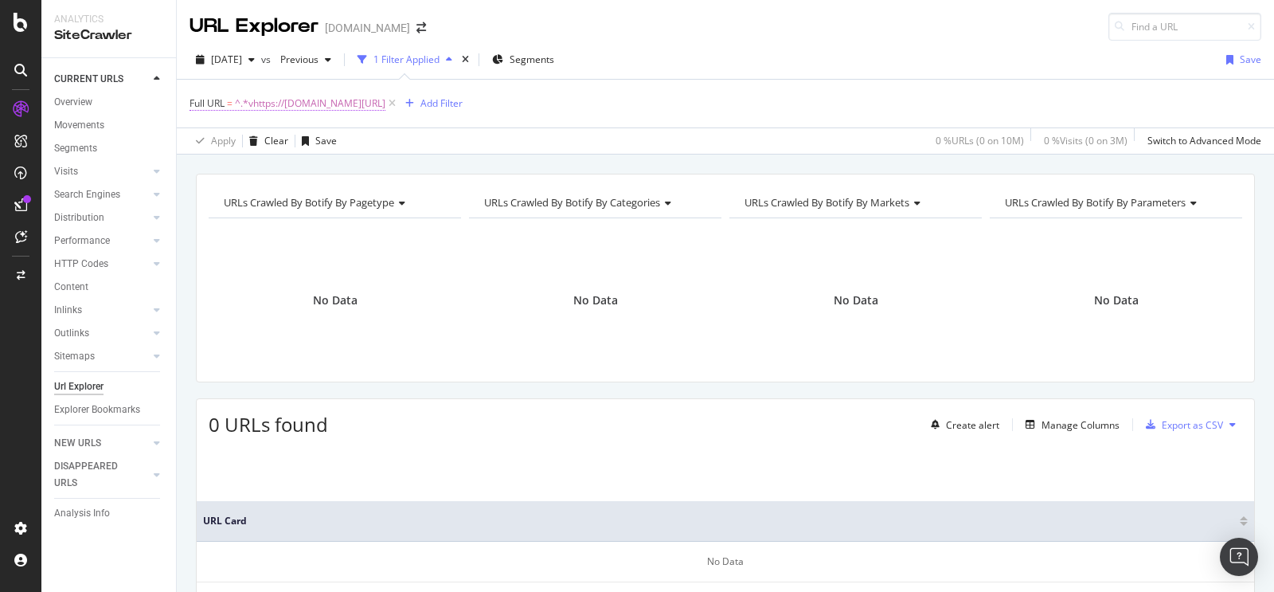
click at [370, 104] on span "^.*vhttps://[DOMAIN_NAME][URL]" at bounding box center [310, 103] width 151 height 22
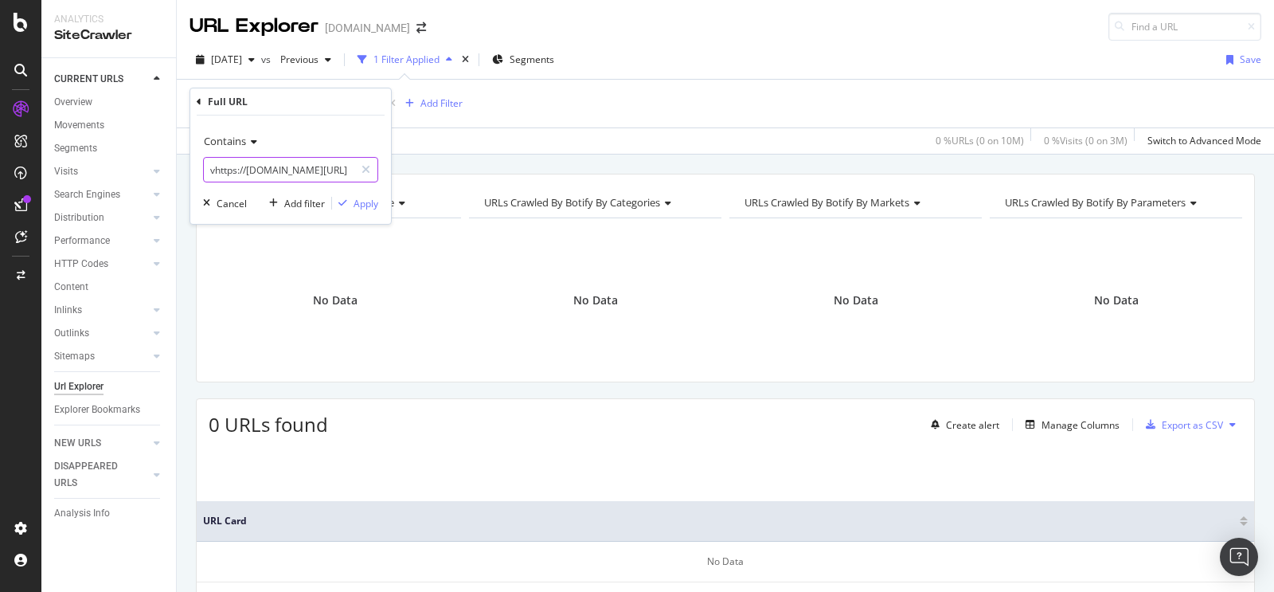
click at [313, 170] on input "vhttps://[DOMAIN_NAME][URL]" at bounding box center [279, 169] width 151 height 25
paste input "[URL][DOMAIN_NAME]"
type input "[URL][DOMAIN_NAME]"
click at [362, 207] on div "Apply" at bounding box center [366, 204] width 25 height 14
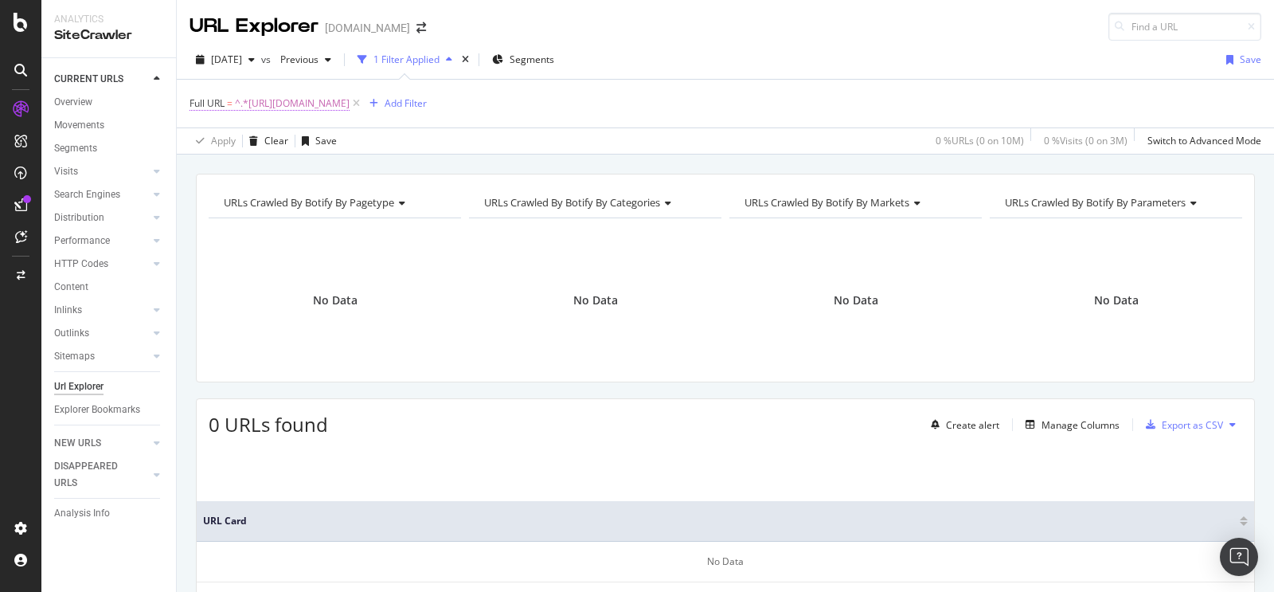
click at [350, 100] on span "^.*[URL][DOMAIN_NAME]" at bounding box center [292, 103] width 115 height 22
click at [288, 164] on input "[URL][DOMAIN_NAME]" at bounding box center [279, 169] width 151 height 25
paste input "[URL][DOMAIN_NAME]"
type input "[URL][DOMAIN_NAME]"
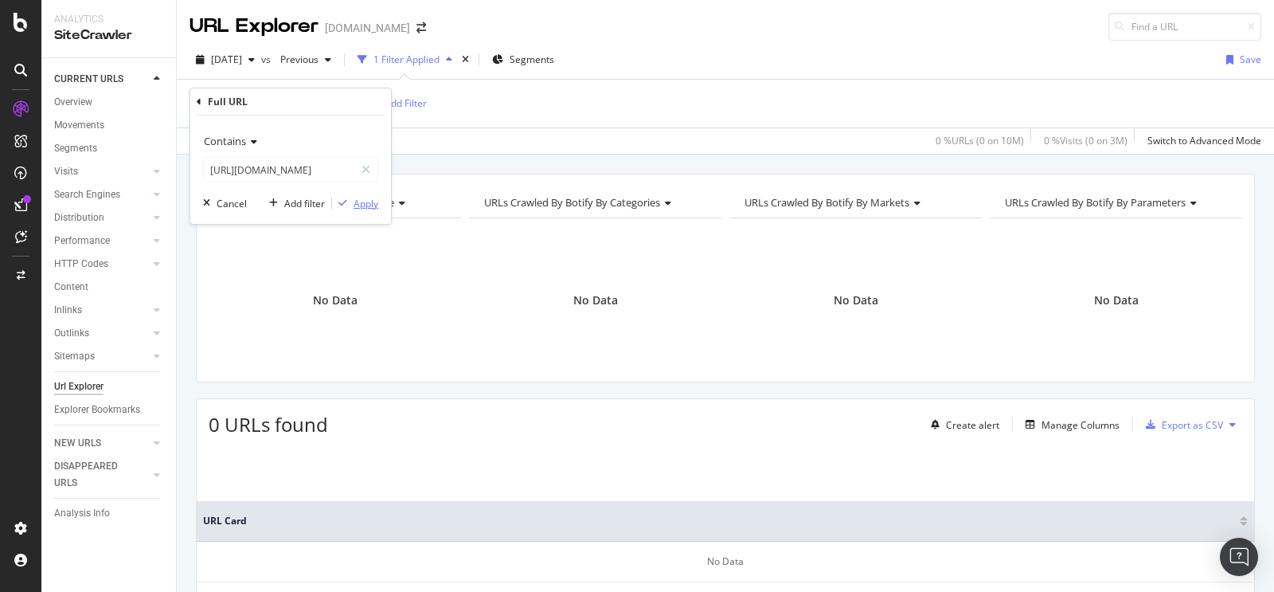
scroll to position [0, 0]
click at [350, 206] on div "button" at bounding box center [343, 203] width 22 height 10
click at [350, 105] on span "^.*[URL][DOMAIN_NAME]" at bounding box center [292, 103] width 115 height 22
click at [310, 168] on input "[URL][DOMAIN_NAME]" at bounding box center [279, 169] width 151 height 25
paste input "[URL][DOMAIN_NAME]"
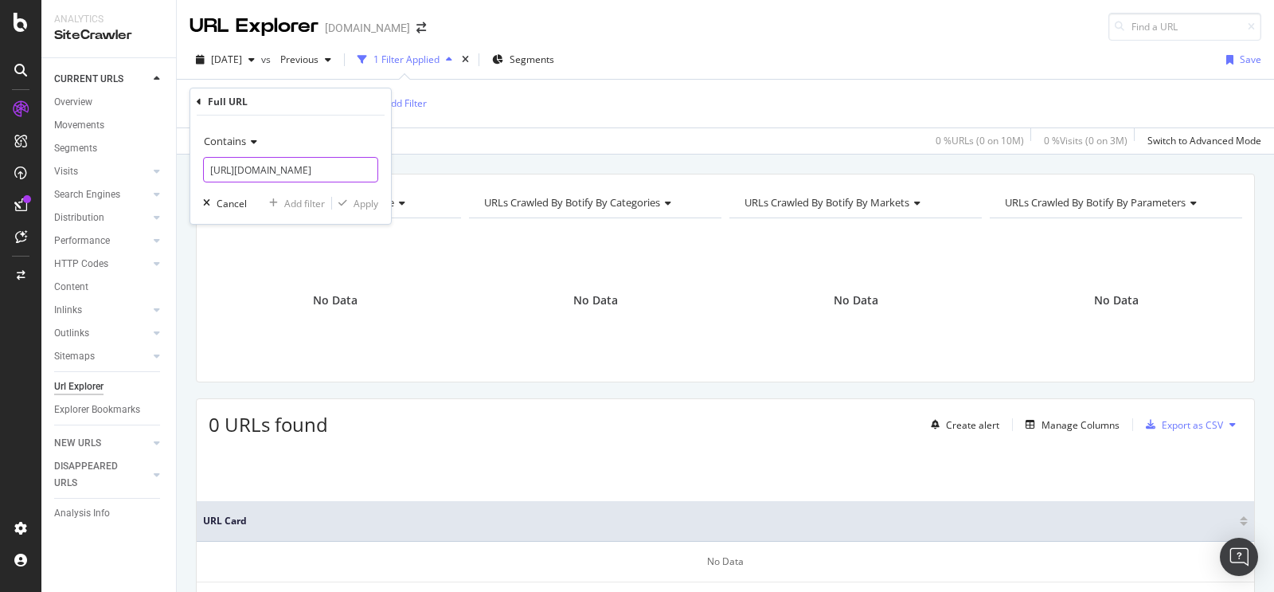
scroll to position [0, 154]
type input "[URL][DOMAIN_NAME]"
click at [363, 208] on div "Apply" at bounding box center [366, 204] width 25 height 14
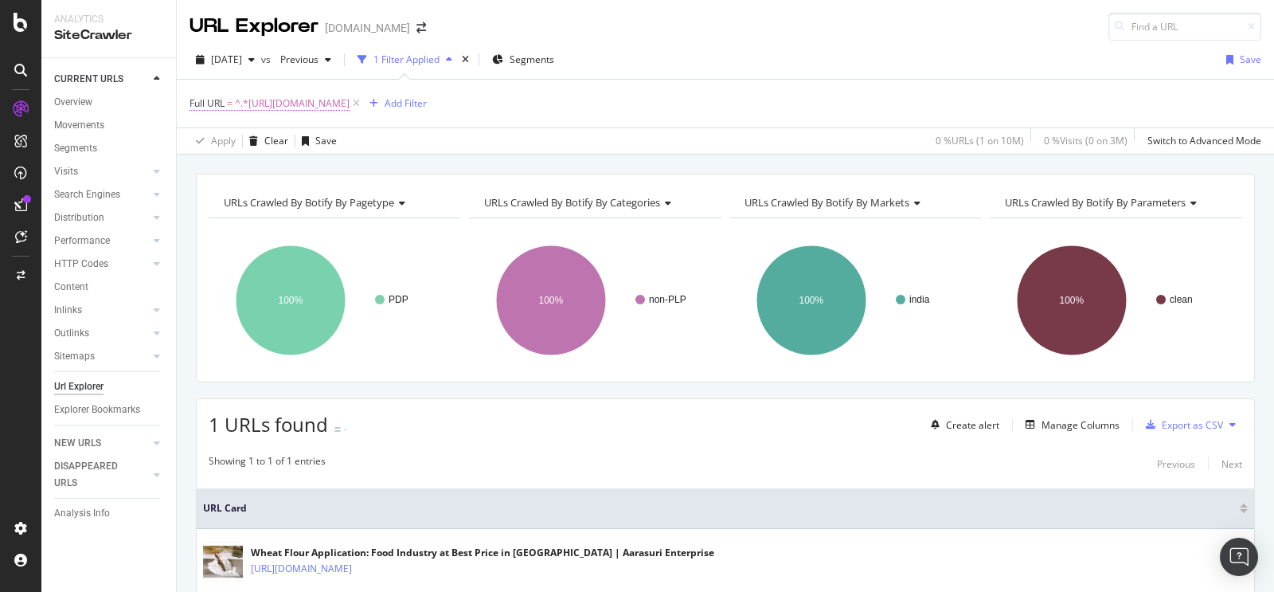
click at [350, 102] on span "^.*[URL][DOMAIN_NAME]" at bounding box center [292, 103] width 115 height 22
click at [273, 174] on input "[URL][DOMAIN_NAME]" at bounding box center [279, 169] width 151 height 25
paste input "[URL][DOMAIN_NAME]"
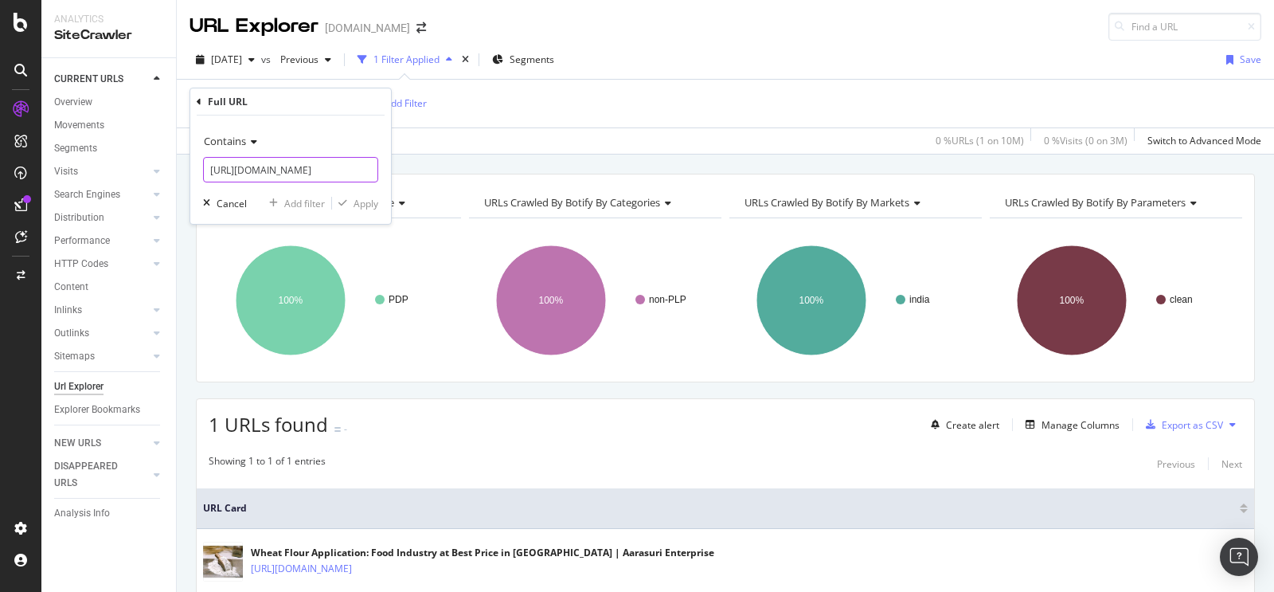
scroll to position [0, 227]
type input "[URL][DOMAIN_NAME]"
click at [374, 201] on div "Apply" at bounding box center [366, 204] width 25 height 14
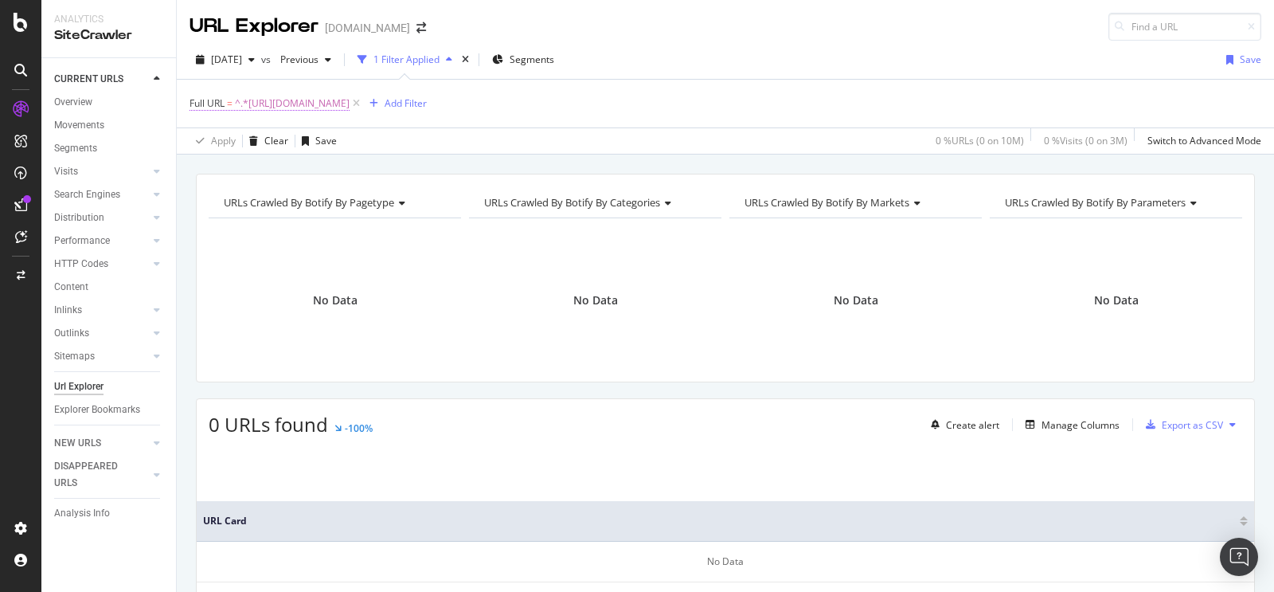
click at [350, 101] on span "^.*[URL][DOMAIN_NAME]" at bounding box center [292, 103] width 115 height 22
click at [299, 168] on input "[URL][DOMAIN_NAME]" at bounding box center [279, 169] width 151 height 25
paste input "[URL][DOMAIN_NAME]"
type input "[URL][DOMAIN_NAME]"
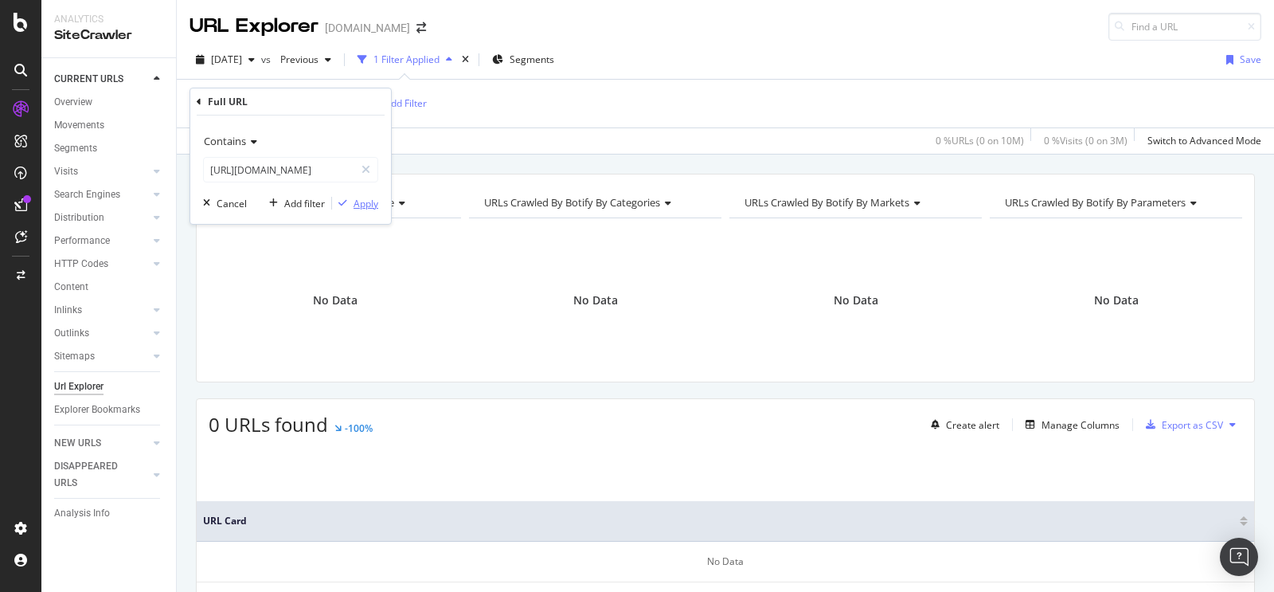
click at [358, 209] on div "Apply" at bounding box center [366, 204] width 25 height 14
click at [350, 103] on span "^.*[URL][DOMAIN_NAME]" at bounding box center [292, 103] width 115 height 22
click at [304, 173] on input "[URL][DOMAIN_NAME]" at bounding box center [279, 169] width 151 height 25
paste input "[URL][DOMAIN_NAME]"
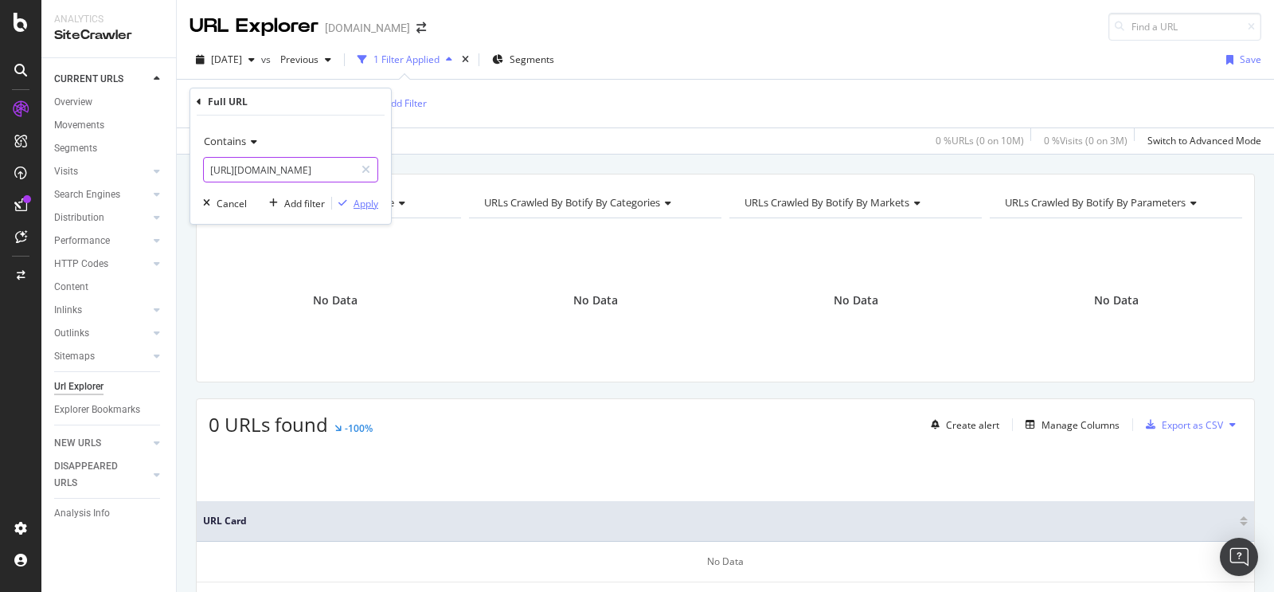
type input "[URL][DOMAIN_NAME]"
click at [354, 201] on div "Apply" at bounding box center [366, 204] width 25 height 14
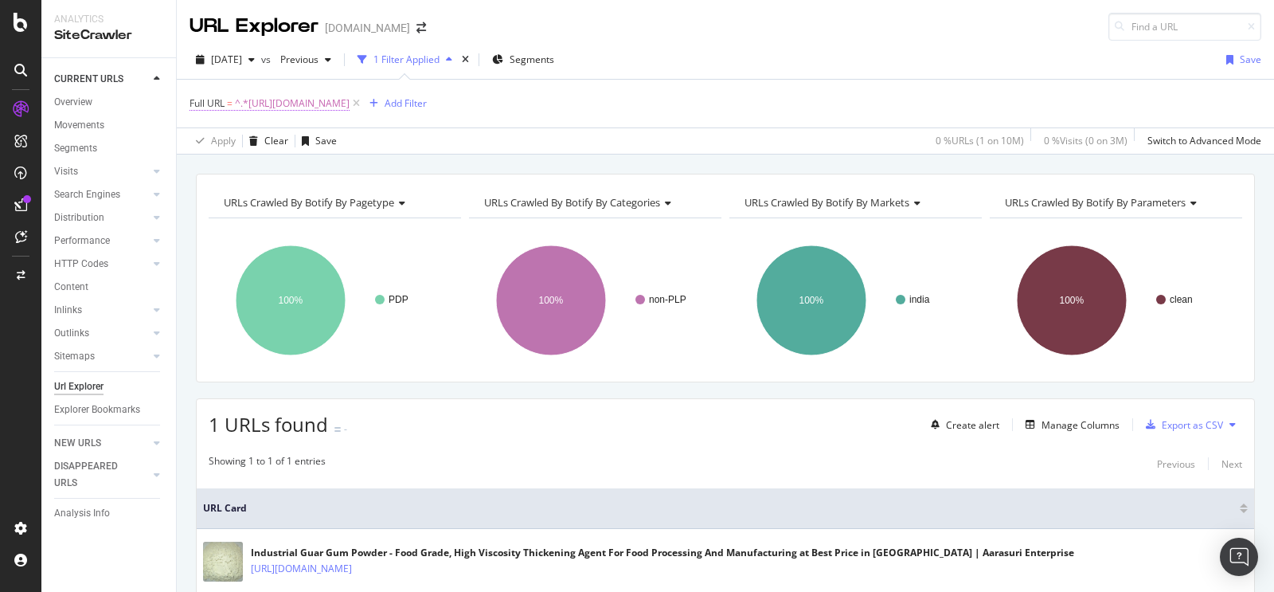
click at [350, 101] on span "^.*[URL][DOMAIN_NAME]" at bounding box center [292, 103] width 115 height 22
click at [327, 170] on input "[URL][DOMAIN_NAME]" at bounding box center [279, 169] width 151 height 25
paste input "[URL][DOMAIN_NAME]"
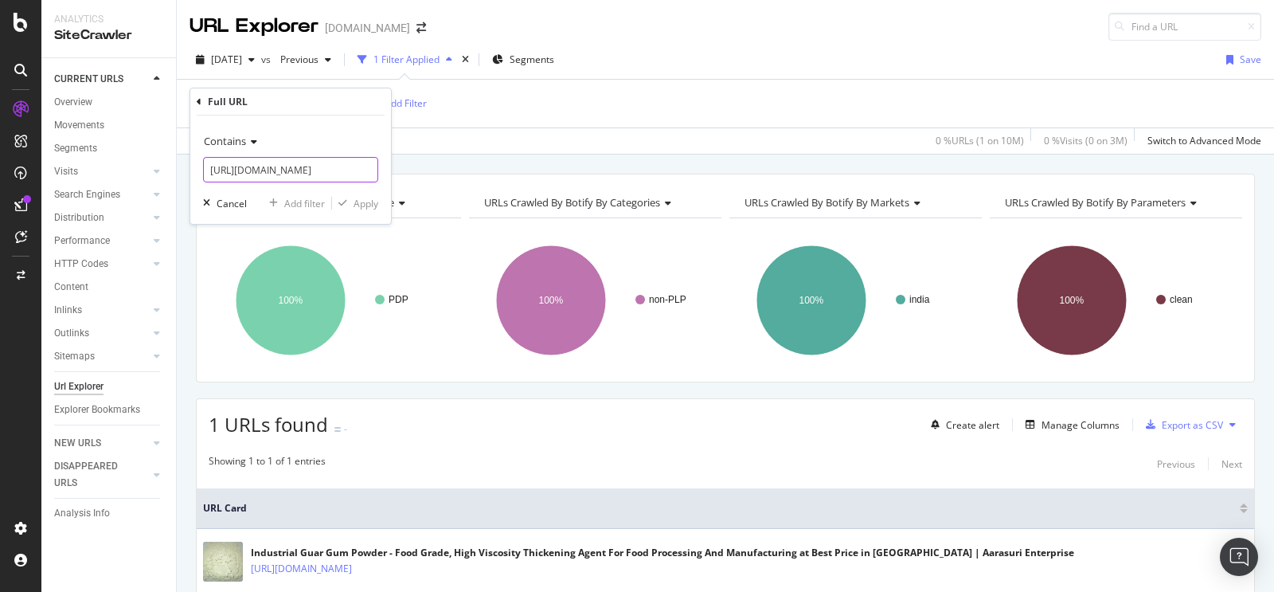
scroll to position [0, 182]
type input "[URL][DOMAIN_NAME]"
click at [371, 203] on div "Apply" at bounding box center [366, 204] width 25 height 14
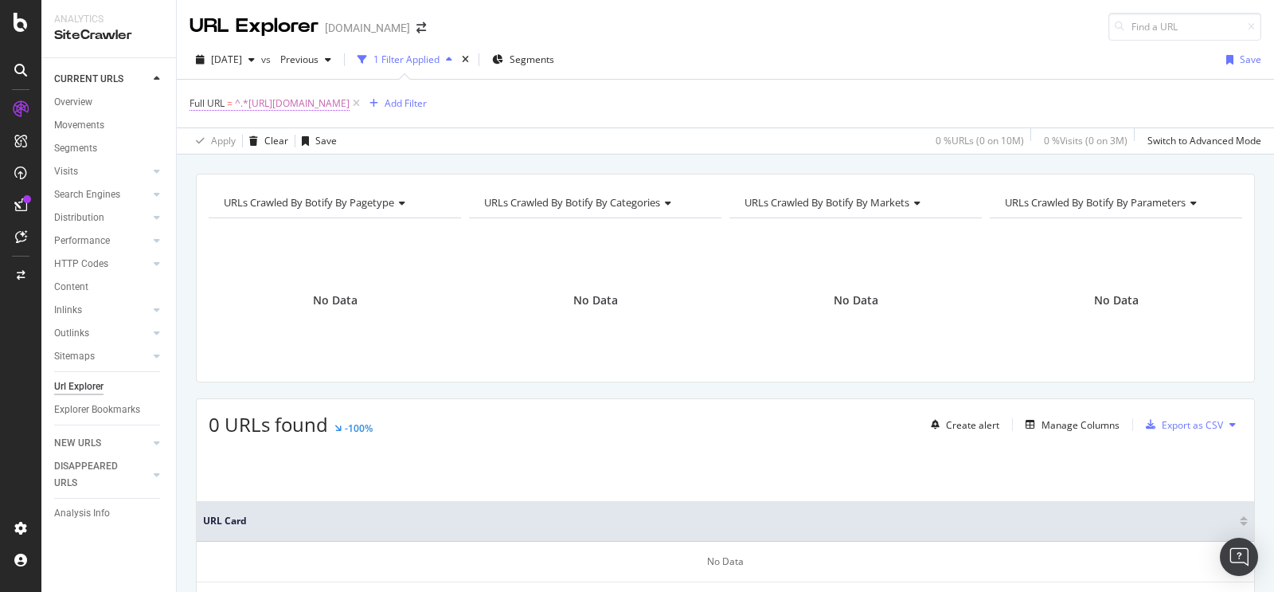
click at [350, 105] on span "^.*[URL][DOMAIN_NAME]" at bounding box center [292, 103] width 115 height 22
click at [301, 173] on input "[URL][DOMAIN_NAME]" at bounding box center [279, 169] width 151 height 25
paste input "[URL][DOMAIN_NAME][PERSON_NAME]"
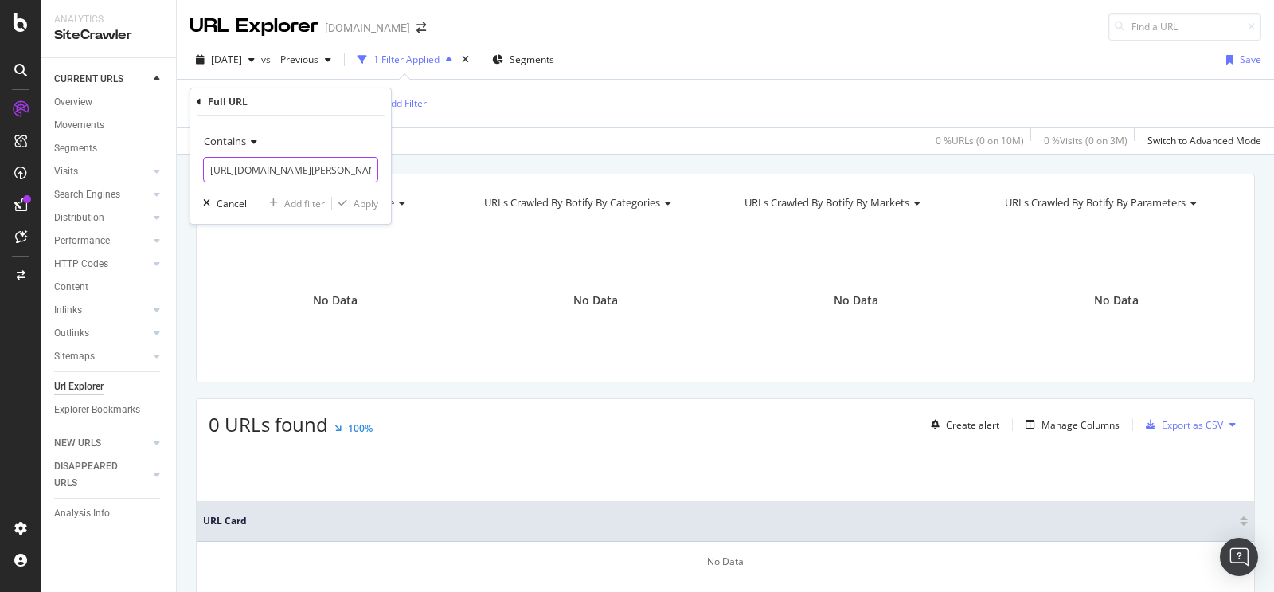
scroll to position [0, 155]
type input "[URL][DOMAIN_NAME][PERSON_NAME]"
click at [362, 203] on div "Apply" at bounding box center [366, 204] width 25 height 14
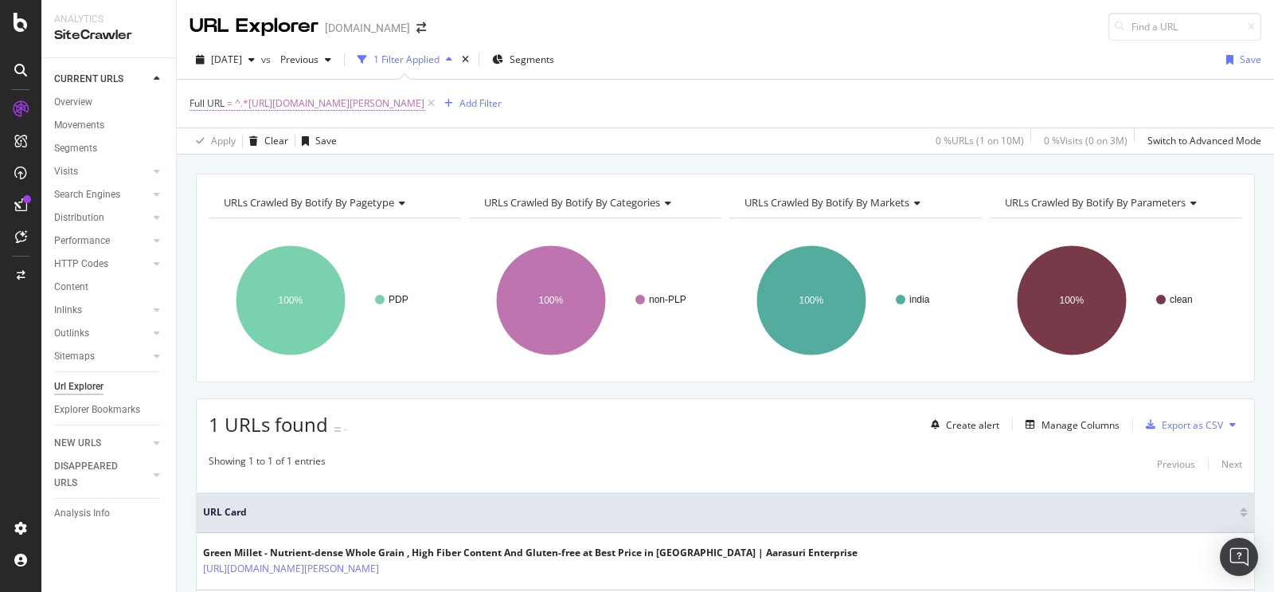
click at [409, 98] on span "^.*[URL][DOMAIN_NAME][PERSON_NAME]" at bounding box center [330, 103] width 190 height 22
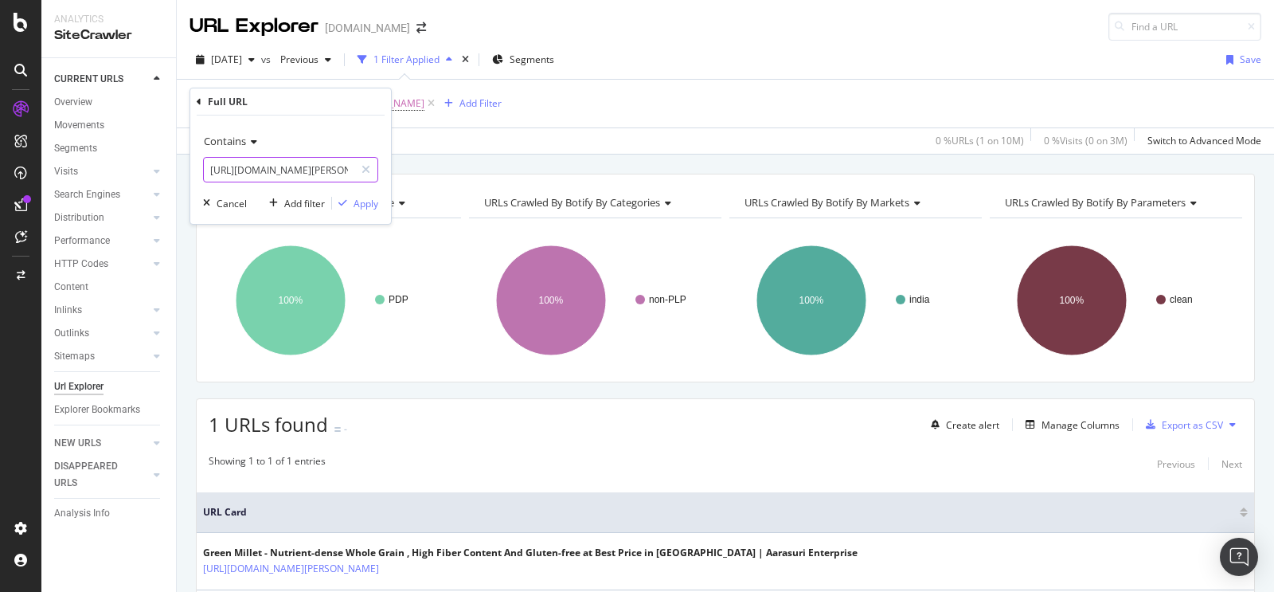
click at [309, 175] on input "[URL][DOMAIN_NAME][PERSON_NAME]" at bounding box center [279, 169] width 151 height 25
paste input "[URL][DOMAIN_NAME]"
type input "[URL][DOMAIN_NAME]"
click at [366, 197] on div "Apply" at bounding box center [366, 204] width 25 height 14
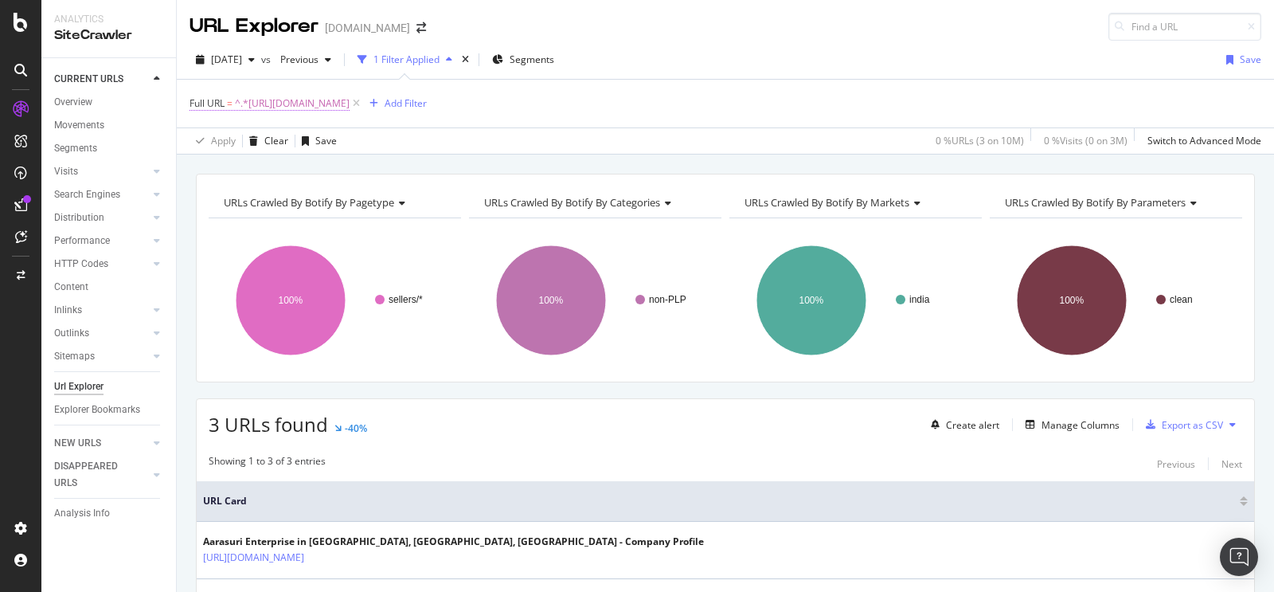
click at [350, 105] on span "^.*[URL][DOMAIN_NAME]" at bounding box center [292, 103] width 115 height 22
click at [318, 162] on input "[URL][DOMAIN_NAME]" at bounding box center [279, 169] width 151 height 25
type input "\"
paste input "[URL][DOMAIN_NAME]"
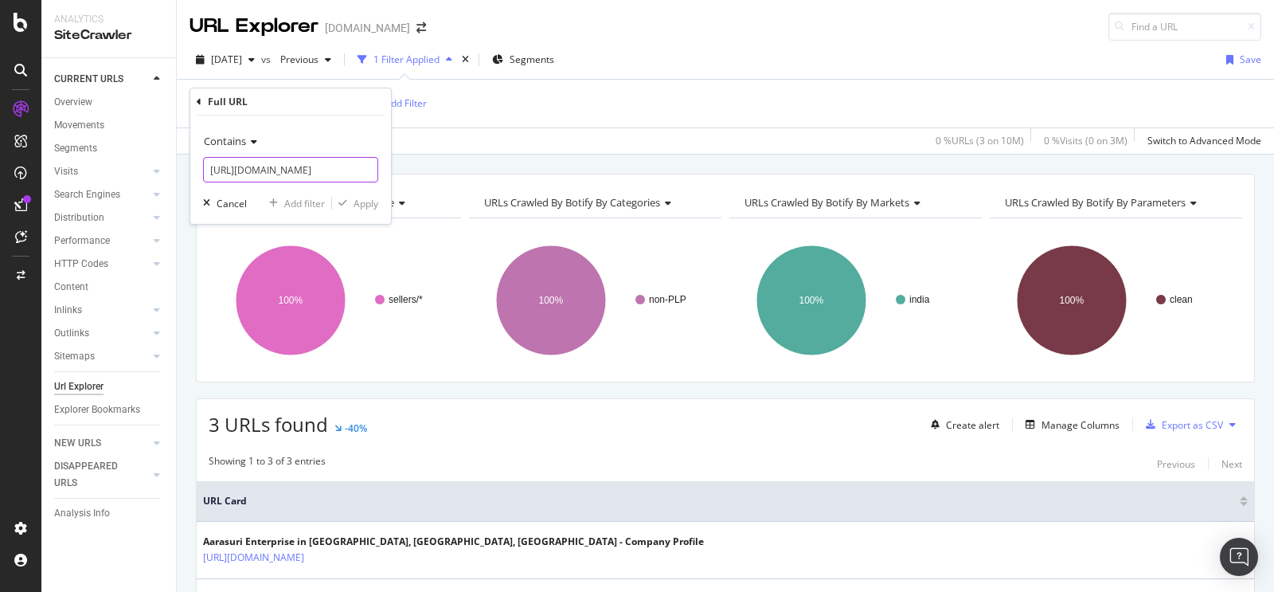
scroll to position [0, 187]
type input "[URL][DOMAIN_NAME]"
click at [378, 203] on div "Apply" at bounding box center [366, 204] width 25 height 14
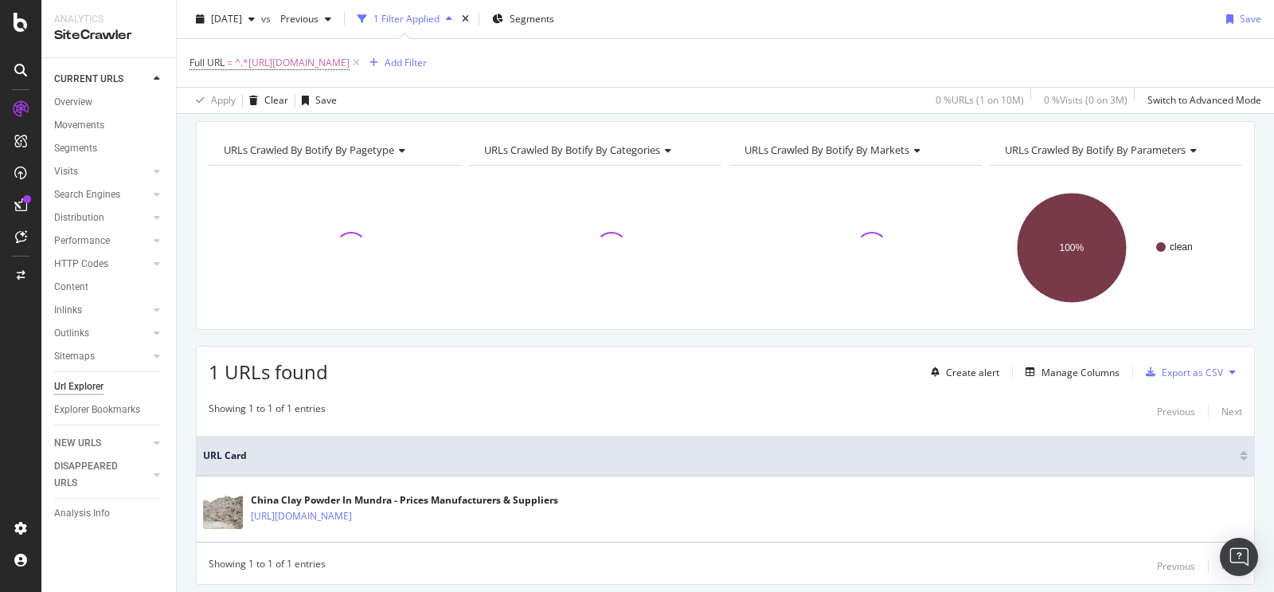
scroll to position [101, 0]
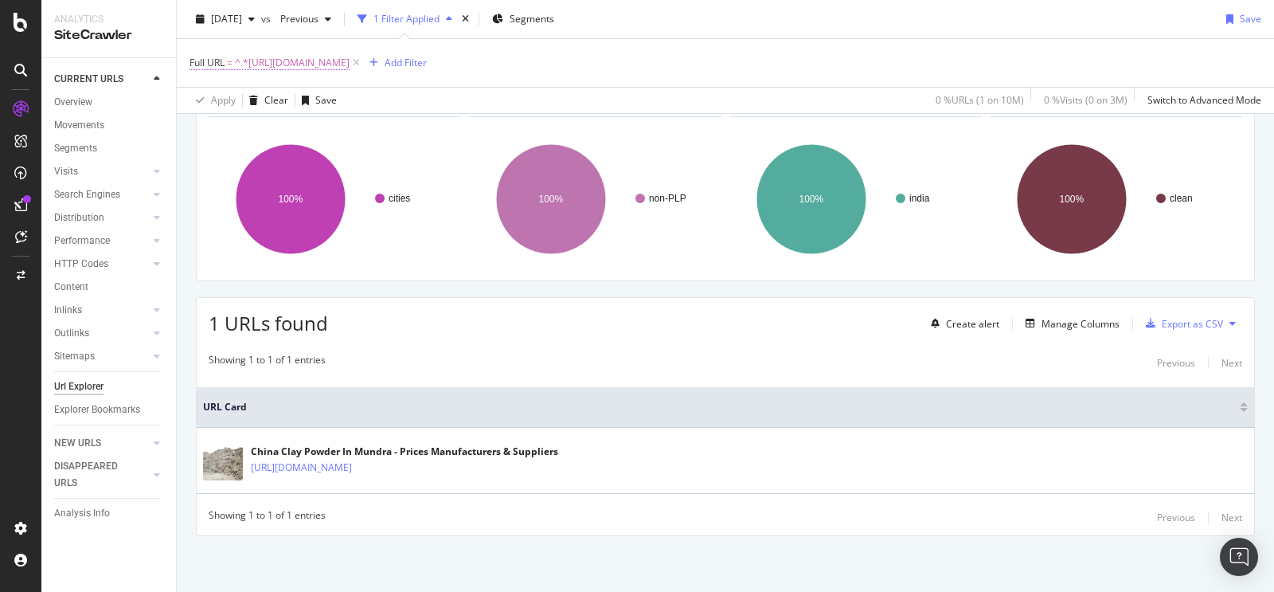
click at [350, 71] on span "^.*[URL][DOMAIN_NAME]" at bounding box center [292, 63] width 115 height 22
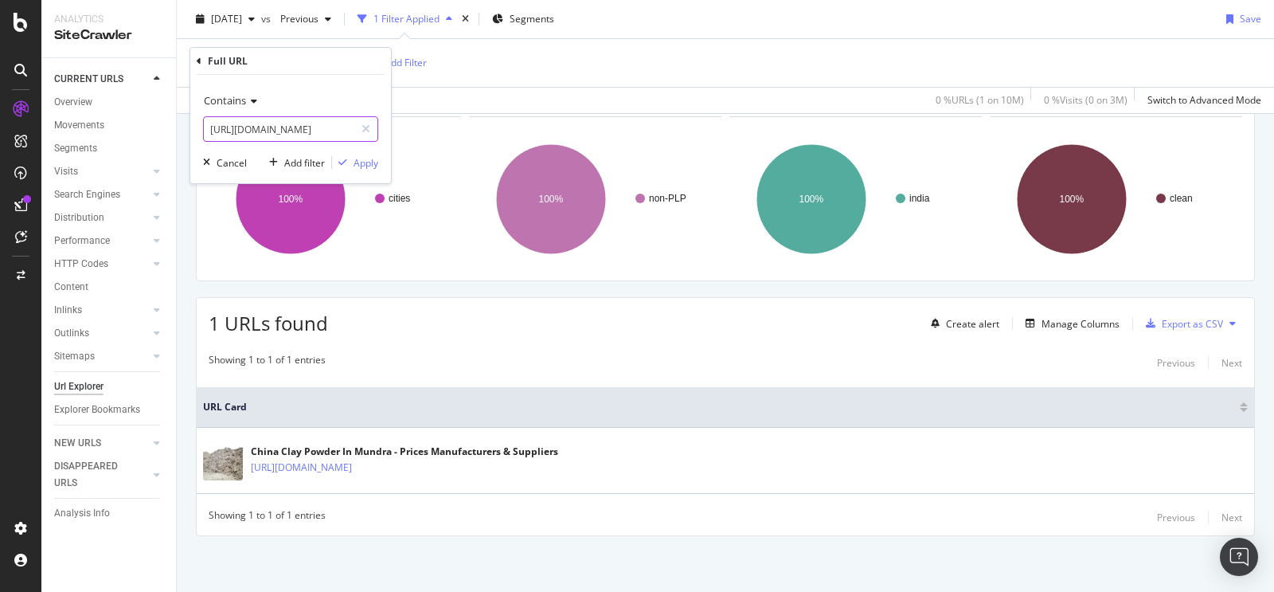
click at [281, 134] on input "[URL][DOMAIN_NAME]" at bounding box center [279, 128] width 151 height 25
paste input "[URL][DOMAIN_NAME]"
type input "[URL][DOMAIN_NAME]"
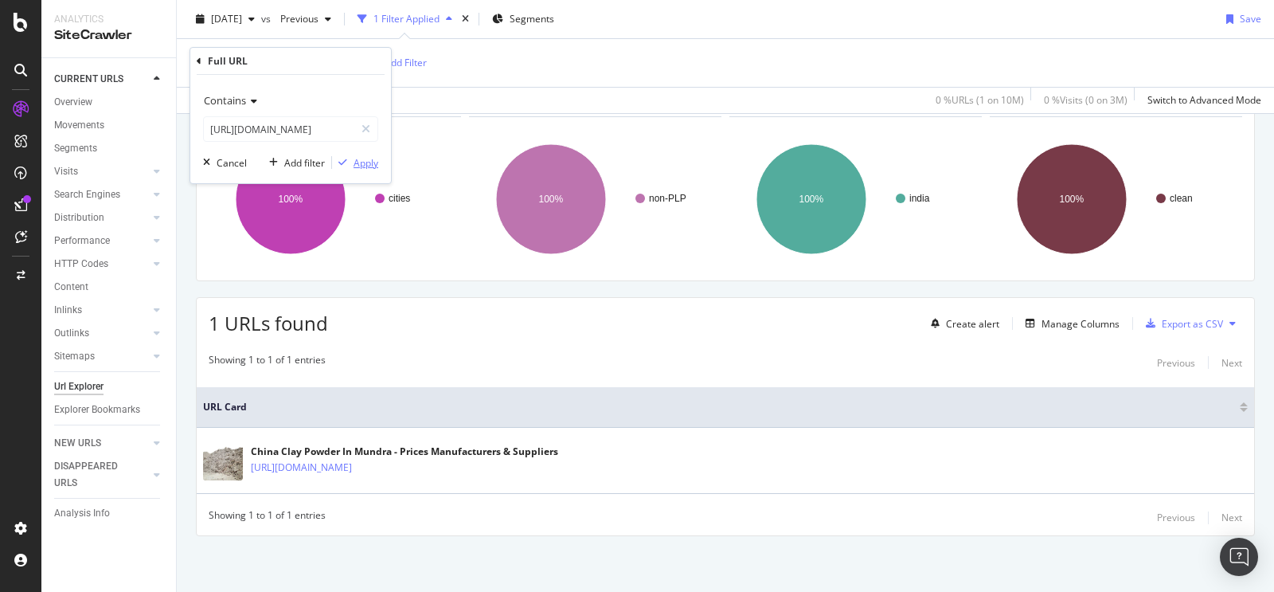
click at [354, 167] on div "Apply" at bounding box center [366, 163] width 25 height 14
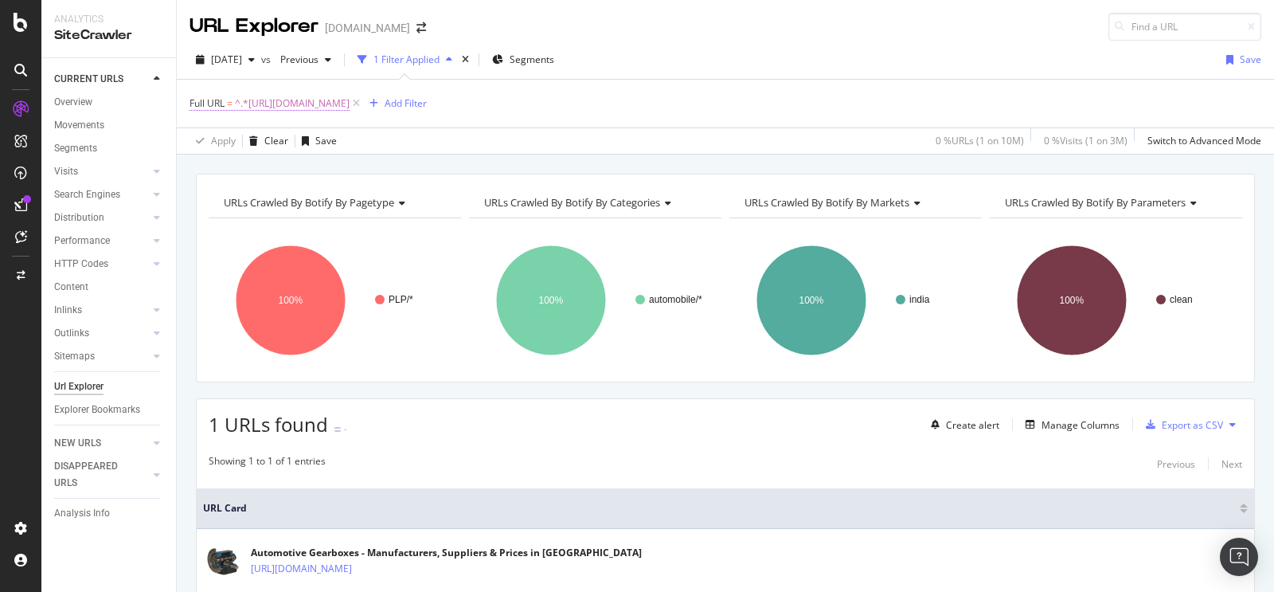
click at [350, 106] on span "^.*[URL][DOMAIN_NAME]" at bounding box center [292, 103] width 115 height 22
click at [327, 170] on input "[URL][DOMAIN_NAME]" at bounding box center [279, 169] width 151 height 25
paste input "https://www.tradeindia.com/vadodara/automotive-gearboxes-city-224495.html"
type input "https://www.tradeindia.com/vadodara/automotive-gearboxes-city-224495.html"
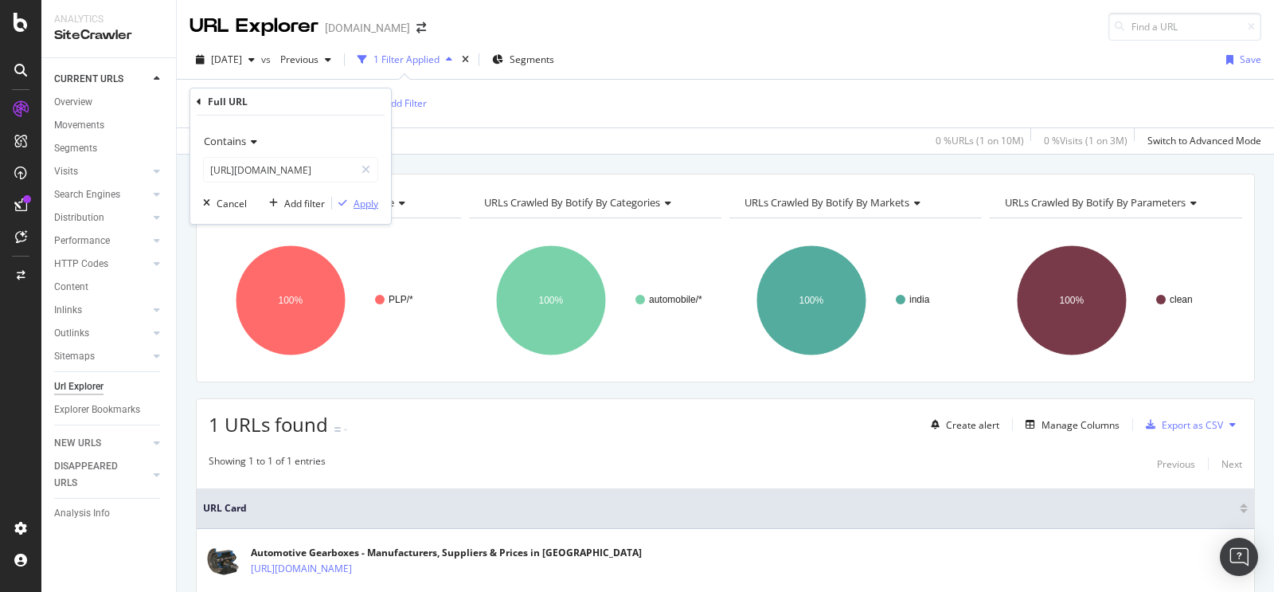
click at [370, 209] on div "Apply" at bounding box center [366, 204] width 25 height 14
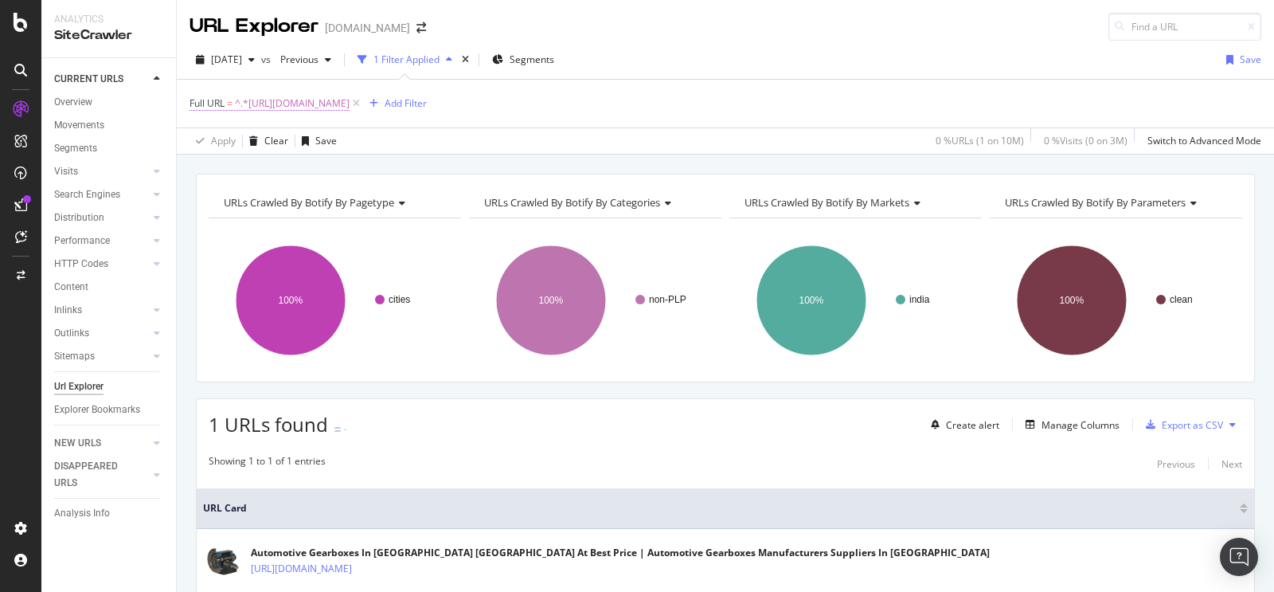
click at [350, 103] on span "^.*https://www.tradeindia.com/vadodara/automotive-gearboxes-city-224495.html.*$" at bounding box center [292, 103] width 115 height 22
click at [295, 177] on input "https://www.tradeindia.com/vadodara/automotive-gearboxes-city-224495.html" at bounding box center [279, 169] width 151 height 25
paste input "https://www.tradeindia.com/products/rolling-mill-gearbox-1971905.html"
type input "https://www.tradeindia.com/products/rolling-mill-gearbox-1971905.html"
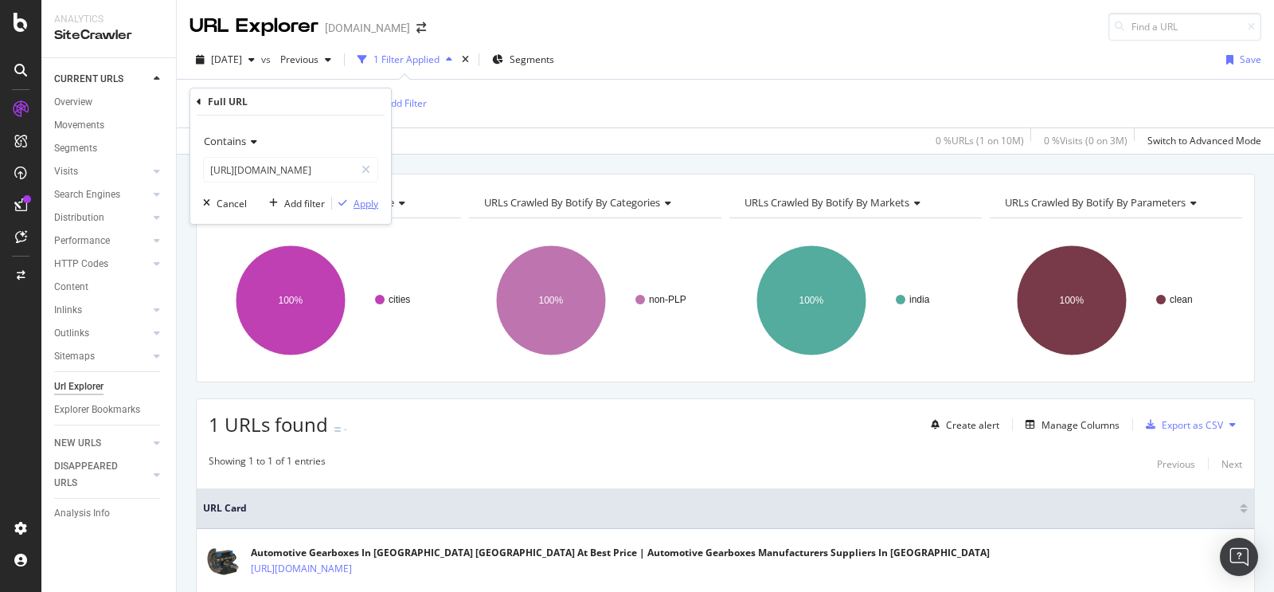
scroll to position [0, 0]
click at [355, 202] on div "Apply" at bounding box center [366, 204] width 25 height 14
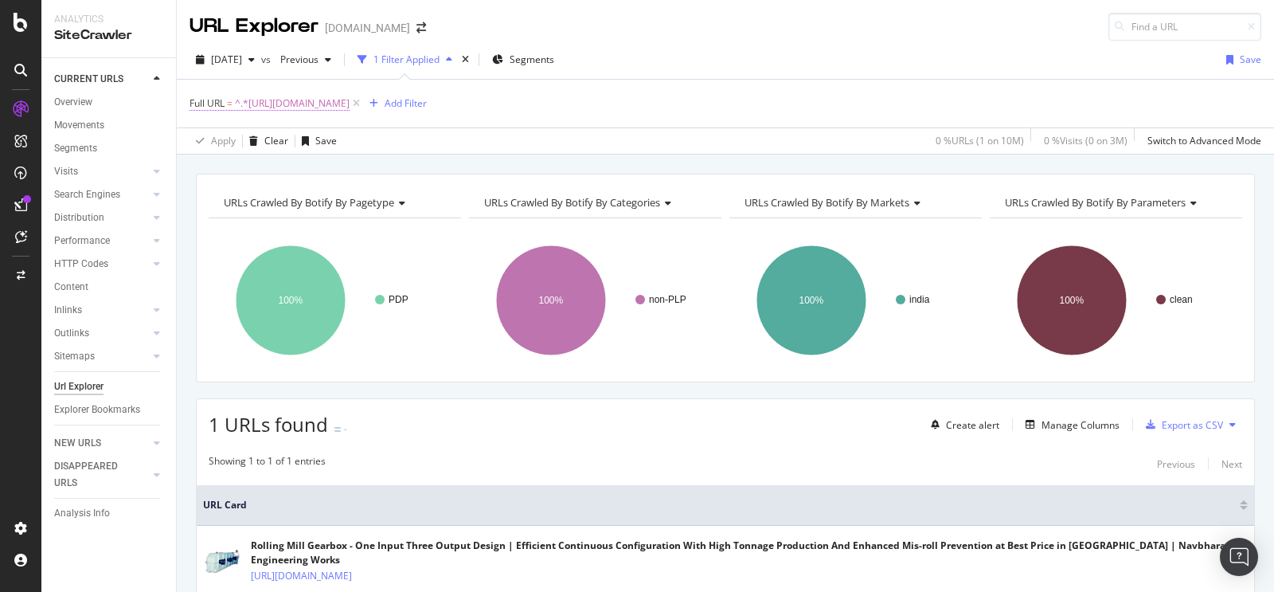
click at [350, 104] on span "^.*https://www.tradeindia.com/products/rolling-mill-gearbox-1971905.html.*$" at bounding box center [292, 103] width 115 height 22
click at [297, 170] on input "https://www.tradeindia.com/products/rolling-mill-gearbox-1971905.html" at bounding box center [279, 169] width 151 height 25
paste input "https://www.tradeindia.com/products/rolling-mill-gearbox-5944679.html"
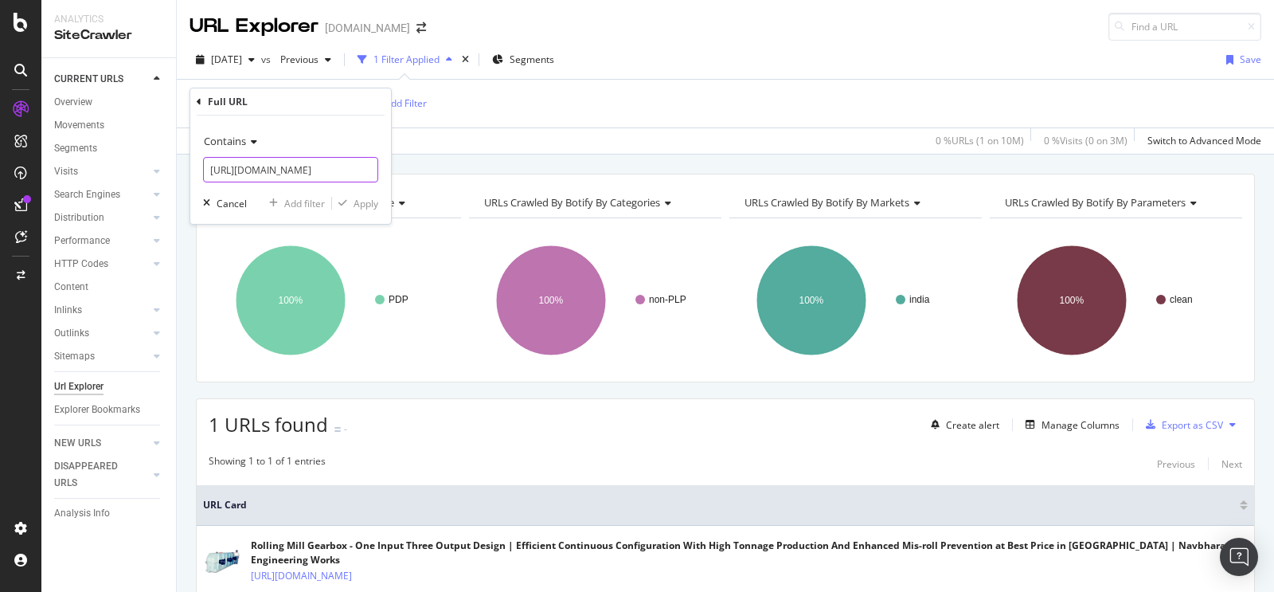
scroll to position [0, 184]
type input "https://www.tradeindia.com/products/rolling-mill-gearbox-5944679.html"
click at [366, 205] on div "Apply" at bounding box center [366, 204] width 25 height 14
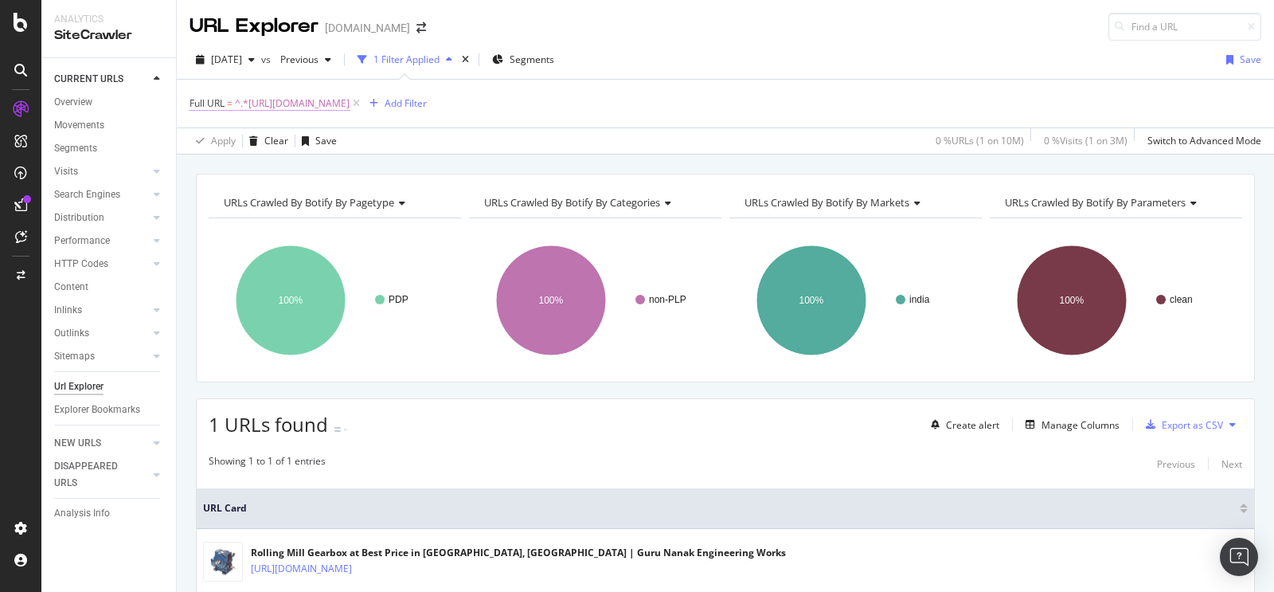
click at [350, 96] on span "^.*https://www.tradeindia.com/products/rolling-mill-gearbox-5944679.html.*$" at bounding box center [292, 103] width 115 height 22
click at [320, 170] on input "https://www.tradeindia.com/products/rolling-mill-gearbox-5944679.html" at bounding box center [279, 169] width 151 height 25
paste input "https://www.tradeindia.com/manufacturers/turmeric-skin-cream.html"
type input "https://www.tradeindia.com/manufacturers/turmeric-skin-cream.html"
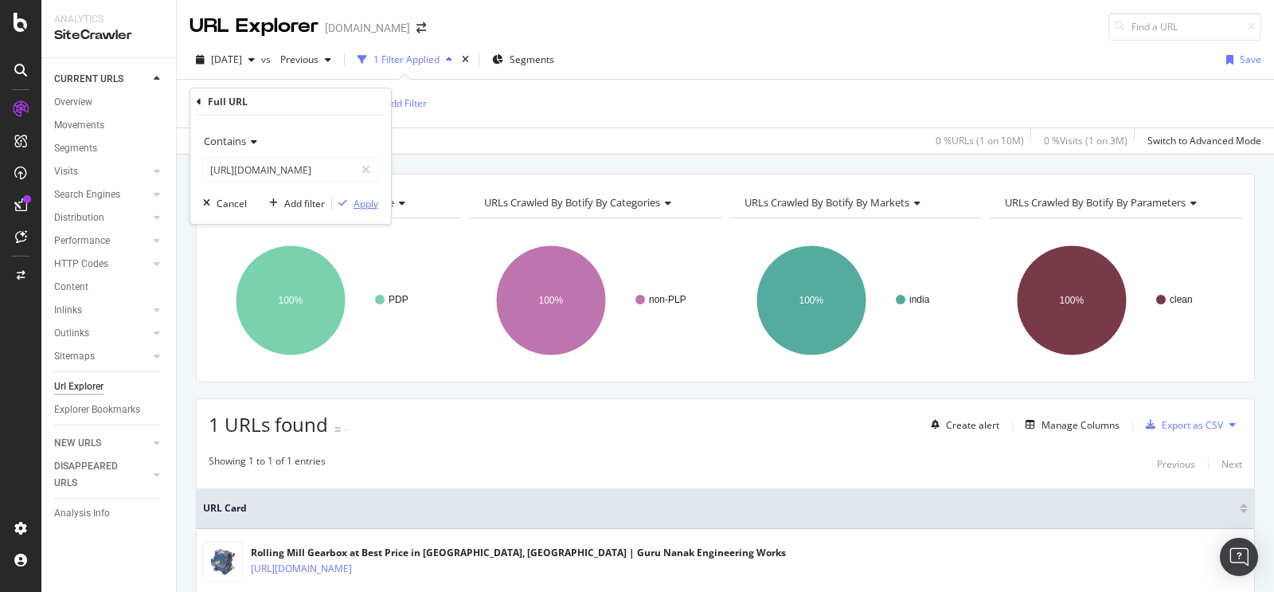
click at [359, 204] on div "Apply" at bounding box center [366, 204] width 25 height 14
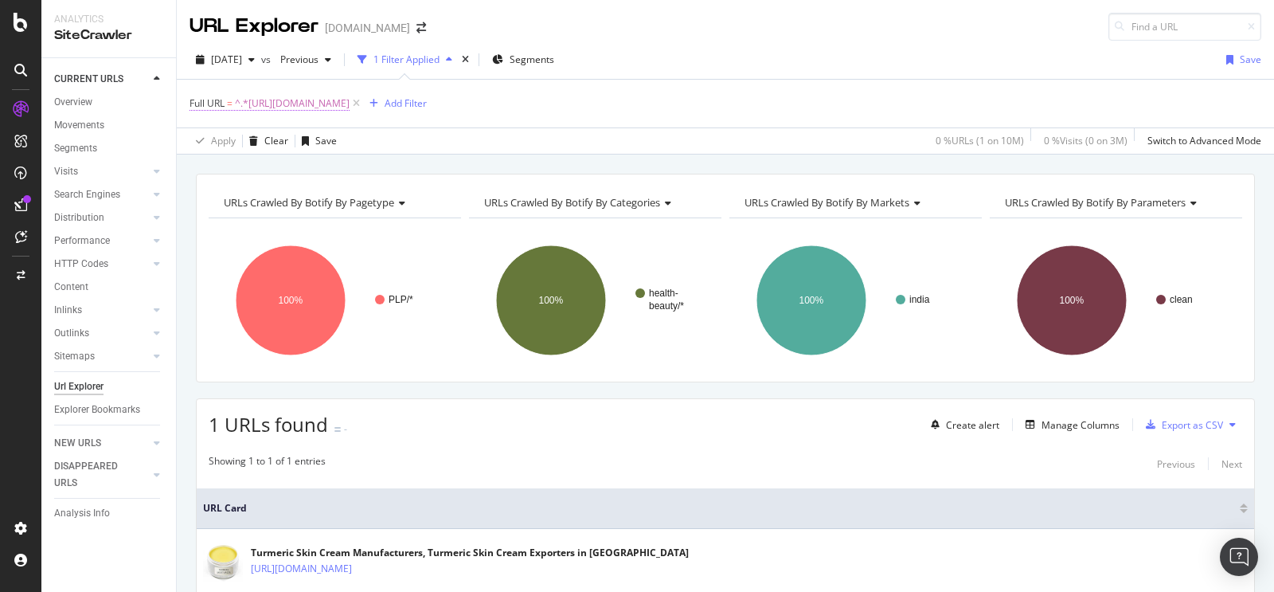
click at [350, 100] on span "^.*https://www.tradeindia.com/manufacturers/turmeric-skin-cream.html.*$" at bounding box center [292, 103] width 115 height 22
click at [310, 175] on input "https://www.tradeindia.com/manufacturers/turmeric-skin-cream.html" at bounding box center [279, 169] width 151 height 25
paste input "https://www.tradeindia.com/manufacturers/herbal-skin-cream.html"
type input "https://www.tradeindia.com/manufacturers/herbal-skin-cream.html"
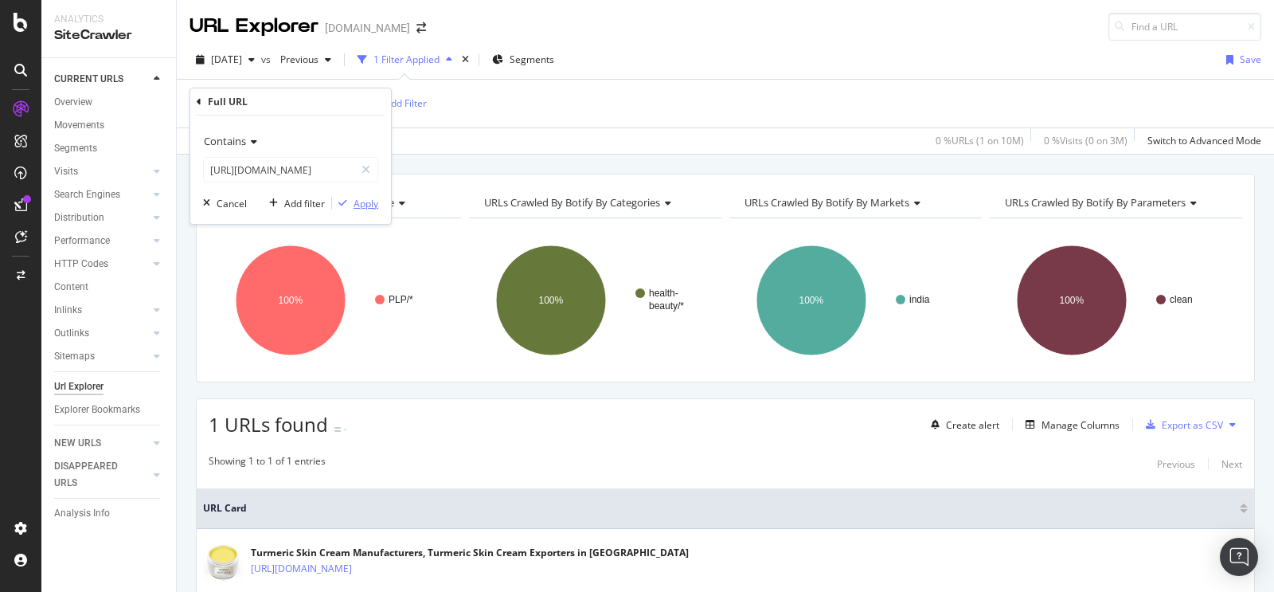
scroll to position [0, 0]
click at [354, 201] on div "Apply" at bounding box center [366, 204] width 25 height 14
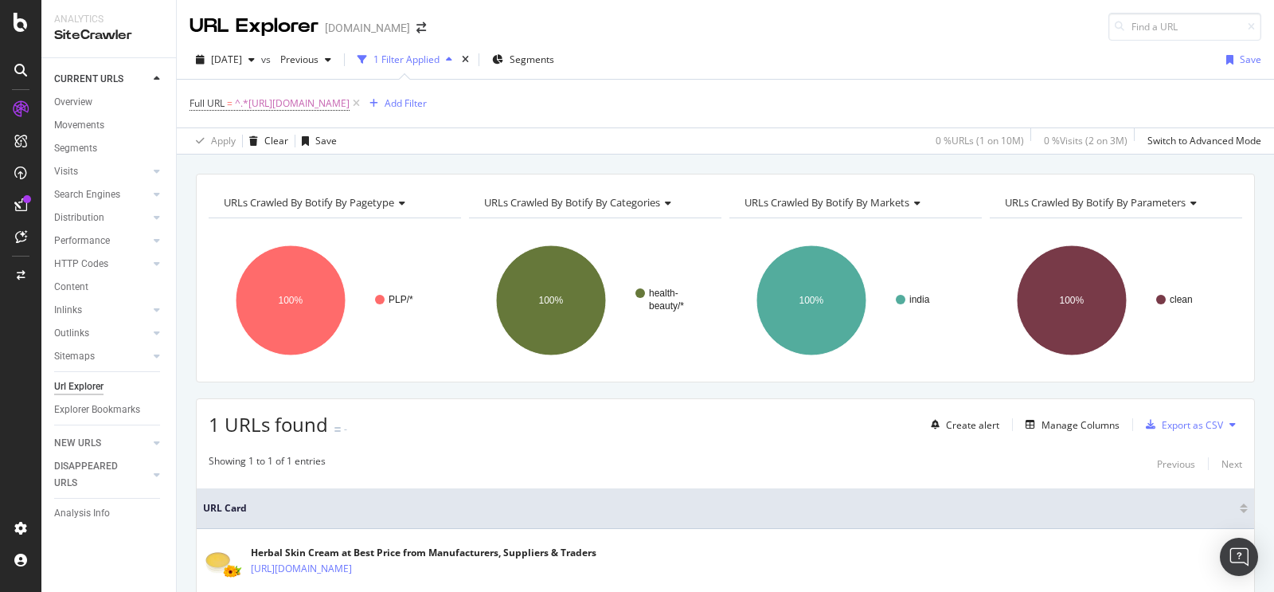
click at [371, 88] on div "Full URL = ^.*https://www.tradeindia.com/manufacturers/herbal-skin-cream.html.*…" at bounding box center [726, 104] width 1072 height 48
click at [350, 102] on span "^.*https://www.tradeindia.com/manufacturers/herbal-skin-cream.html.*$" at bounding box center [292, 103] width 115 height 22
click at [297, 174] on input "https://www.tradeindia.com/manufacturers/herbal-skin-cream.html" at bounding box center [279, 169] width 151 height 25
paste input "https://www.tradeindia.com/jaipur/turmeric-skin-cream-city-197559.html"
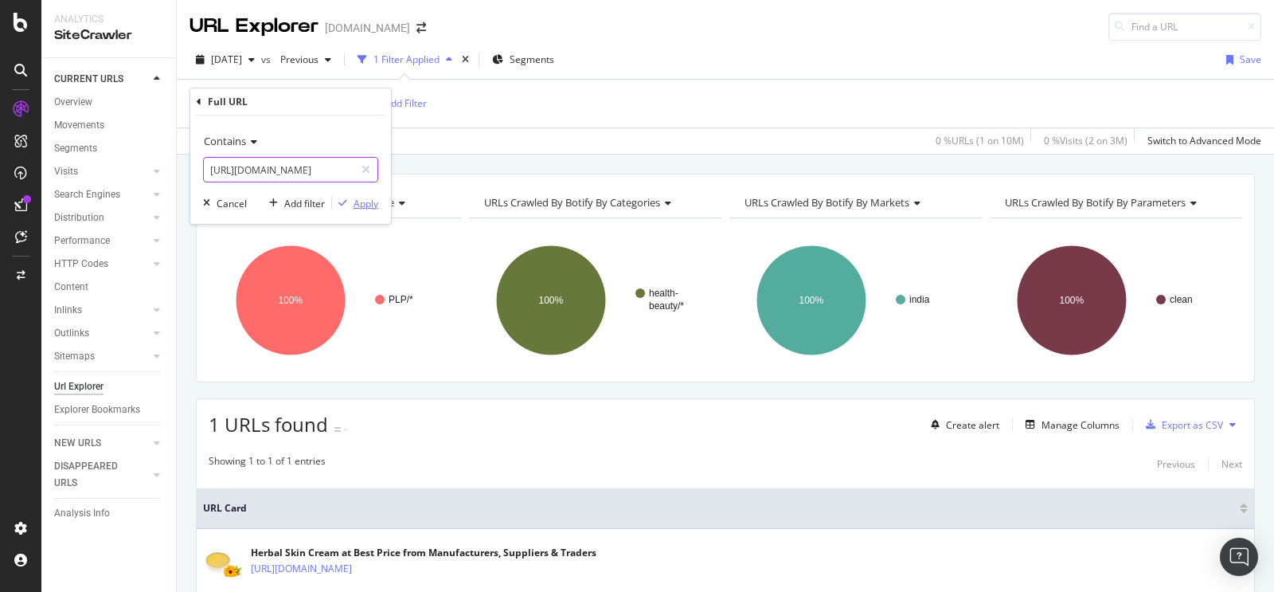
type input "https://www.tradeindia.com/jaipur/turmeric-skin-cream-city-197559.html"
click at [362, 201] on div "Apply" at bounding box center [366, 204] width 25 height 14
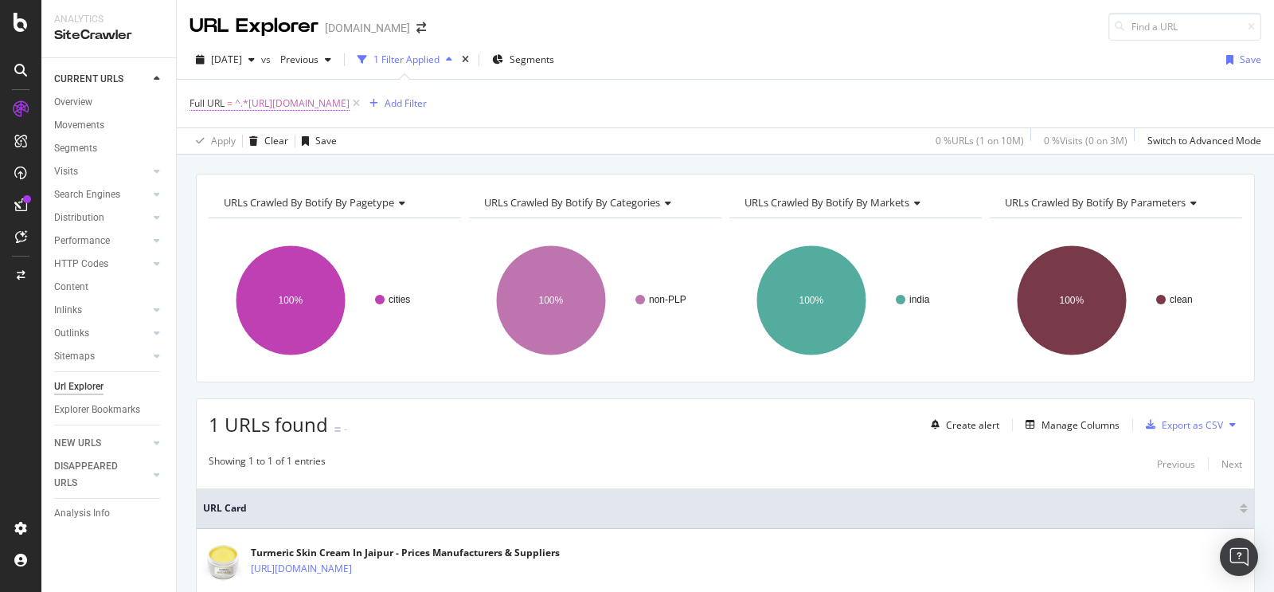
click at [350, 108] on span "^.*https://www.tradeindia.com/jaipur/turmeric-skin-cream-city-197559.html.*$" at bounding box center [292, 103] width 115 height 22
click at [289, 172] on input "https://www.tradeindia.com/jaipur/turmeric-skin-cream-city-197559.html" at bounding box center [279, 169] width 151 height 25
paste input "https://www.tradeindia.com/faridabad/turmeric-skin-cream-city-191975.html"
type input "https://www.tradeindia.com/faridabad/turmeric-skin-cream-city-191975.html"
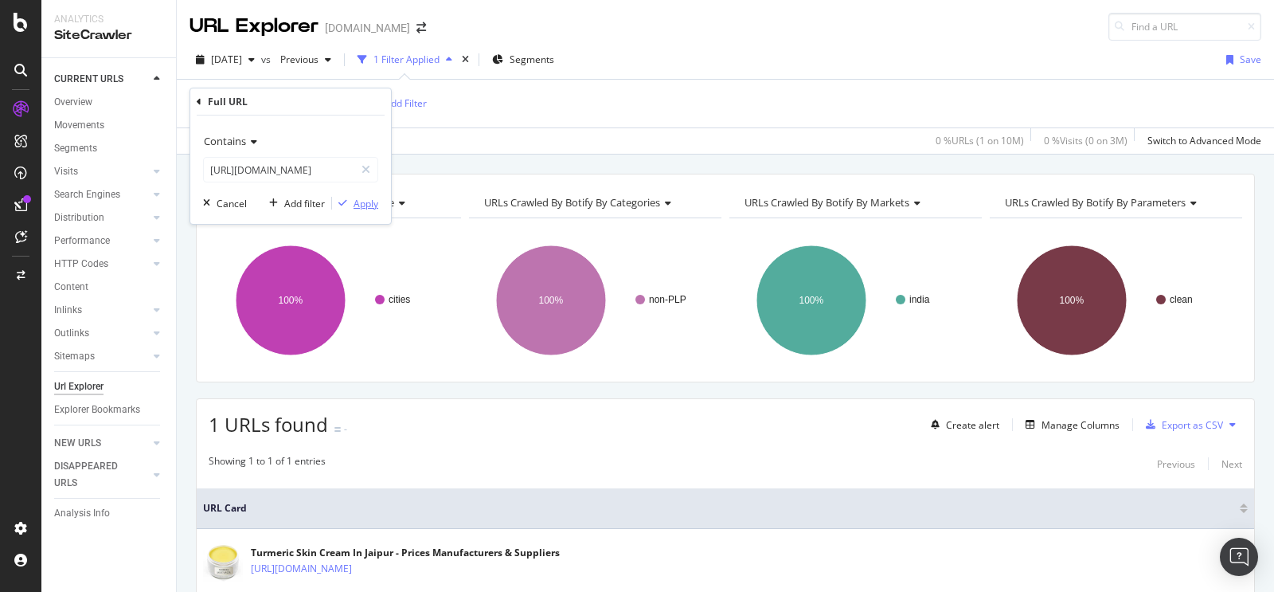
scroll to position [0, 0]
click at [349, 200] on div "button" at bounding box center [343, 203] width 22 height 10
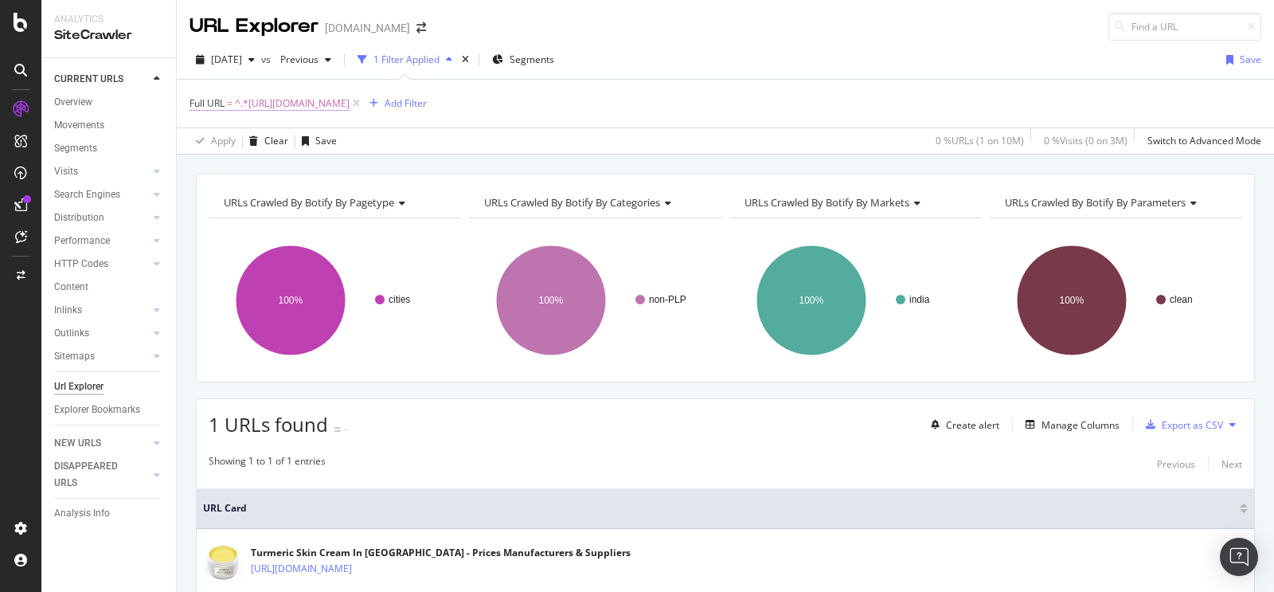
click at [350, 102] on span "^.*https://www.tradeindia.com/faridabad/turmeric-skin-cream-city-191975.html.*$" at bounding box center [292, 103] width 115 height 22
click at [299, 171] on input "https://www.tradeindia.com/faridabad/turmeric-skin-cream-city-191975.html" at bounding box center [279, 169] width 151 height 25
paste input "https://www.tradeindia.com/noida/turmeric-skin-cream-city-209017.html"
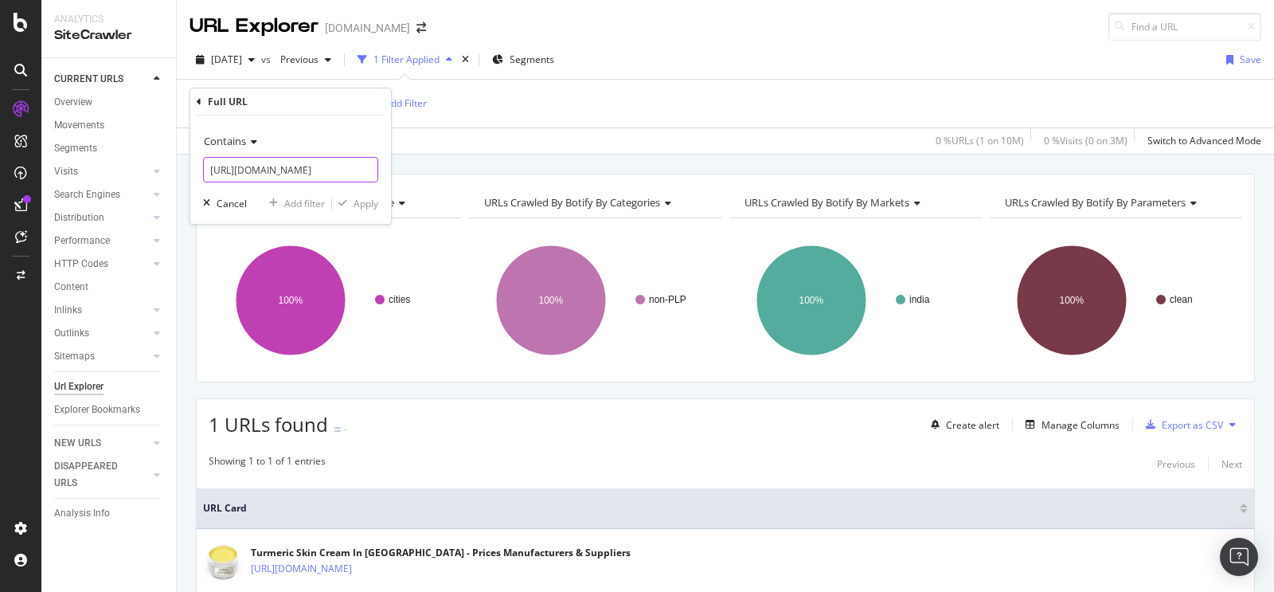
scroll to position [0, 186]
type input "https://www.tradeindia.com/noida/turmeric-skin-cream-city-209017.html"
click at [360, 204] on div "Apply" at bounding box center [366, 204] width 25 height 14
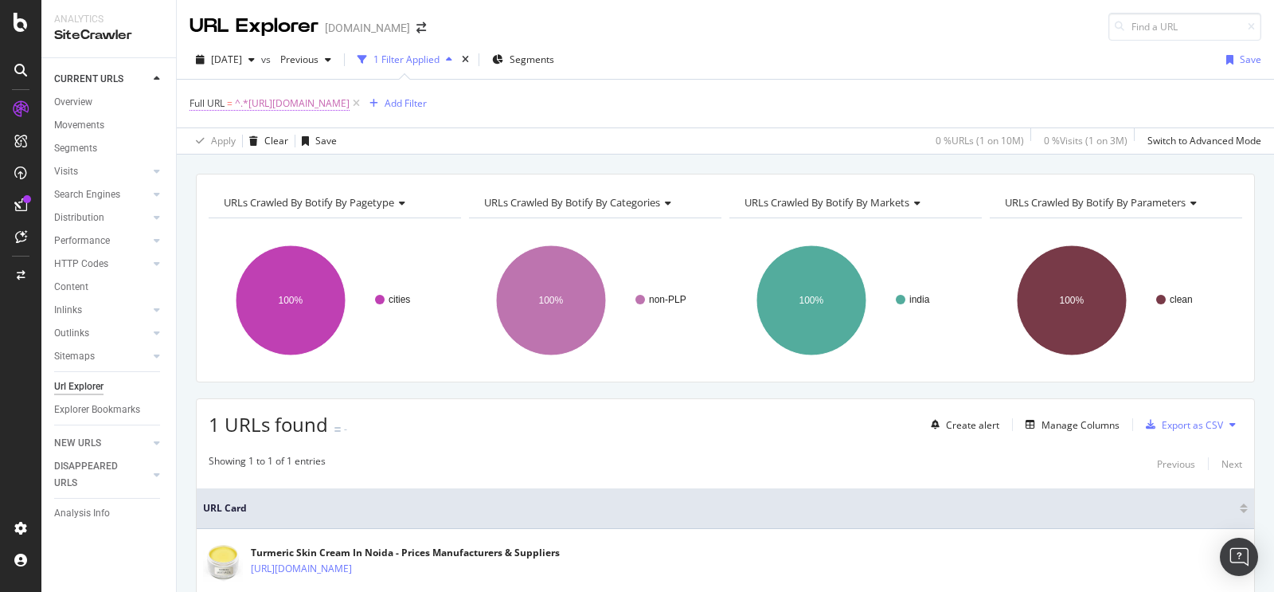
click at [350, 100] on span "^.*https://www.tradeindia.com/noida/turmeric-skin-cream-city-209017.html.*$" at bounding box center [292, 103] width 115 height 22
click at [327, 167] on input "https://www.tradeindia.com/noida/turmeric-skin-cream-city-209017.html" at bounding box center [279, 169] width 151 height 25
paste input "https://www.tradeindia.com/dehradun/turmeric-skin-cream-city-189541.html"
type input "https://www.tradeindia.com/dehradun/turmeric-skin-cream-city-189541.html"
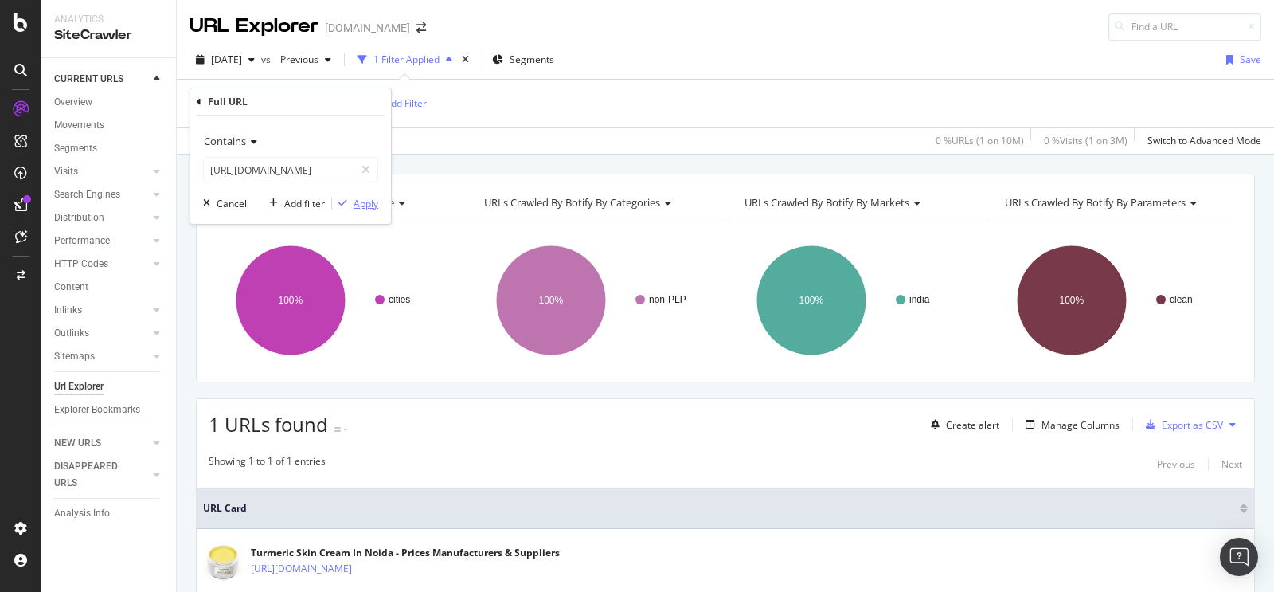
click at [343, 198] on icon "button" at bounding box center [342, 203] width 9 height 10
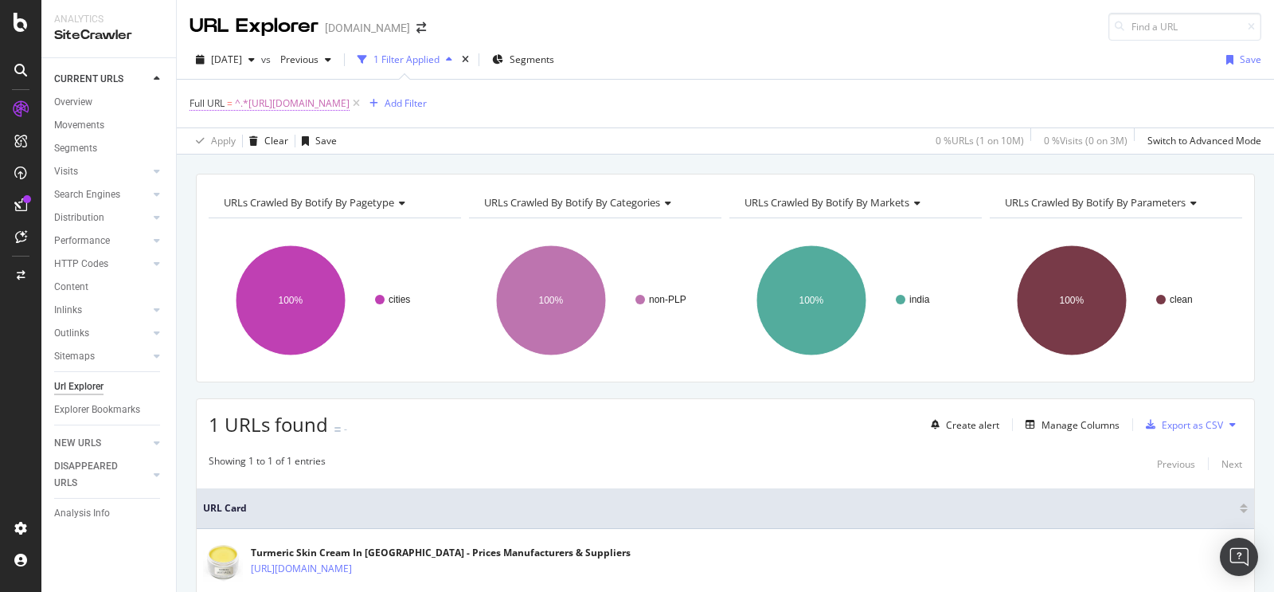
click at [350, 103] on span "^.*https://www.tradeindia.com/dehradun/turmeric-skin-cream-city-189541.html.*$" at bounding box center [292, 103] width 115 height 22
click at [315, 167] on input "https://www.tradeindia.com/dehradun/turmeric-skin-cream-city-189541.html" at bounding box center [279, 169] width 151 height 25
paste input "https://www.tradeindia.com/jalandhar/turmeric-skin-cream-city-197600.html"
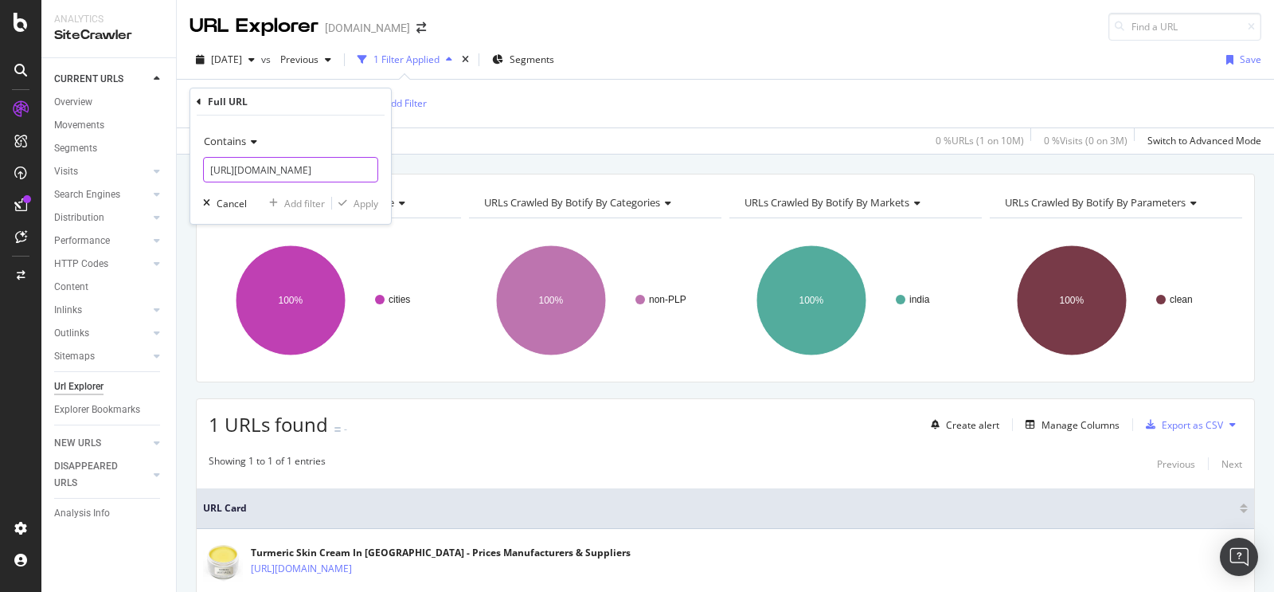
scroll to position [0, 203]
type input "https://www.tradeindia.com/jalandhar/turmeric-skin-cream-city-197600.html"
click at [369, 213] on div "Contains https://www.tradeindia.com/jalandhar/turmeric-skin-cream-city-197600.h…" at bounding box center [290, 169] width 201 height 108
click at [376, 203] on div "Apply" at bounding box center [366, 204] width 25 height 14
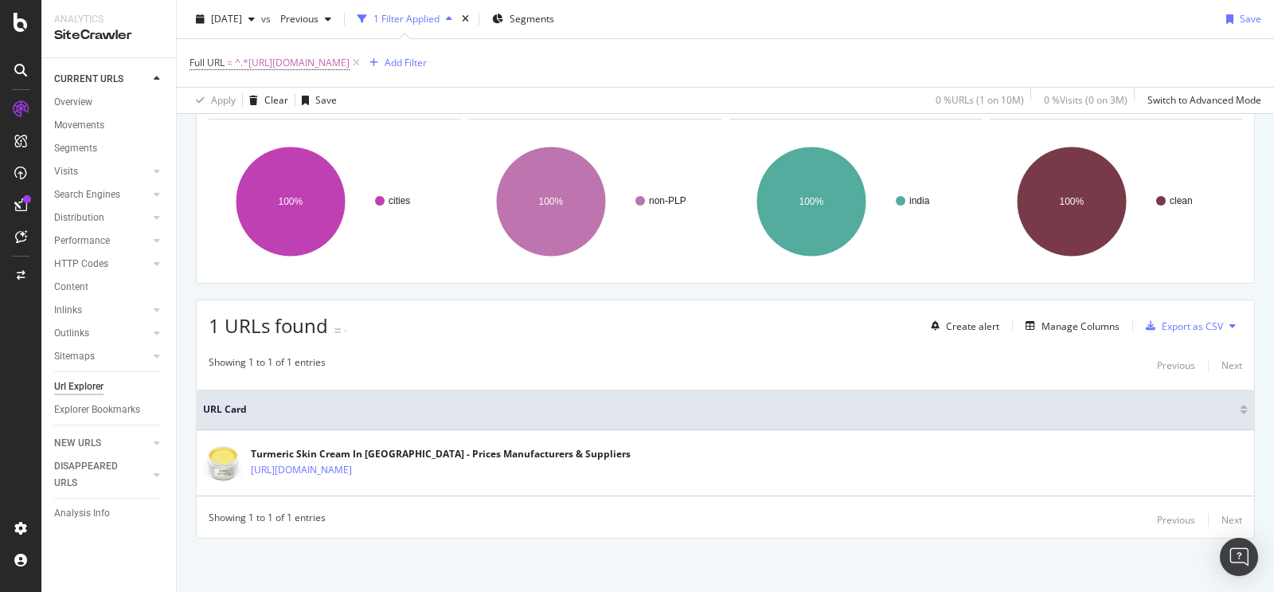
scroll to position [101, 0]
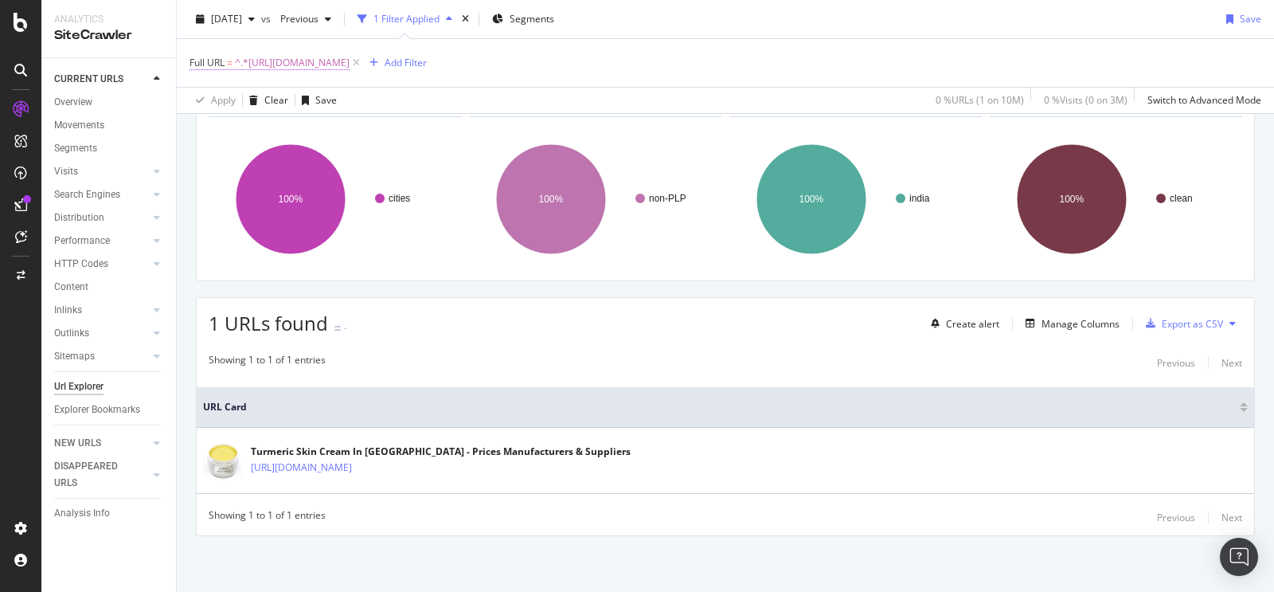
drag, startPoint x: 419, startPoint y: 61, endPoint x: 422, endPoint y: 72, distance: 10.8
click at [350, 61] on span "^.*https://www.tradeindia.com/jalandhar/turmeric-skin-cream-city-197600.html.*$" at bounding box center [292, 63] width 115 height 22
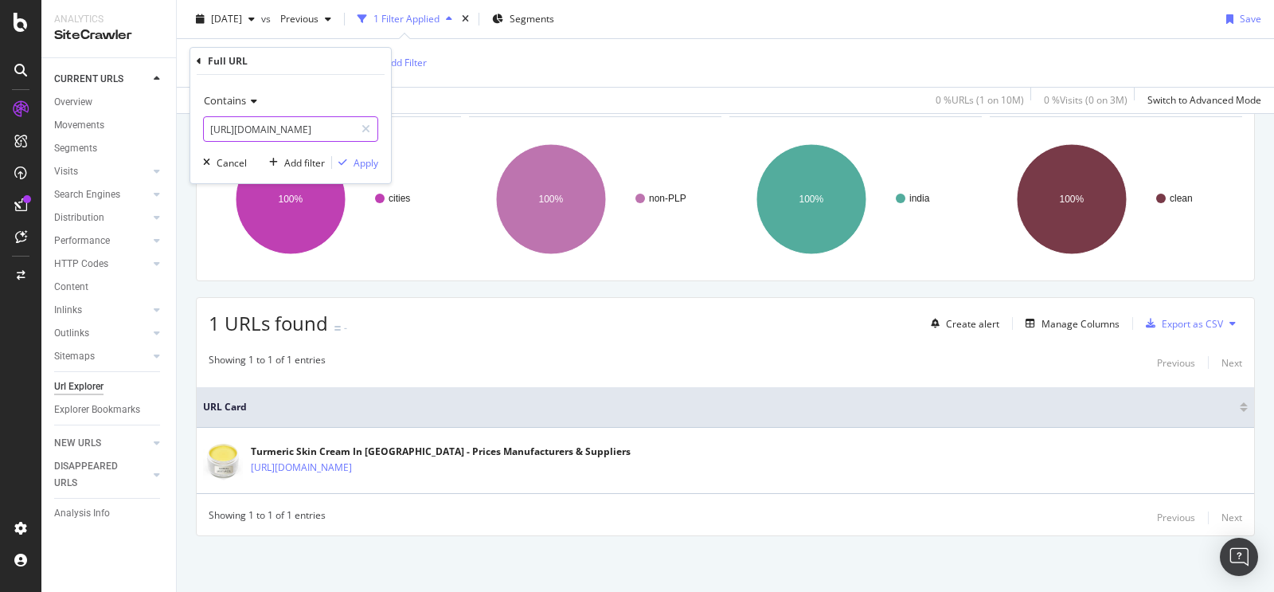
click at [303, 137] on input "https://www.tradeindia.com/jalandhar/turmeric-skin-cream-city-197600.html" at bounding box center [279, 128] width 151 height 25
paste input "https://www.tradeindia.com/lucknow/turmeric-skin-cream-city-228093.html"
type input "https://www.tradeindia.com/lucknow/turmeric-skin-cream-city-228093.html"
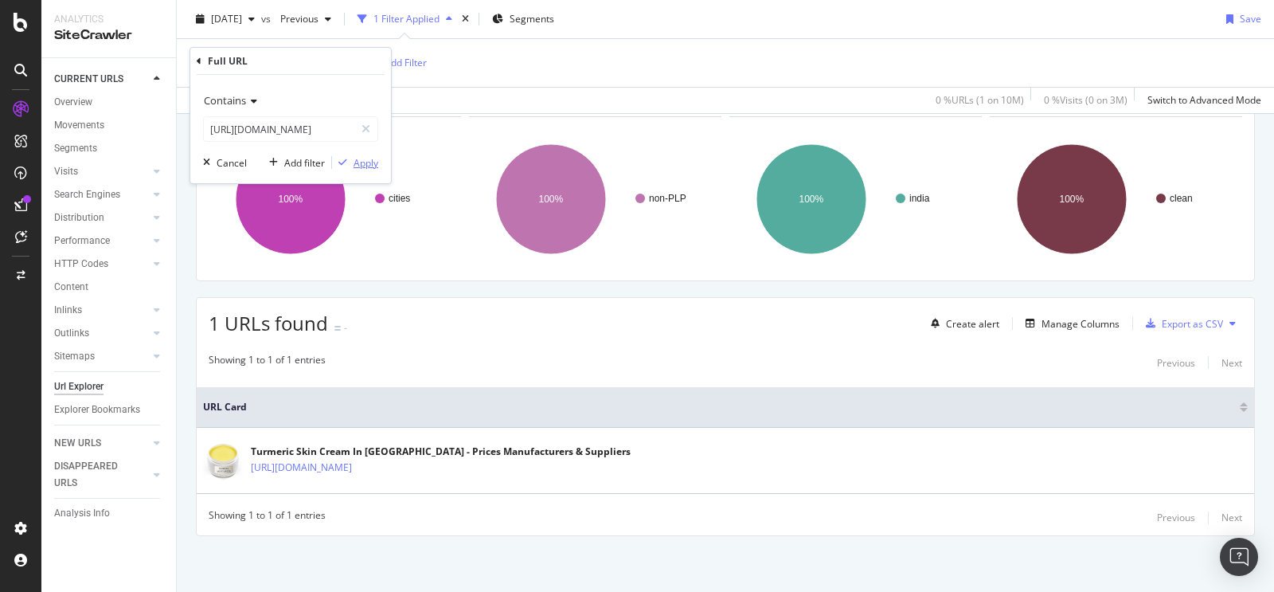
click at [376, 166] on div "Apply" at bounding box center [366, 163] width 25 height 14
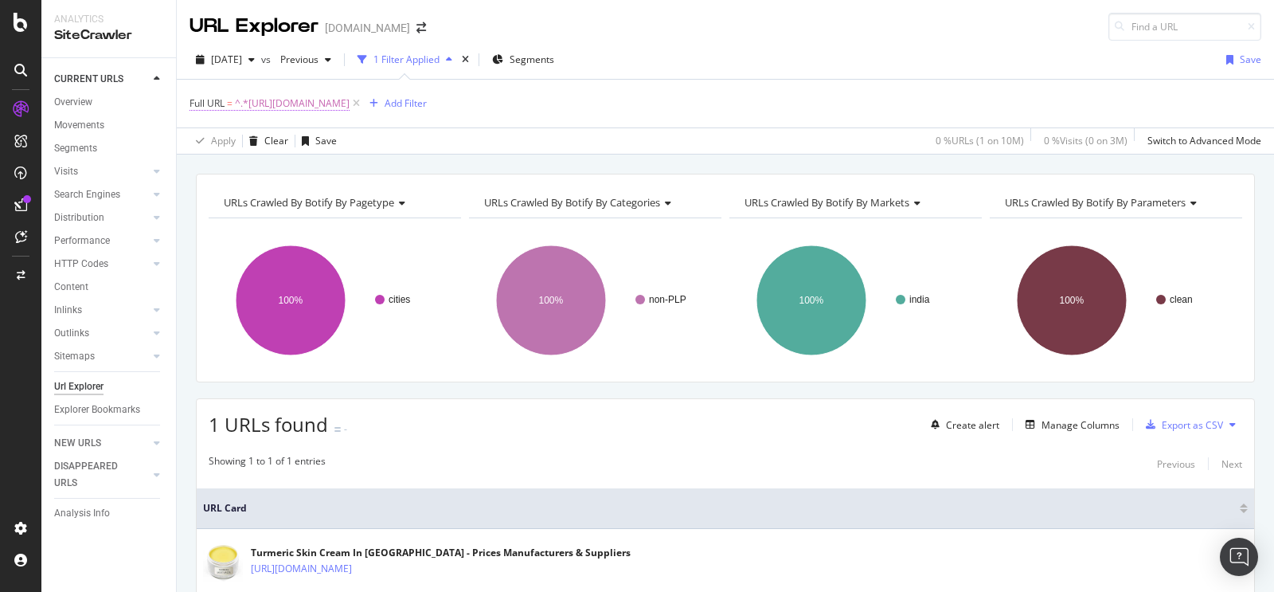
click at [350, 104] on span "^.*https://www.tradeindia.com/lucknow/turmeric-skin-cream-city-228093.html.*$" at bounding box center [292, 103] width 115 height 22
click at [340, 163] on input "https://www.tradeindia.com/lucknow/turmeric-skin-cream-city-228093.html" at bounding box center [279, 169] width 151 height 25
paste input "https://www.tradeindia.com/ahmedabad/turmeric-skin-cream-city-178823.html"
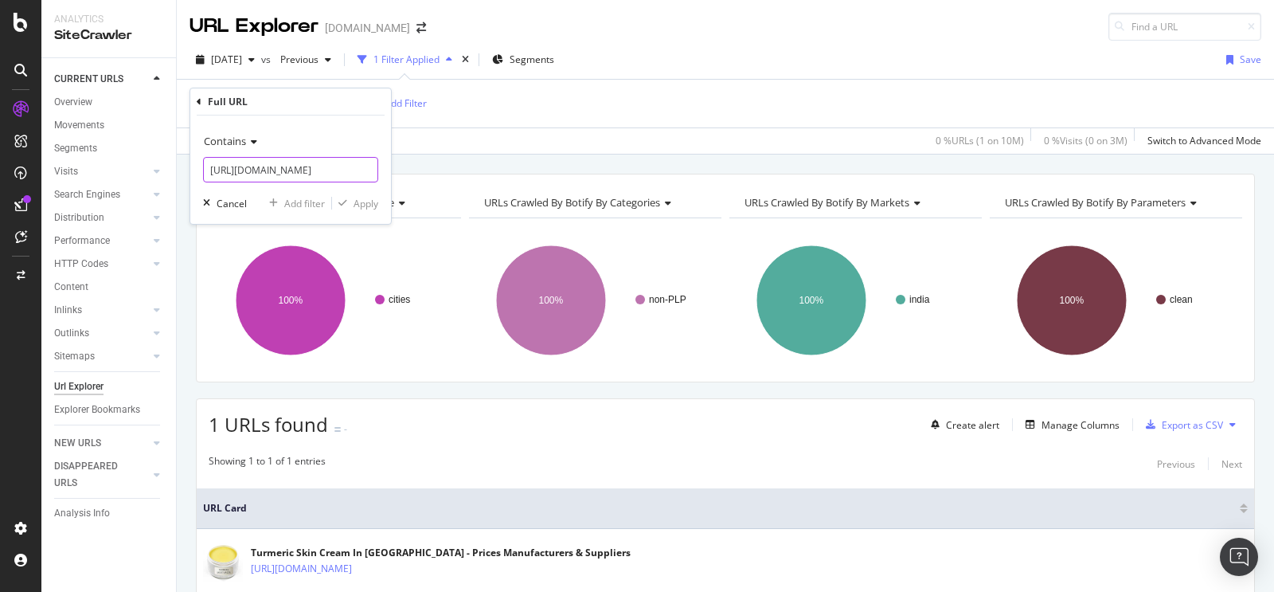
scroll to position [0, 214]
type input "https://www.tradeindia.com/ahmedabad/turmeric-skin-cream-city-178823.html"
click at [362, 201] on div "Apply" at bounding box center [366, 204] width 25 height 14
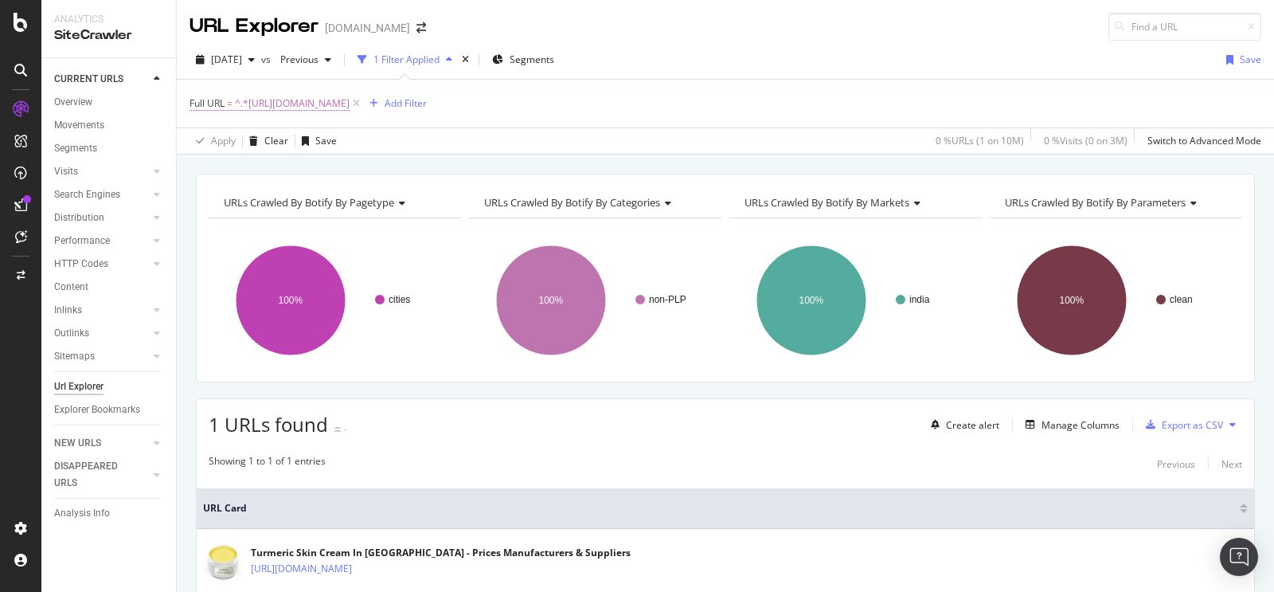
click at [350, 104] on span "^.*https://www.tradeindia.com/ahmedabad/turmeric-skin-cream-city-178823.html.*$" at bounding box center [292, 103] width 115 height 22
click at [307, 182] on input "https://www.tradeindia.com/ahmedabad/turmeric-skin-cream-city-178823.html" at bounding box center [279, 169] width 151 height 25
type input "\"
paste input "https://tradeindia.com/rajkot/turmeric-skin-cream-city-214195.html"
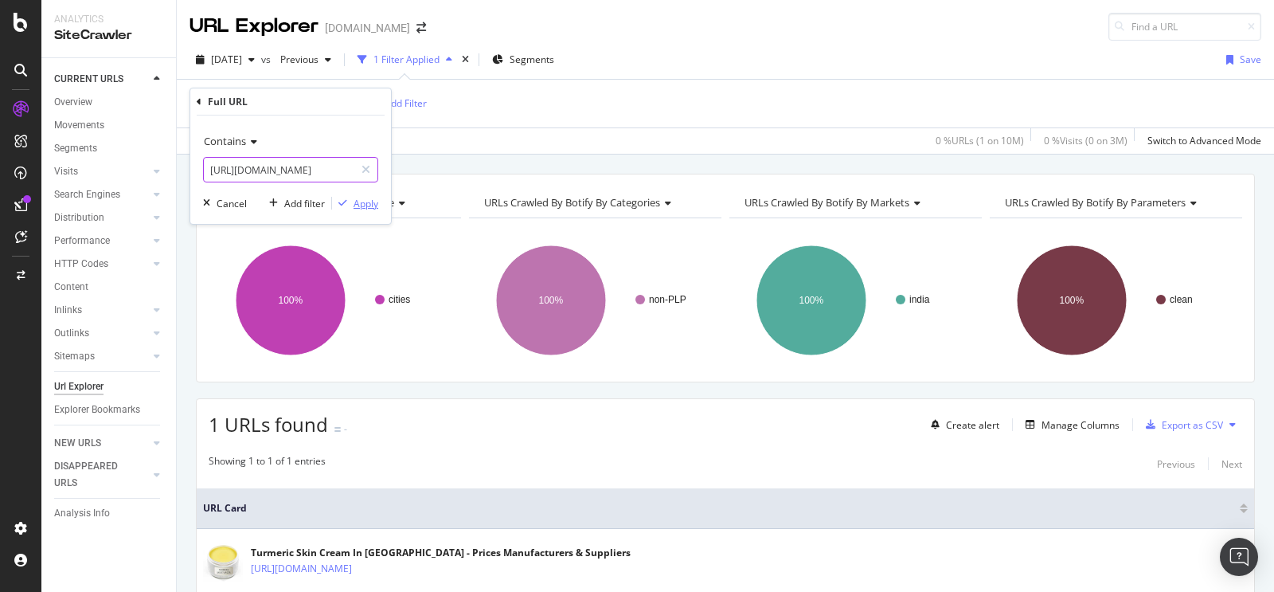
type input "https://tradeindia.com/rajkot/turmeric-skin-cream-city-214195.html"
click at [361, 208] on div "Apply" at bounding box center [366, 204] width 25 height 14
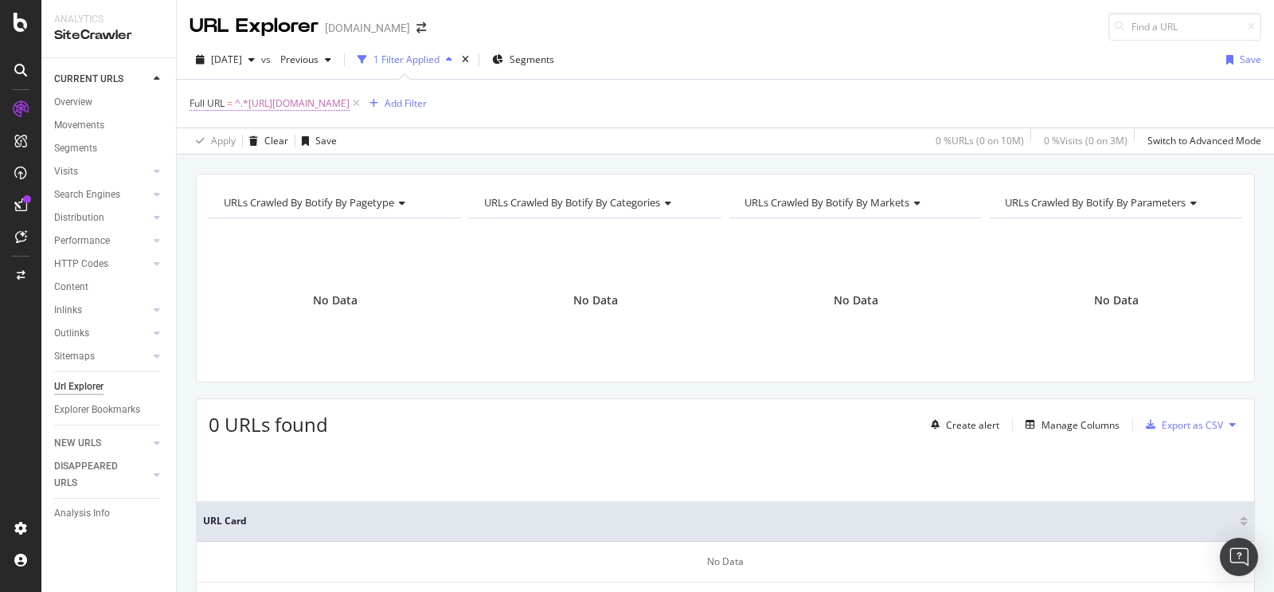
click at [350, 108] on span "^.*https://tradeindia.com/rajkot/turmeric-skin-cream-city-214195.html.*$" at bounding box center [292, 103] width 115 height 22
click at [309, 164] on input "https://tradeindia.com/rajkot/turmeric-skin-cream-city-214195.html" at bounding box center [279, 169] width 151 height 25
paste input "[URL][DOMAIN_NAME]"
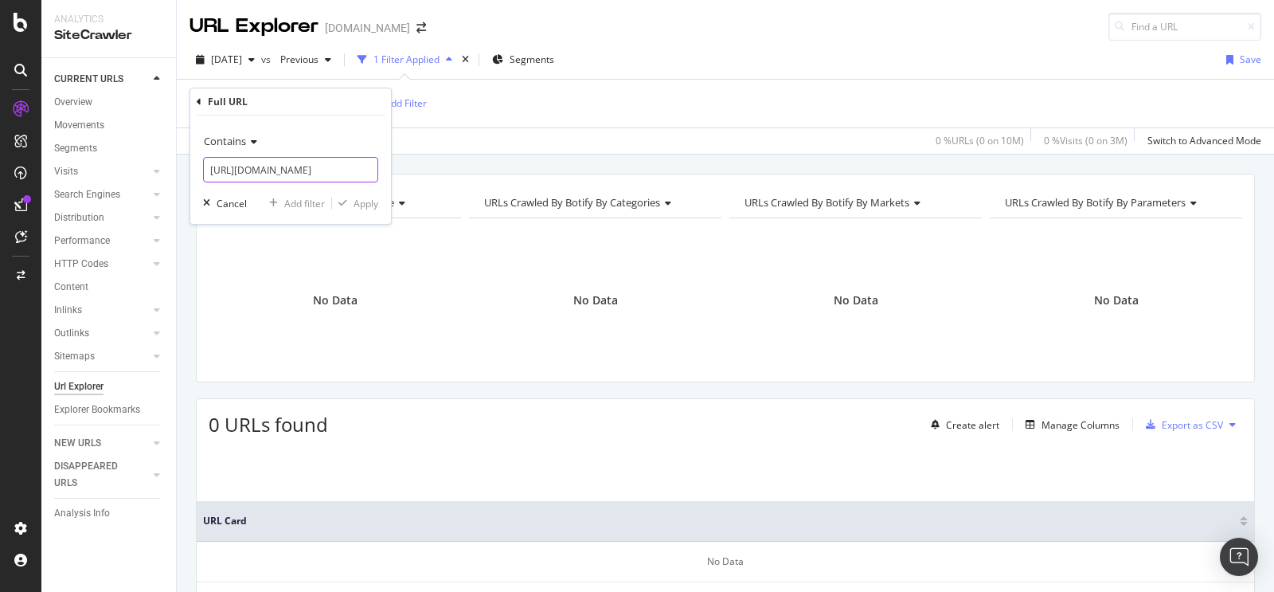
scroll to position [0, 228]
type input "[URL][DOMAIN_NAME]"
click at [354, 203] on div "Apply" at bounding box center [366, 204] width 25 height 14
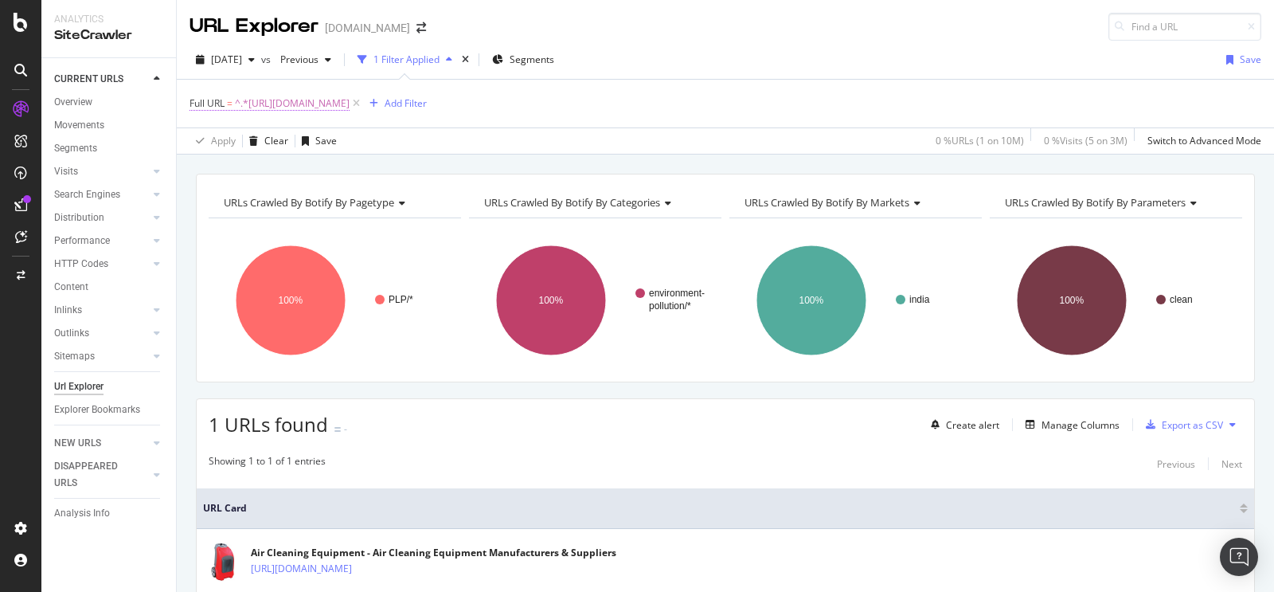
click at [350, 108] on span "^.*https://www.tradeindia.com/seller/environment-pollution/air-cleaning-equipme…" at bounding box center [292, 103] width 115 height 22
click at [294, 175] on input "[URL][DOMAIN_NAME]" at bounding box center [279, 169] width 151 height 25
paste input "https://www.tradeindia.com/manufacturers/air-washer.html"
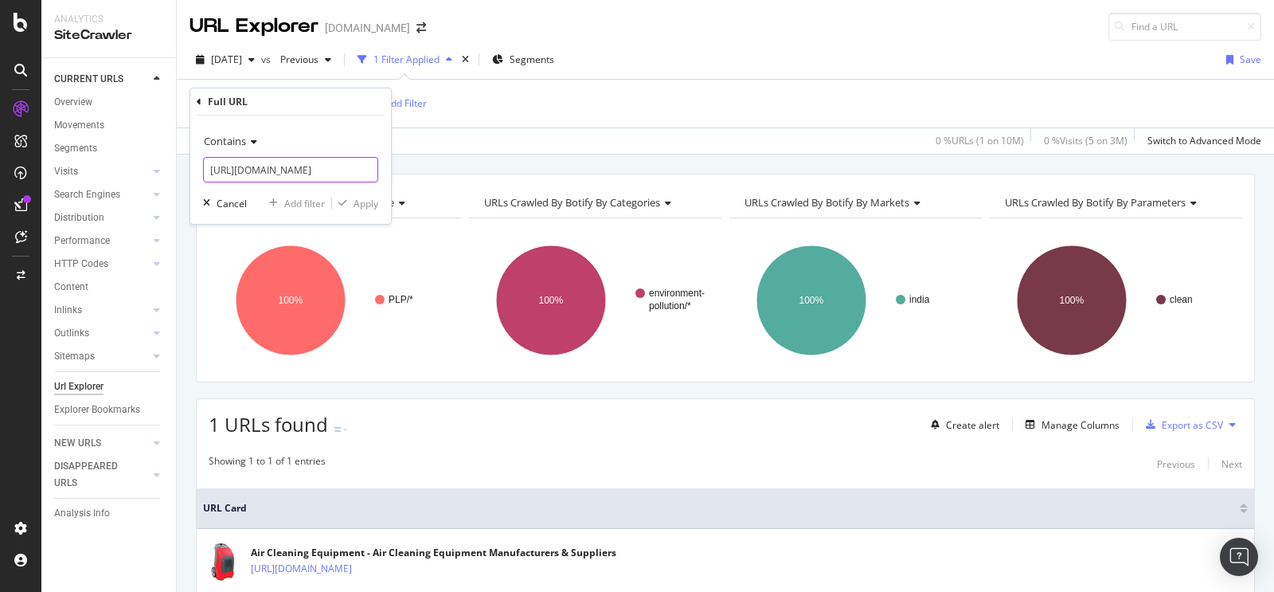
scroll to position [0, 129]
type input "https://www.tradeindia.com/manufacturers/air-washer.html"
click at [372, 206] on div "Apply" at bounding box center [366, 204] width 25 height 14
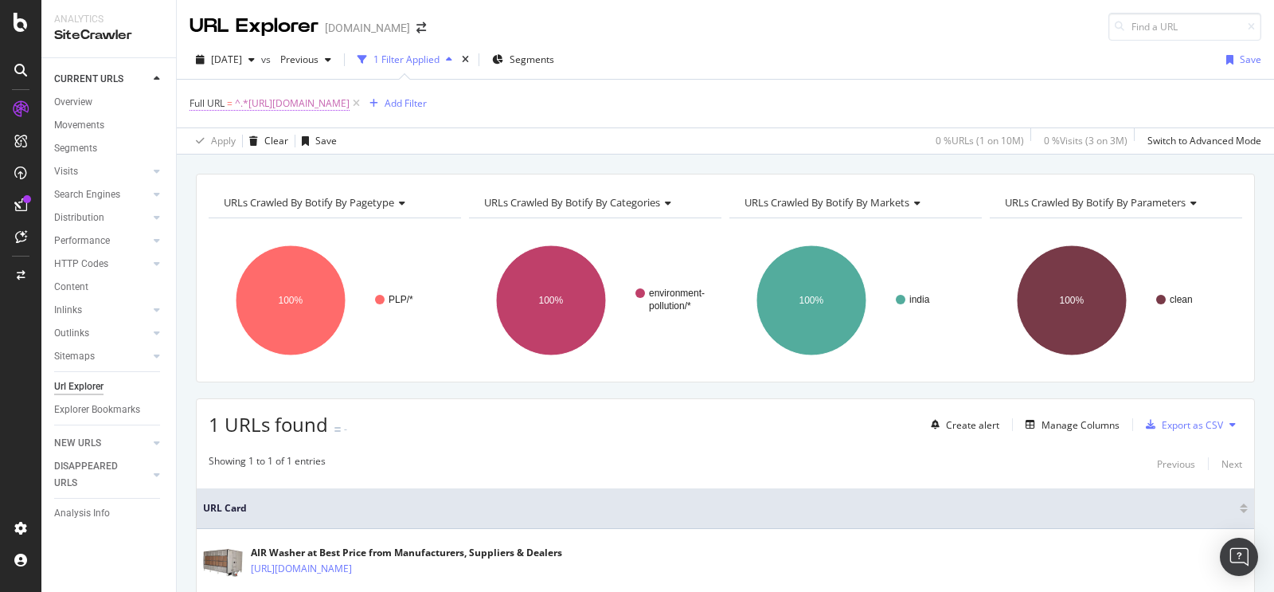
click at [350, 96] on span "^.*https://www.tradeindia.com/manufacturers/air-washer.html.*$" at bounding box center [292, 103] width 115 height 22
click at [293, 166] on input "https://www.tradeindia.com/manufacturers/air-washer.html" at bounding box center [279, 169] width 151 height 25
paste input "https://www.tradeindia.com/products/industrial-air-washer-unit-c11182282.html"
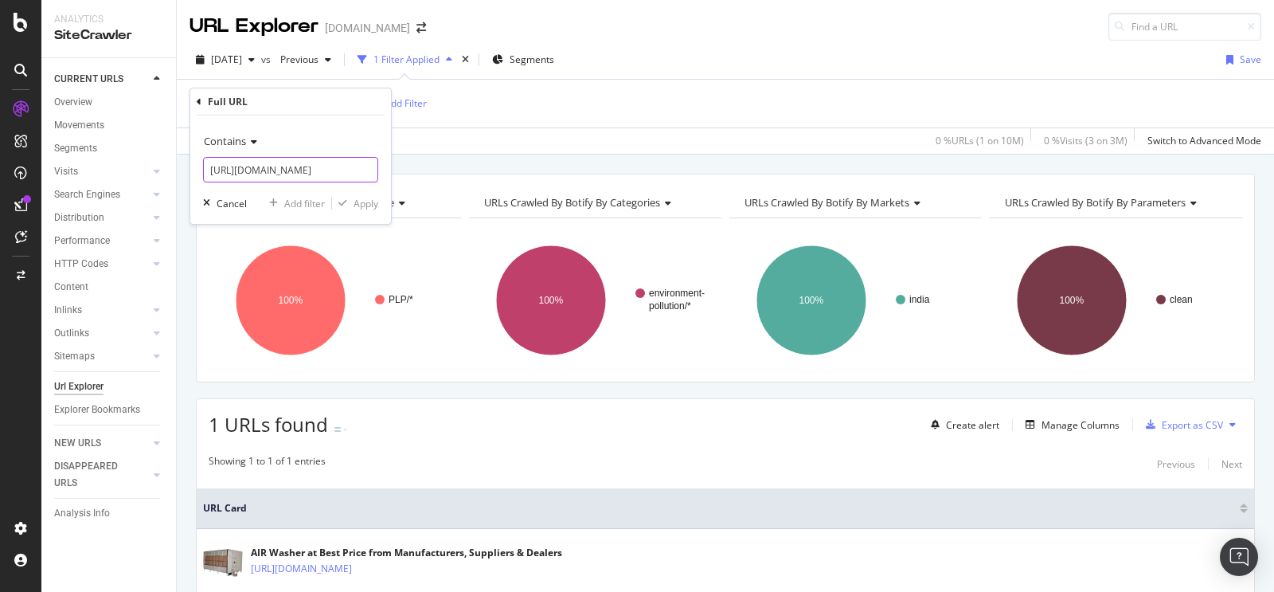
scroll to position [0, 220]
type input "https://www.tradeindia.com/products/industrial-air-washer-unit-c11182282.html"
click at [364, 208] on div "Apply" at bounding box center [366, 204] width 25 height 14
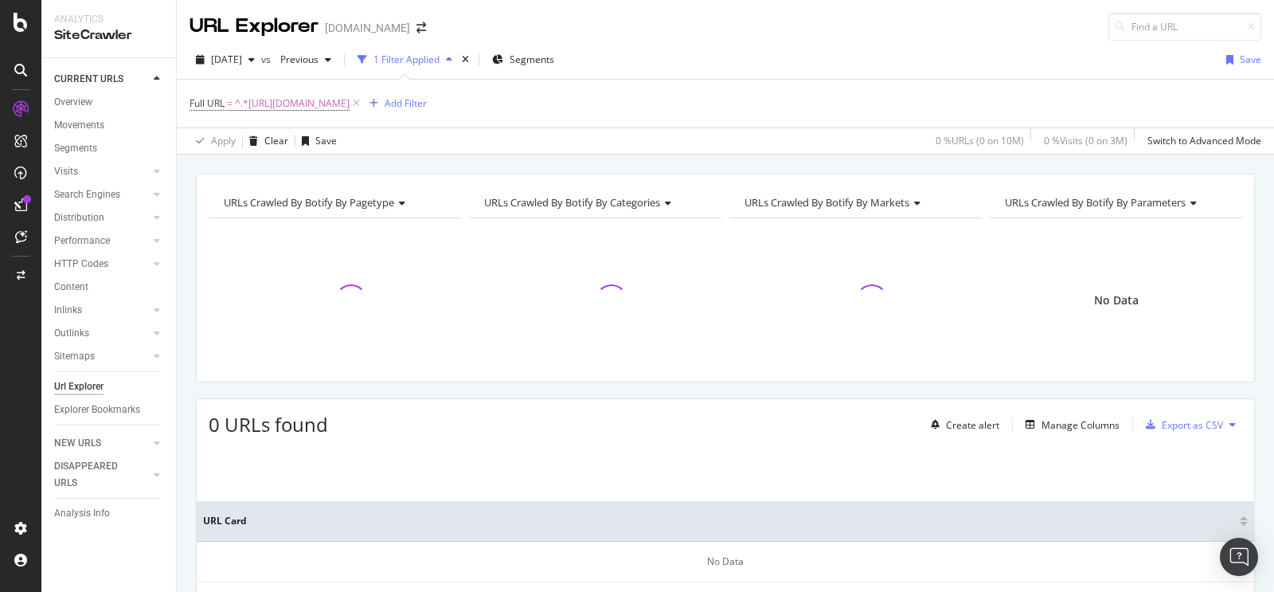
scroll to position [96, 0]
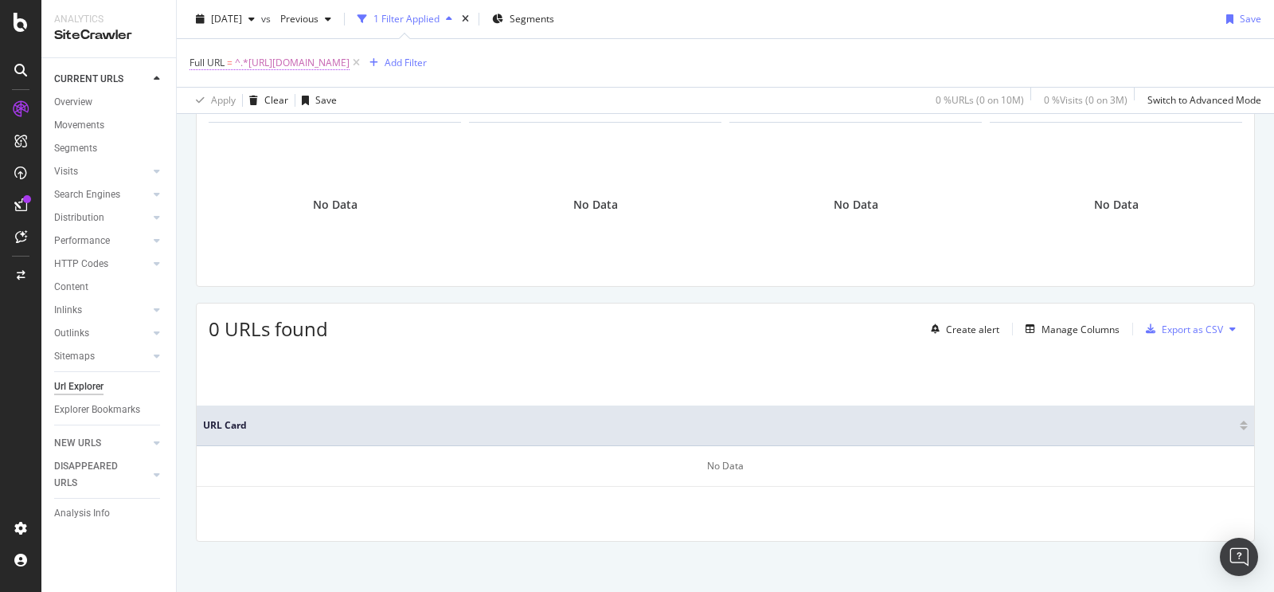
click at [350, 65] on span "^.*https://www.tradeindia.com/products/industrial-air-washer-unit-c11182282.htm…" at bounding box center [292, 63] width 115 height 22
click at [314, 124] on input "https://www.tradeindia.com/products/industrial-air-washer-unit-c11182282.html" at bounding box center [279, 128] width 151 height 25
paste input "https://www.tradeindia.com/manufacturers/contemporary-chair.html"
type input "https://www.tradeindia.com/manufacturers/contemporary-chair.html"
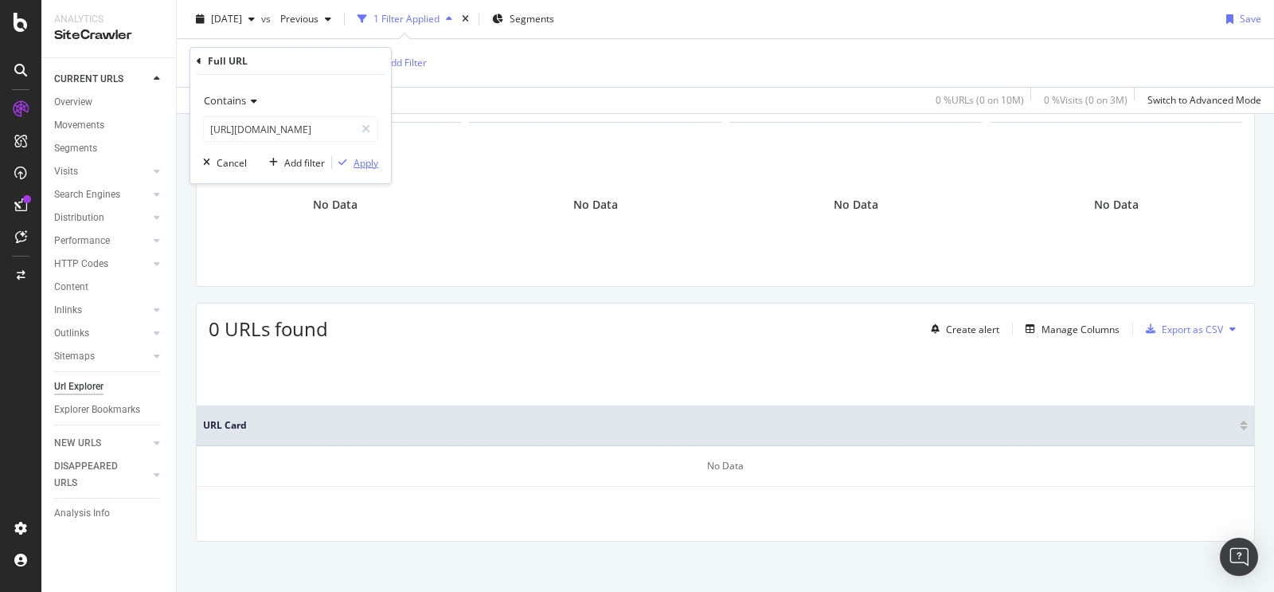
click at [348, 158] on div "button" at bounding box center [343, 163] width 22 height 10
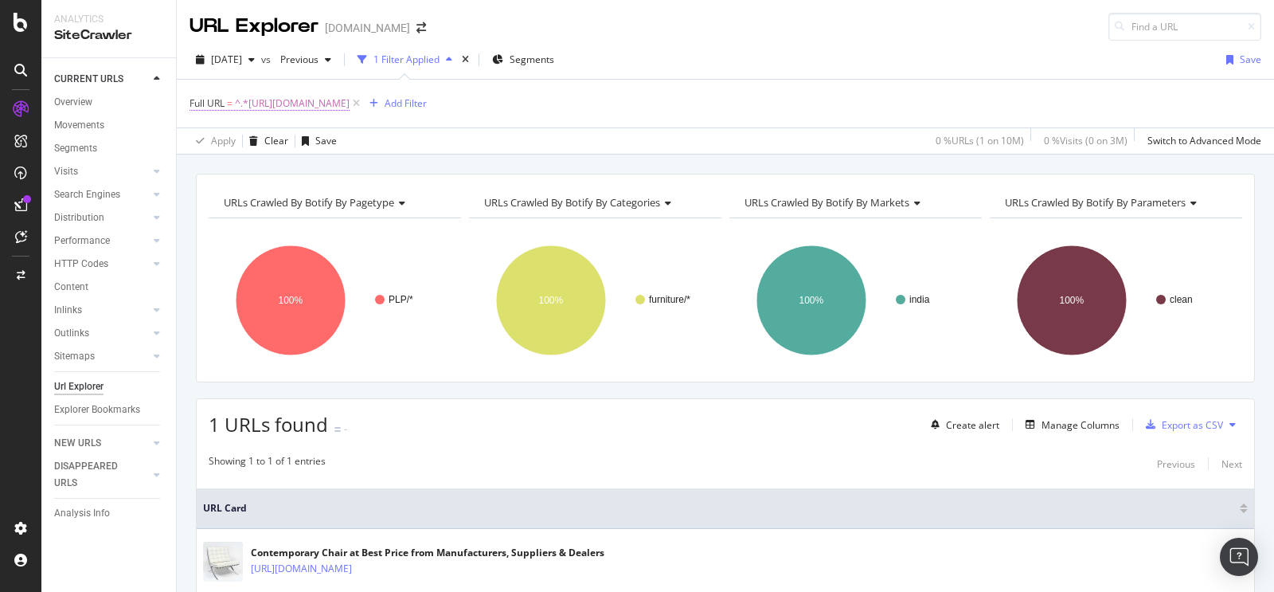
click at [350, 110] on span "^.*https://www.tradeindia.com/manufacturers/contemporary-chair.html.*$" at bounding box center [292, 103] width 115 height 22
click at [317, 167] on input "https://www.tradeindia.com/manufacturers/contemporary-chair.html" at bounding box center [279, 169] width 151 height 25
paste input "https://www.tradeindia.com/products/fabric-dining-chair-c11175912.html"
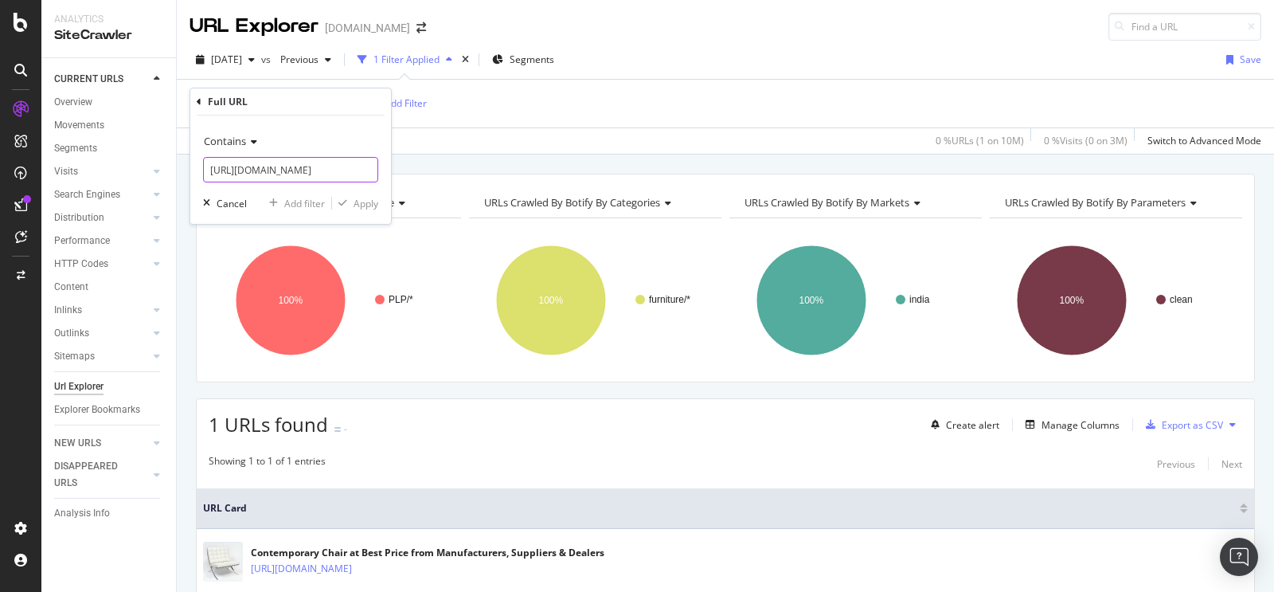
scroll to position [0, 189]
type input "https://www.tradeindia.com/products/fabric-dining-chair-c11175912.html"
click at [351, 202] on div "button" at bounding box center [343, 203] width 22 height 10
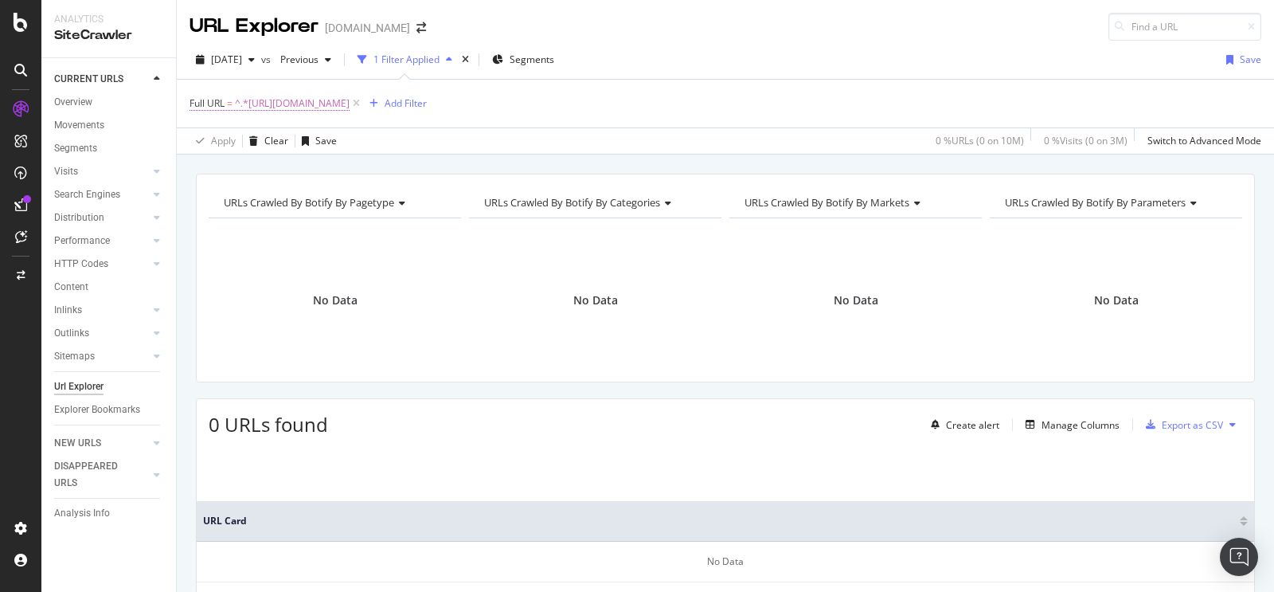
click at [350, 108] on span "^.*https://www.tradeindia.com/products/fabric-dining-chair-c11175912.html.*$" at bounding box center [292, 103] width 115 height 22
click at [295, 164] on input "https://www.tradeindia.com/products/fabric-dining-chair-c11175912.html" at bounding box center [279, 169] width 151 height 25
paste input "https://www.tradeindia.com/products/comfortable-upholstered-chair-c11175921.html"
type input "https://www.tradeindia.com/products/comfortable-upholstered-chair-c11175921.html"
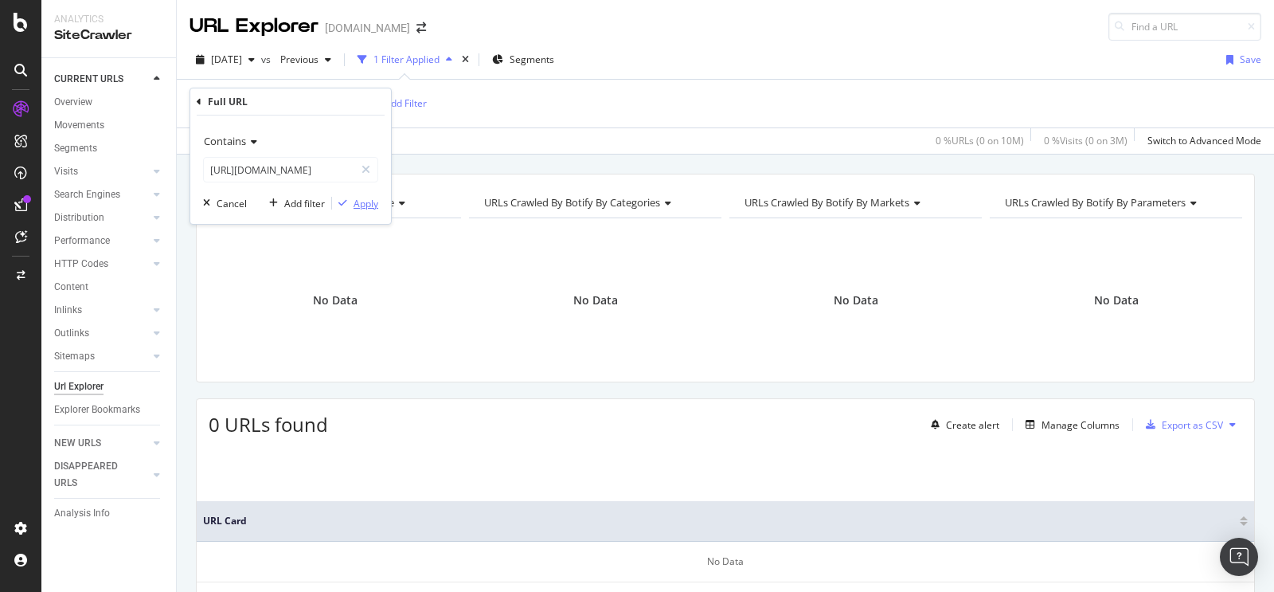
scroll to position [0, 0]
click at [374, 207] on div "Apply" at bounding box center [366, 204] width 25 height 14
click at [350, 104] on span "^.*https://www.tradeindia.com/products/comfortable-upholstered-chair-c11175921.…" at bounding box center [292, 103] width 115 height 22
click at [264, 160] on input "https://www.tradeindia.com/products/comfortable-upholstered-chair-c11175921.html" at bounding box center [279, 169] width 151 height 25
paste input "https://www.tradeindia.com/products/modern-dining-chair-c11175920.html"
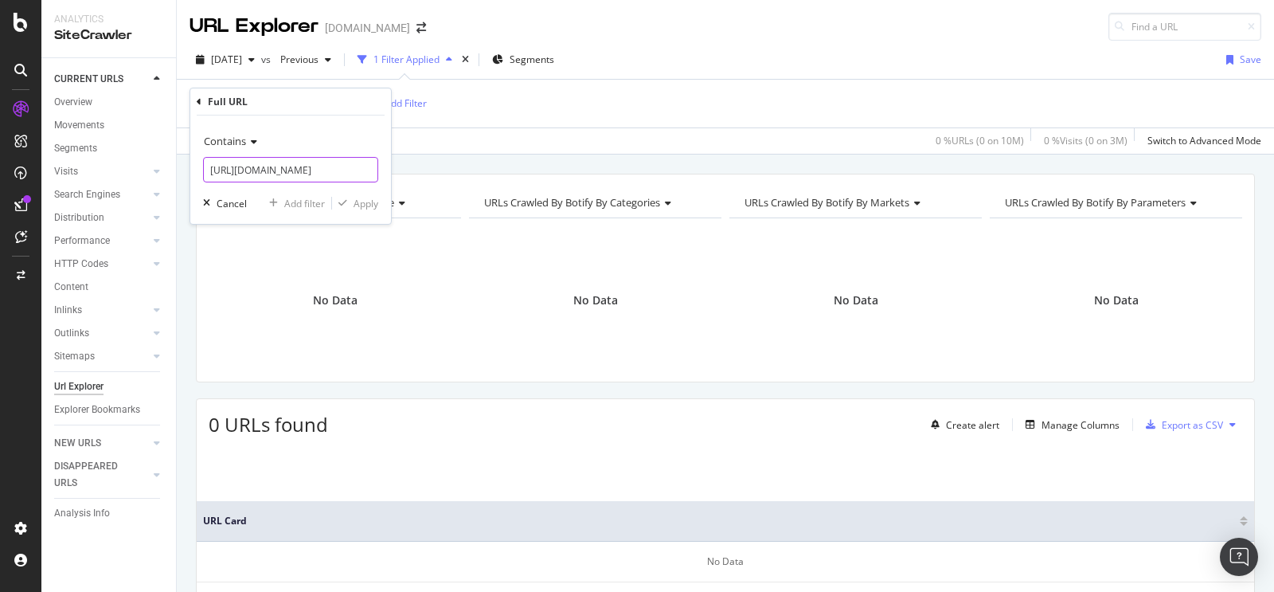
scroll to position [0, 198]
type input "https://www.tradeindia.com/products/modern-dining-chair-c11175920.html"
click at [353, 194] on div "Contains https://www.tradeindia.com/products/modern-dining-chair-c11175920.html…" at bounding box center [290, 169] width 201 height 108
click at [360, 197] on div "Apply" at bounding box center [366, 204] width 25 height 14
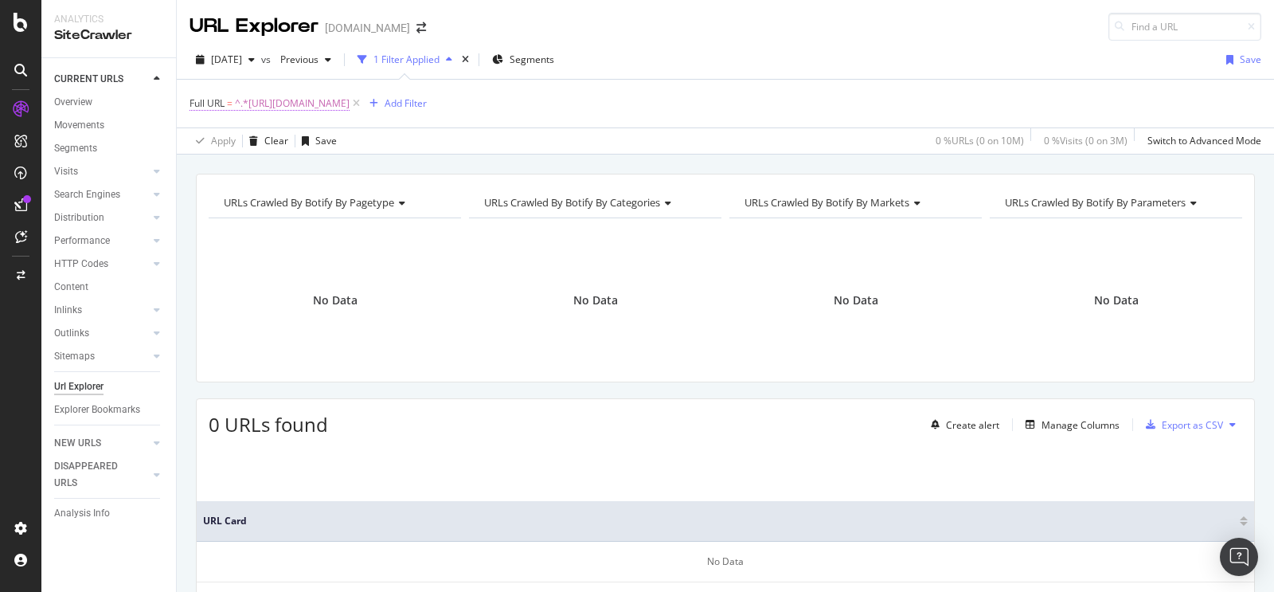
click at [350, 101] on span "^.*https://www.tradeindia.com/products/modern-dining-chair-c11175920.html.*$" at bounding box center [292, 103] width 115 height 22
click at [278, 171] on input "https://www.tradeindia.com/products/modern-dining-chair-c11175920.html" at bounding box center [279, 169] width 151 height 25
paste input "https://www.tradeindia.com/products/module-design-solid-wood-and-velvet-fabric-…"
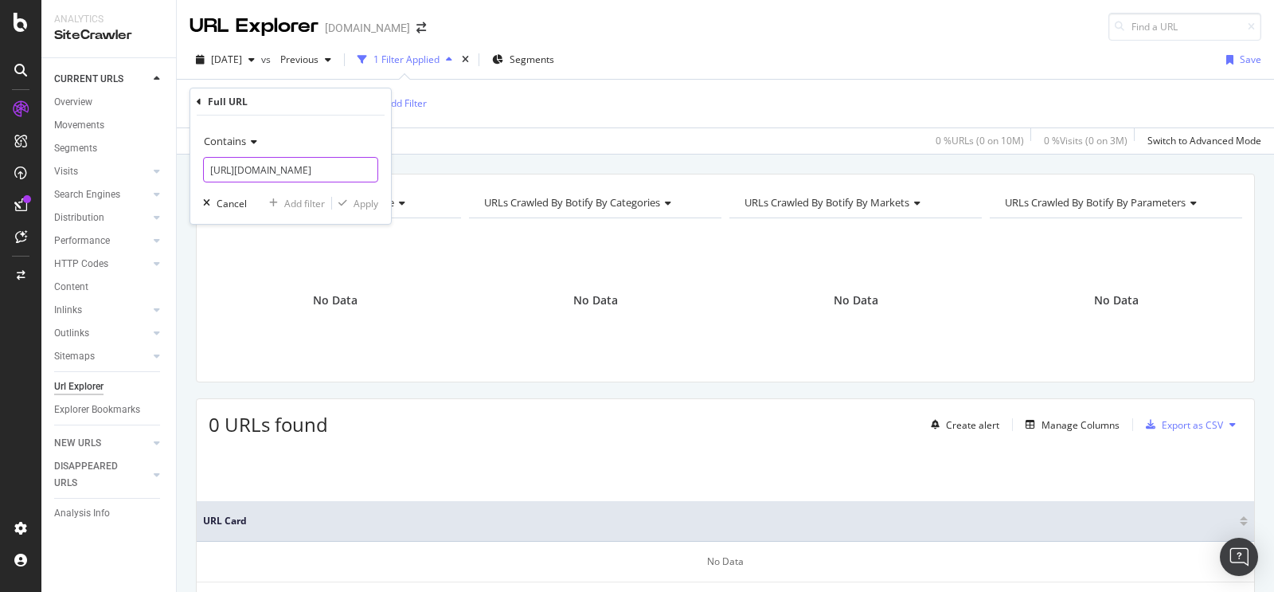
scroll to position [0, 350]
type input "https://www.tradeindia.com/products/module-design-solid-wood-and-velvet-fabric-…"
click at [374, 197] on div "Apply" at bounding box center [366, 204] width 25 height 14
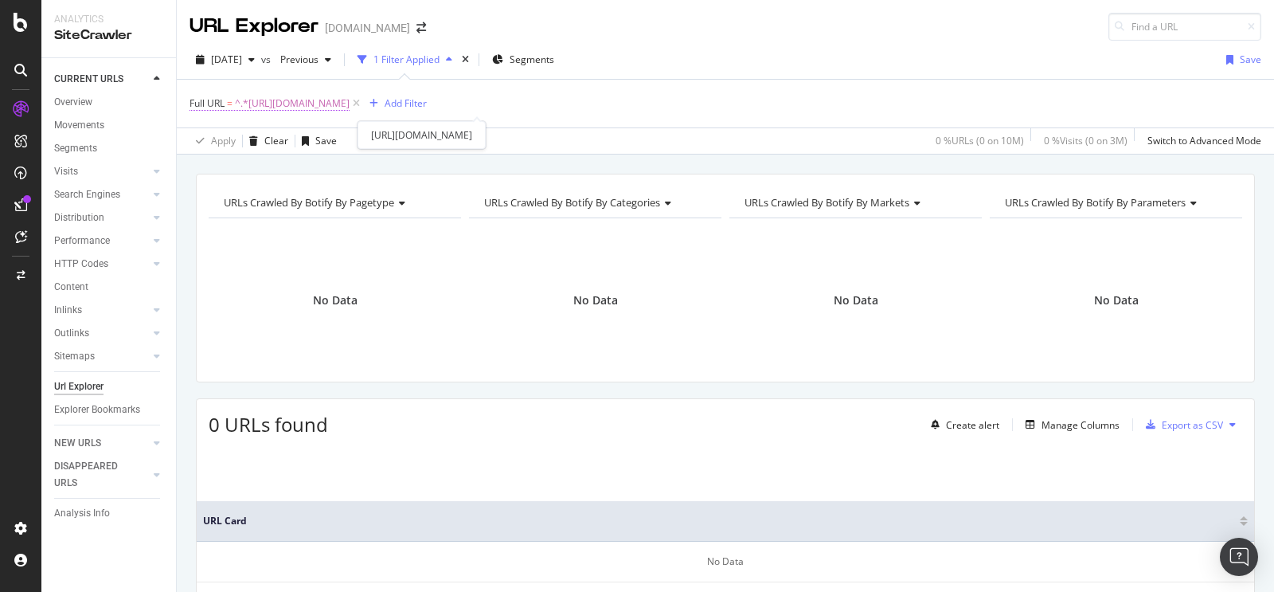
click at [350, 98] on span "^.*https://www.tradeindia.com/products/module-design-solid-wood-and-velvet-fabr…" at bounding box center [292, 103] width 115 height 22
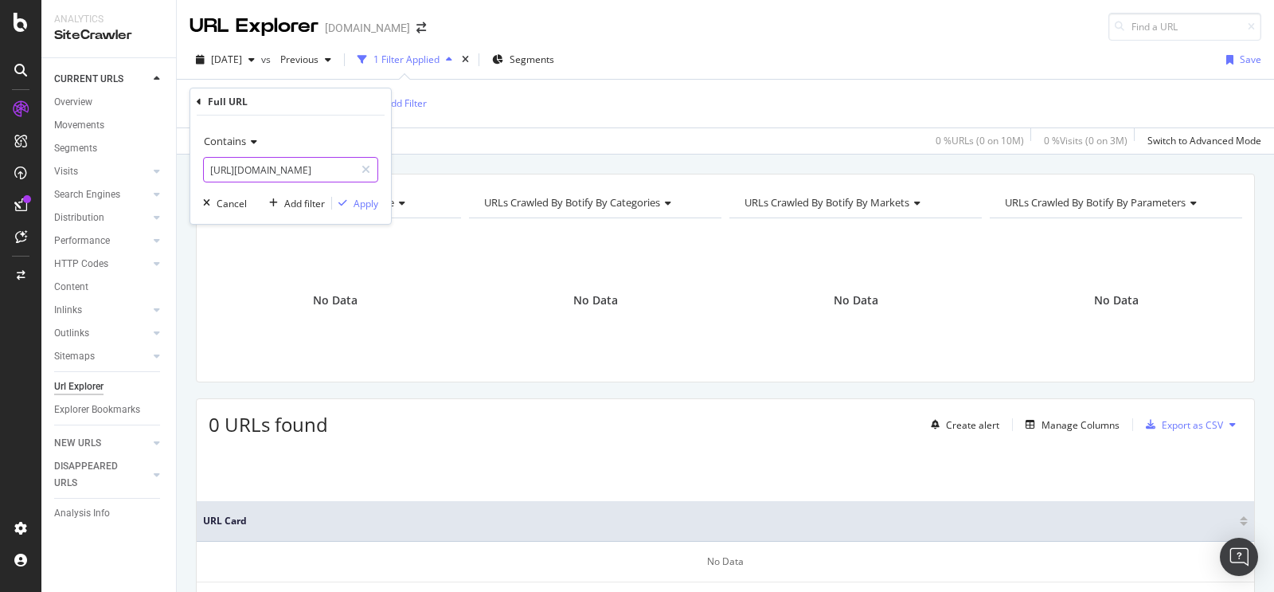
click at [252, 174] on input "https://www.tradeindia.com/products/module-design-solid-wood-and-velvet-fabric-…" at bounding box center [279, 169] width 151 height 25
paste input "https://www.tradeindia.com/products/accent-chair-c11175910.html"
type input "https://www.tradeindia.com/products/accent-chair-c11175910.html"
click at [362, 205] on div "Apply" at bounding box center [366, 204] width 25 height 14
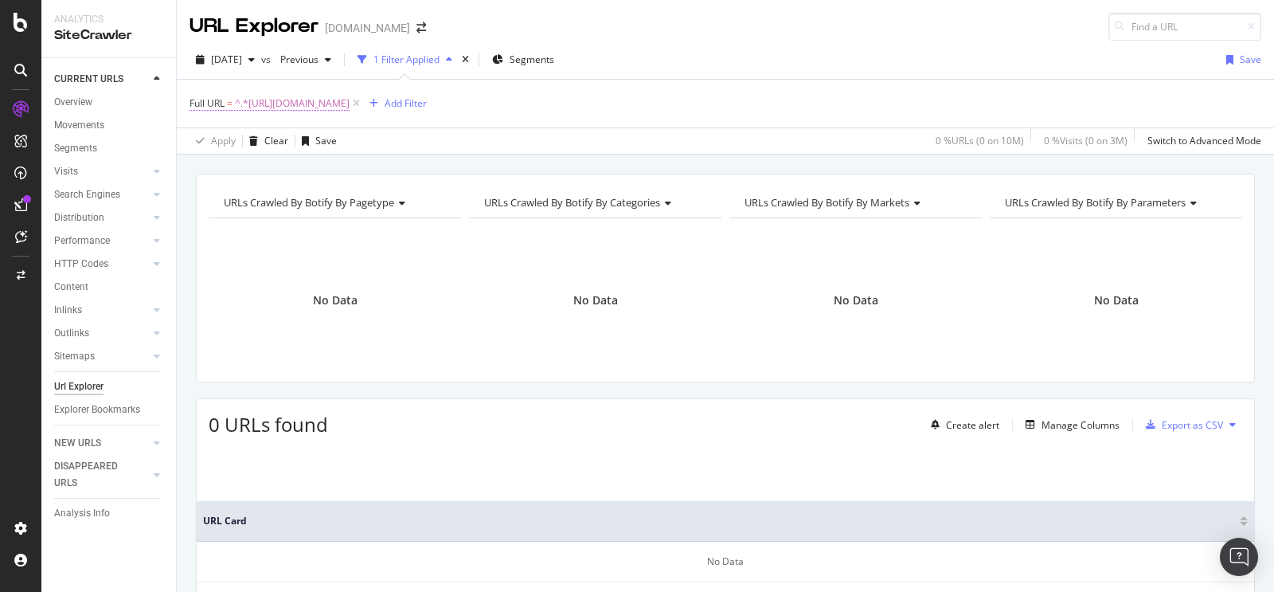
click at [350, 101] on span "^.*https://www.tradeindia.com/products/accent-chair-c11175910.html.*$" at bounding box center [292, 103] width 115 height 22
click at [308, 174] on input "https://www.tradeindia.com/products/accent-chair-c11175910.html" at bounding box center [279, 169] width 151 height 25
paste input "https://www.tradeindia.com/manufacturers/herbal-heena-powder.html"
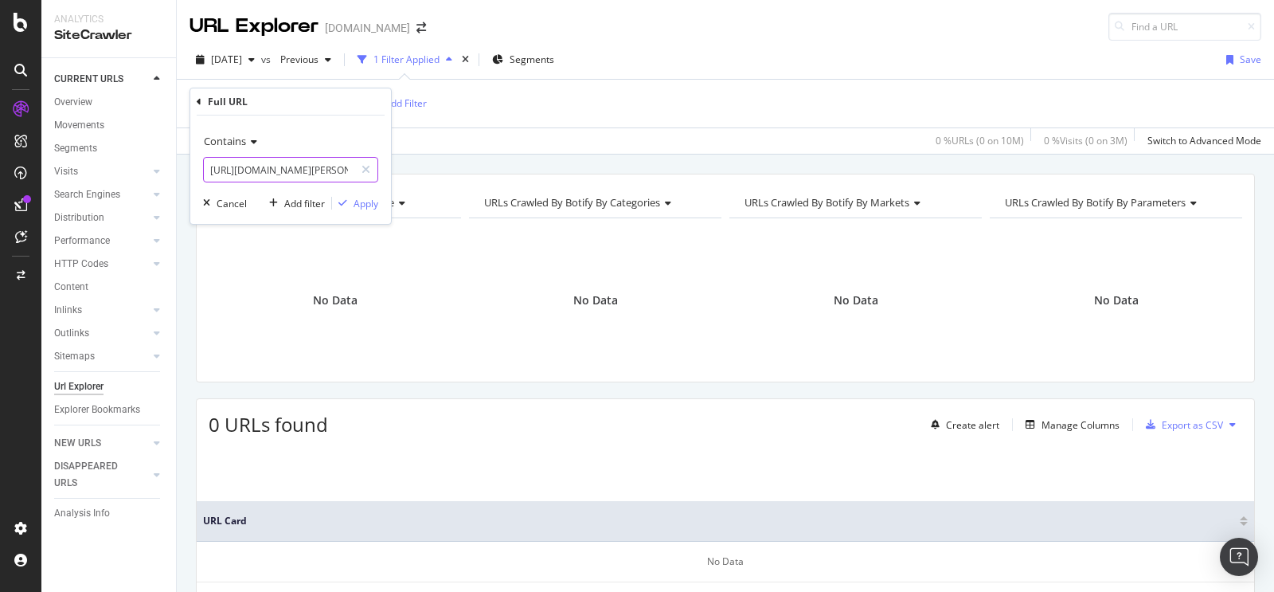
scroll to position [0, 179]
type input "https://www.tradeindia.com/manufacturers/herbal-heena-powder.html"
click at [366, 201] on div "Apply" at bounding box center [366, 204] width 25 height 14
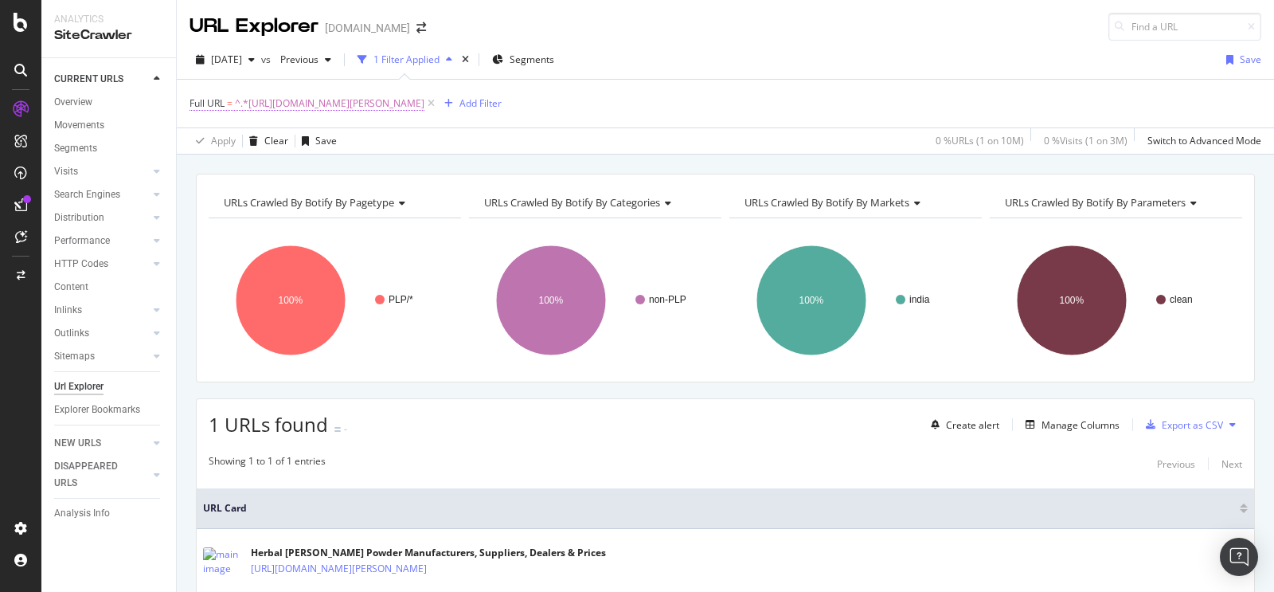
click at [338, 109] on span "^.*https://www.tradeindia.com/manufacturers/herbal-heena-powder.html.*$" at bounding box center [330, 103] width 190 height 22
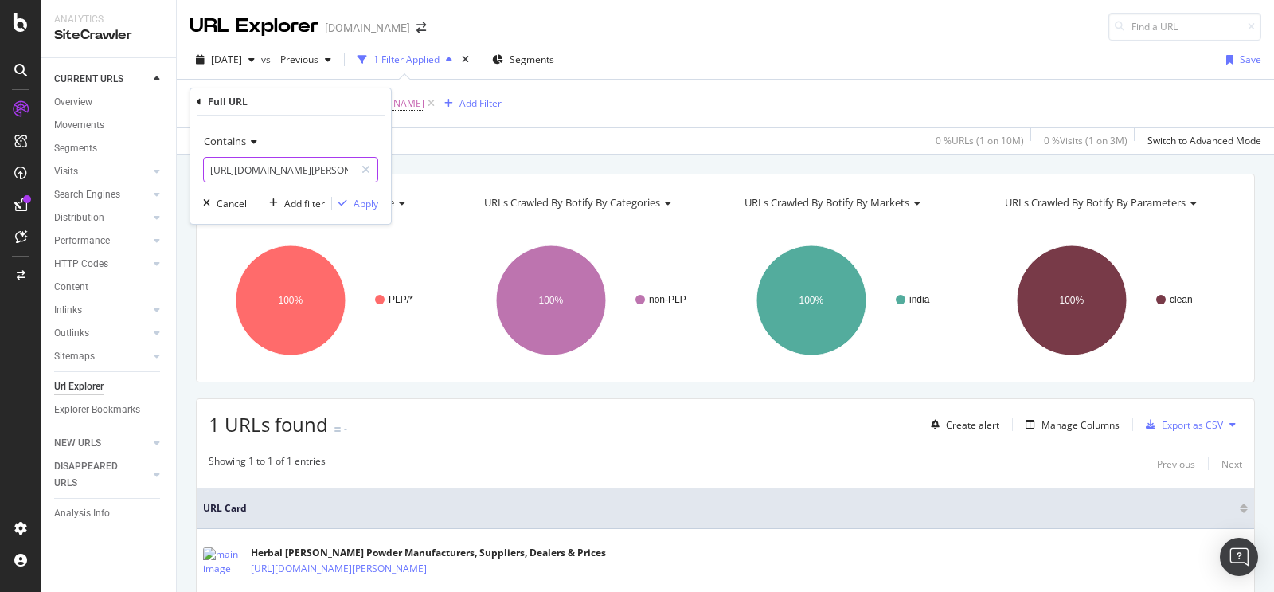
click at [322, 171] on input "https://www.tradeindia.com/manufacturers/herbal-heena-powder.html" at bounding box center [279, 169] width 151 height 25
paste input "https://www.tradeindia.com/products/herbal-heena-mehandi-c10627373.html"
type input "https://www.tradeindia.com/products/herbal-heena-mehandi-c10627373.html"
click at [375, 208] on div "Apply" at bounding box center [366, 204] width 25 height 14
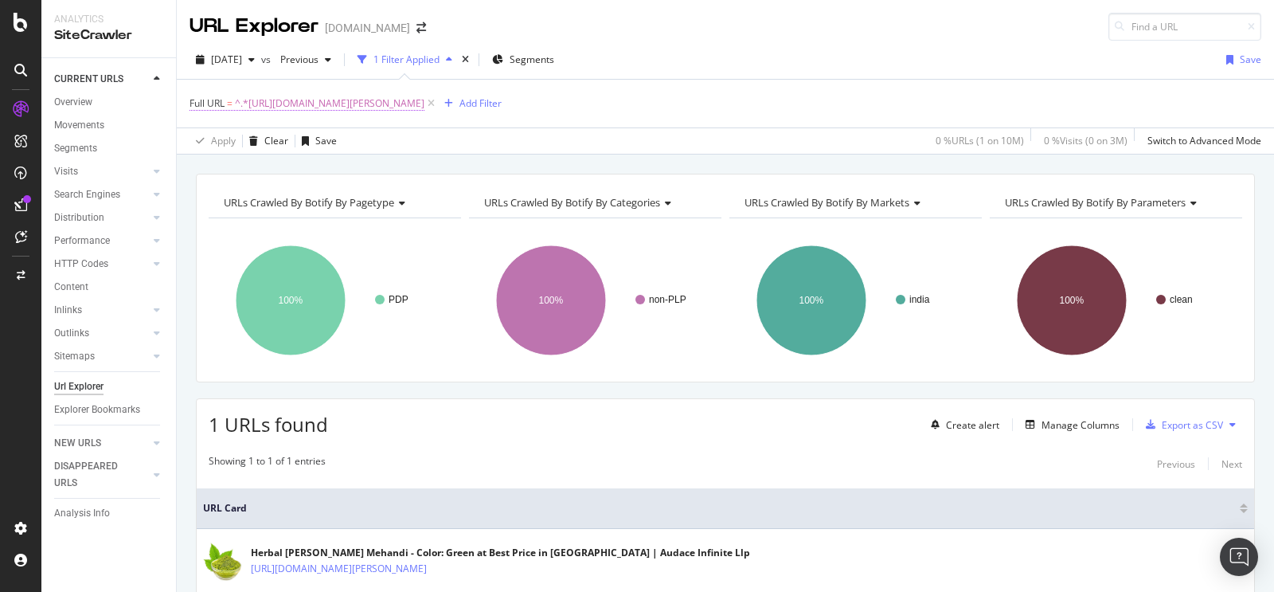
click at [391, 107] on span "^.*https://www.tradeindia.com/products/herbal-heena-mehandi-c10627373.html.*$" at bounding box center [330, 103] width 190 height 22
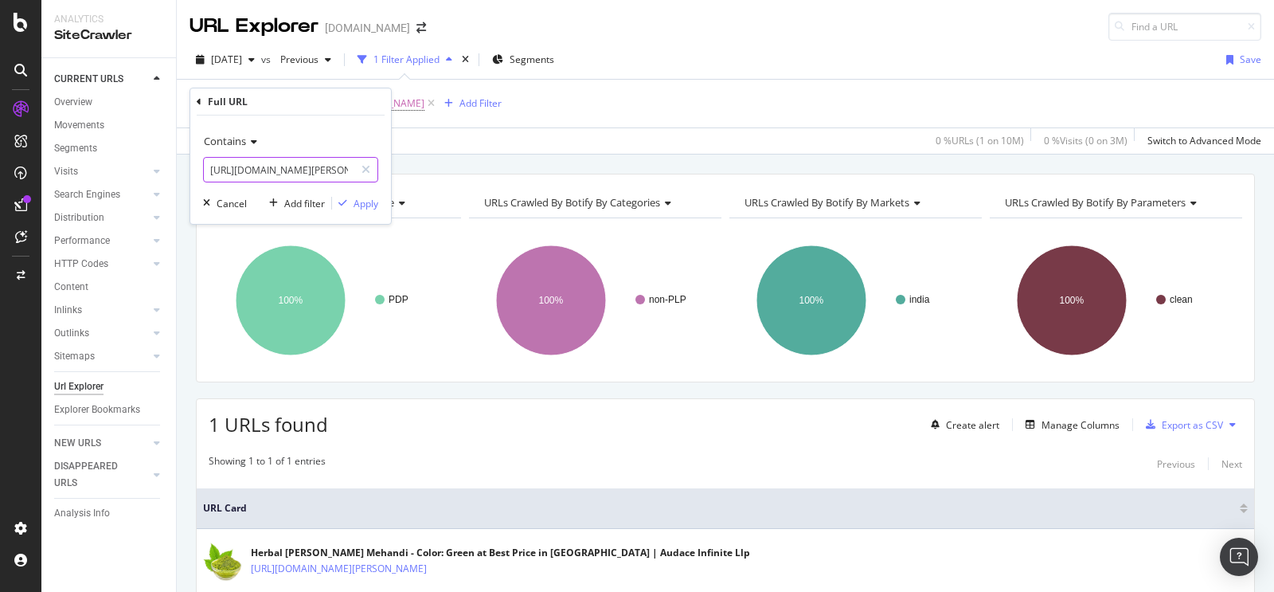
click at [300, 177] on input "https://www.tradeindia.com/products/herbal-heena-mehandi-c10627373.html" at bounding box center [279, 169] width 151 height 25
type input "v"
click at [350, 204] on div "button" at bounding box center [343, 203] width 22 height 10
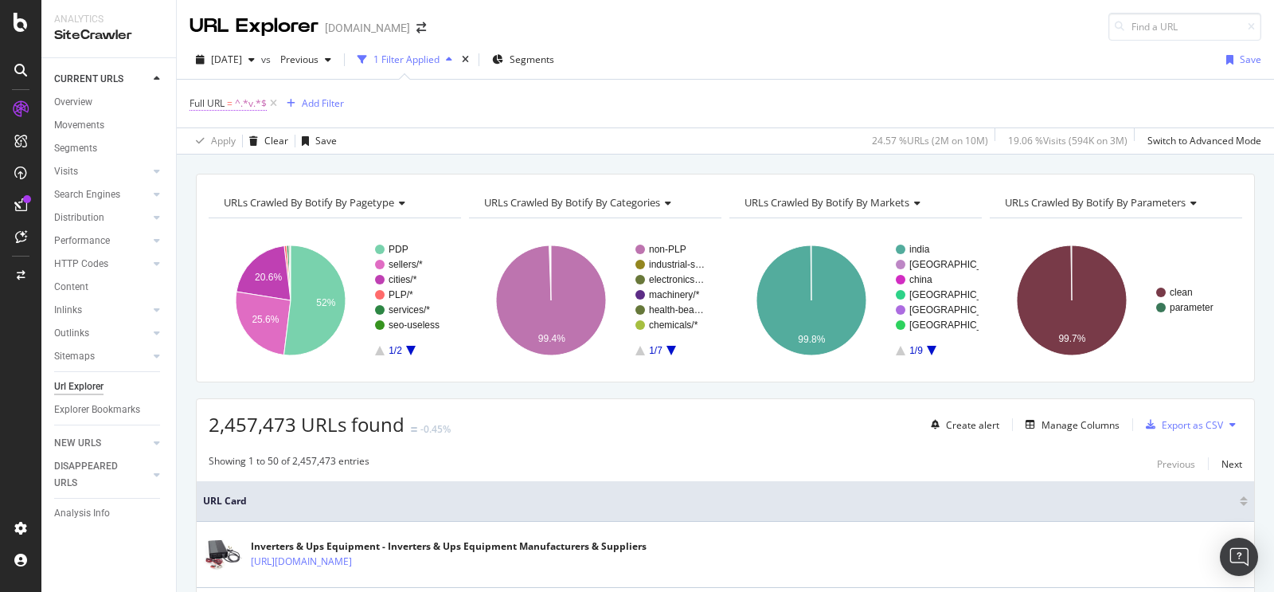
click at [226, 104] on span "Full URL = ^.*v.*$" at bounding box center [228, 103] width 77 height 14
click at [268, 167] on input "v" at bounding box center [279, 169] width 151 height 25
paste input "https://www.tradeindia.com/manufacturers/brush-cutters.html"
type input "https://www.tradeindia.com/manufacturers/brush-cutters.html"
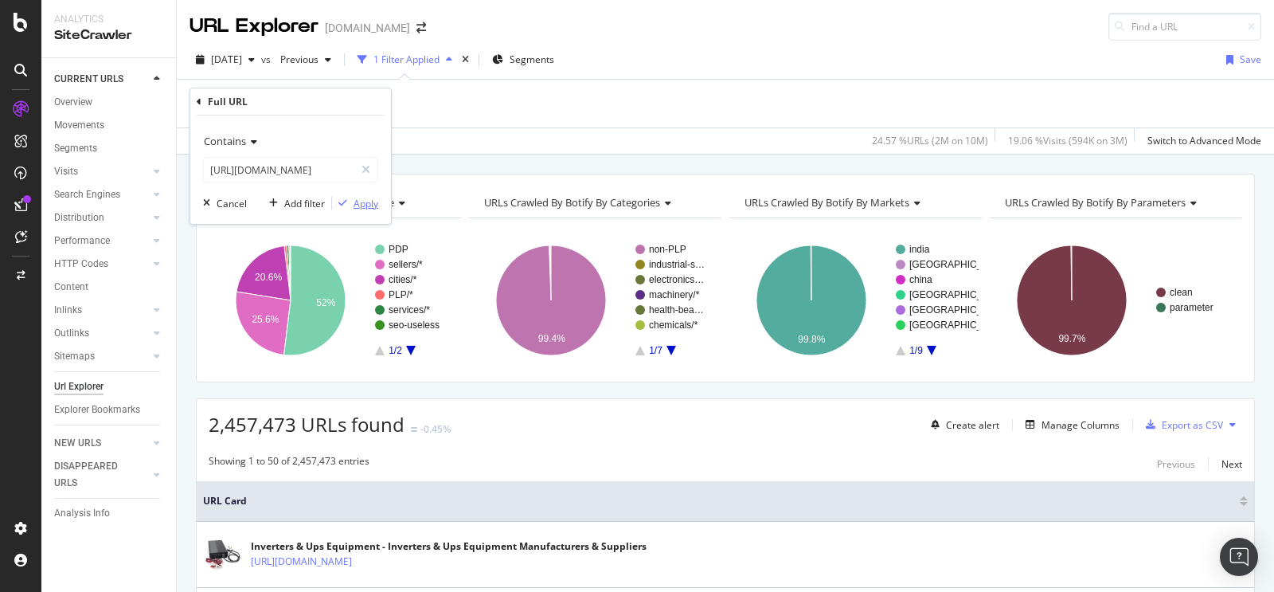
click at [376, 209] on div "Apply" at bounding box center [366, 204] width 25 height 14
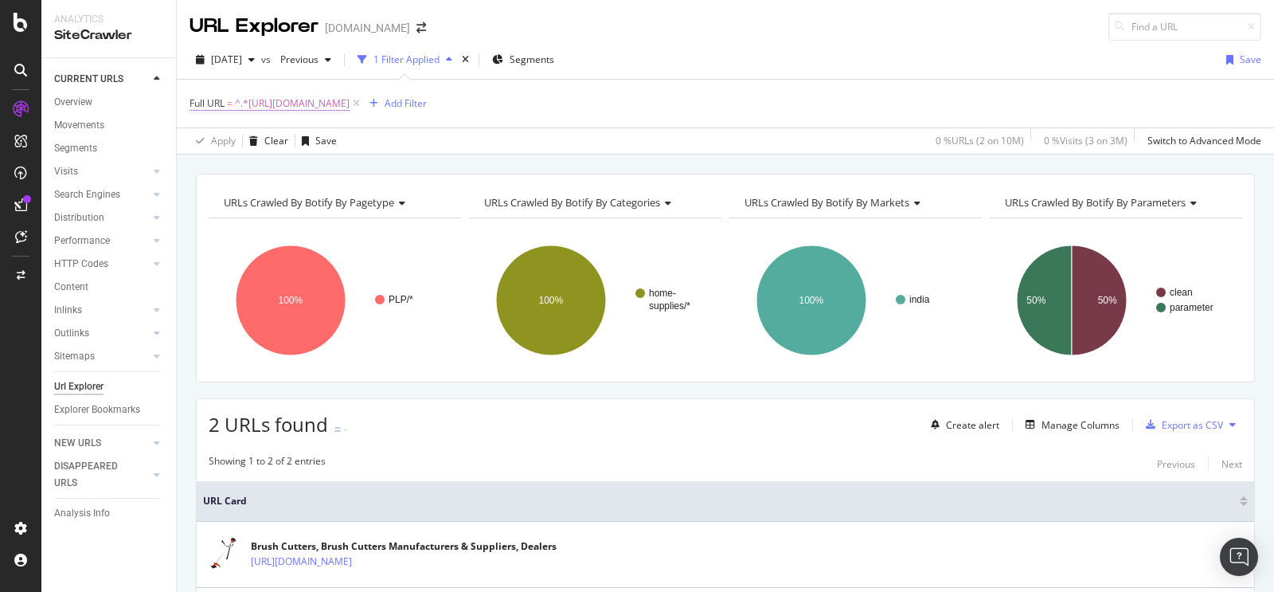
click at [350, 101] on span "^.*https://www.tradeindia.com/manufacturers/brush-cutters.html.*$" at bounding box center [292, 103] width 115 height 22
click at [280, 174] on input "https://www.tradeindia.com/manufacturers/brush-cutters.html" at bounding box center [279, 169] width 151 height 25
paste input "seller/home-supplies/horticulture-gardening-tools/"
type input "https://www.tradeindia.com/seller/home-supplies/horticulture-gardening-tools/"
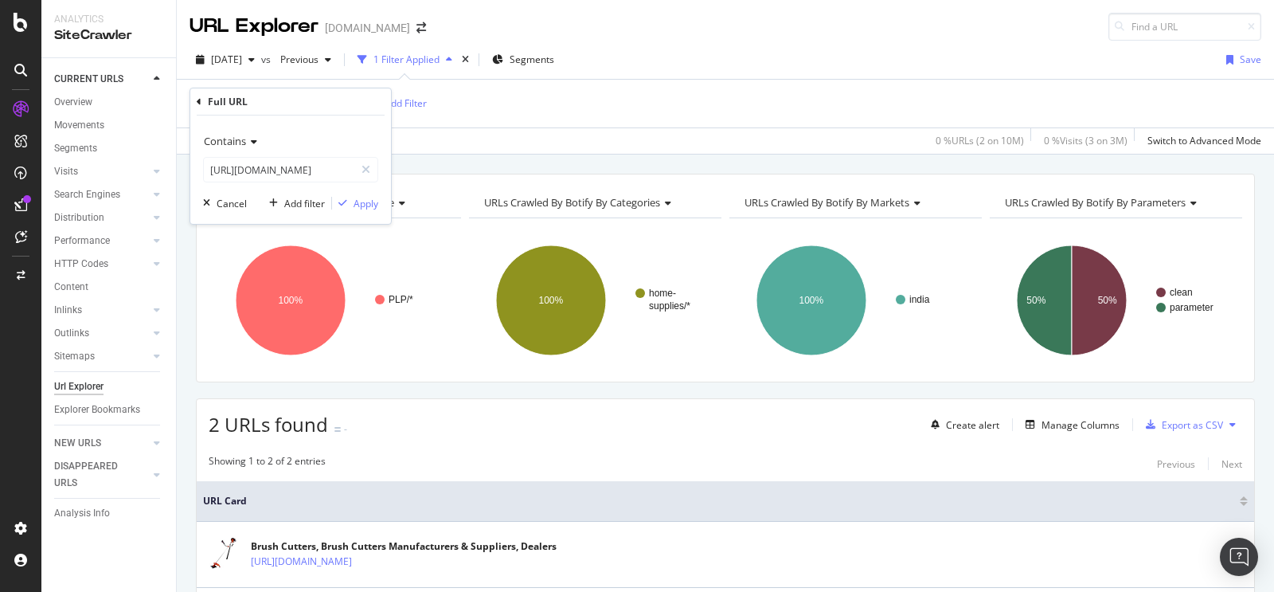
click at [366, 212] on div "Contains https://www.tradeindia.com/seller/home-supplies/horticulture-gardening…" at bounding box center [290, 169] width 201 height 108
click at [373, 203] on div "Apply" at bounding box center [366, 204] width 25 height 14
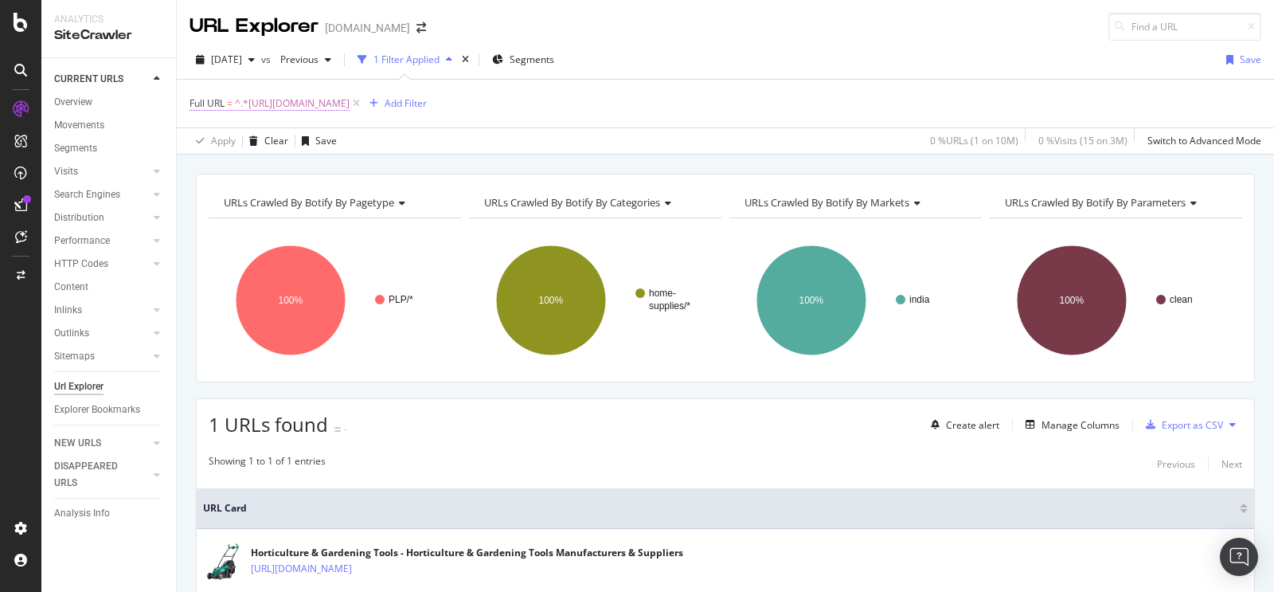
click at [350, 101] on span "^.*https://www.tradeindia.com/seller/home-supplies/horticulture-gardening-tools…" at bounding box center [292, 103] width 115 height 22
click at [288, 166] on input "https://www.tradeindia.com/seller/home-supplies/horticulture-gardening-tools/" at bounding box center [279, 169] width 151 height 25
paste input "https://www.tradeindia.com/products/brush-cutter-c10953674.html"
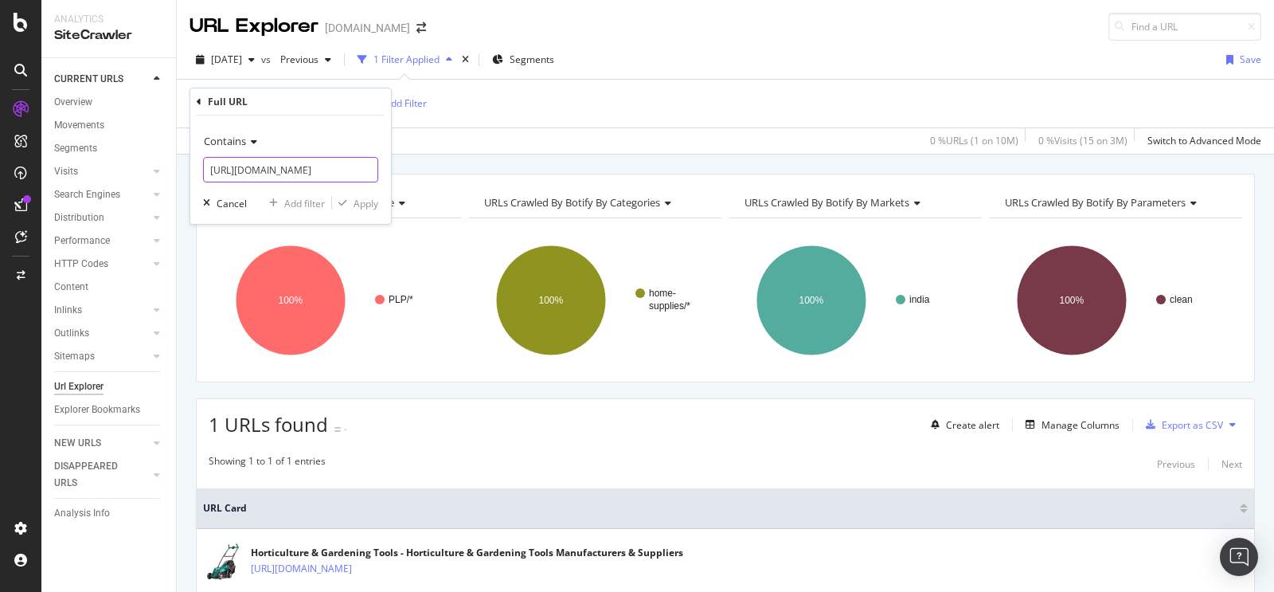
scroll to position [0, 163]
type input "https://www.tradeindia.com/products/brush-cutter-c10953674.html"
click at [362, 198] on div "Apply" at bounding box center [366, 204] width 25 height 14
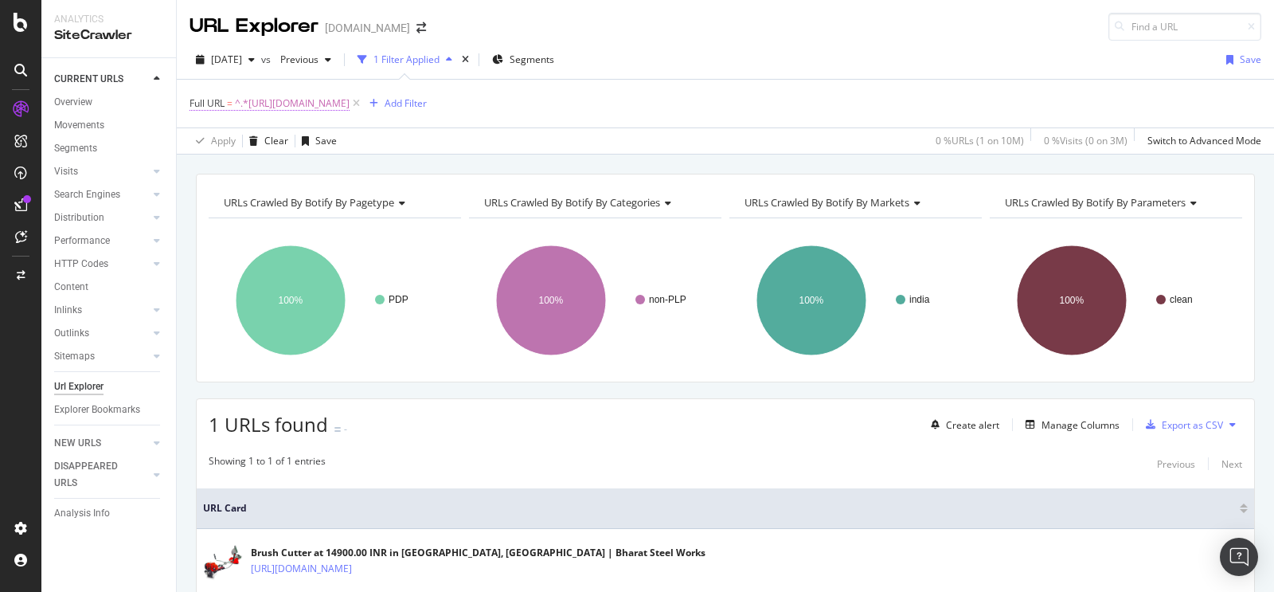
click at [347, 100] on span "^.*https://www.tradeindia.com/products/brush-cutter-c10953674.html.*$" at bounding box center [292, 103] width 115 height 22
click at [295, 163] on input "https://www.tradeindia.com/products/brush-cutter-c10953674.html" at bounding box center [279, 169] width 151 height 25
paste input "https://www.tradeindia.com/products/brush-cutter-petrol-driven-3782311.html"
type input "https://www.tradeindia.com/products/brush-cutter-petrol-driven-3782311.html"
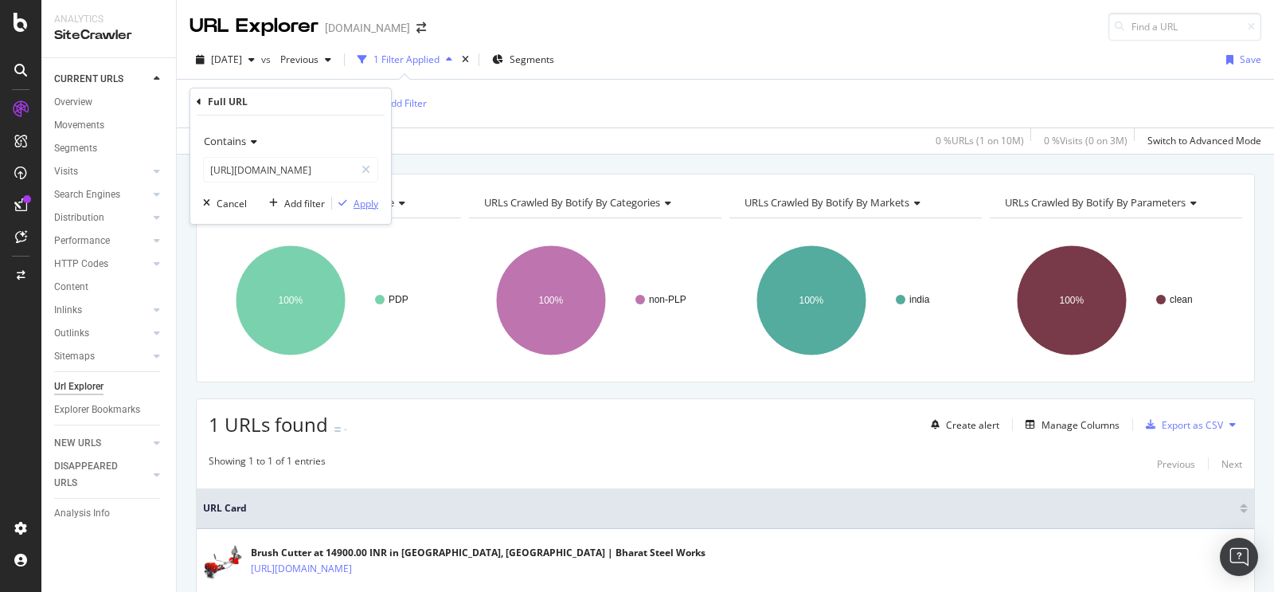
scroll to position [0, 0]
click at [349, 202] on div "button" at bounding box center [343, 203] width 22 height 10
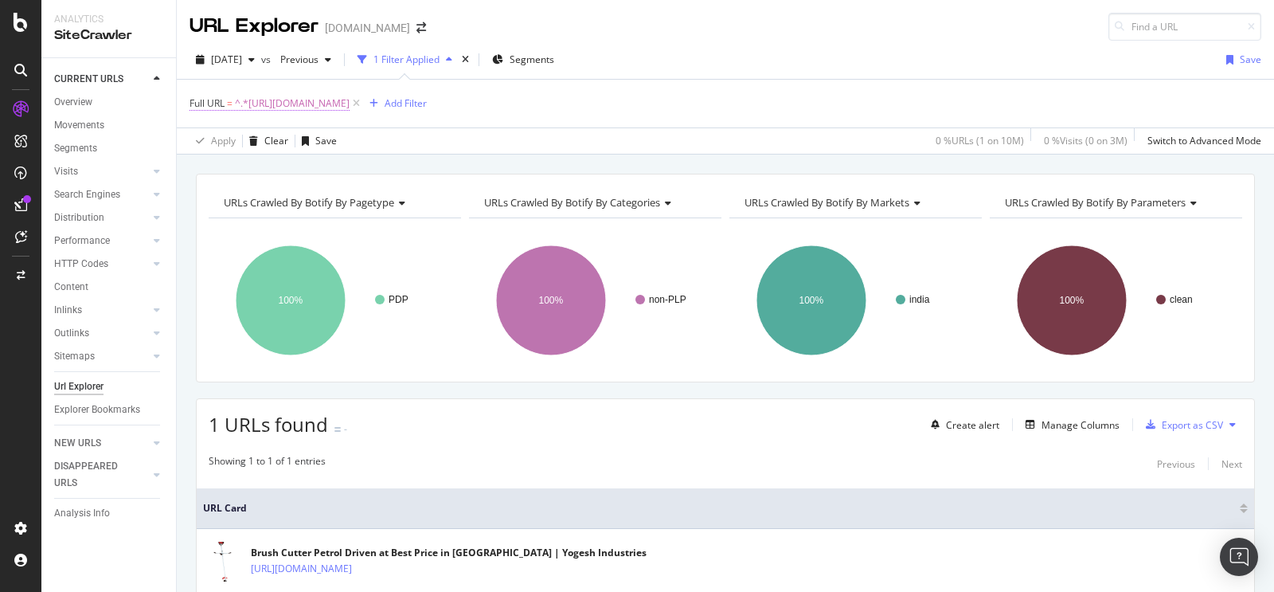
click at [350, 100] on span "^.*https://www.tradeindia.com/products/brush-cutter-petrol-driven-3782311.html.…" at bounding box center [292, 103] width 115 height 22
click at [291, 167] on input "https://www.tradeindia.com/products/brush-cutter-petrol-driven-3782311.html" at bounding box center [279, 169] width 151 height 25
paste input "https://www.tradeindia.com/products/4-stroke-electric-brush-cutter-c7703026.html"
type input "https://www.tradeindia.com/products/4-stroke-electric-brush-cutter-c7703026.html"
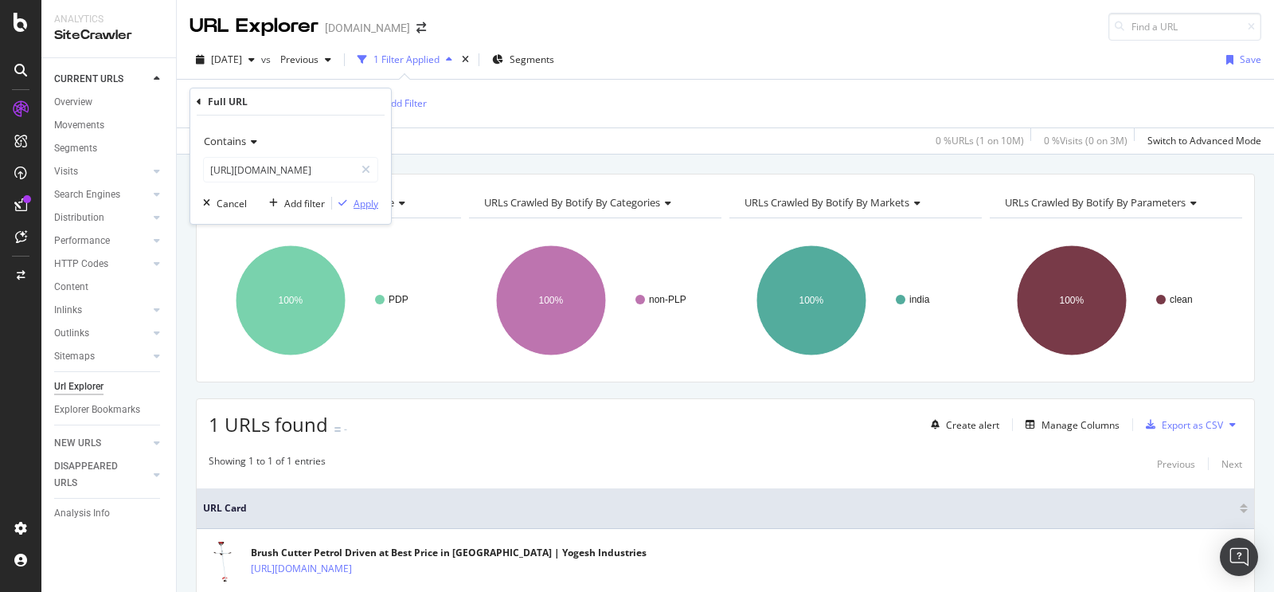
scroll to position [0, 0]
click at [362, 197] on div "Apply" at bounding box center [366, 204] width 25 height 14
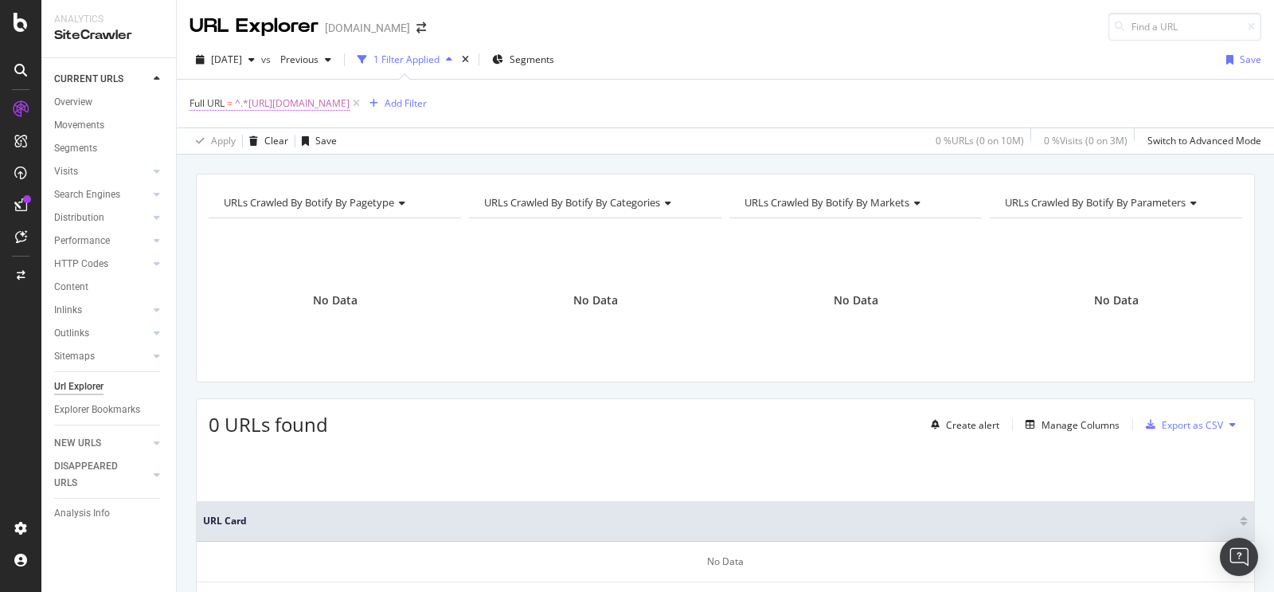
click at [350, 104] on span "^.*https://www.tradeindia.com/products/4-stroke-electric-brush-cutter-c7703026.…" at bounding box center [292, 103] width 115 height 22
click at [319, 170] on input "https://www.tradeindia.com/products/4-stroke-electric-brush-cutter-c7703026.html" at bounding box center [279, 169] width 151 height 25
paste input "https://www.tradeindia.com/manufacturers/brush-cutter-parts.html"
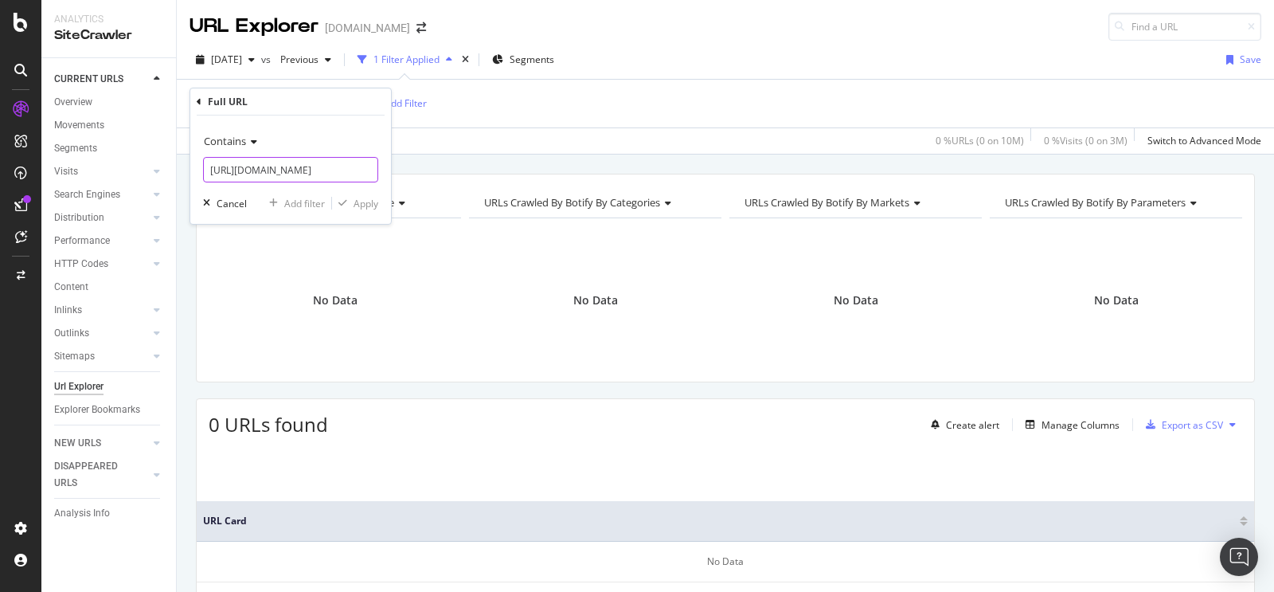
scroll to position [0, 164]
type input "https://www.tradeindia.com/manufacturers/brush-cutter-parts.html"
click at [366, 201] on div "Apply" at bounding box center [366, 204] width 25 height 14
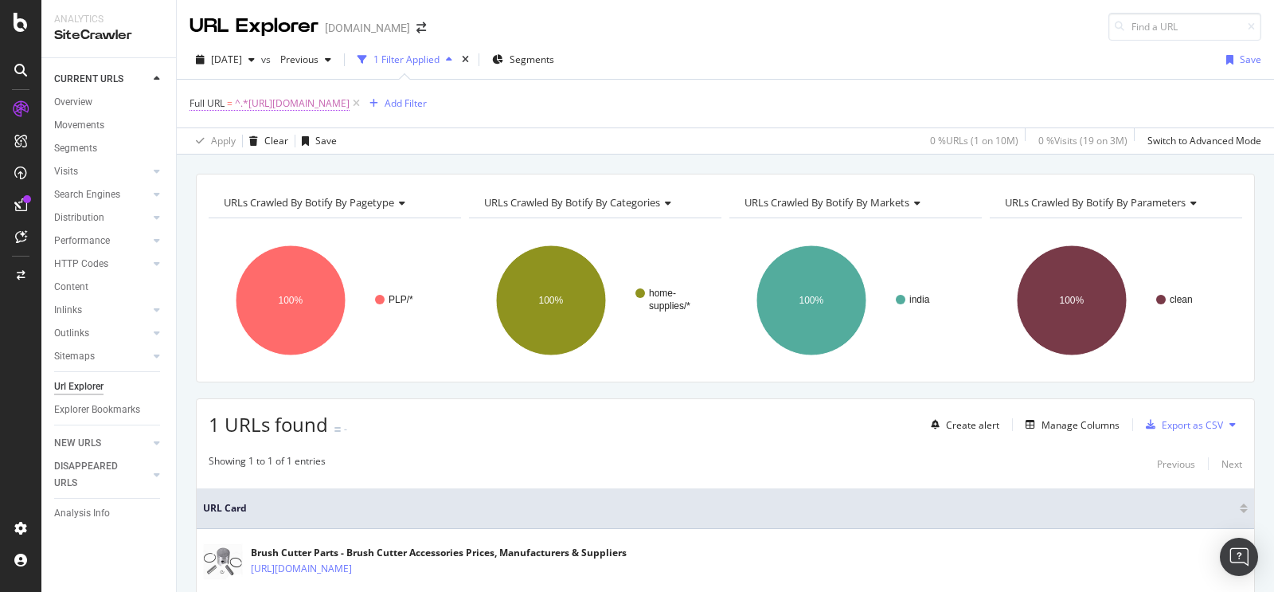
click at [350, 102] on span "^.*https://www.tradeindia.com/manufacturers/brush-cutter-parts.html.*$" at bounding box center [292, 103] width 115 height 22
click at [290, 168] on input "https://www.tradeindia.com/manufacturers/brush-cutter-parts.html" at bounding box center [279, 169] width 151 height 25
paste input "https://www.tradeindia.com/manufacturers/brush-cutter-blade.html"
type input "https://www.tradeindia.com/manufacturers/brush-cutter-blade.html"
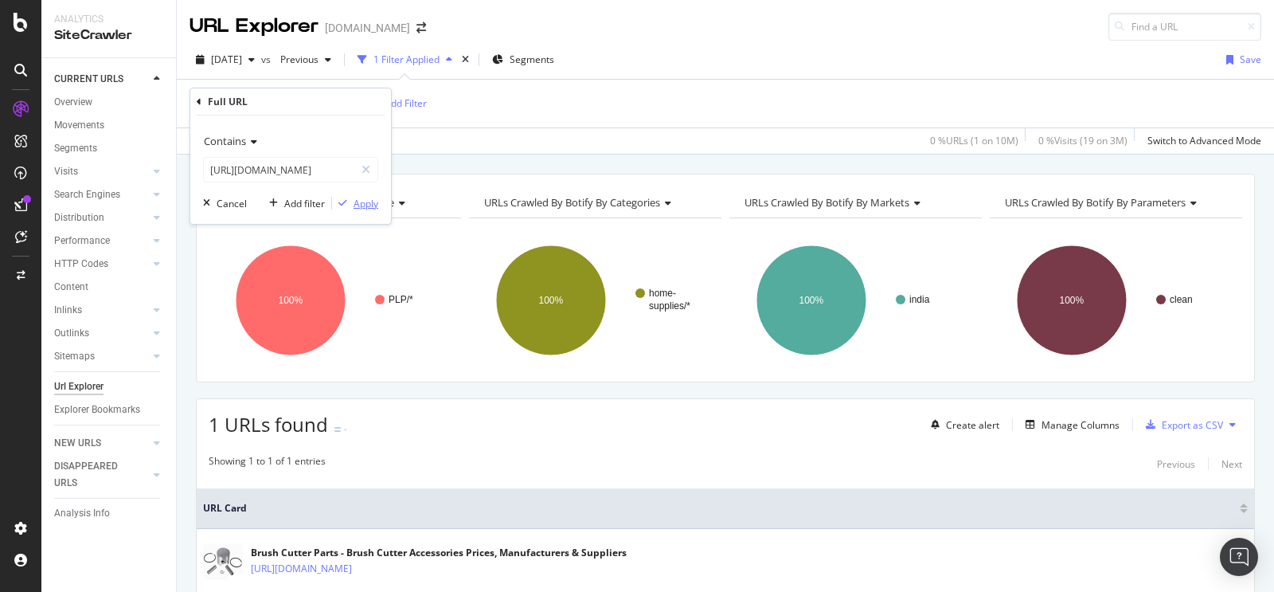
click at [360, 204] on div "Apply" at bounding box center [366, 204] width 25 height 14
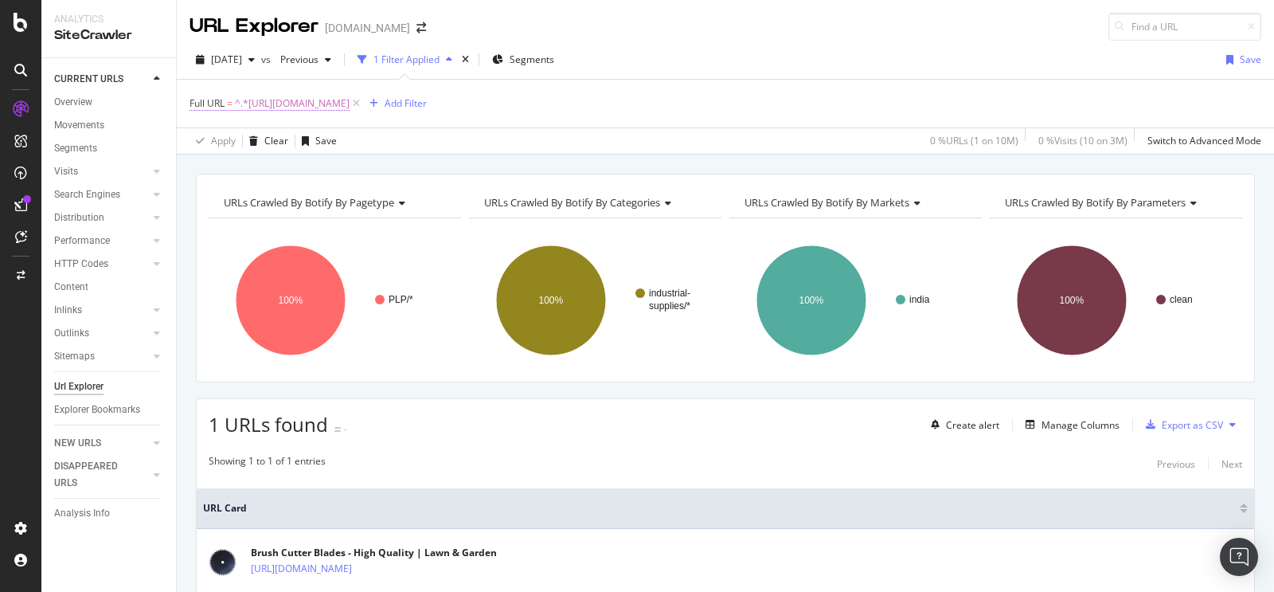
click at [350, 99] on span "^.*https://www.tradeindia.com/manufacturers/brush-cutter-blade.html.*$" at bounding box center [292, 103] width 115 height 22
click at [312, 167] on input "https://www.tradeindia.com/manufacturers/brush-cutter-blade.html" at bounding box center [279, 169] width 151 height 25
paste input "https://www.tradeindia.com/manufacturers/electric-brush-cutter.html"
type input "https://www.tradeindia.com/manufacturers/electric-brush-cutter.html"
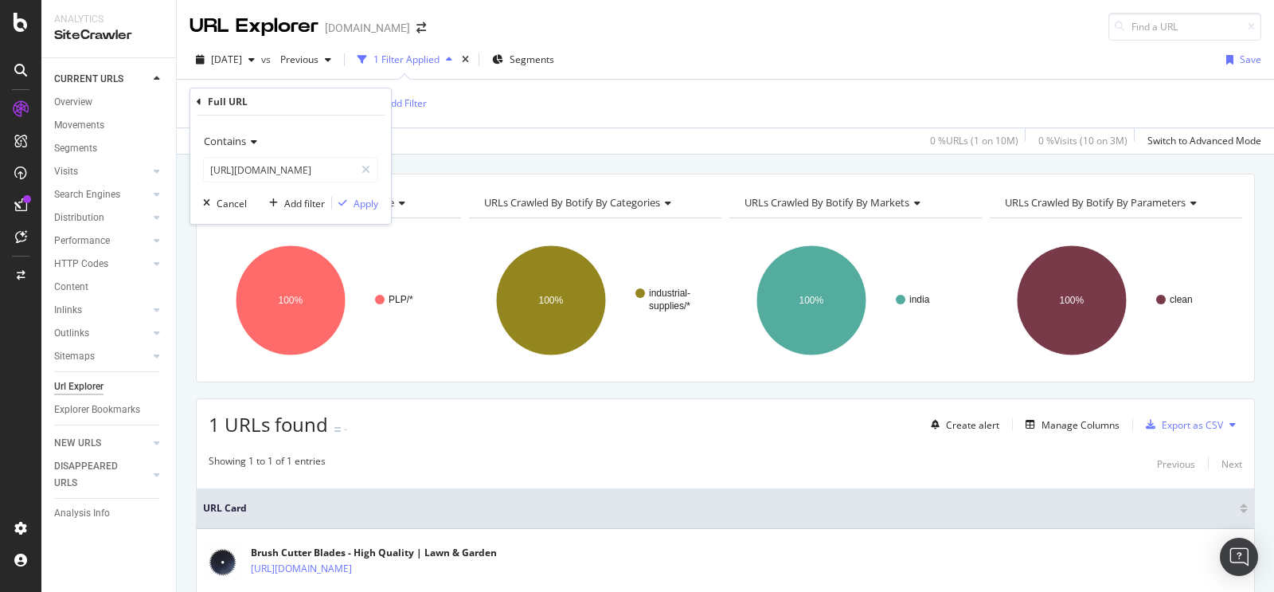
scroll to position [0, 0]
click at [364, 212] on div "Contains https://www.tradeindia.com/manufacturers/electric-brush-cutter.html Ca…" at bounding box center [290, 169] width 201 height 108
click at [364, 211] on button "Apply" at bounding box center [355, 203] width 46 height 16
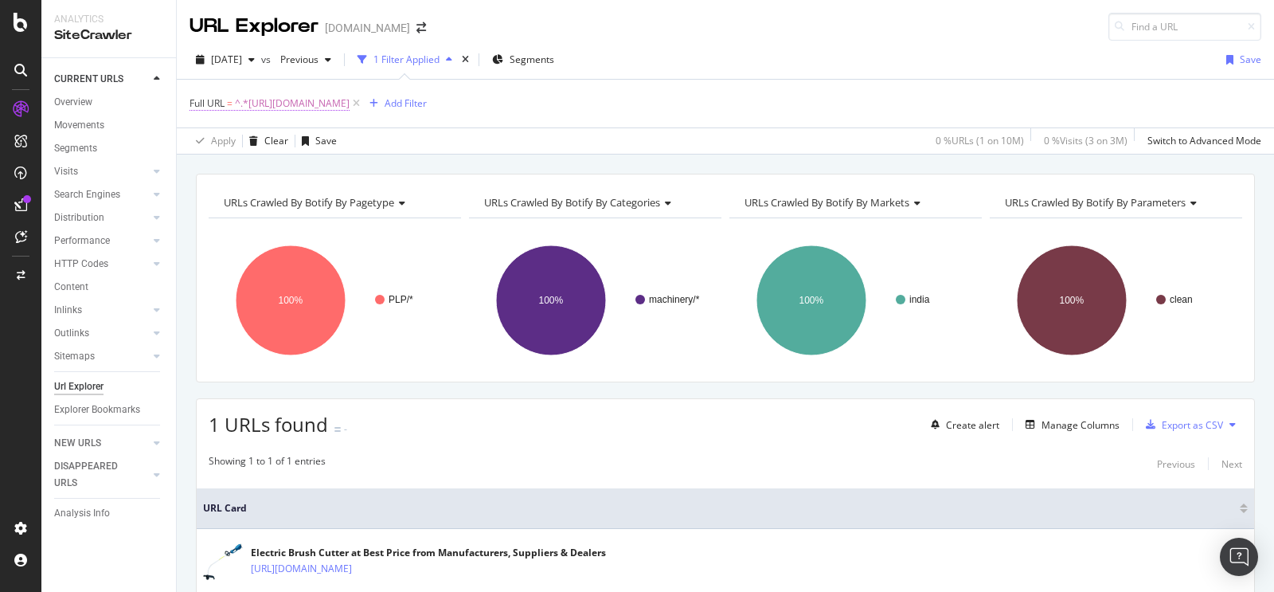
click at [350, 103] on span "^.*https://www.tradeindia.com/manufacturers/electric-brush-cutter.html.*$" at bounding box center [292, 103] width 115 height 22
click at [303, 170] on input "https://www.tradeindia.com/manufacturers/electric-brush-cutter.html" at bounding box center [279, 169] width 151 height 25
paste input "https://www.tradeindia.com/products/brush-cutters-c4649396.html"
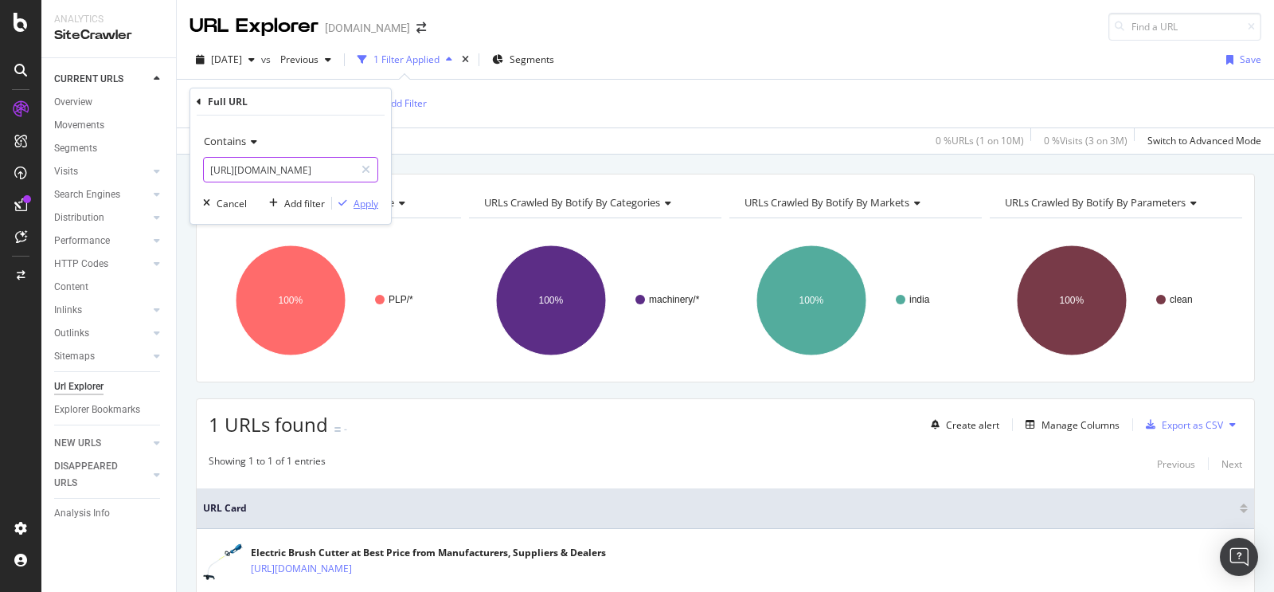
type input "https://www.tradeindia.com/products/brush-cutters-c4649396.html"
click at [363, 206] on div "Apply" at bounding box center [366, 204] width 25 height 14
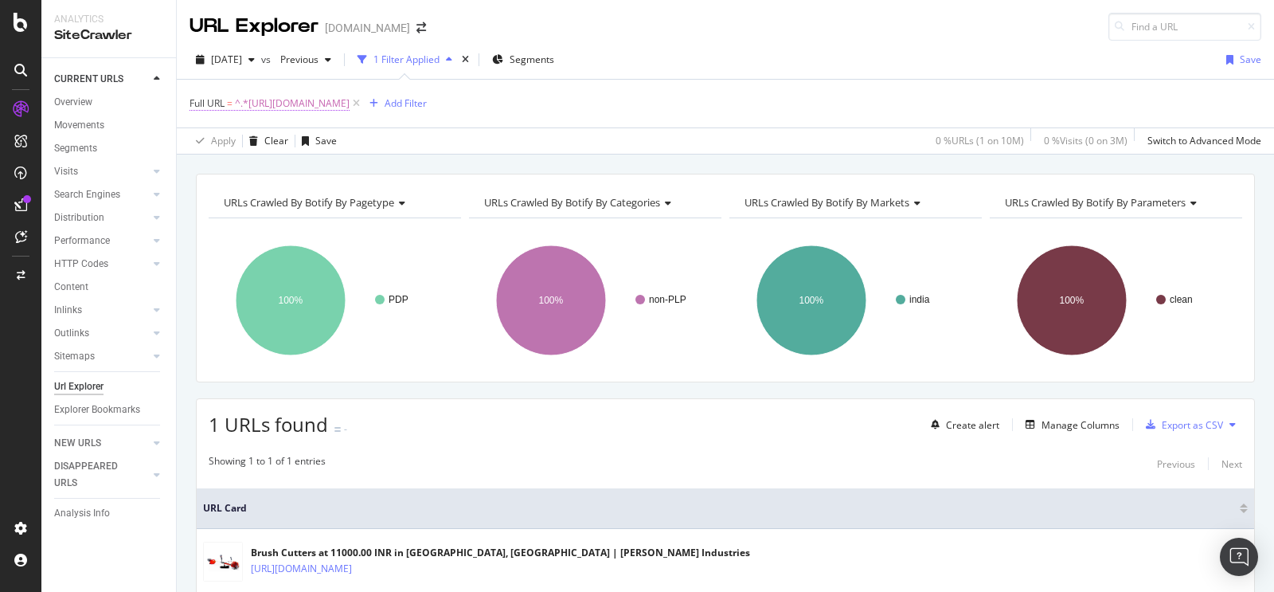
click at [350, 100] on span "^.*https://www.tradeindia.com/products/brush-cutters-c4649396.html.*$" at bounding box center [292, 103] width 115 height 22
click at [292, 162] on input "https://www.tradeindia.com/products/brush-cutters-c4649396.html" at bounding box center [279, 169] width 151 height 25
paste input "https://www.tradeindia.com/ahmedabad/brush-cutters-city-178823.html"
type input "https://www.tradeindia.com/ahmedabad/brush-cutters-city-178823.html"
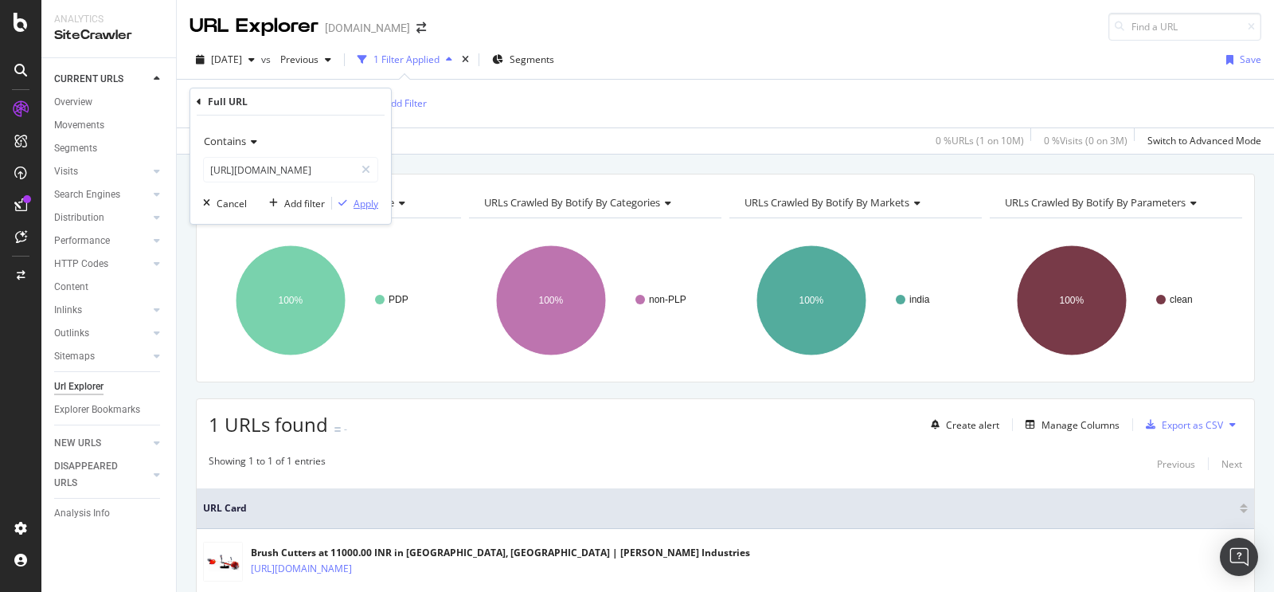
click at [354, 206] on div "Apply" at bounding box center [355, 203] width 46 height 14
